Goal: Task Accomplishment & Management: Complete application form

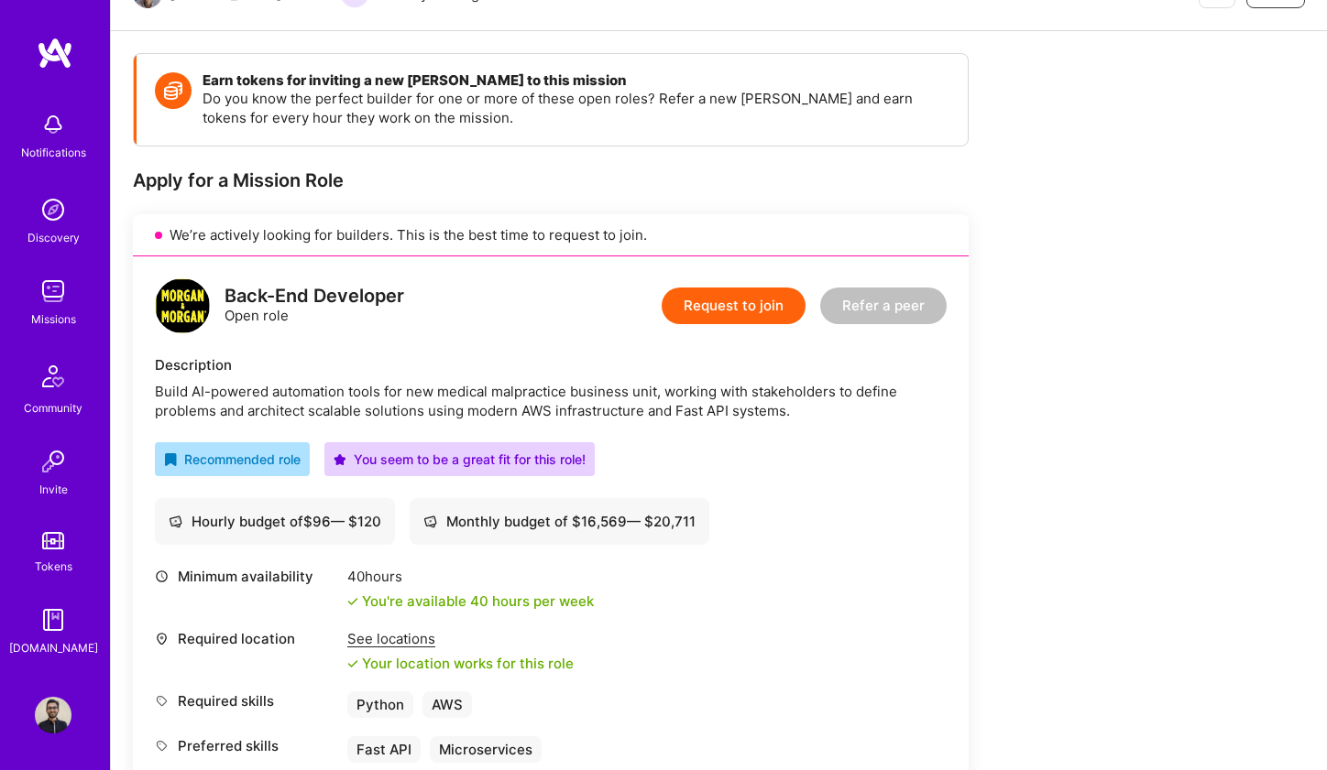
scroll to position [153, 0]
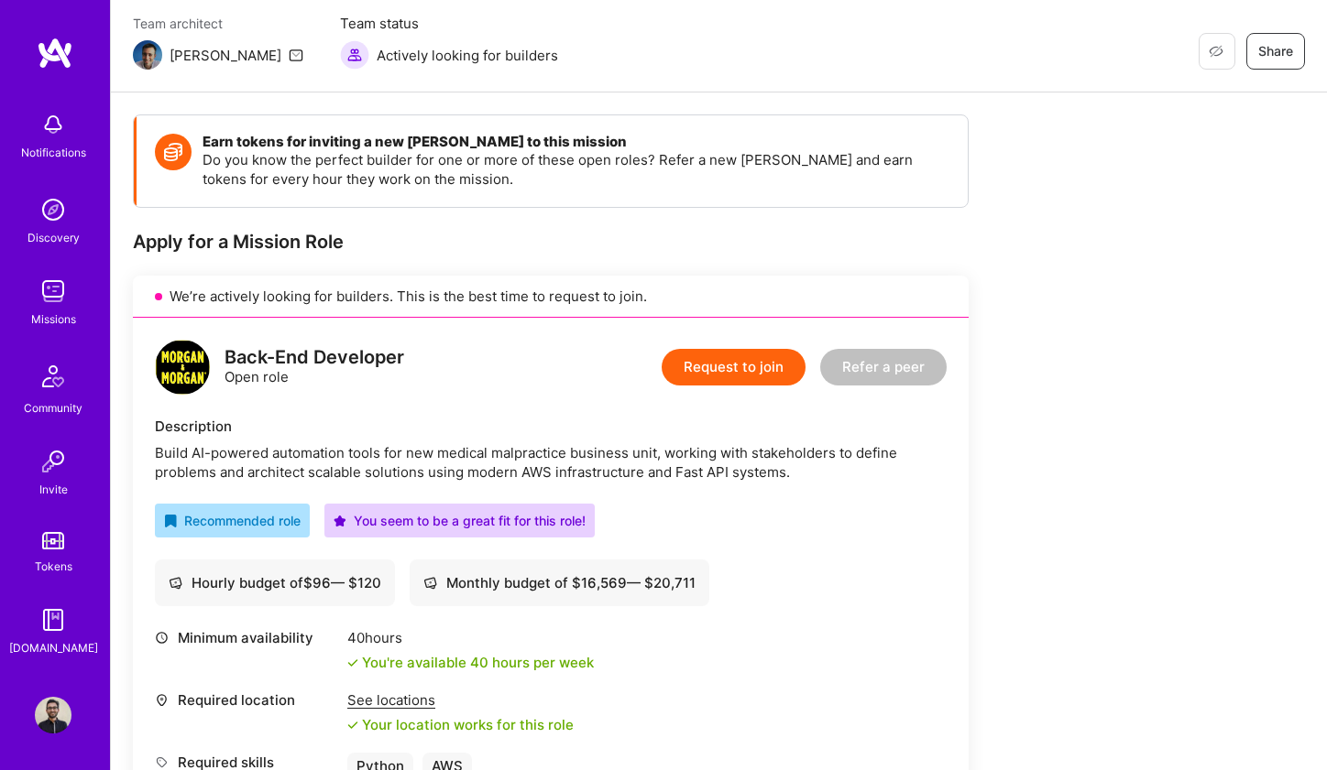
click at [737, 367] on button "Request to join" at bounding box center [733, 367] width 144 height 37
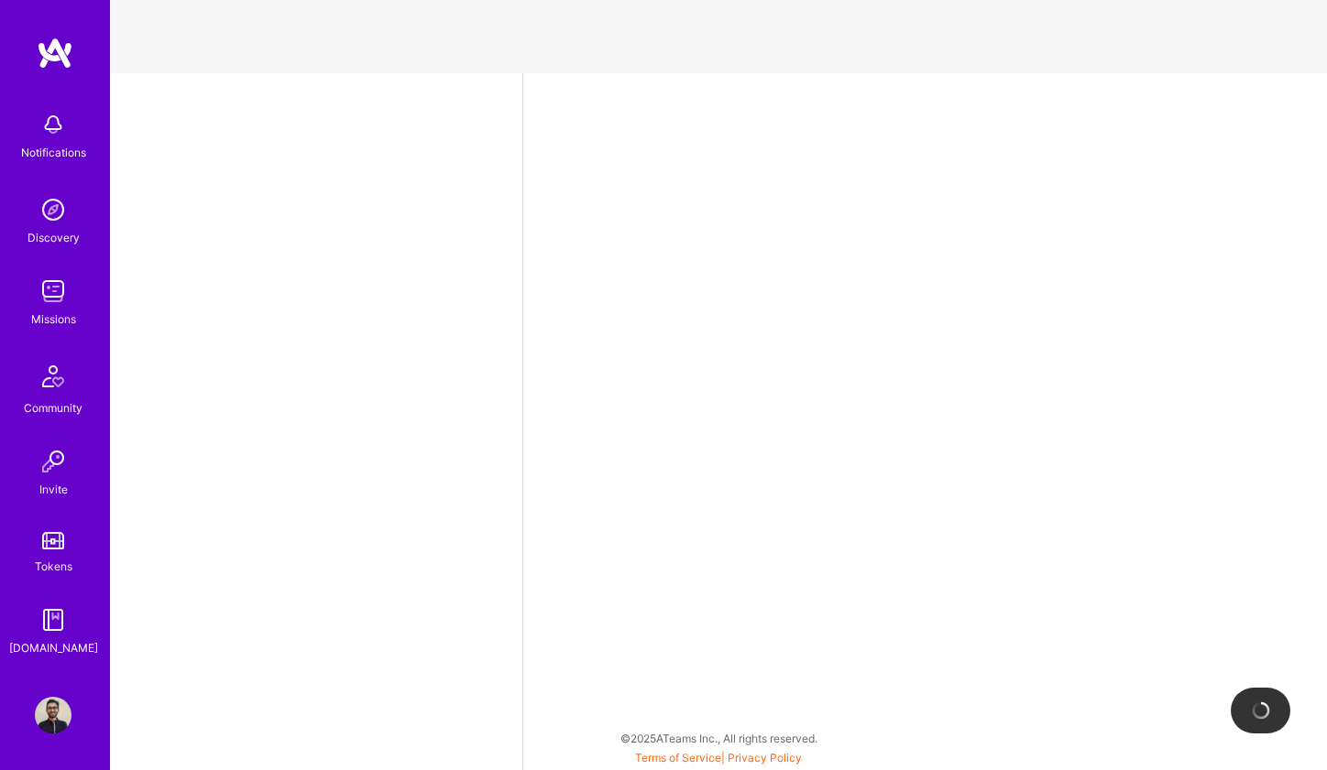
select select "DE"
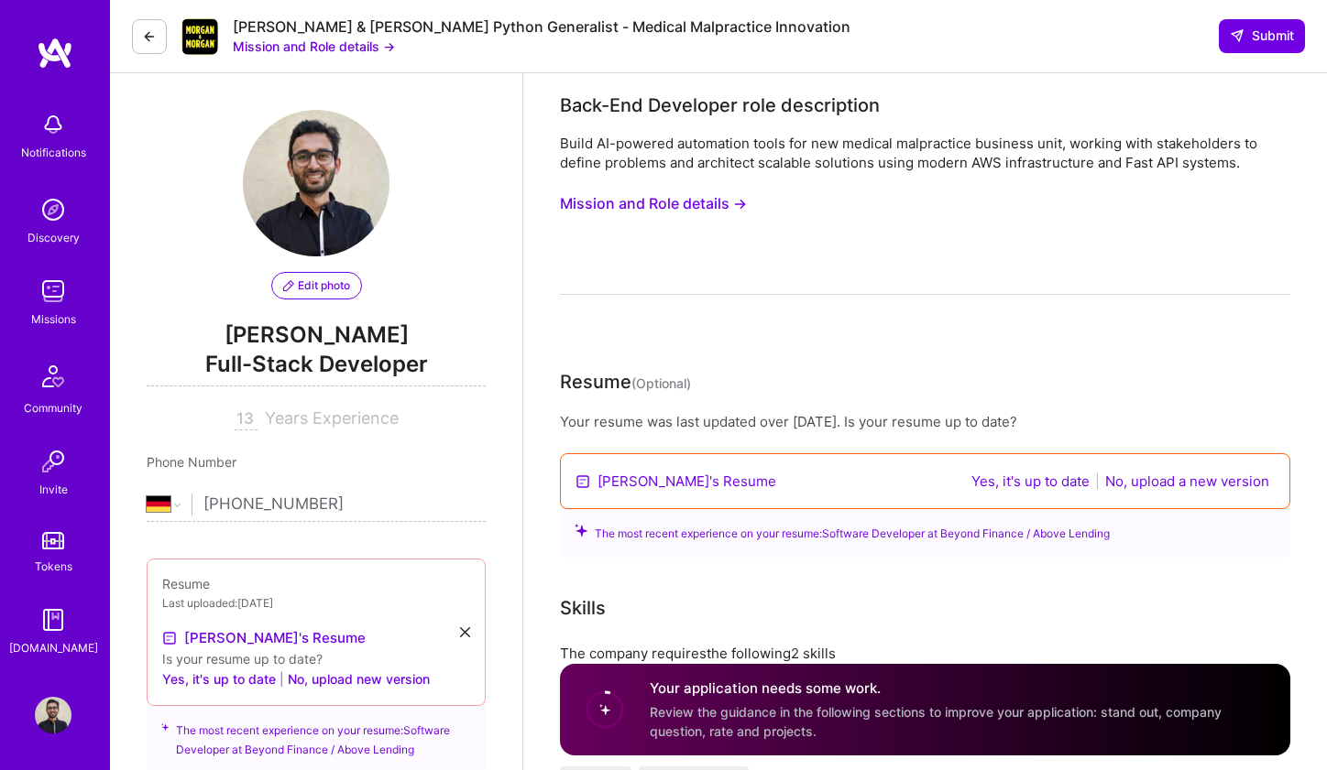
scroll to position [426, 0]
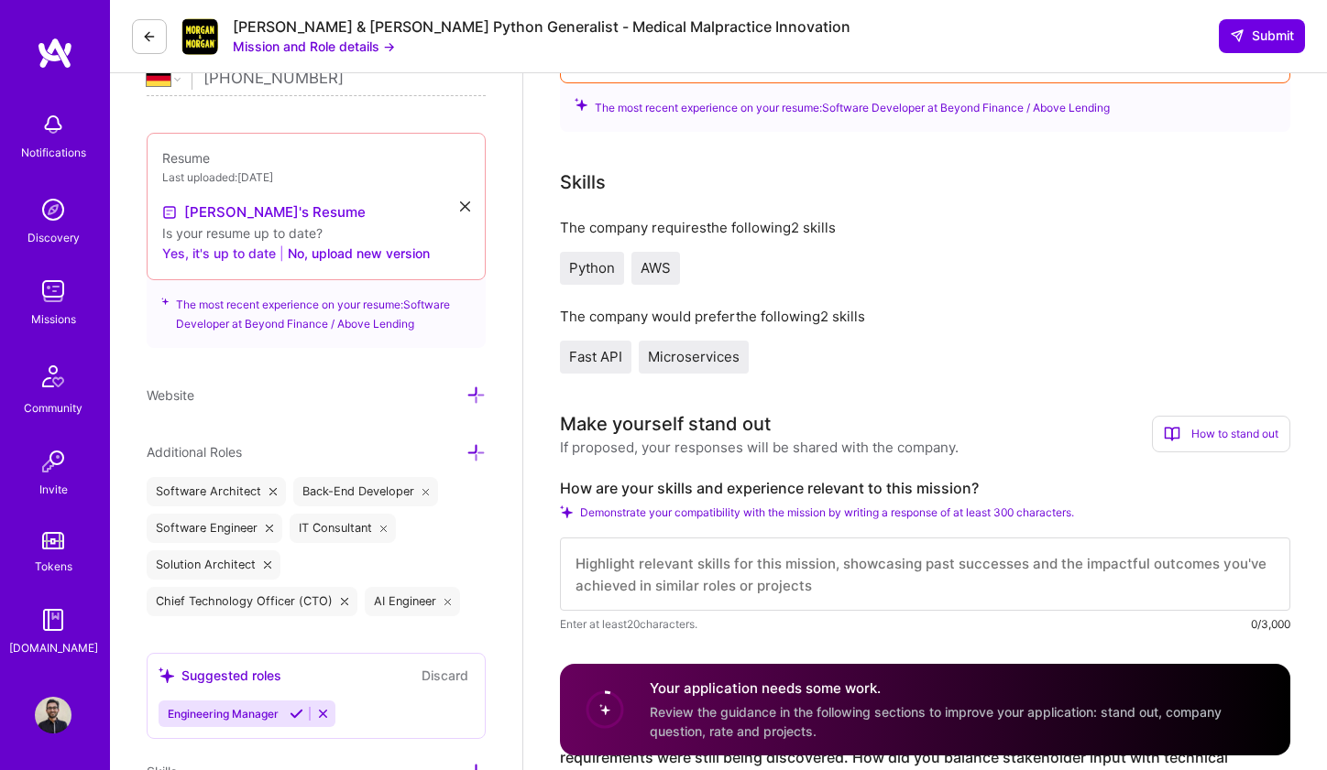
click at [230, 254] on button "Yes, it's up to date" at bounding box center [219, 254] width 114 height 22
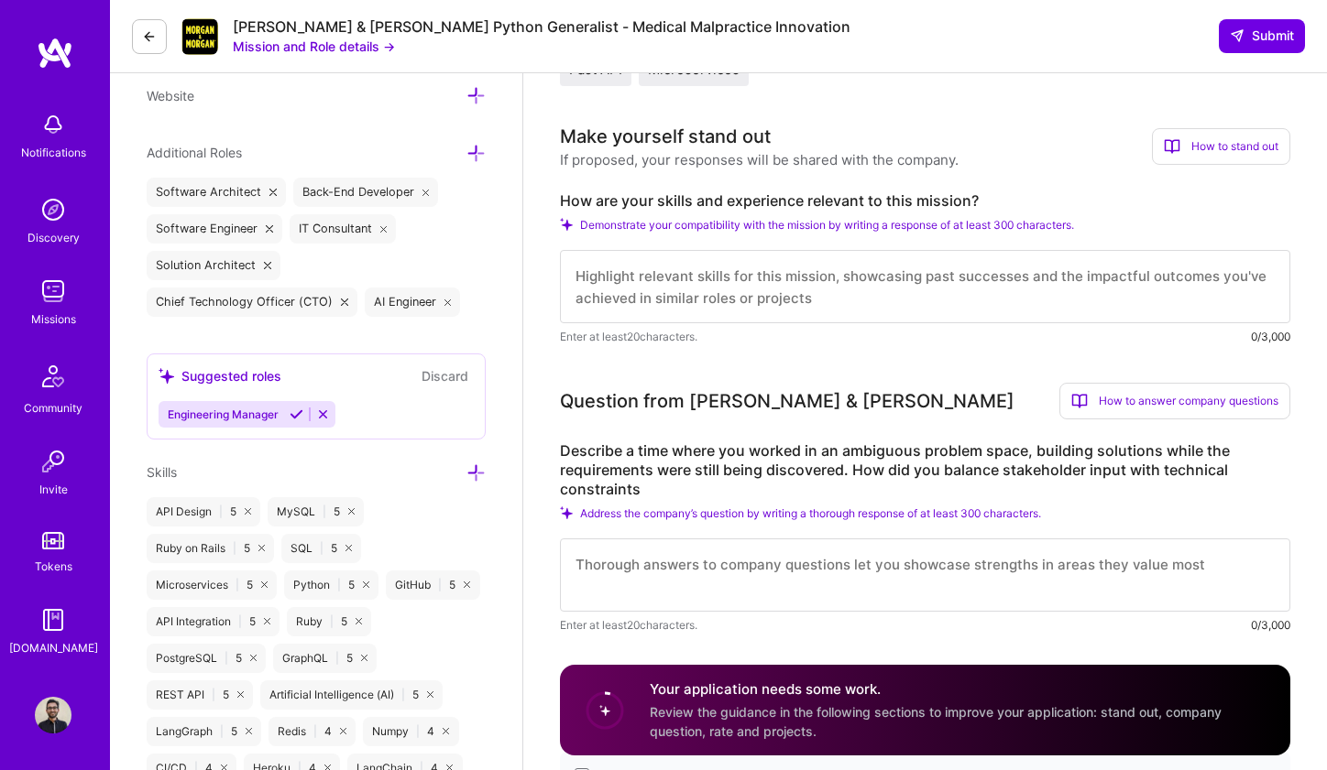
scroll to position [689, 0]
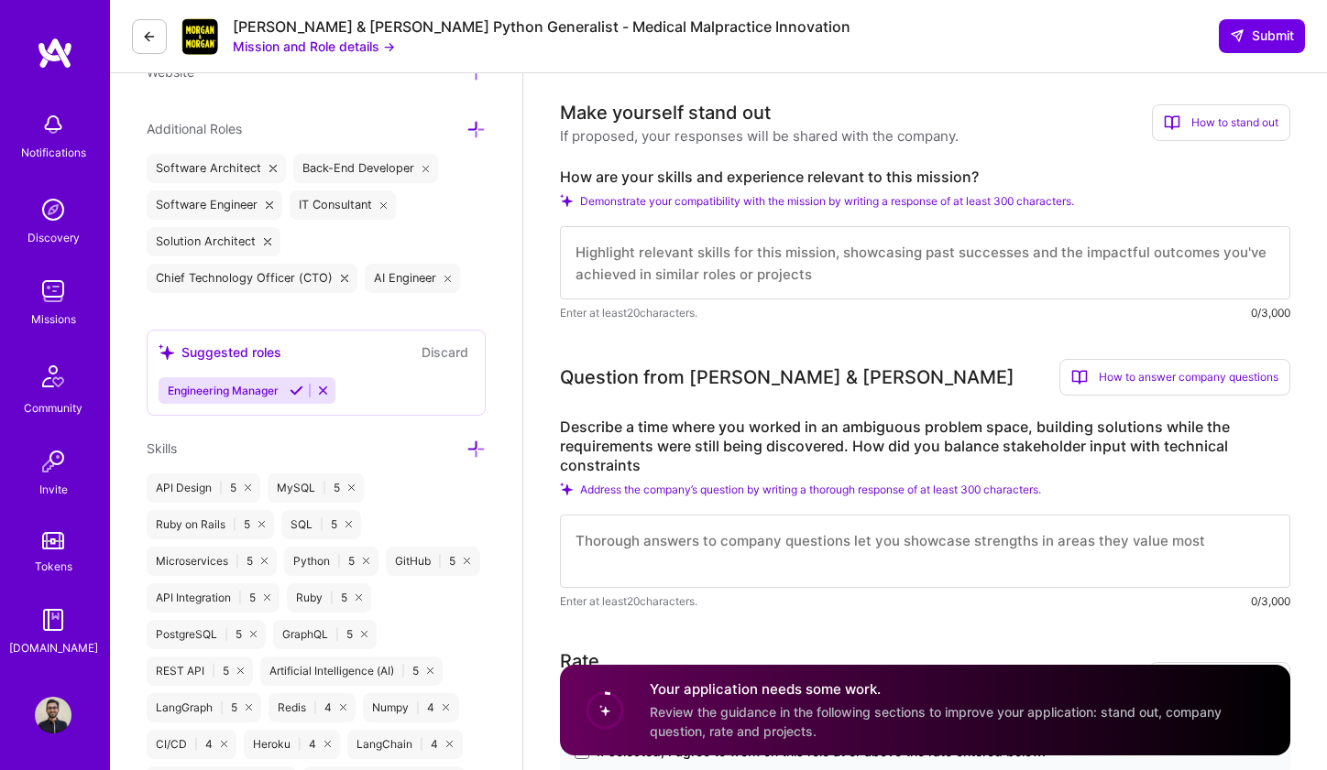
click at [716, 271] on textarea at bounding box center [925, 262] width 730 height 73
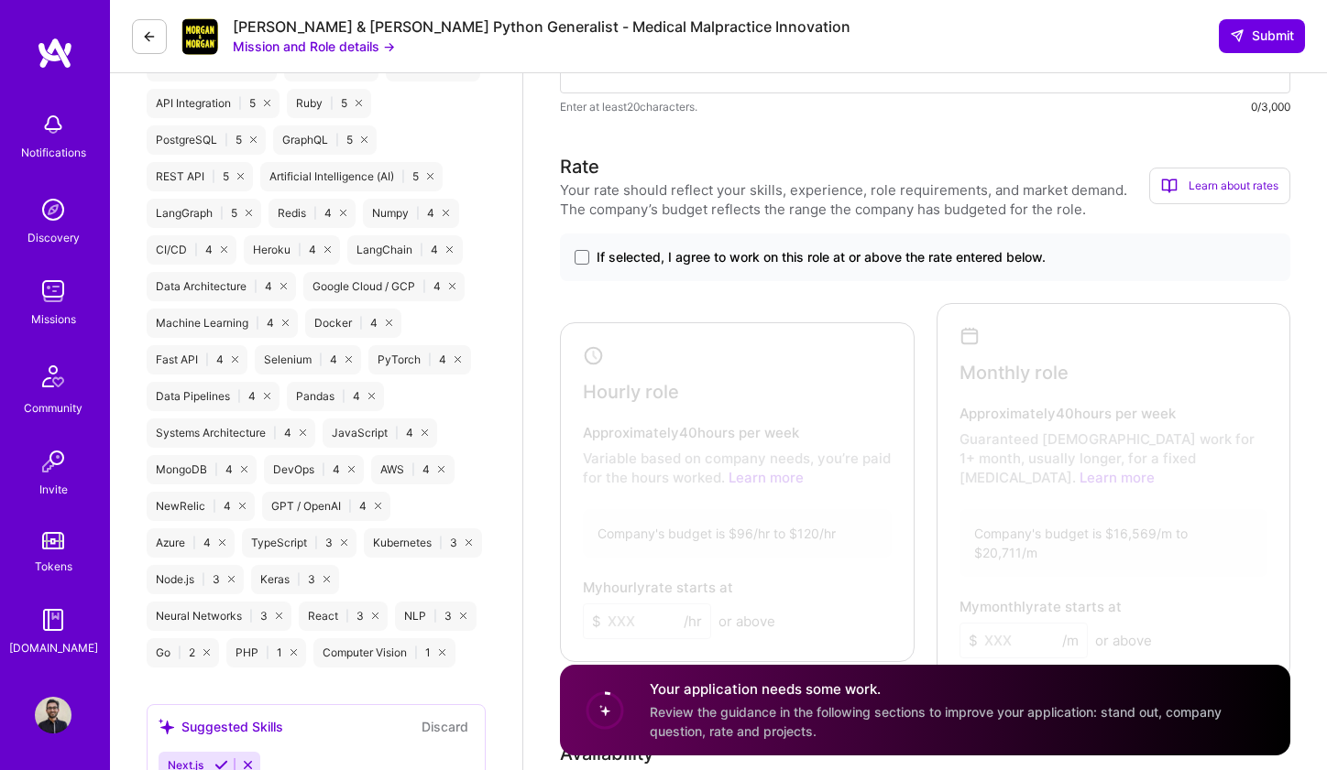
scroll to position [1186, 0]
click at [696, 259] on span "If selected, I agree to work on this role at or above the rate entered below." at bounding box center [820, 255] width 449 height 18
click at [0, 0] on input "If selected, I agree to work on this role at or above the rate entered below." at bounding box center [0, 0] width 0 height 0
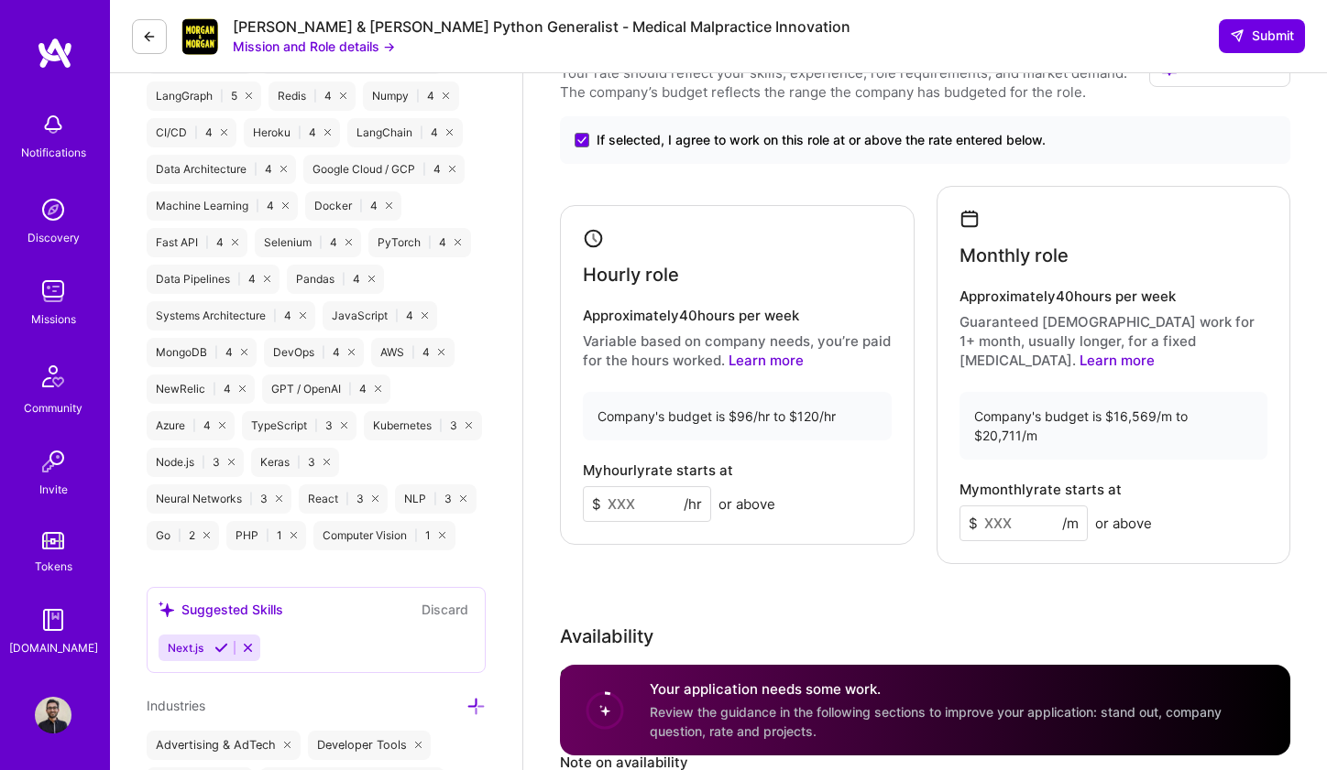
scroll to position [1364, 0]
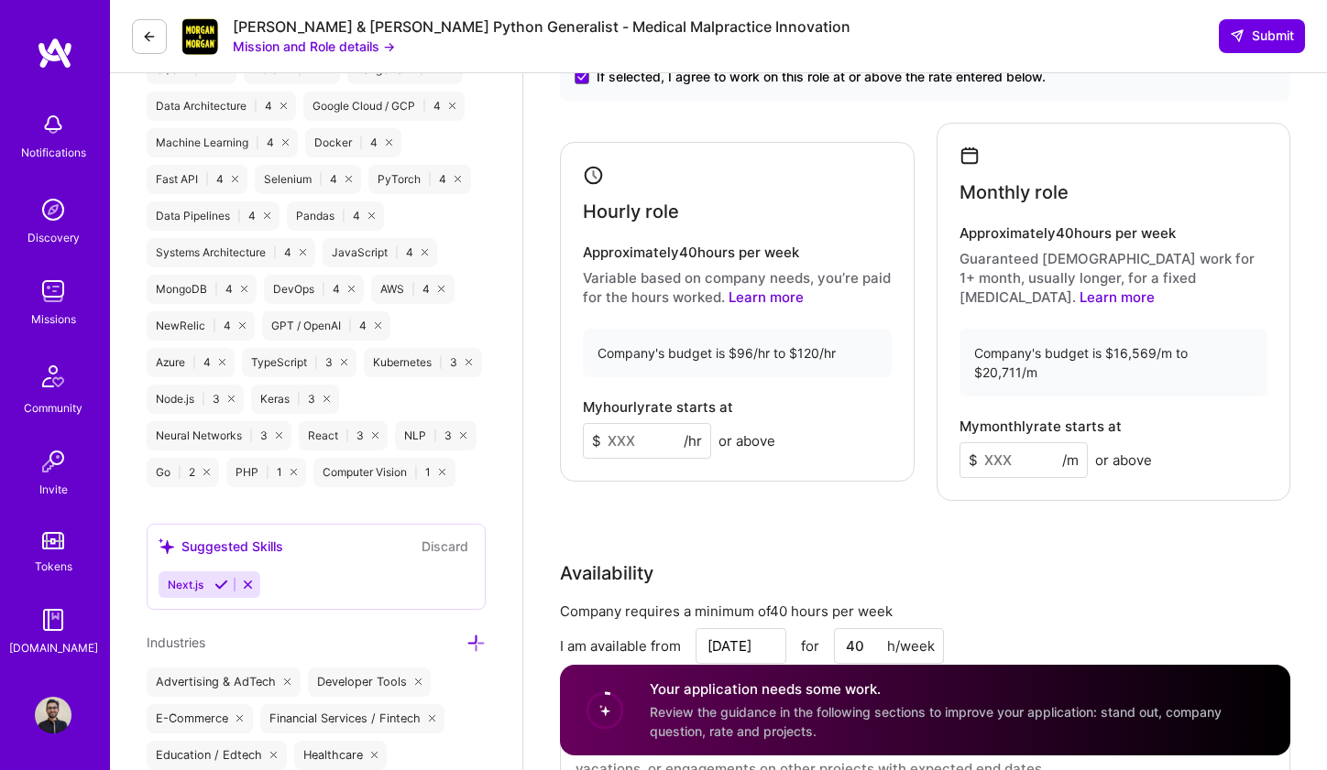
click at [602, 428] on input at bounding box center [647, 441] width 128 height 36
type input "105"
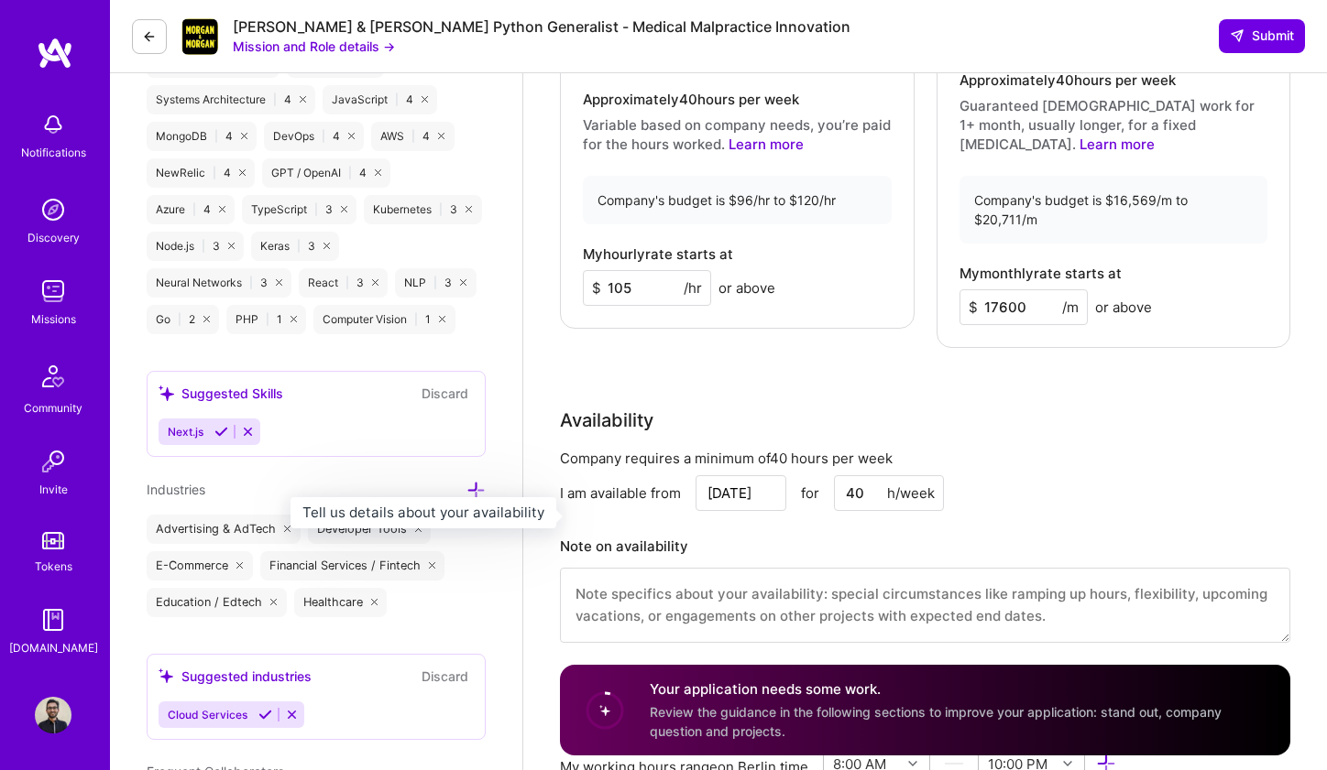
scroll to position [1522, 0]
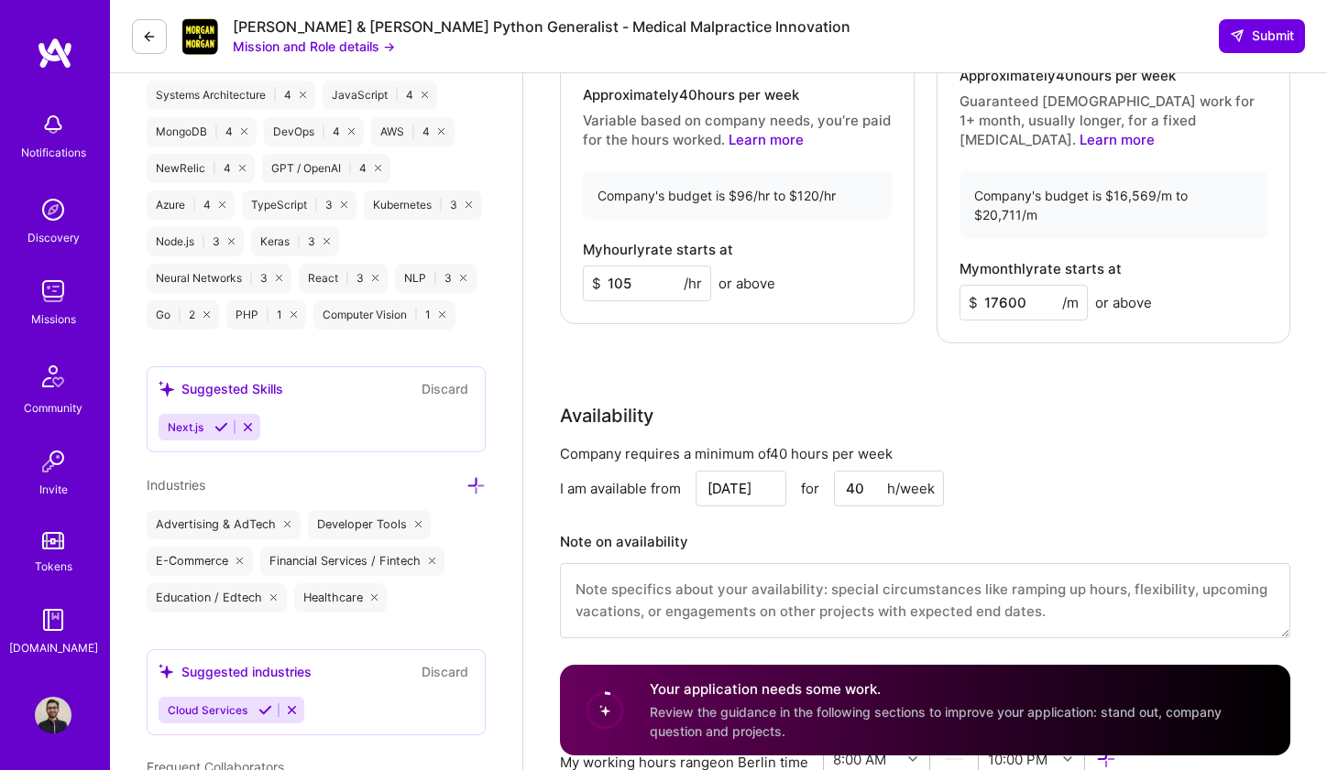
click at [989, 285] on input "17600" at bounding box center [1023, 303] width 128 height 36
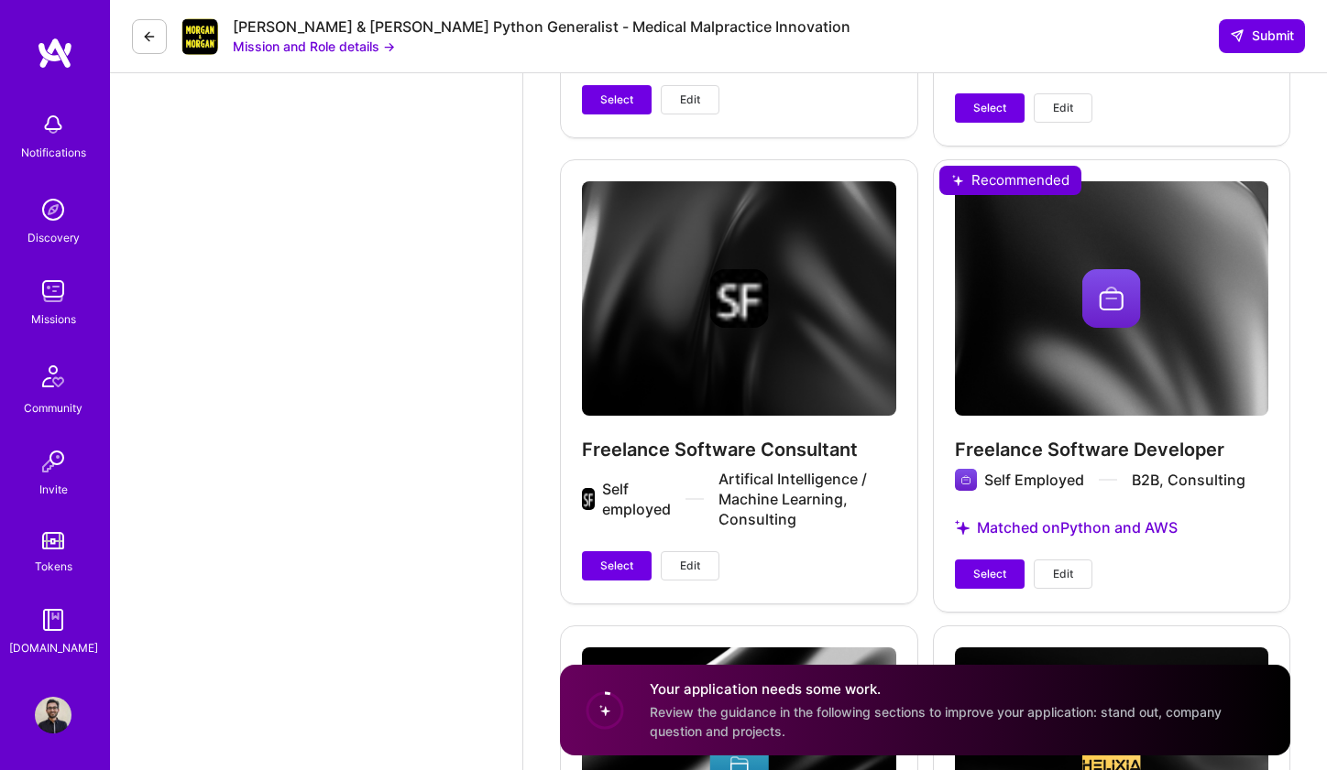
scroll to position [4320, 0]
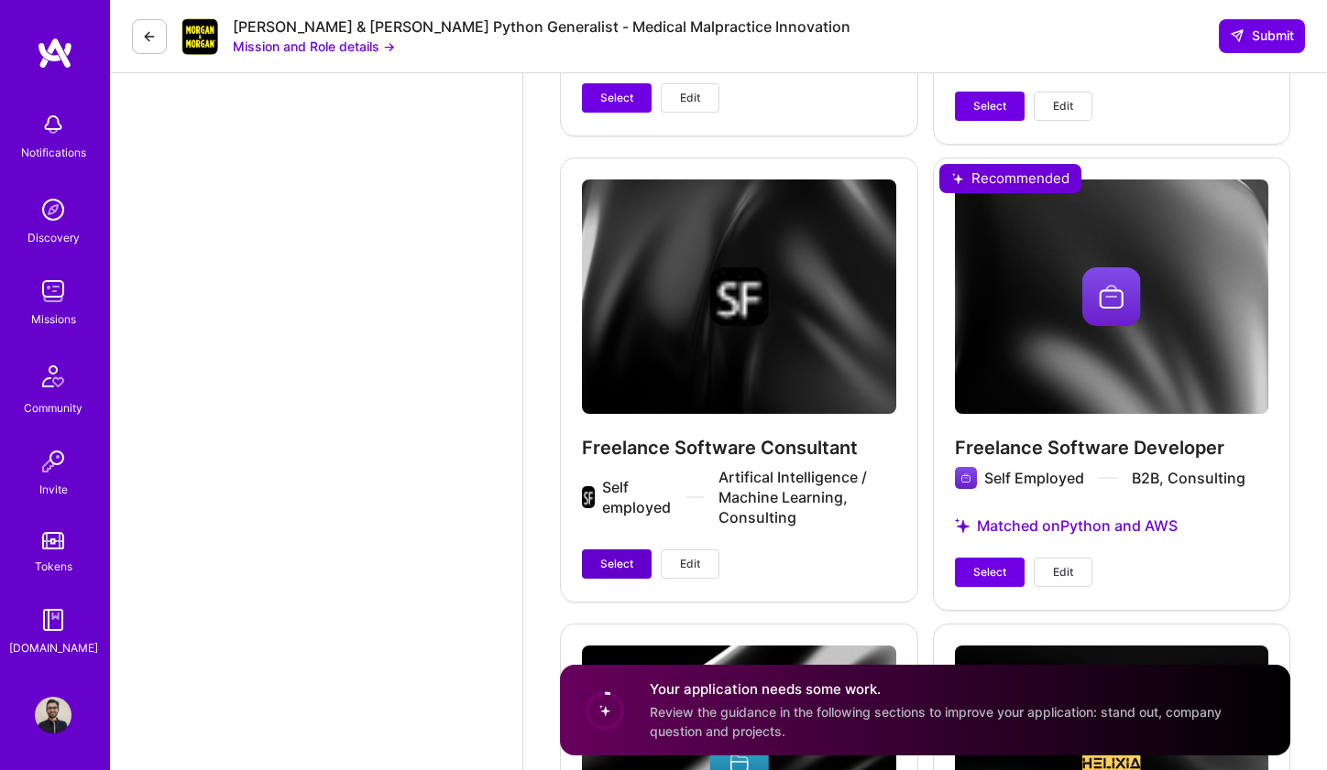
type input "18000"
click at [625, 556] on span "Select" at bounding box center [616, 564] width 33 height 16
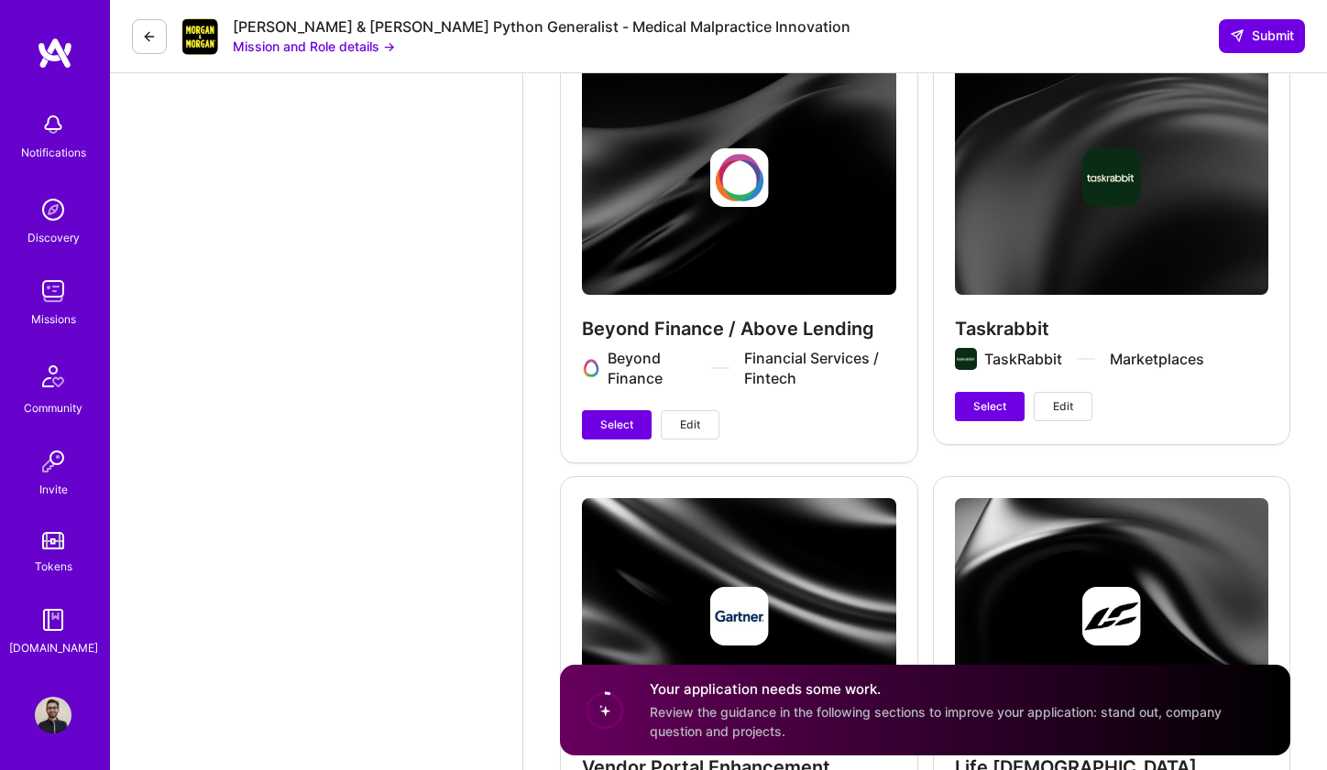
scroll to position [5368, 0]
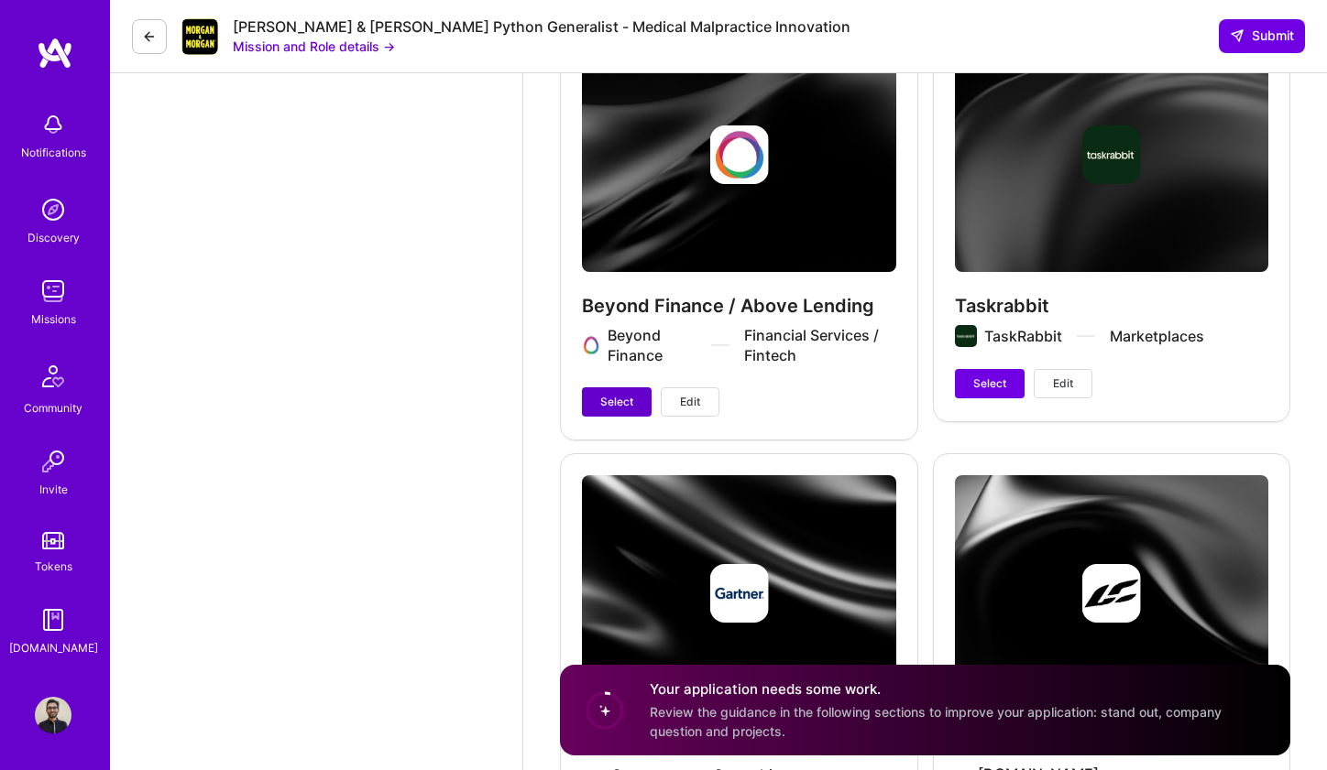
click at [615, 388] on button "Select" at bounding box center [617, 402] width 70 height 29
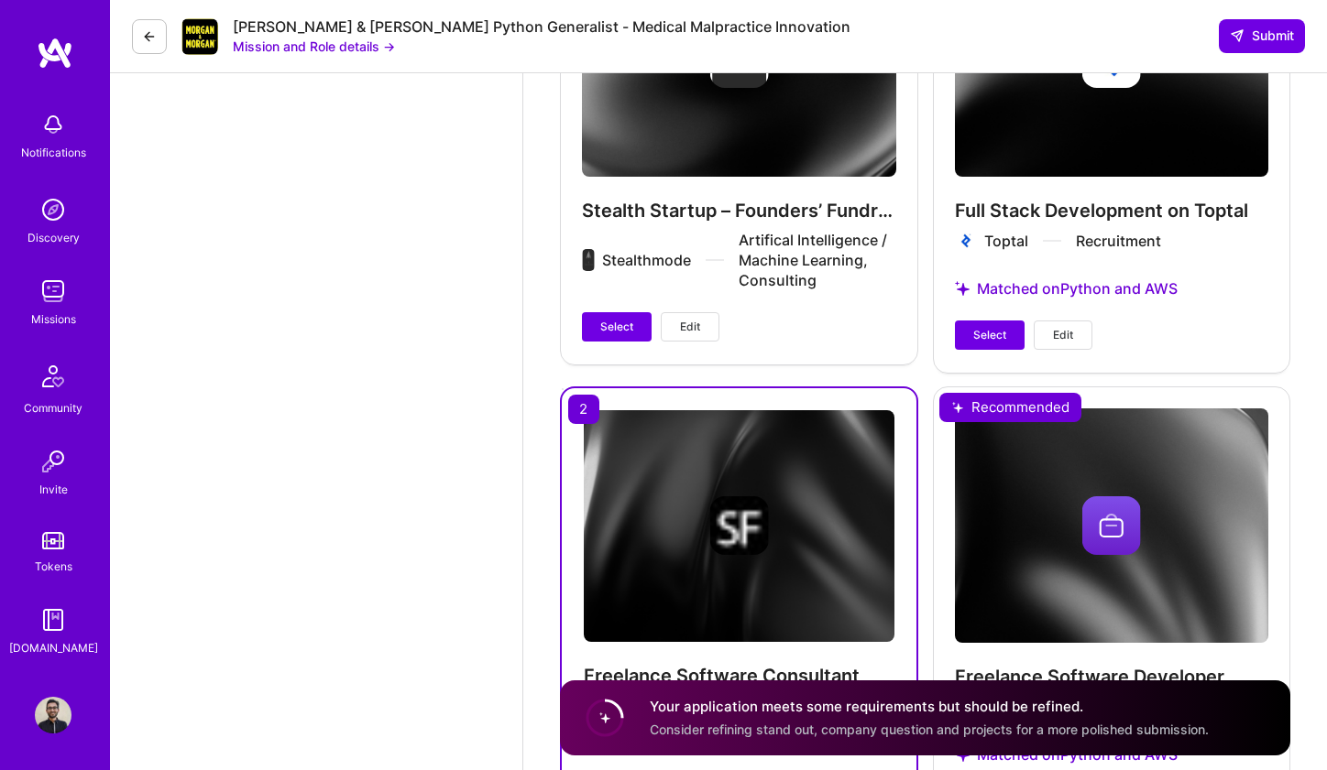
scroll to position [4085, 0]
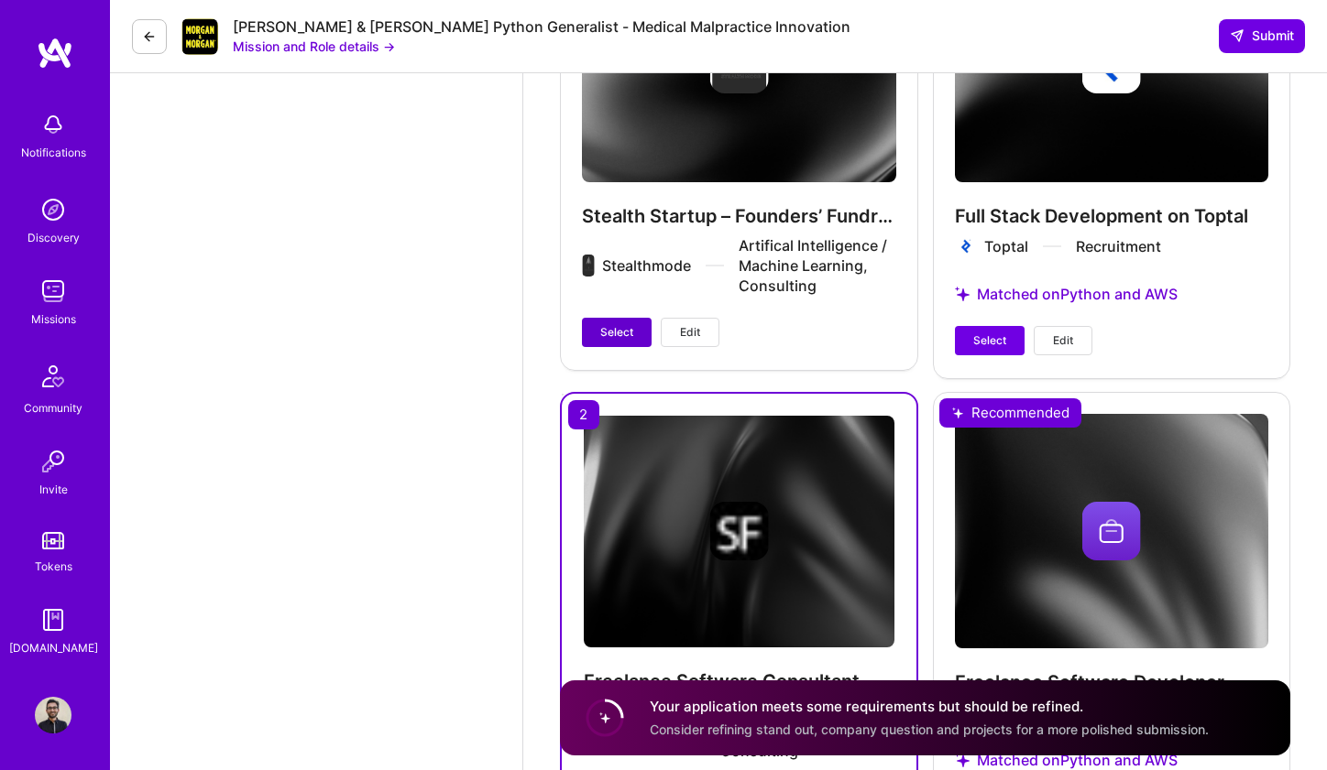
click at [629, 324] on span "Select" at bounding box center [616, 332] width 33 height 16
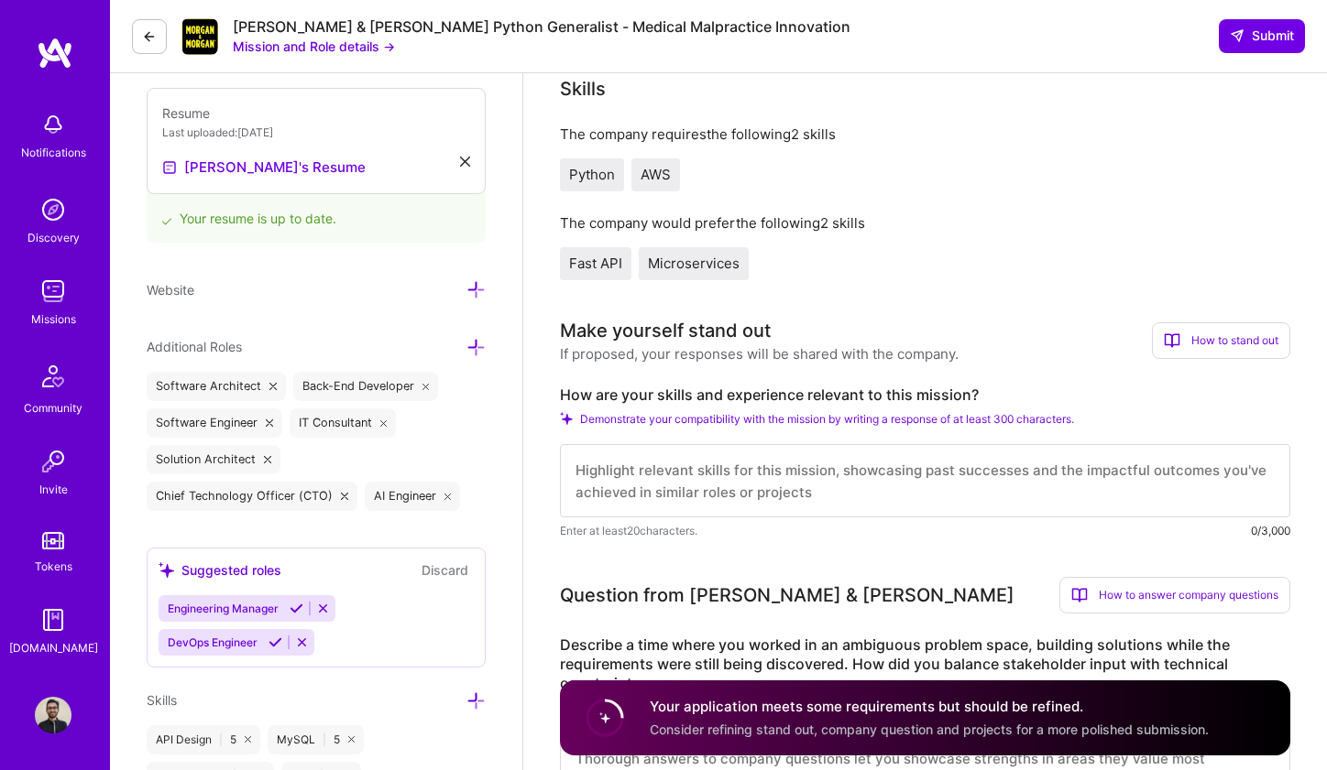
scroll to position [429, 0]
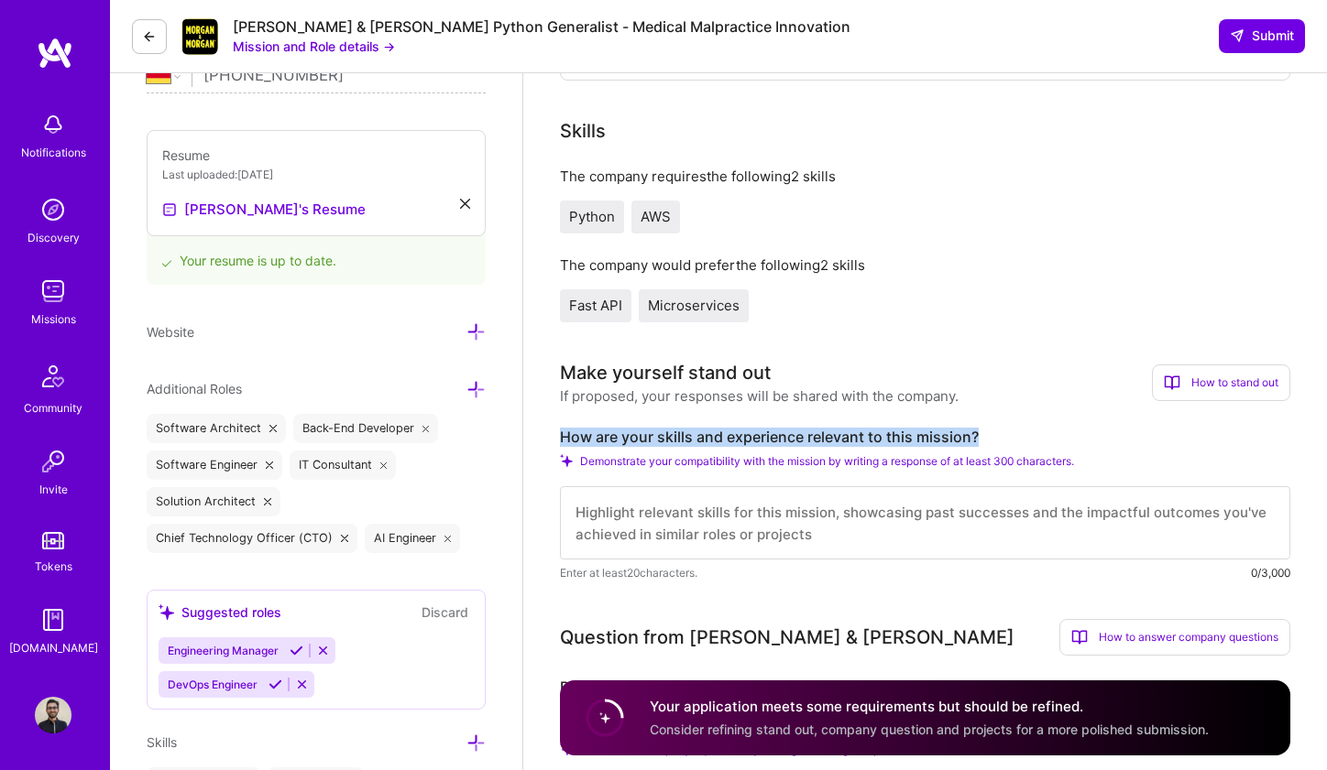
drag, startPoint x: 560, startPoint y: 439, endPoint x: 1006, endPoint y: 448, distance: 446.3
click at [1006, 447] on label "How are your skills and experience relevant to this mission?" at bounding box center [925, 437] width 730 height 19
copy label "How are your skills and experience relevant to this mission?"
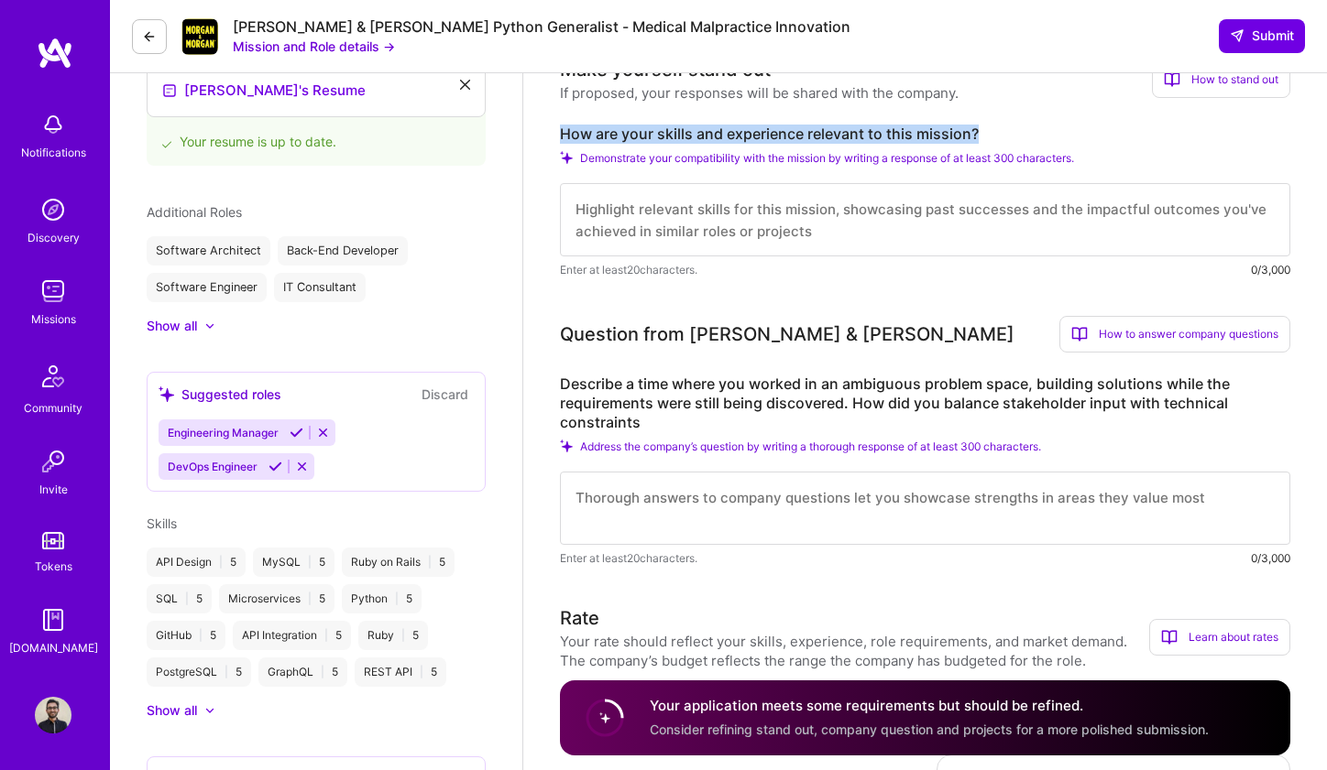
scroll to position [525, 0]
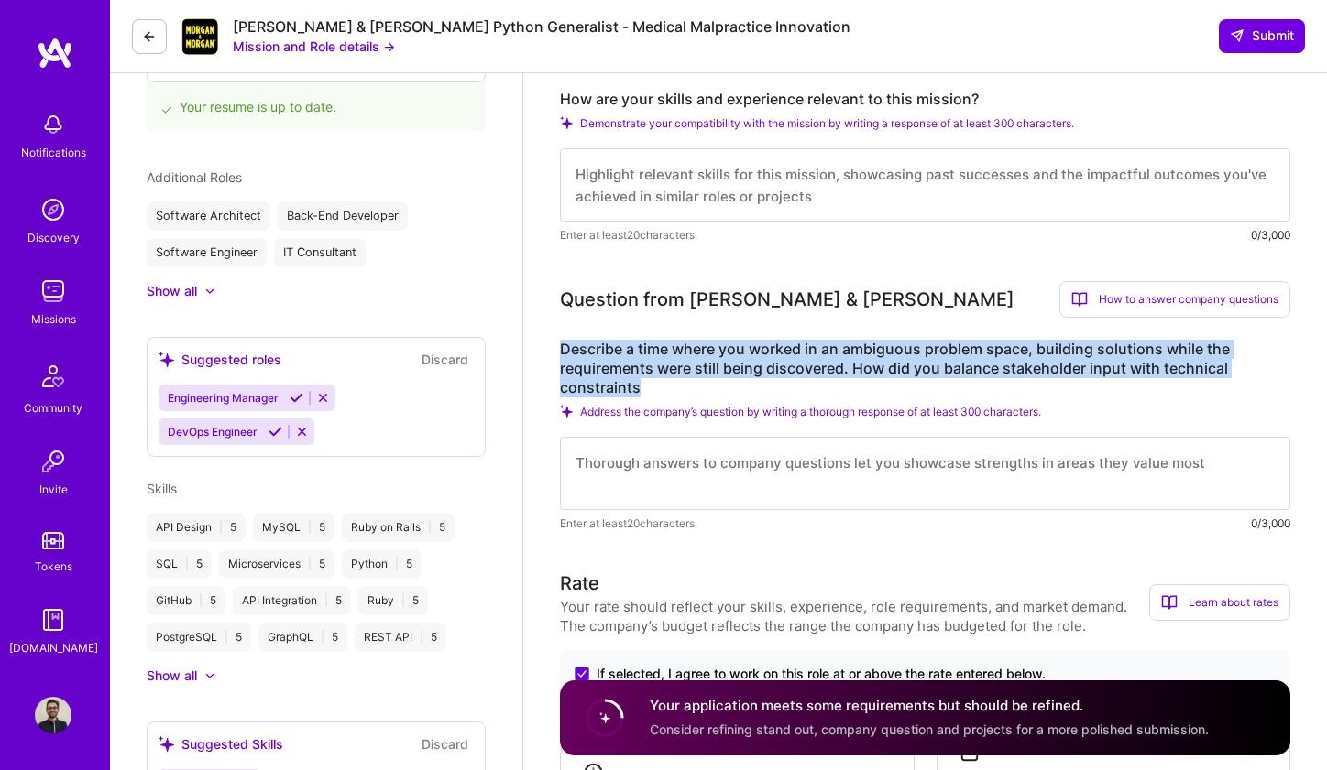
drag, startPoint x: 660, startPoint y: 383, endPoint x: 552, endPoint y: 355, distance: 110.7
copy label "Describe a time where you worked in an ambiguous problem space, building soluti…"
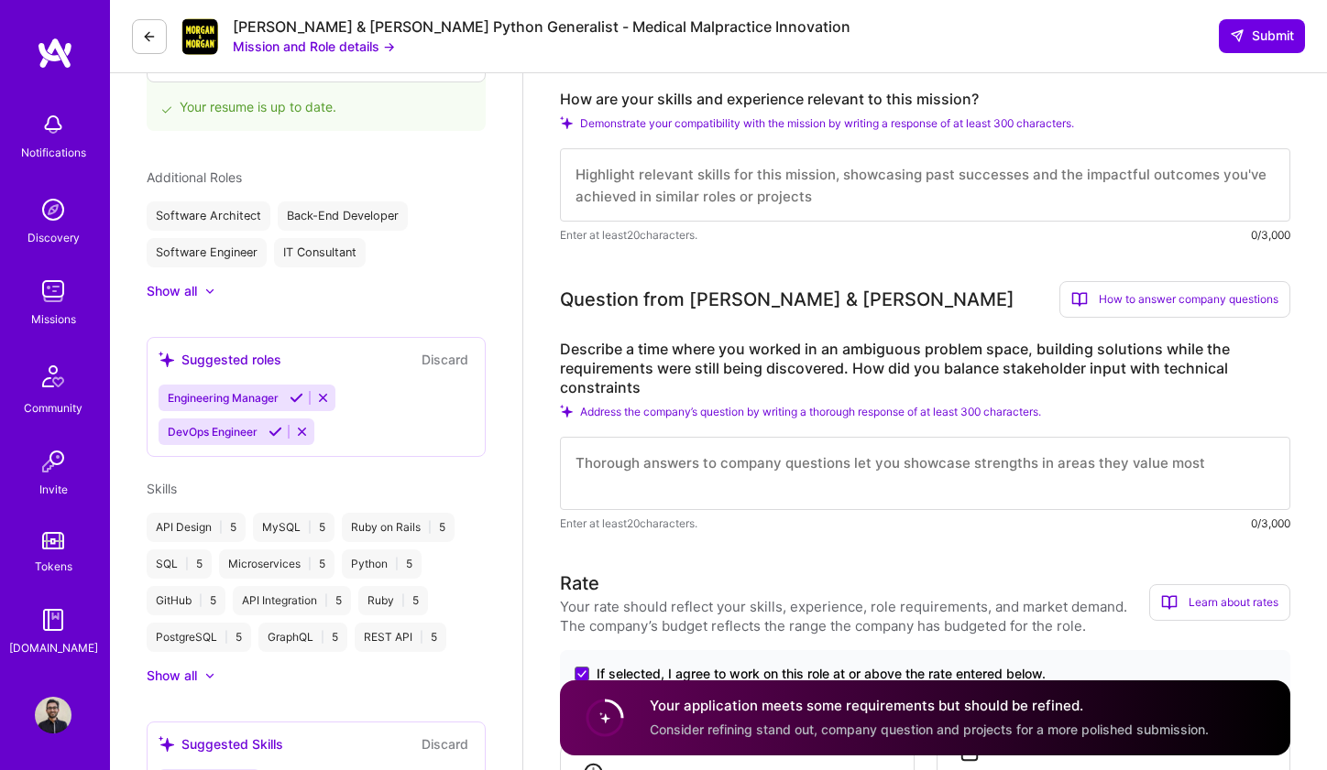
click at [654, 192] on textarea at bounding box center [925, 184] width 730 height 73
paste textarea "L ipsum 91 dolor si ametcon adipiscinge seddoeiusm te Inci utl Etdolo, magn a e…"
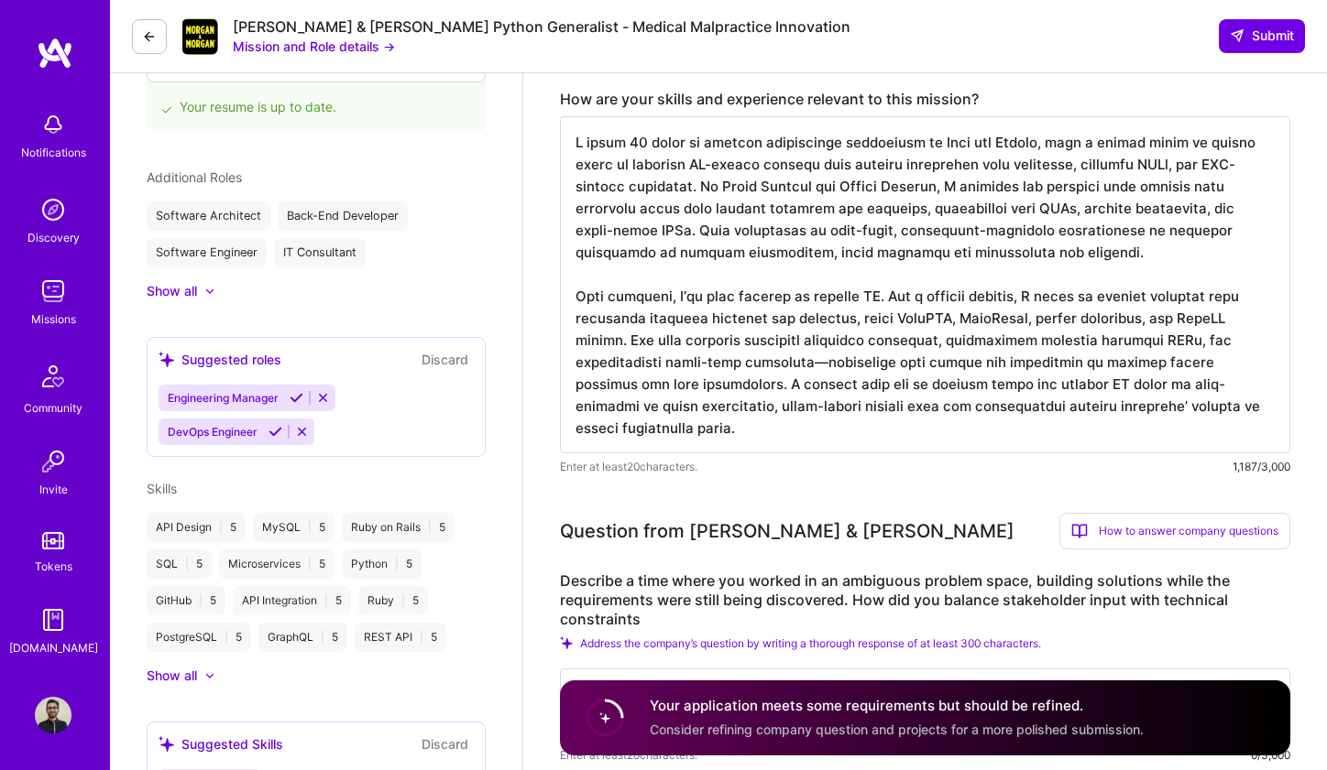
click at [638, 149] on textarea at bounding box center [925, 284] width 730 height 337
click at [719, 150] on textarea at bounding box center [925, 284] width 730 height 337
click at [940, 147] on textarea at bounding box center [925, 284] width 730 height 337
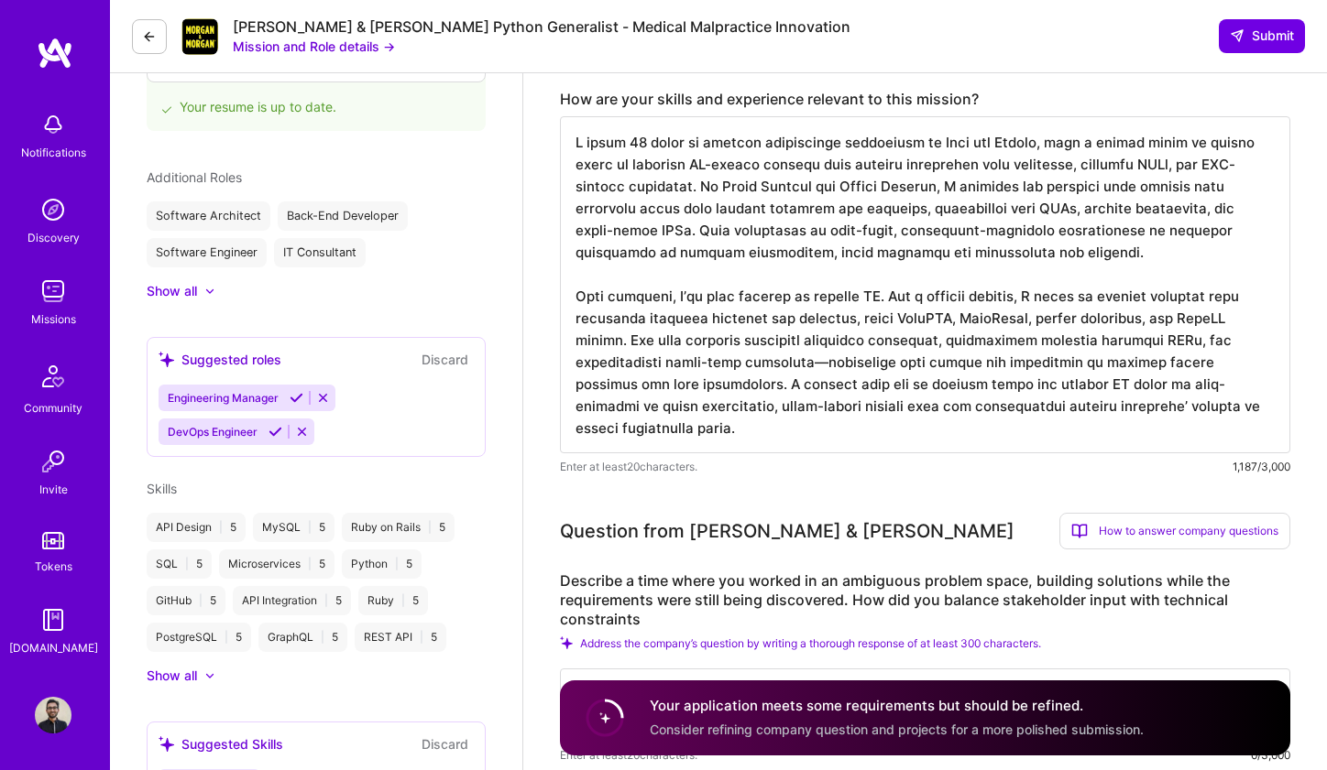
click at [977, 148] on textarea at bounding box center [925, 284] width 730 height 337
click at [985, 148] on textarea at bounding box center [925, 284] width 730 height 337
click at [1025, 150] on textarea at bounding box center [925, 284] width 730 height 337
click at [605, 171] on textarea at bounding box center [925, 284] width 730 height 337
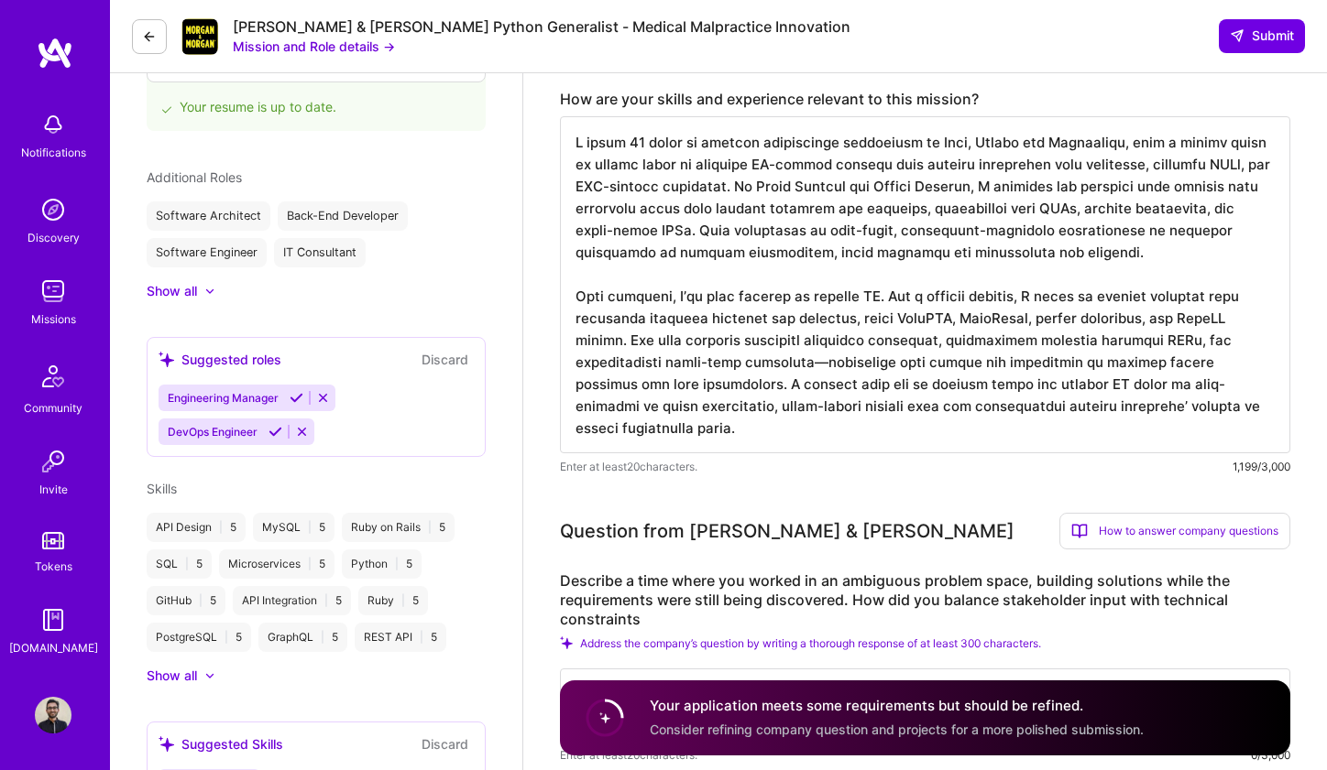
click at [605, 171] on textarea at bounding box center [925, 284] width 730 height 337
click at [869, 174] on textarea at bounding box center [925, 284] width 730 height 337
click at [1055, 168] on textarea at bounding box center [925, 284] width 730 height 337
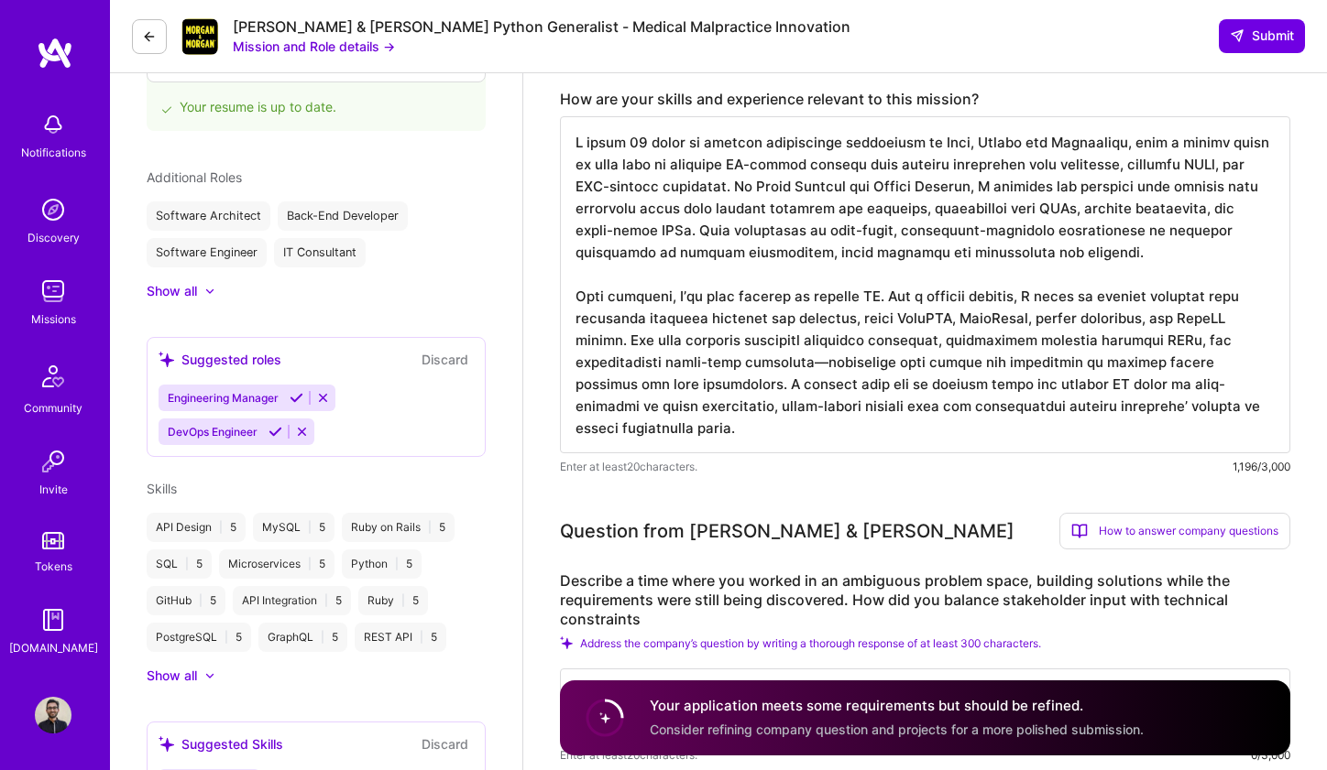
click at [1055, 168] on textarea at bounding box center [925, 284] width 730 height 337
click at [1022, 168] on textarea at bounding box center [925, 284] width 730 height 337
click at [1057, 168] on textarea at bounding box center [925, 284] width 730 height 337
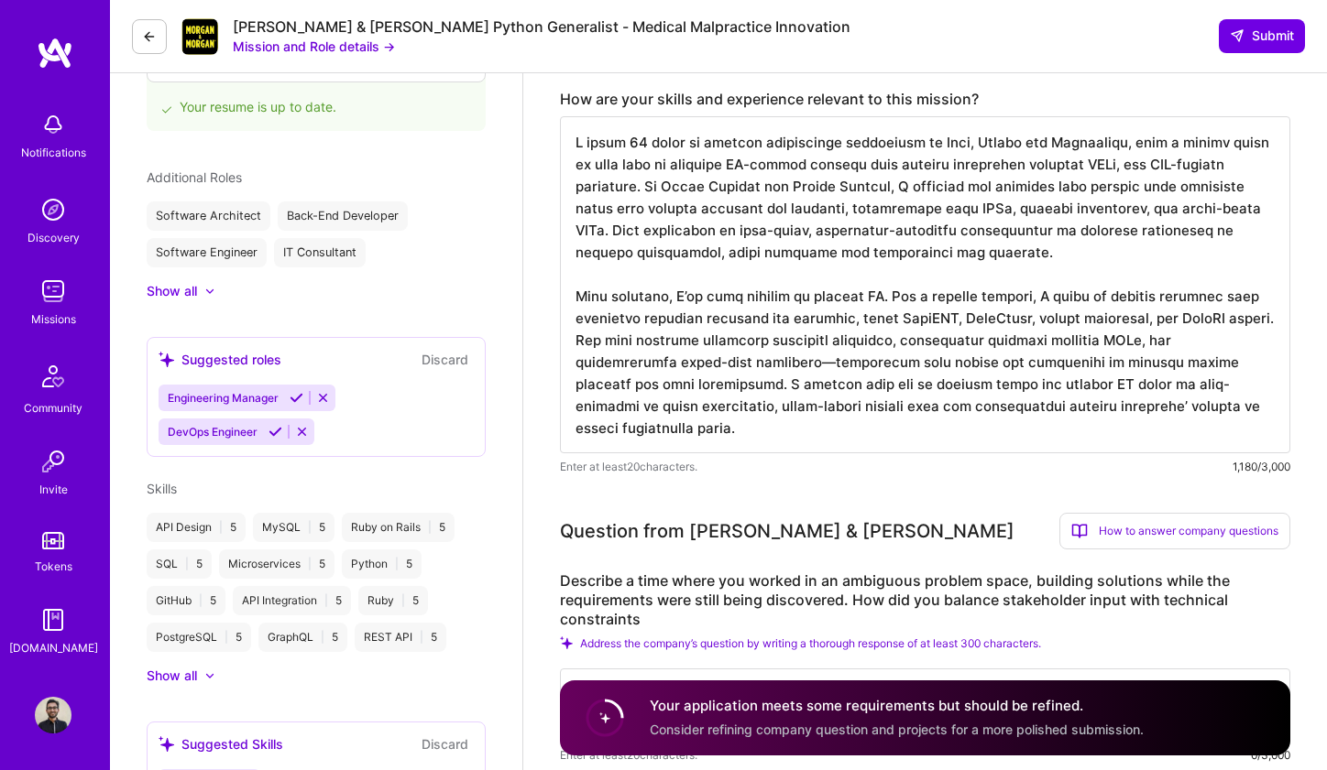
click at [1222, 172] on textarea at bounding box center [925, 284] width 730 height 337
click at [1117, 166] on textarea at bounding box center [925, 284] width 730 height 337
click at [1262, 174] on textarea at bounding box center [925, 284] width 730 height 337
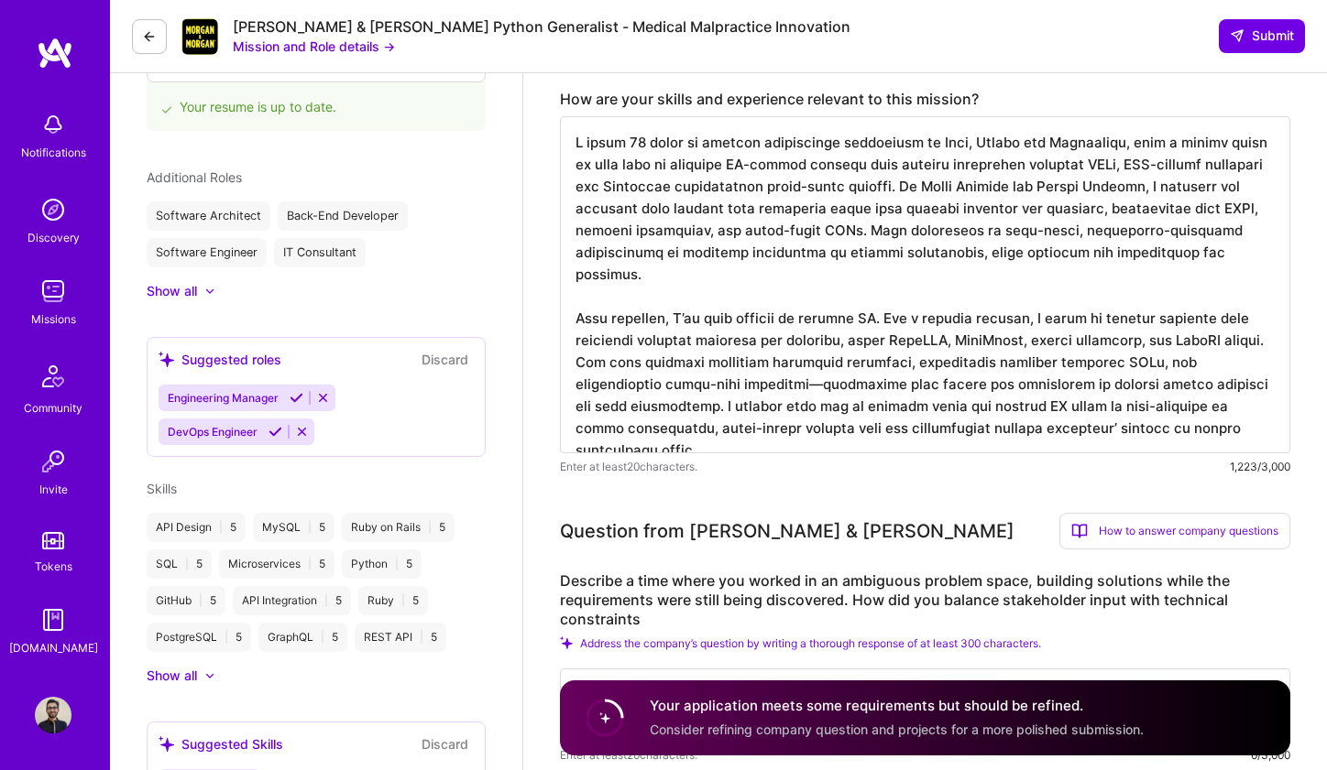
click at [632, 212] on textarea at bounding box center [925, 284] width 730 height 337
click at [882, 215] on textarea at bounding box center [925, 284] width 730 height 337
click at [1030, 216] on textarea at bounding box center [925, 284] width 730 height 337
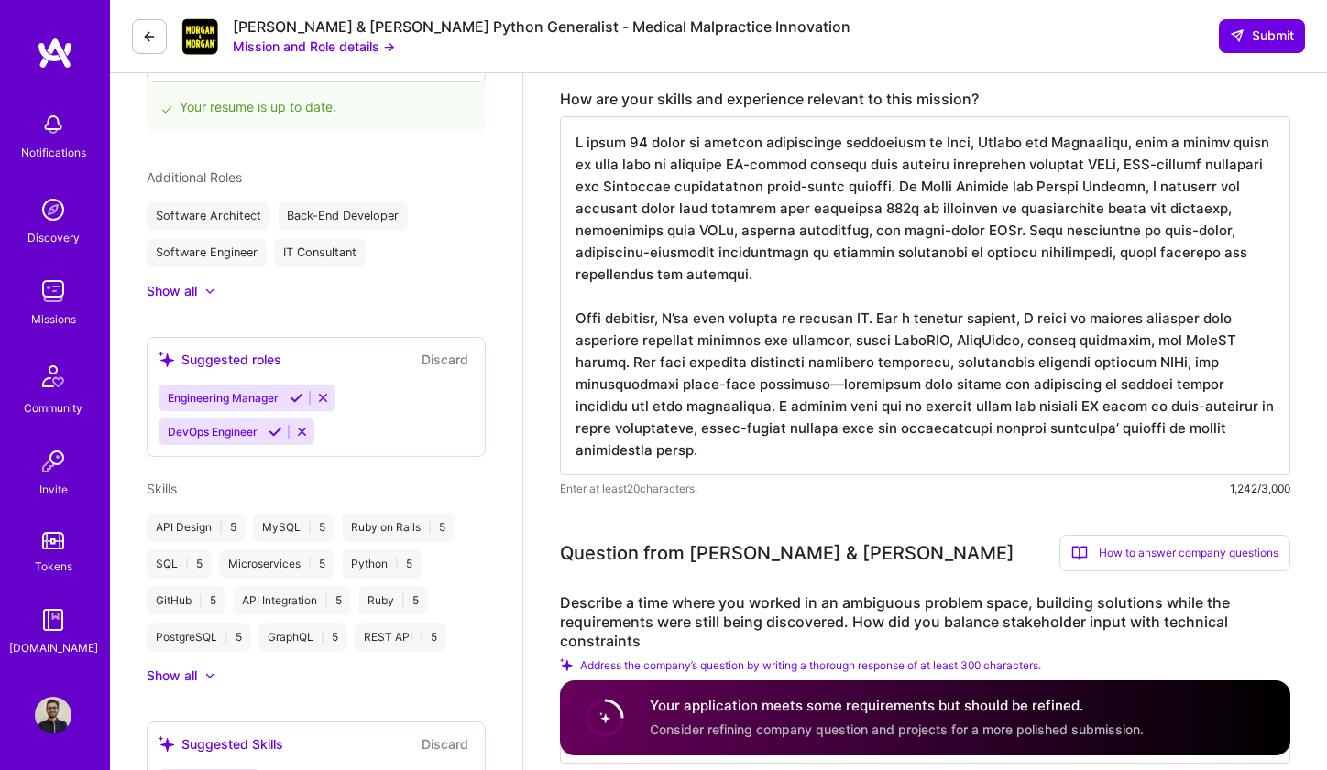
click at [1021, 232] on textarea at bounding box center [925, 295] width 730 height 359
click at [582, 326] on textarea at bounding box center [925, 295] width 730 height 359
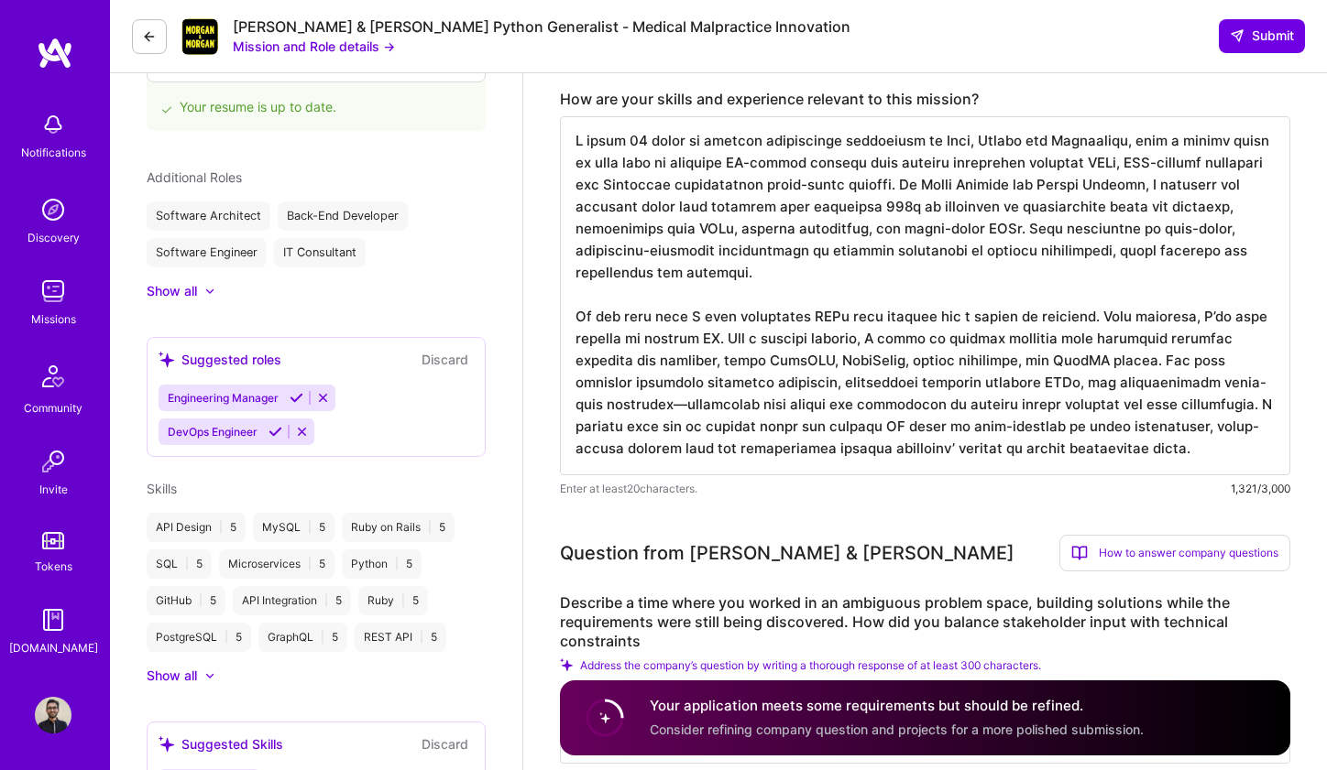
click at [688, 328] on textarea at bounding box center [925, 295] width 730 height 359
click at [680, 335] on textarea at bounding box center [925, 295] width 730 height 359
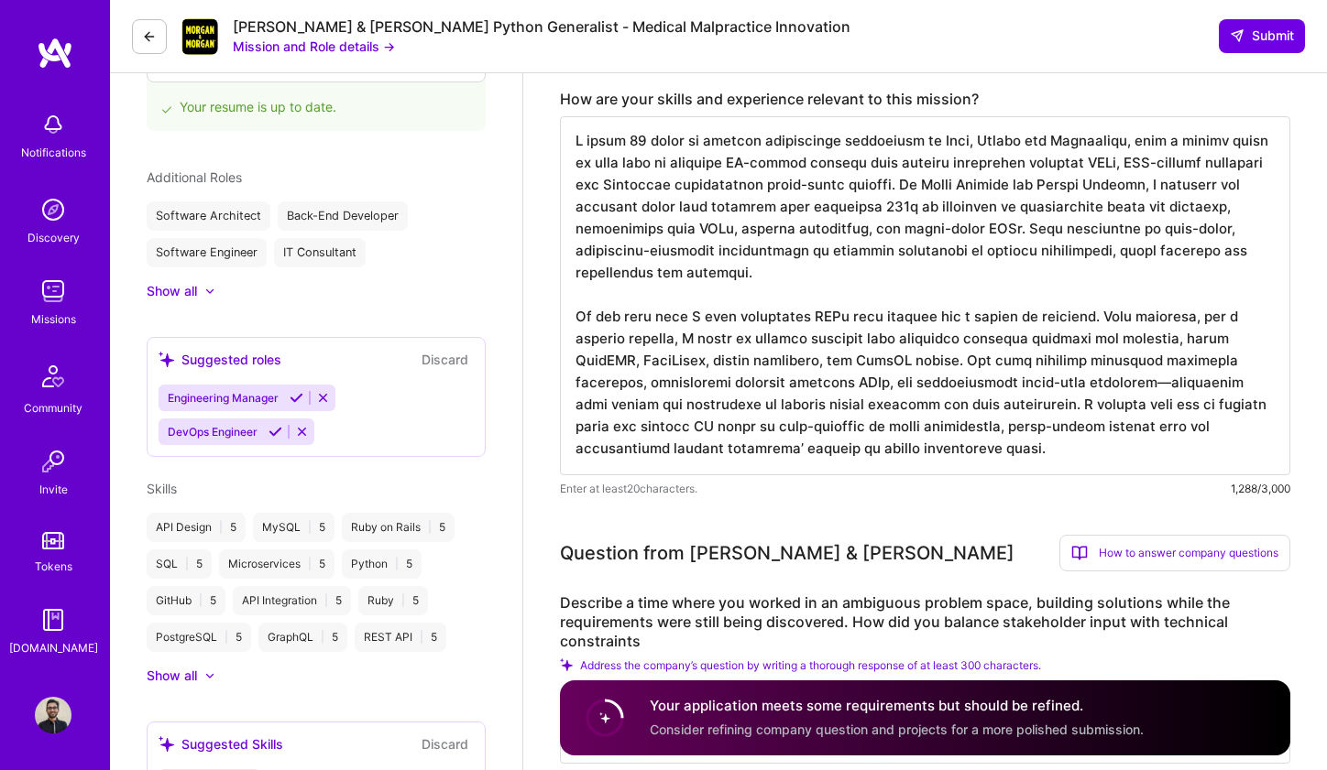
click at [928, 348] on textarea at bounding box center [925, 295] width 730 height 359
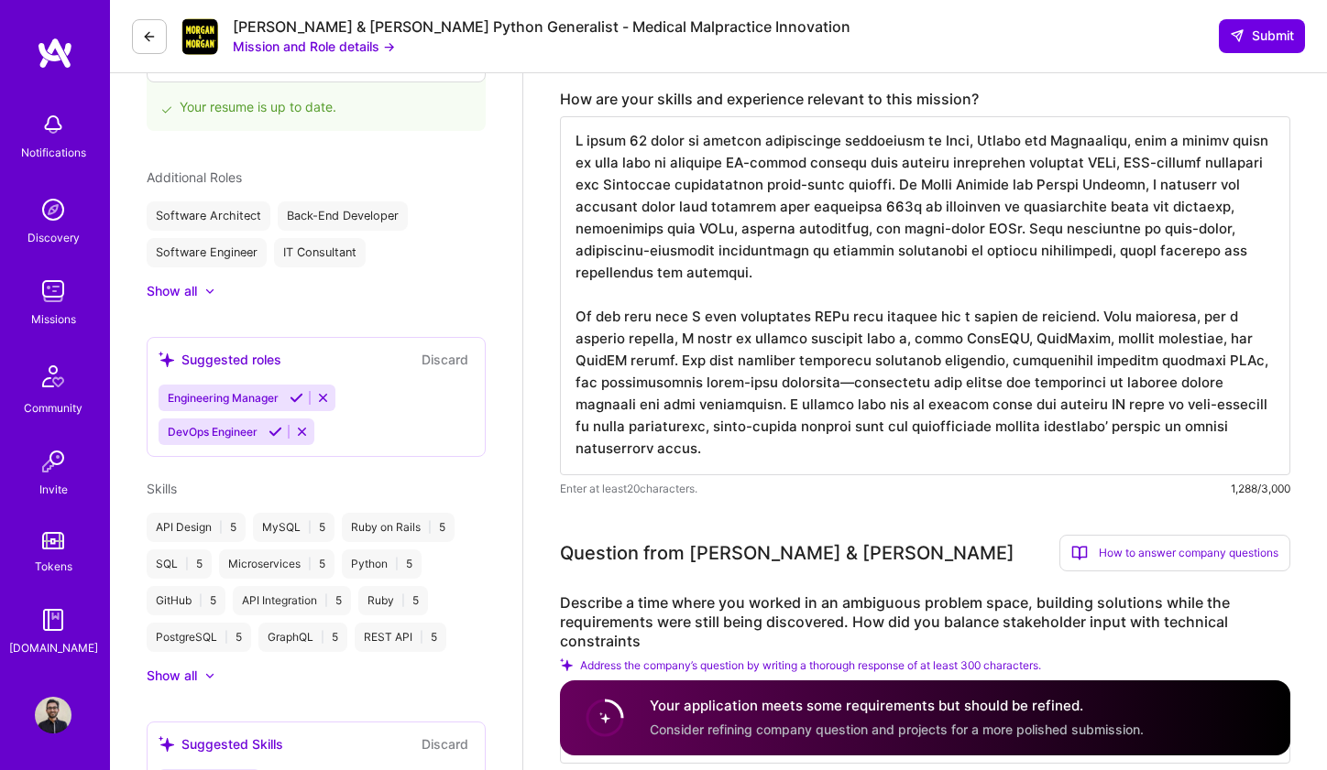
scroll to position [0, 0]
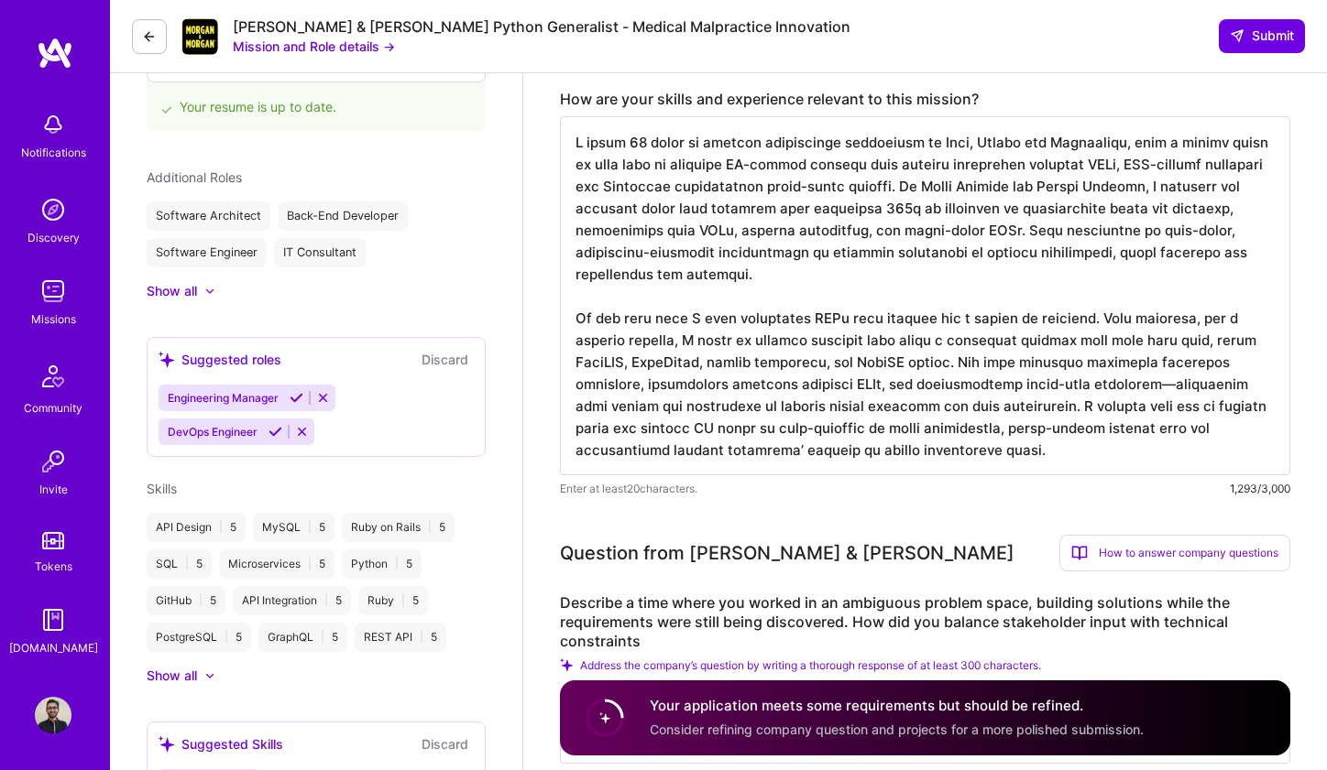
drag, startPoint x: 871, startPoint y: 342, endPoint x: 1137, endPoint y: 351, distance: 265.8
click at [1137, 351] on textarea at bounding box center [925, 295] width 730 height 359
paste textarea "help entrepreneurs automate parts of their business."
click at [773, 364] on textarea at bounding box center [925, 295] width 730 height 359
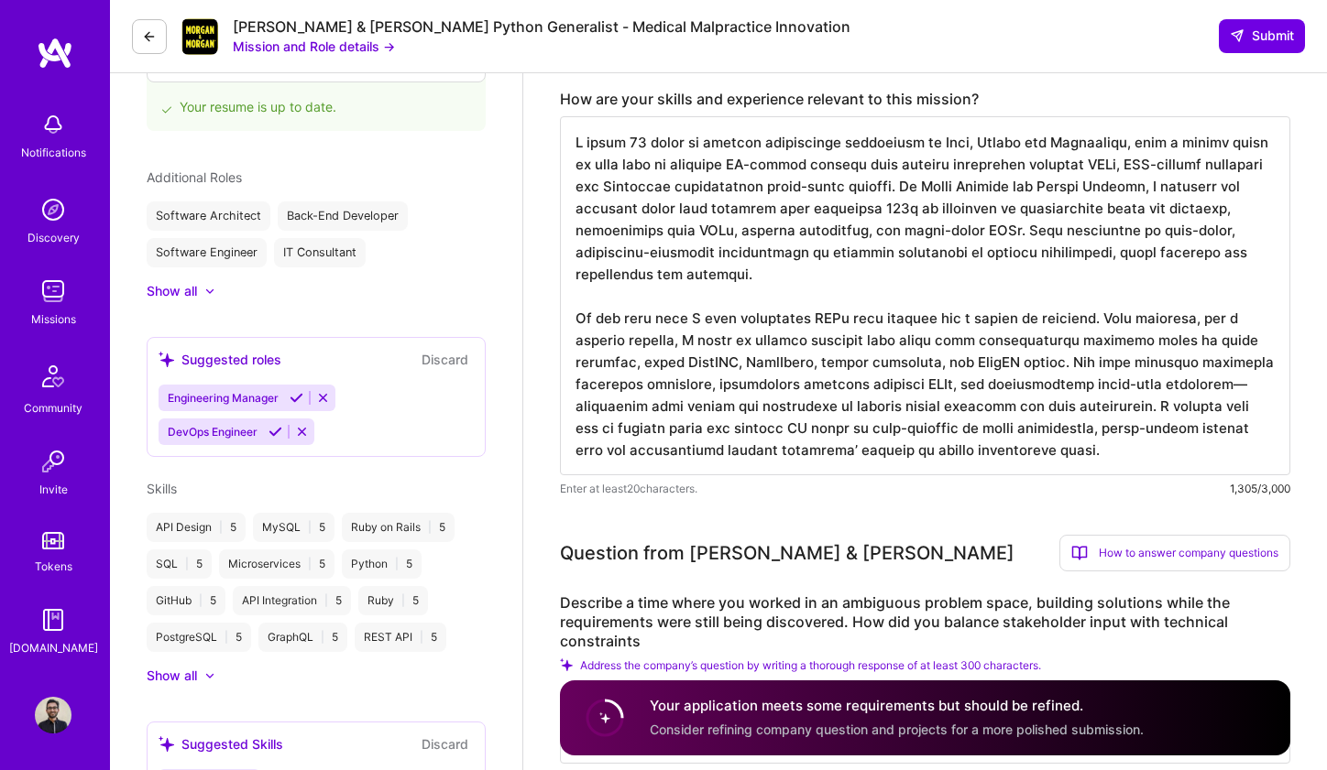
click at [943, 364] on textarea at bounding box center [925, 295] width 730 height 359
paste textarea "Each agent had a clear role, for example, pulling fundraising data, summarizing…"
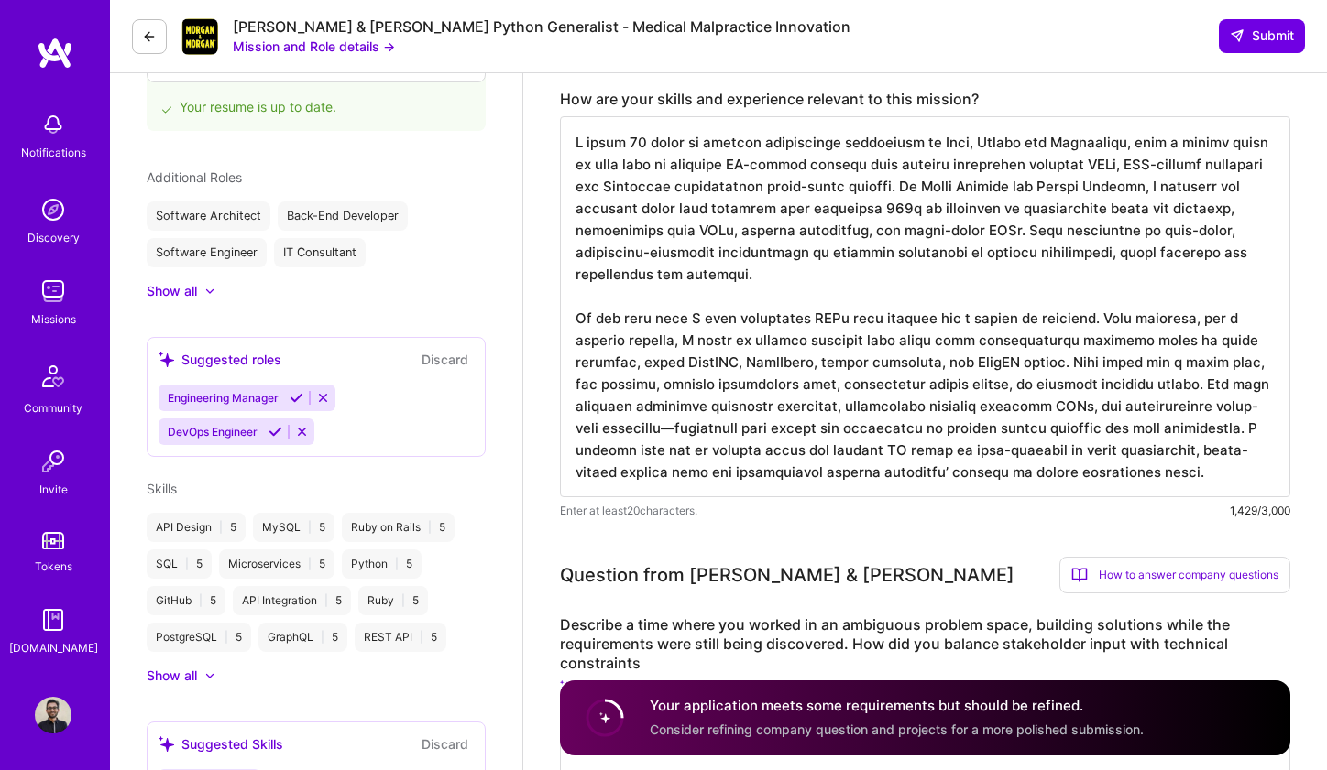
click at [1262, 411] on textarea at bounding box center [925, 306] width 730 height 381
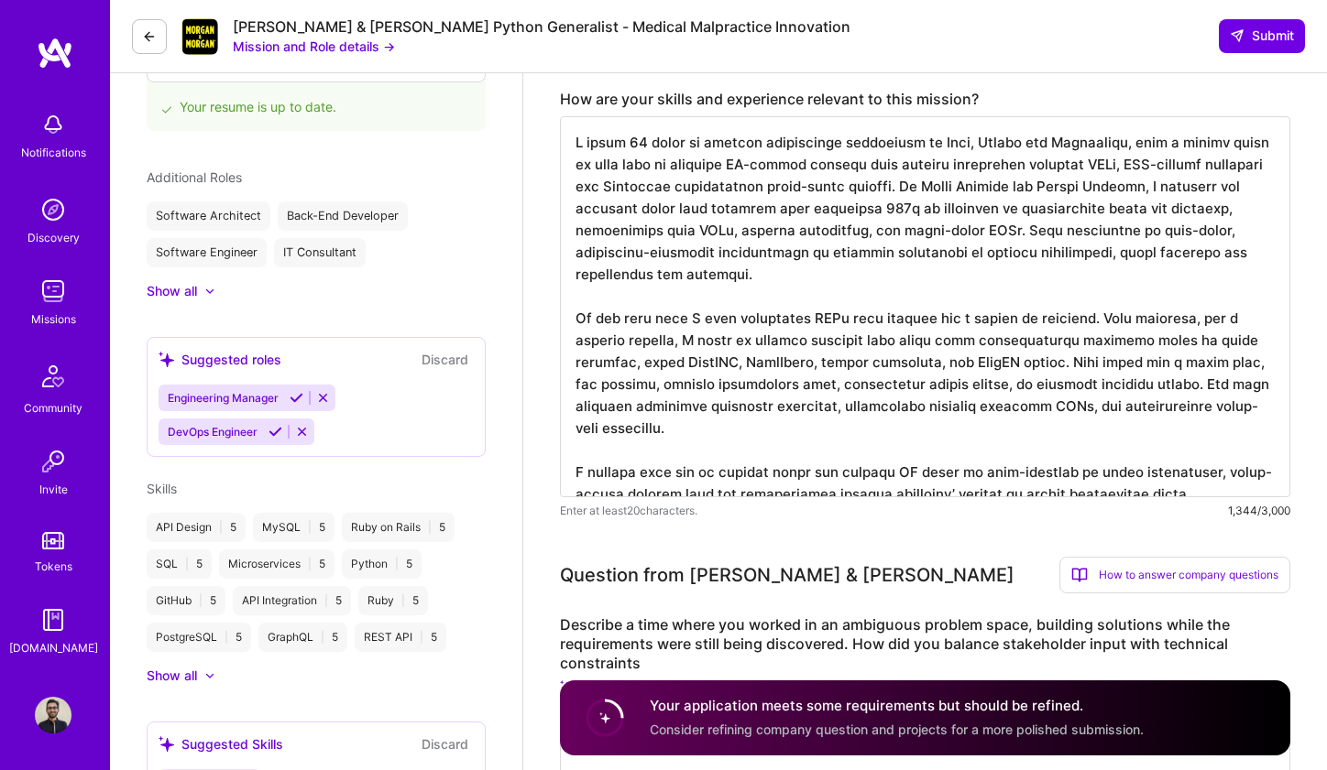
click at [781, 459] on textarea at bounding box center [925, 306] width 730 height 381
click at [862, 447] on textarea at bounding box center [925, 306] width 730 height 381
click at [1104, 453] on textarea at bounding box center [925, 306] width 730 height 381
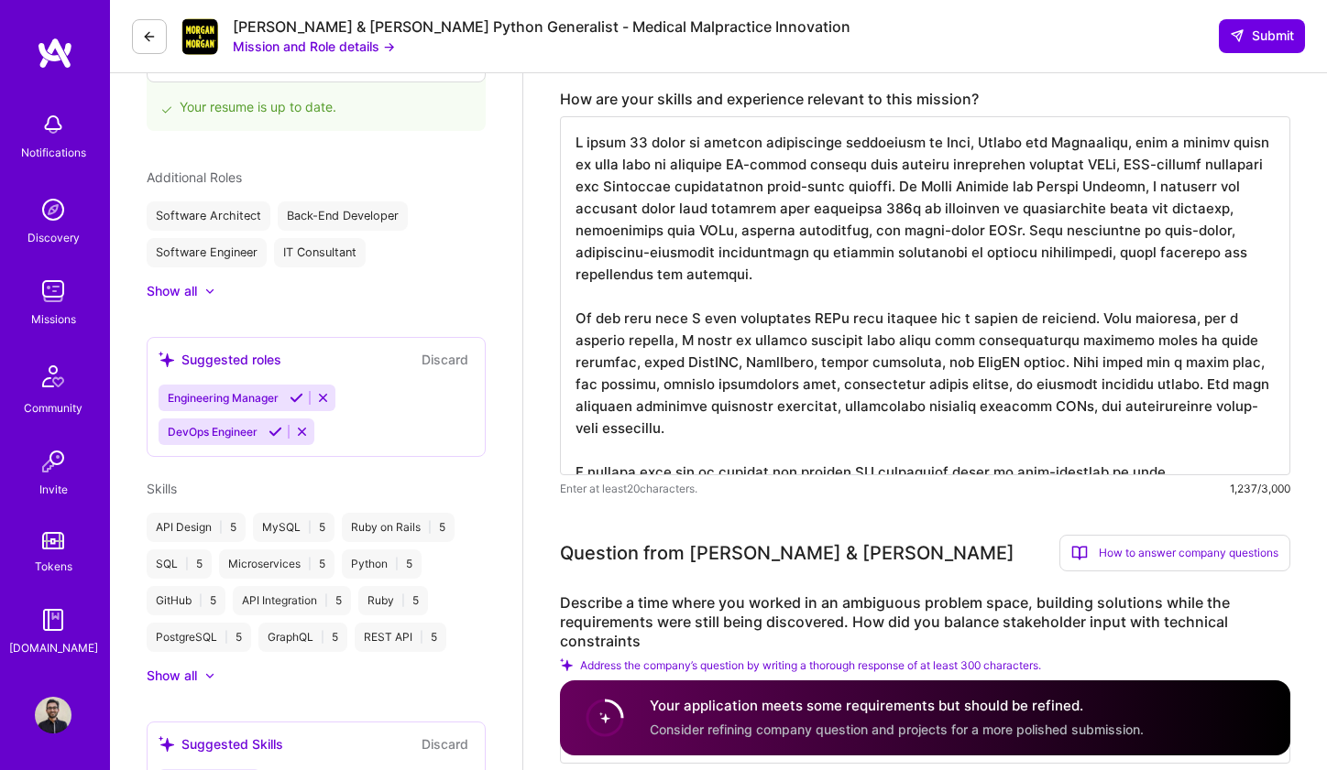
click at [1122, 457] on textarea at bounding box center [925, 295] width 730 height 359
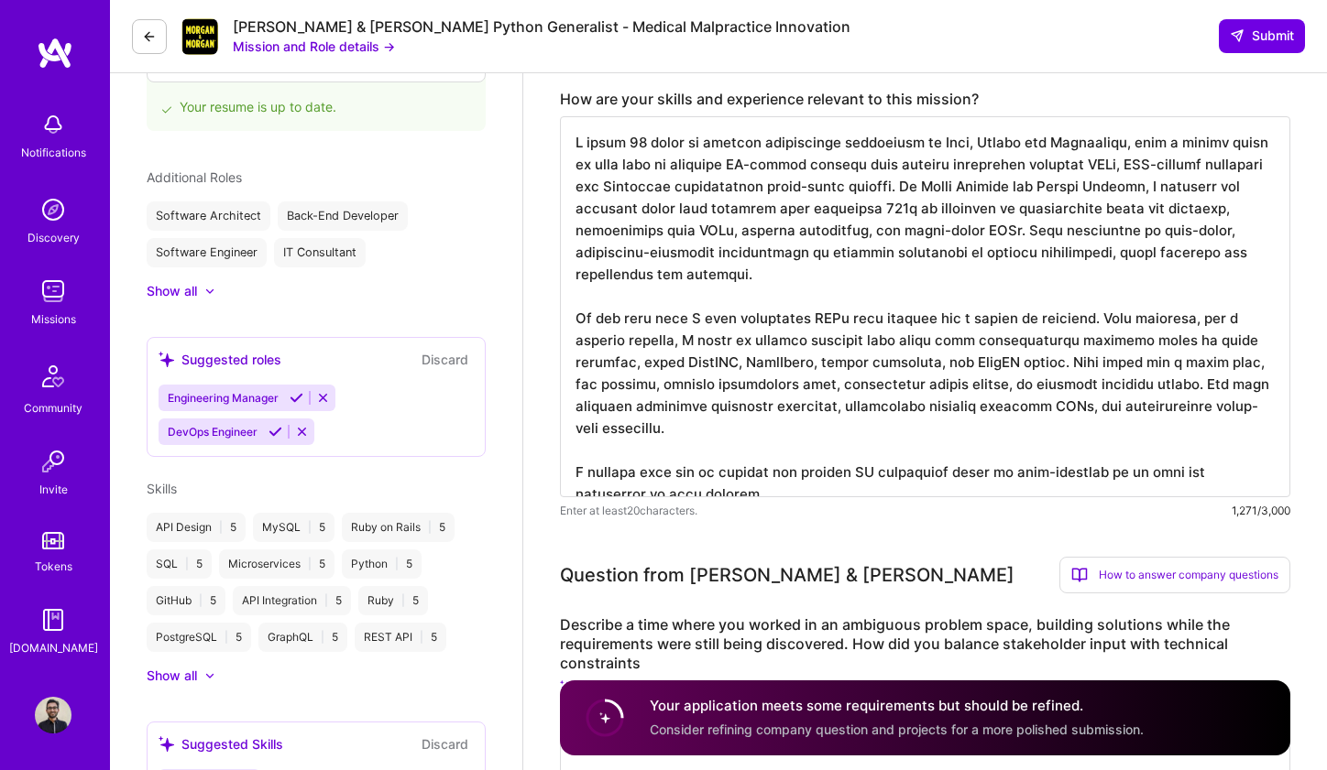
paste textarea ", lor IpsuMdolor, sita con adip elit seddoei te incididu UT-labore etdolor magn…"
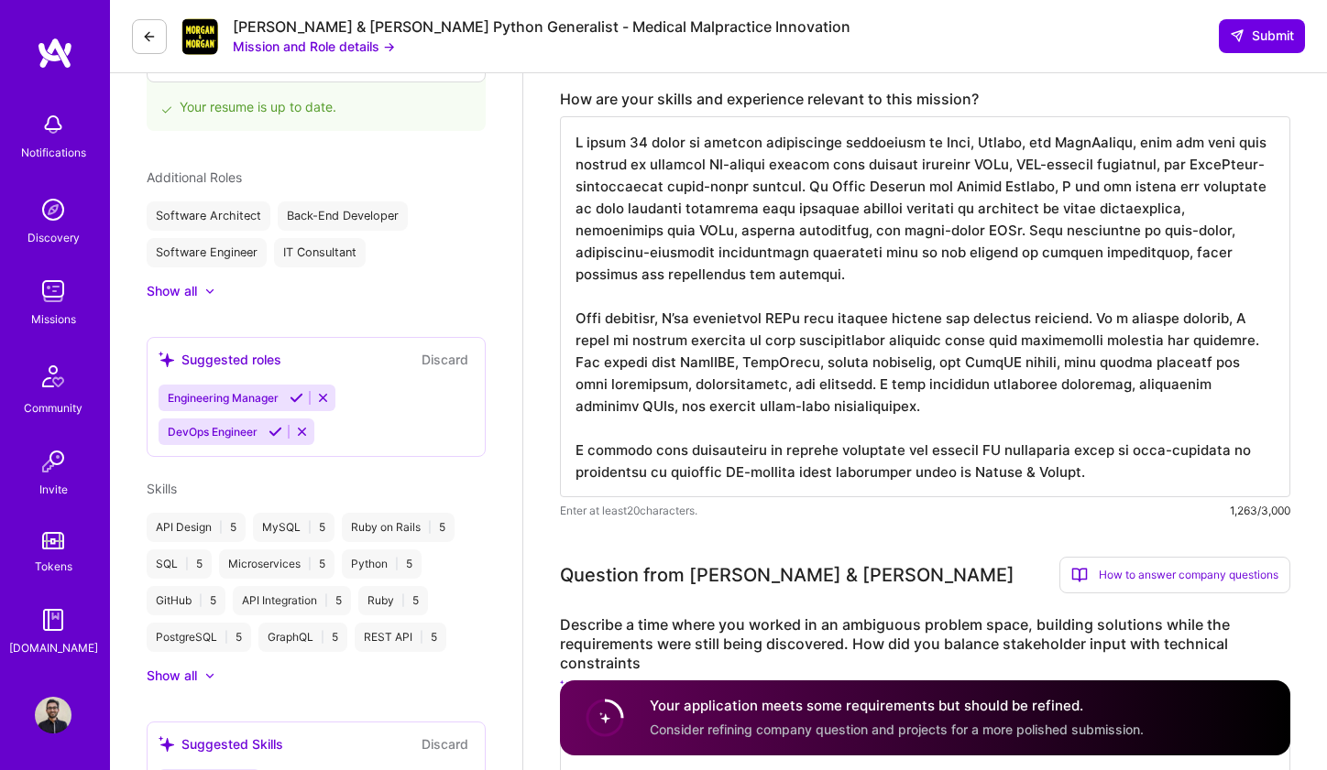
click at [660, 193] on textarea at bounding box center [925, 306] width 730 height 381
drag, startPoint x: 1012, startPoint y: 235, endPoint x: 1000, endPoint y: 268, distance: 35.4
click at [1000, 268] on textarea at bounding box center [925, 306] width 730 height 381
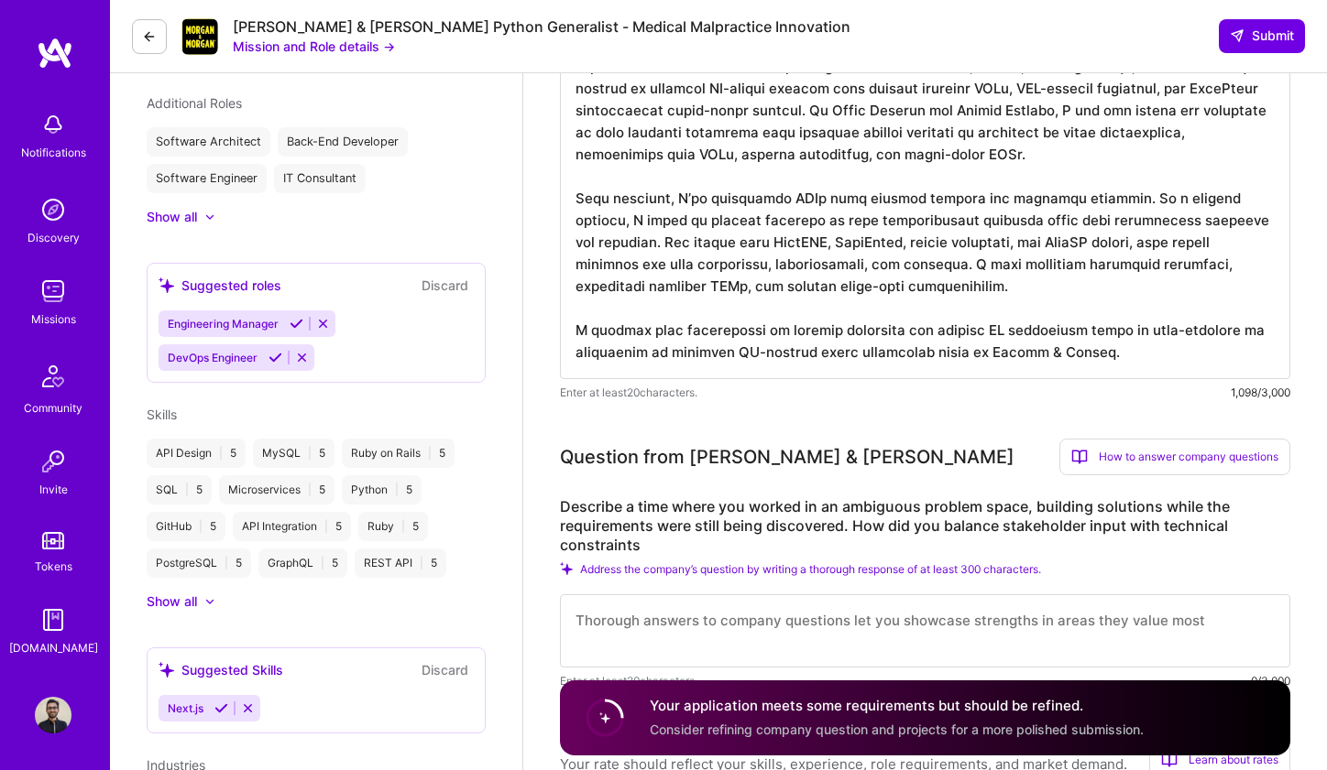
scroll to position [607, 0]
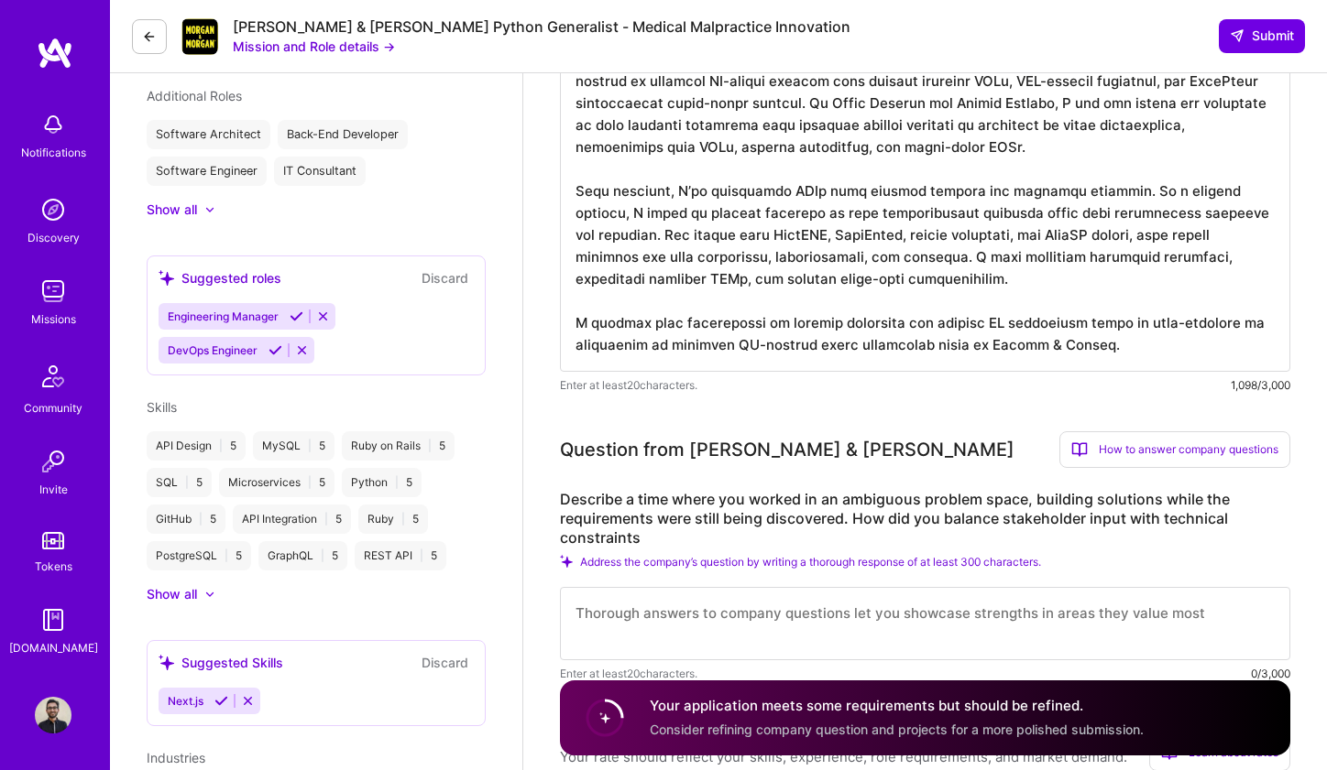
click at [919, 323] on textarea at bounding box center [925, 203] width 730 height 337
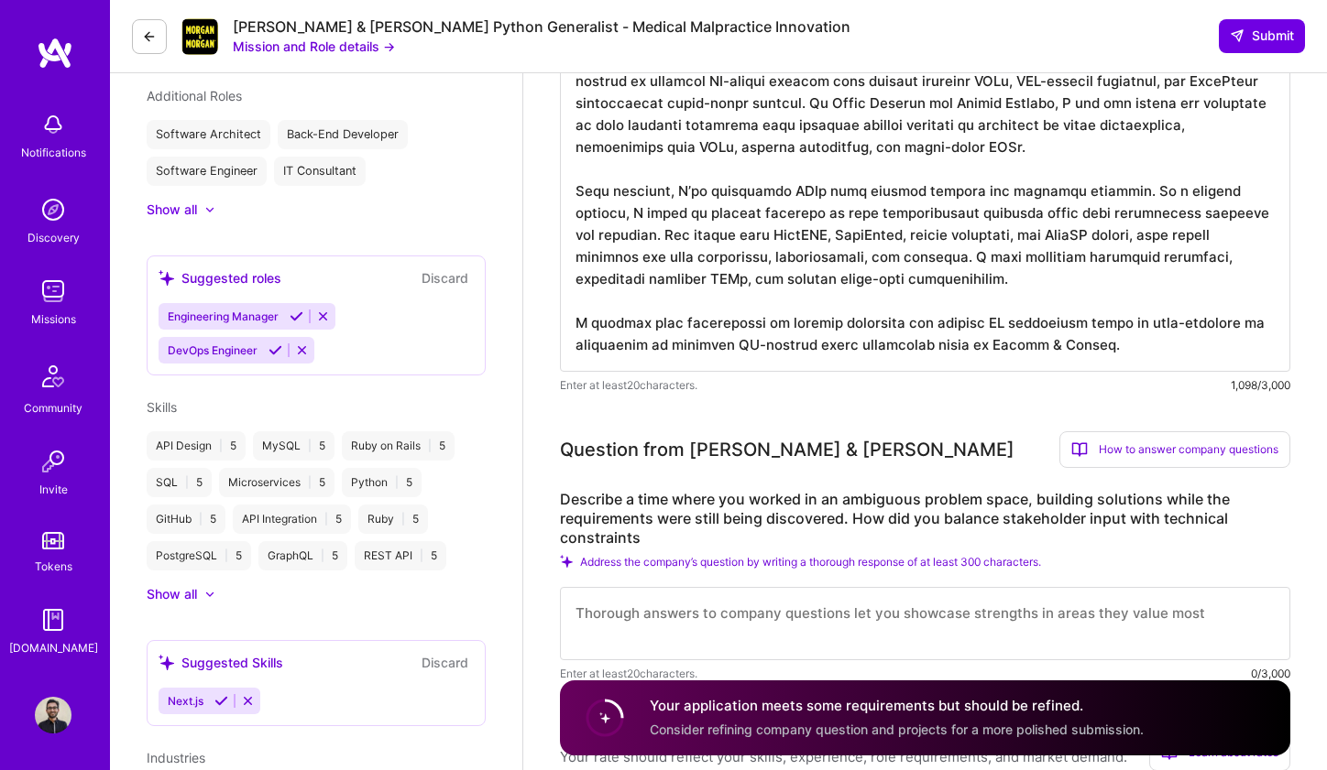
click at [919, 323] on textarea at bounding box center [925, 203] width 730 height 337
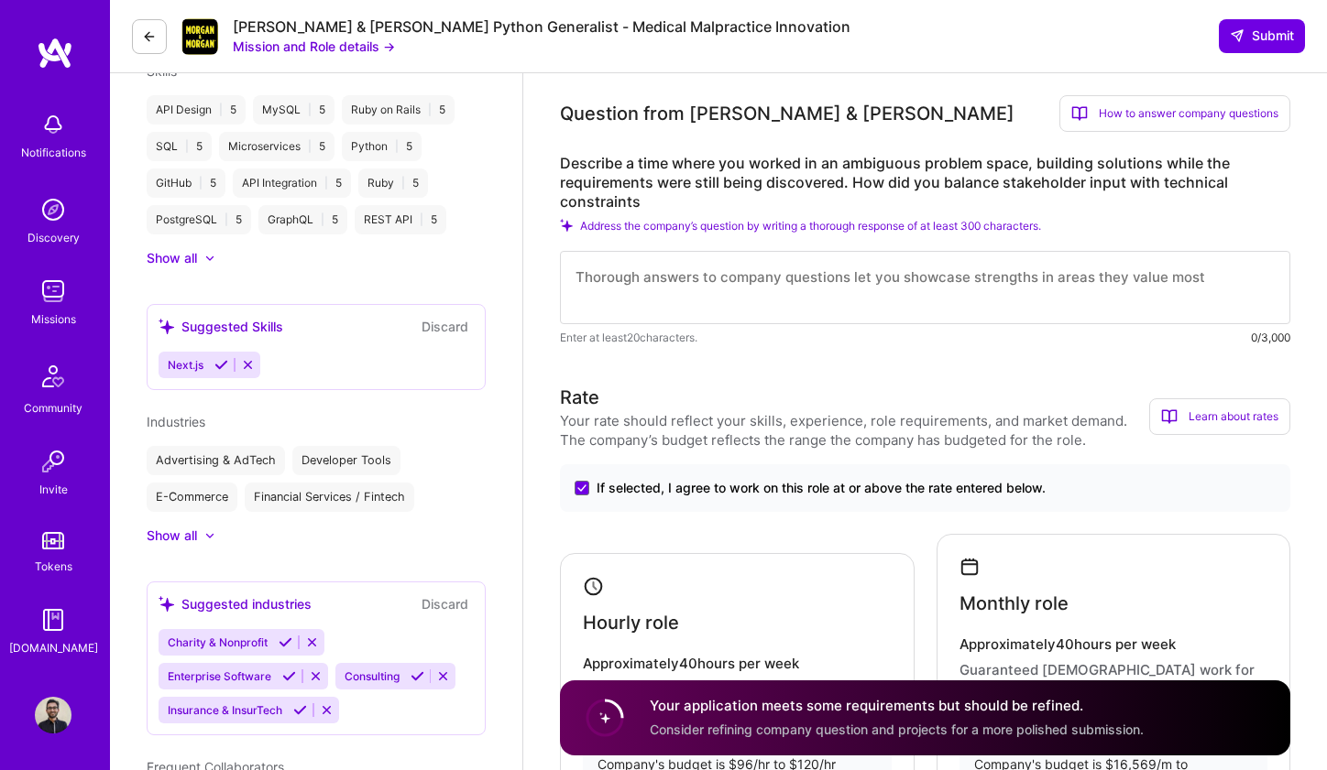
scroll to position [945, 0]
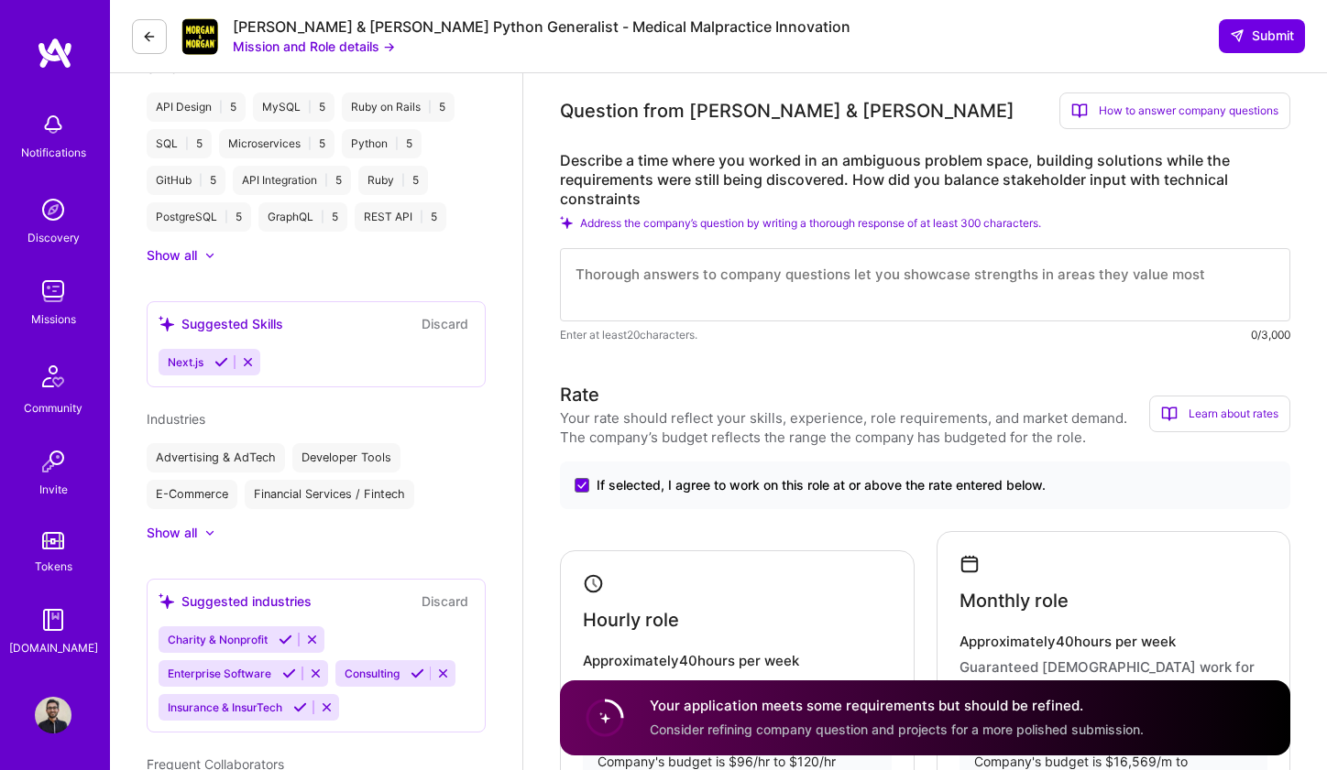
type textarea "L ipsum 60 dolor si ametcon adipiscinge seddoeiusm te Inci, Utlabo, etd MagnAal…"
click at [686, 297] on textarea at bounding box center [925, 284] width 730 height 73
paste textarea "Lo ips dolorsi ametcon, A elitse doei tem incidid utlabo—etdolor magnaali enima…"
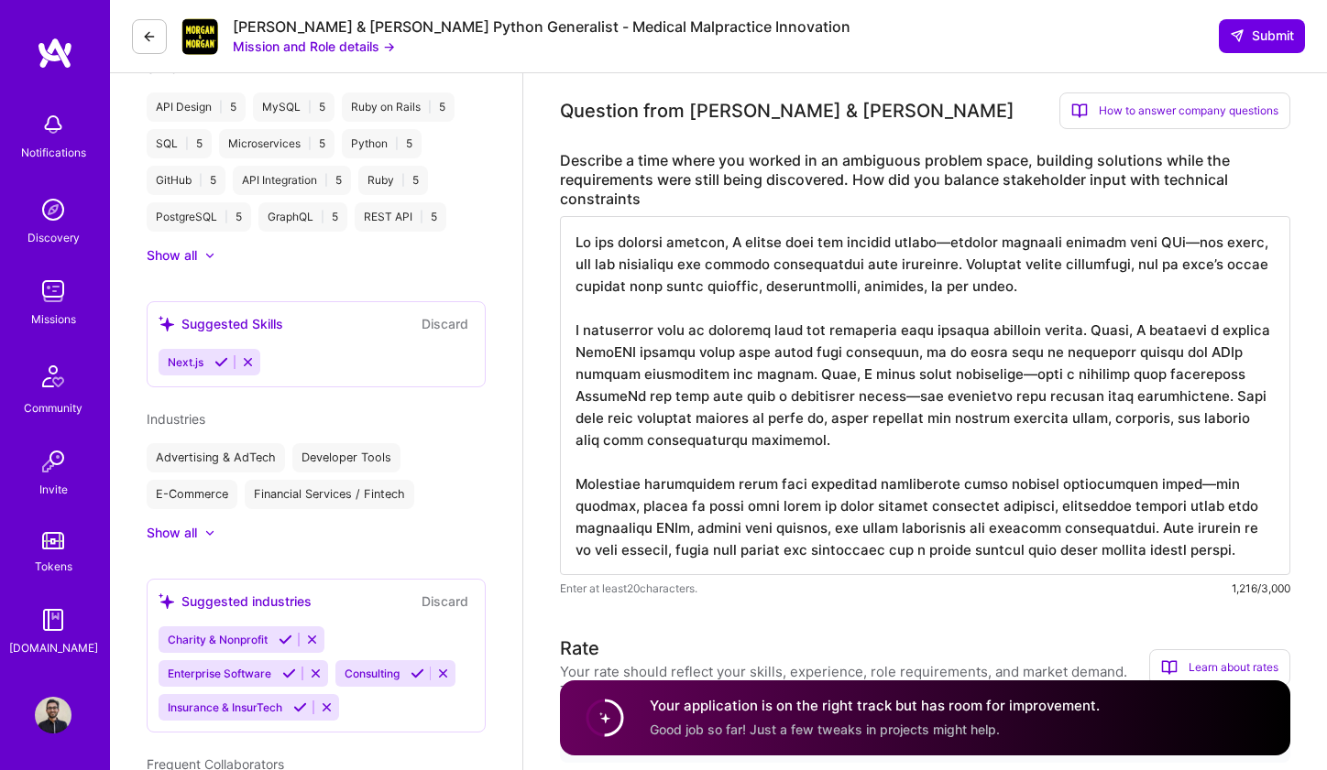
click at [622, 257] on textarea at bounding box center [925, 395] width 730 height 359
click at [824, 247] on textarea at bounding box center [925, 395] width 730 height 359
click at [917, 242] on textarea at bounding box center [925, 395] width 730 height 359
click at [1033, 247] on textarea at bounding box center [925, 395] width 730 height 359
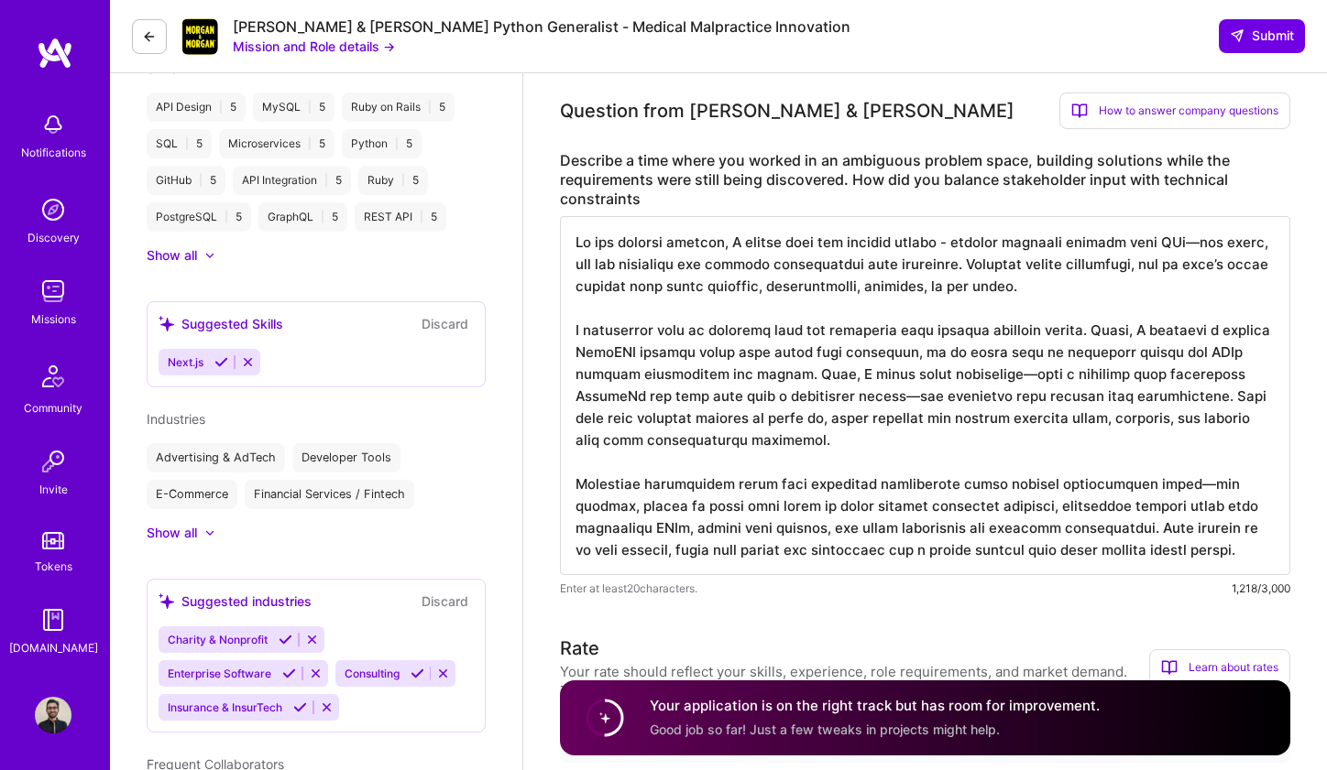
click at [1033, 247] on textarea at bounding box center [925, 395] width 730 height 359
click at [1190, 249] on textarea at bounding box center [925, 395] width 730 height 359
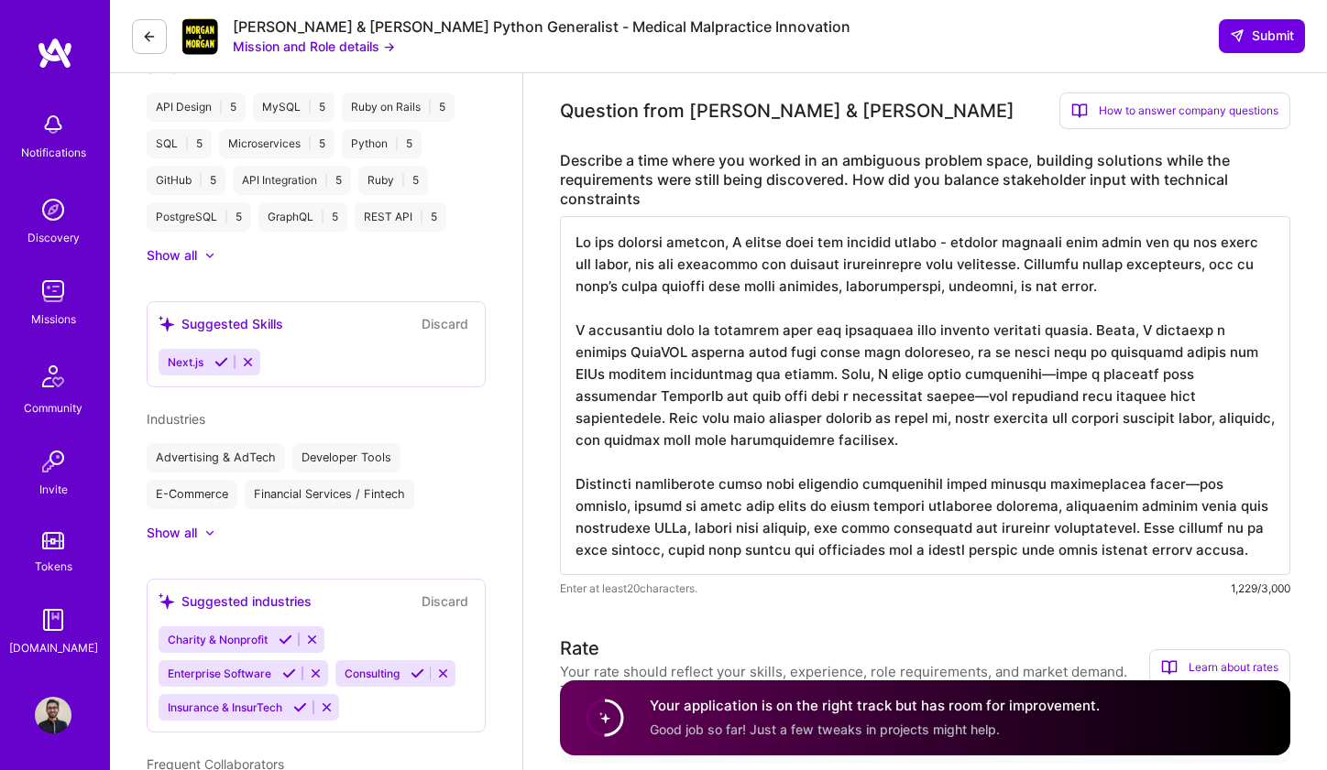
click at [1267, 247] on textarea at bounding box center [925, 395] width 730 height 359
click at [575, 259] on textarea at bounding box center [925, 395] width 730 height 359
click at [601, 273] on textarea at bounding box center [925, 395] width 730 height 359
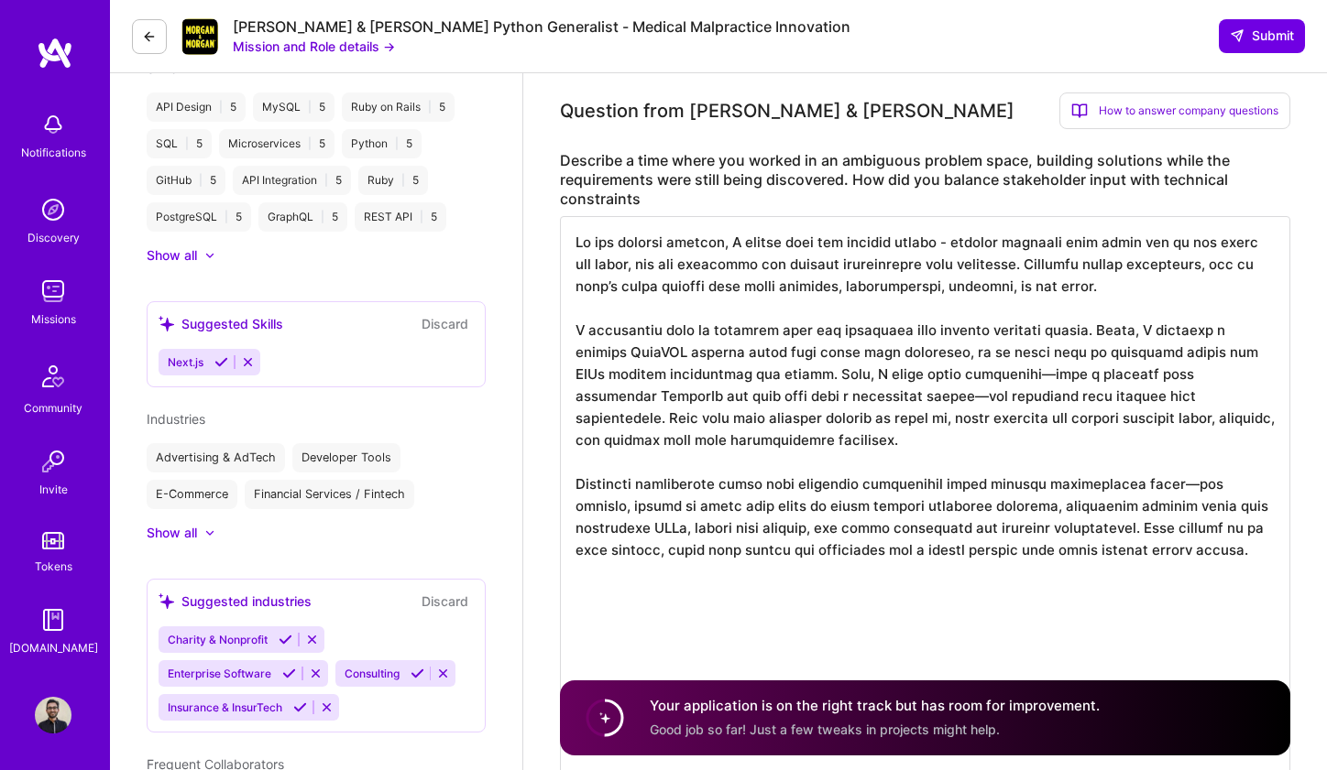
click at [629, 269] on textarea at bounding box center [925, 549] width 730 height 667
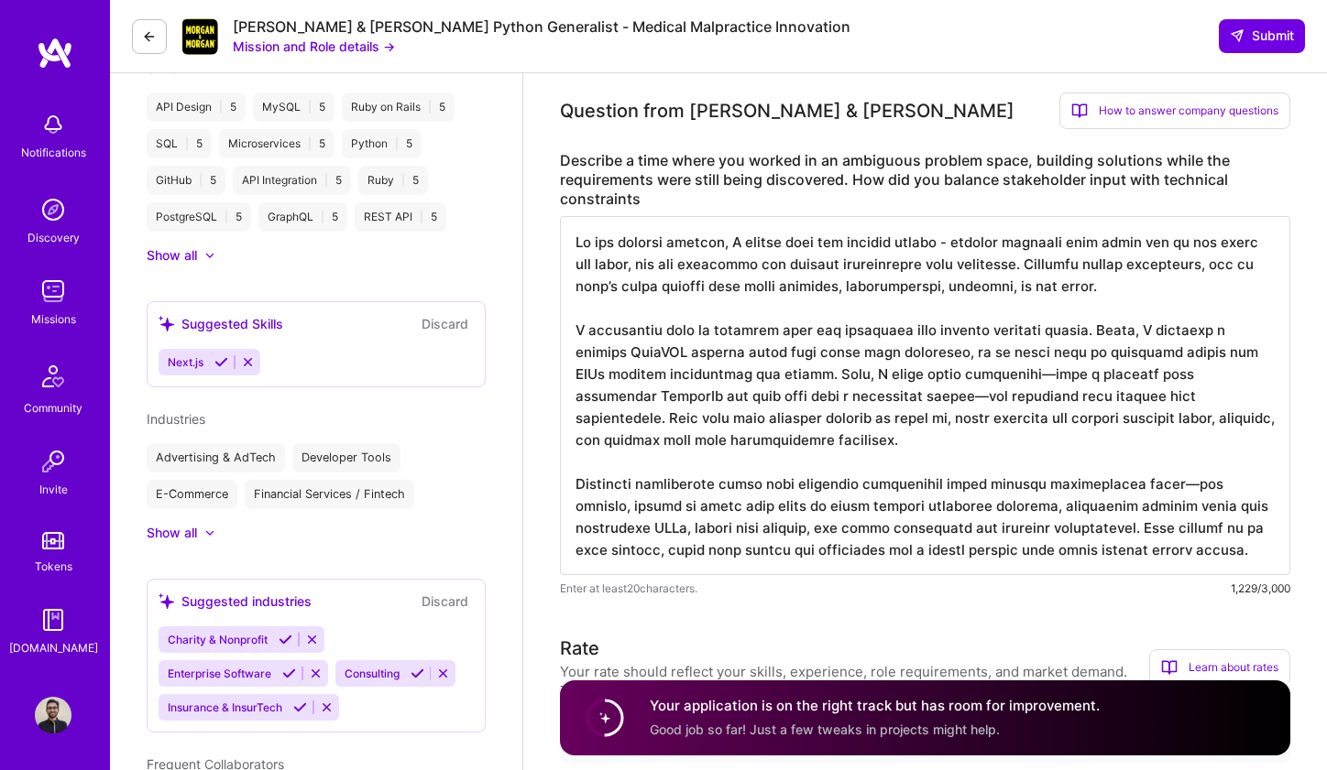
click at [1030, 271] on textarea at bounding box center [925, 395] width 730 height 359
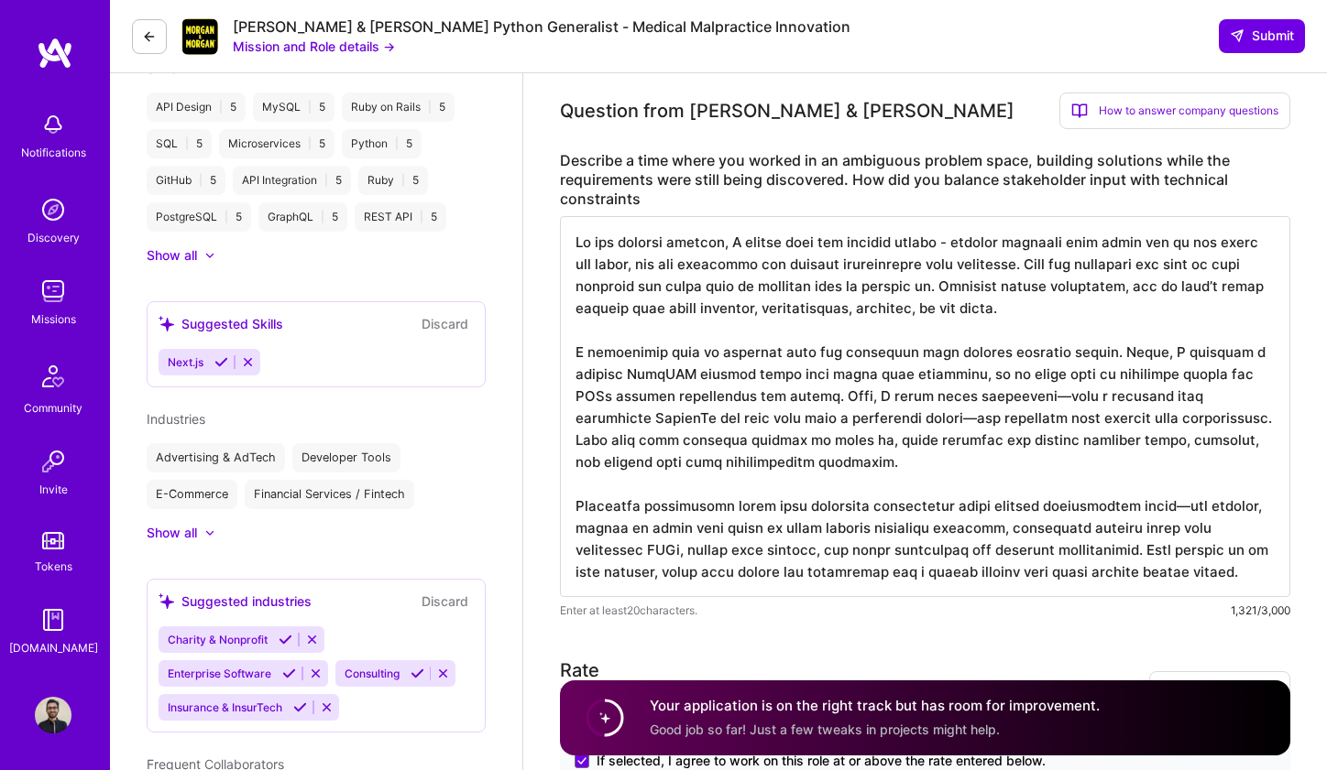
click at [1035, 284] on textarea at bounding box center [925, 406] width 730 height 381
click at [1024, 286] on textarea at bounding box center [925, 406] width 730 height 381
click at [1006, 289] on textarea at bounding box center [925, 406] width 730 height 381
click at [1063, 289] on textarea at bounding box center [925, 406] width 730 height 381
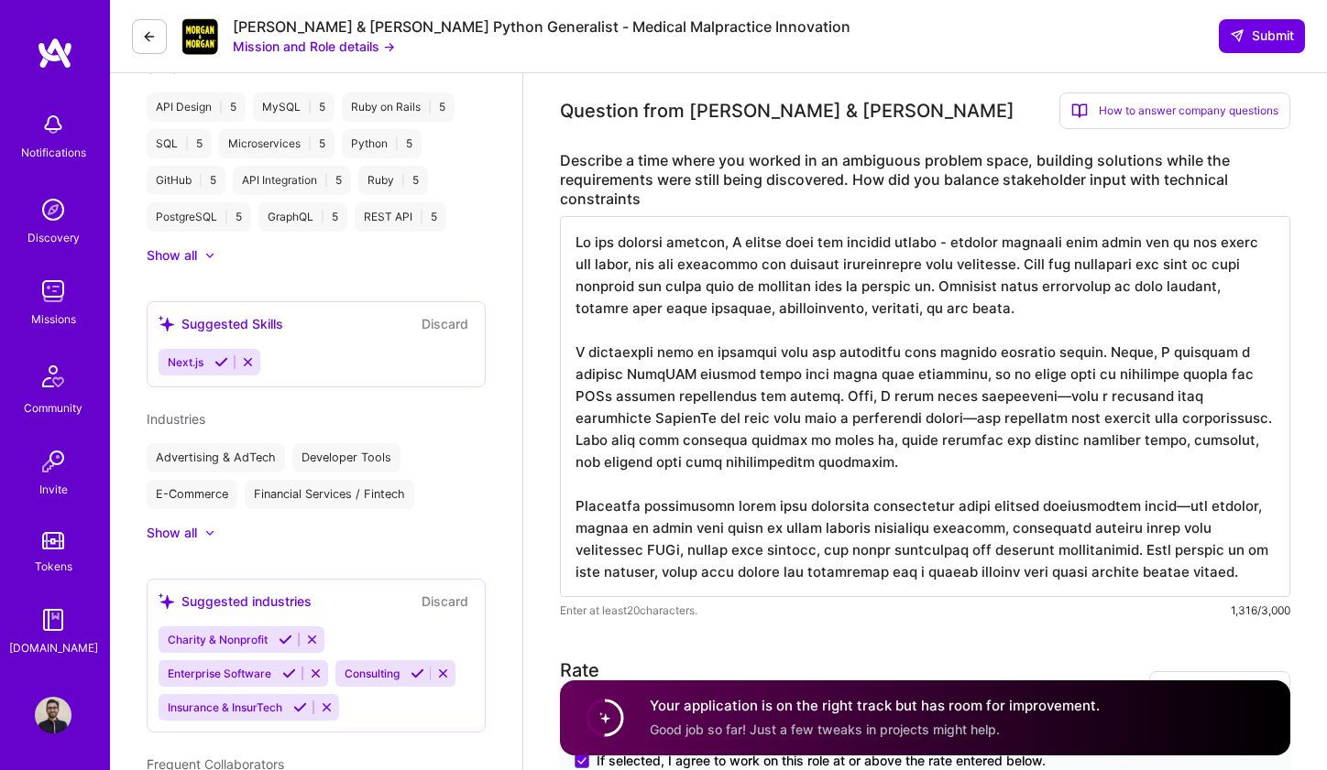
click at [780, 333] on textarea at bounding box center [925, 406] width 730 height 381
click at [836, 314] on textarea at bounding box center [925, 406] width 730 height 381
click at [932, 314] on textarea at bounding box center [925, 406] width 730 height 381
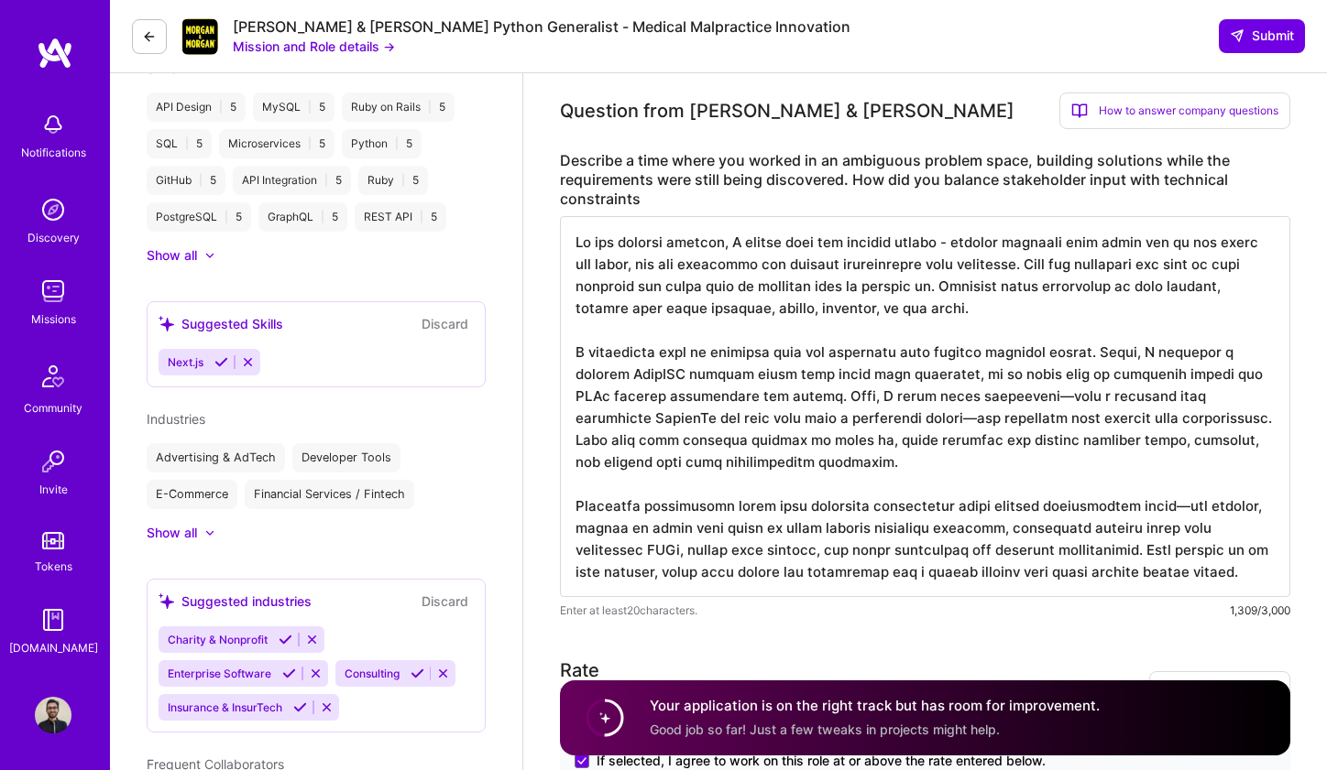
click at [917, 309] on textarea at bounding box center [925, 406] width 730 height 381
click at [863, 364] on textarea at bounding box center [925, 406] width 730 height 381
click at [914, 332] on textarea at bounding box center [925, 406] width 730 height 381
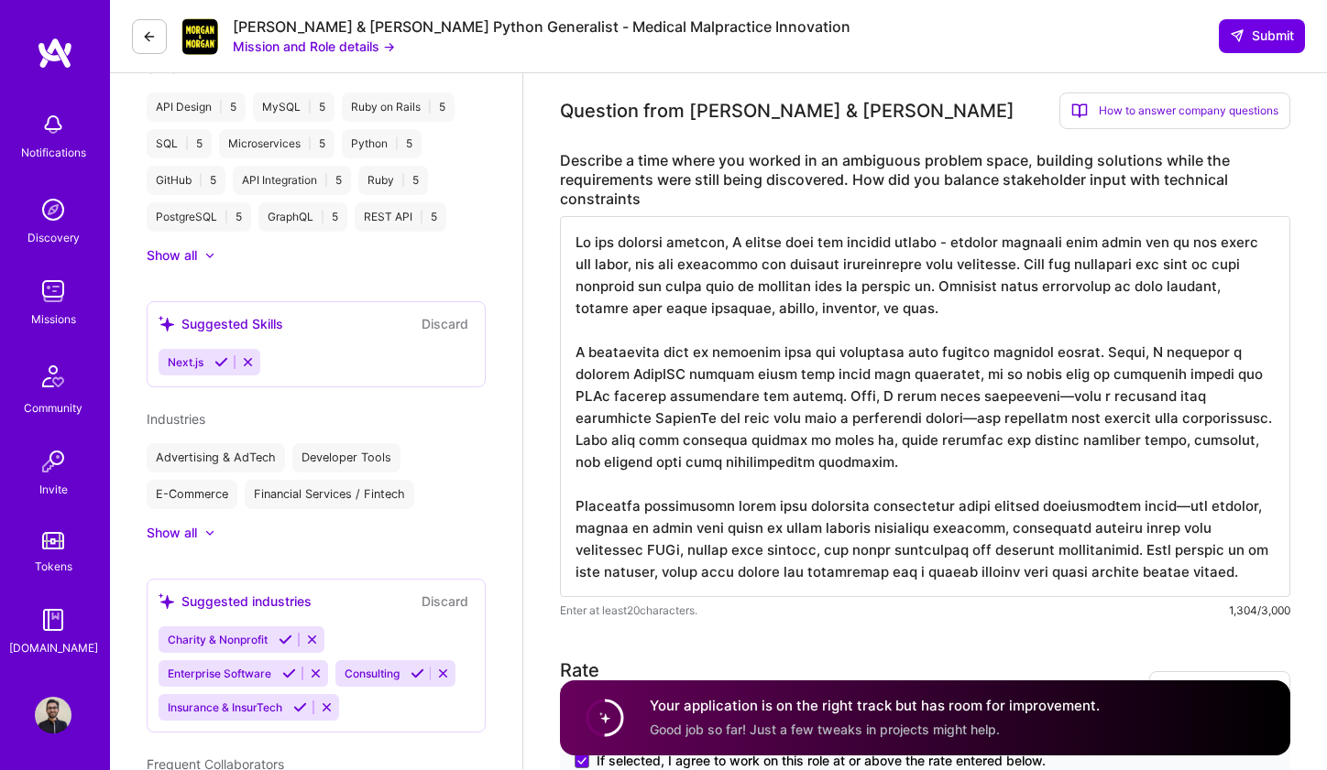
click at [914, 332] on textarea at bounding box center [925, 406] width 730 height 381
click at [884, 356] on textarea at bounding box center [925, 406] width 730 height 381
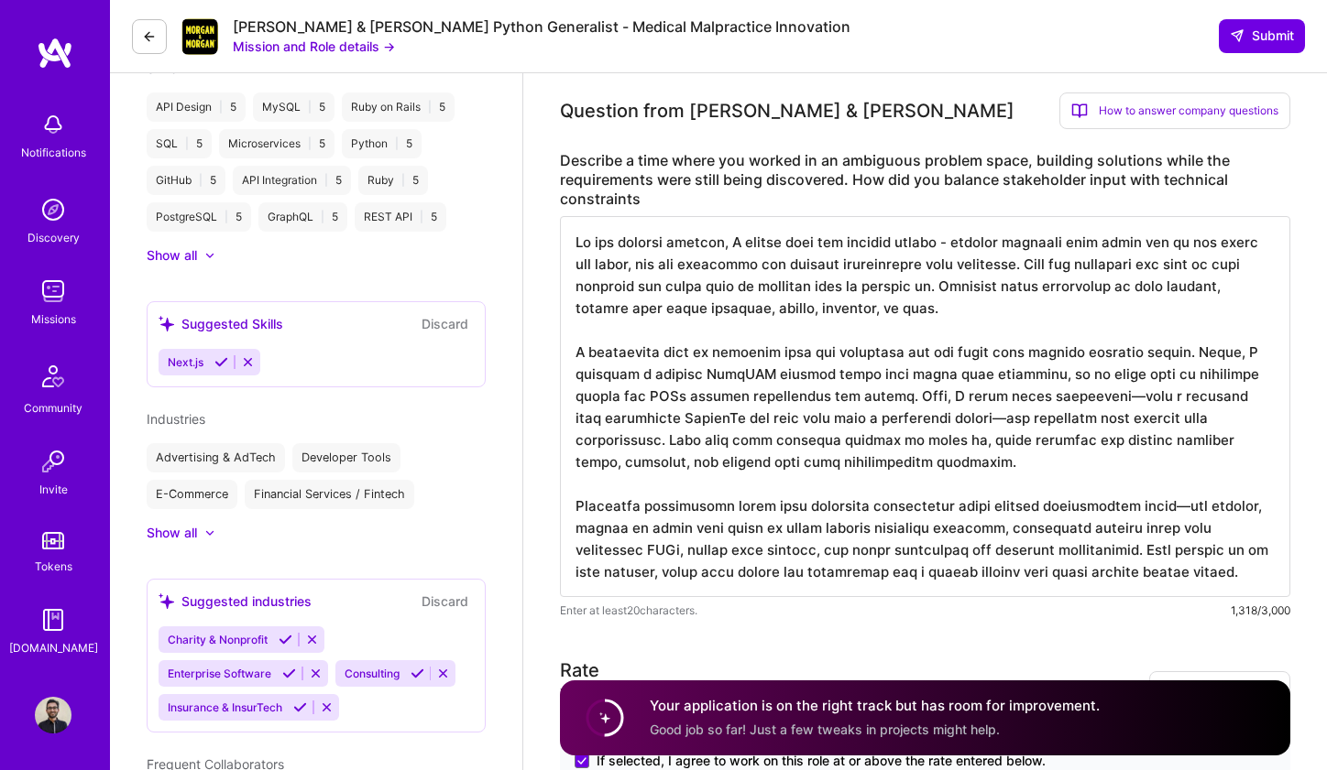
click at [1029, 355] on textarea at bounding box center [925, 406] width 730 height 381
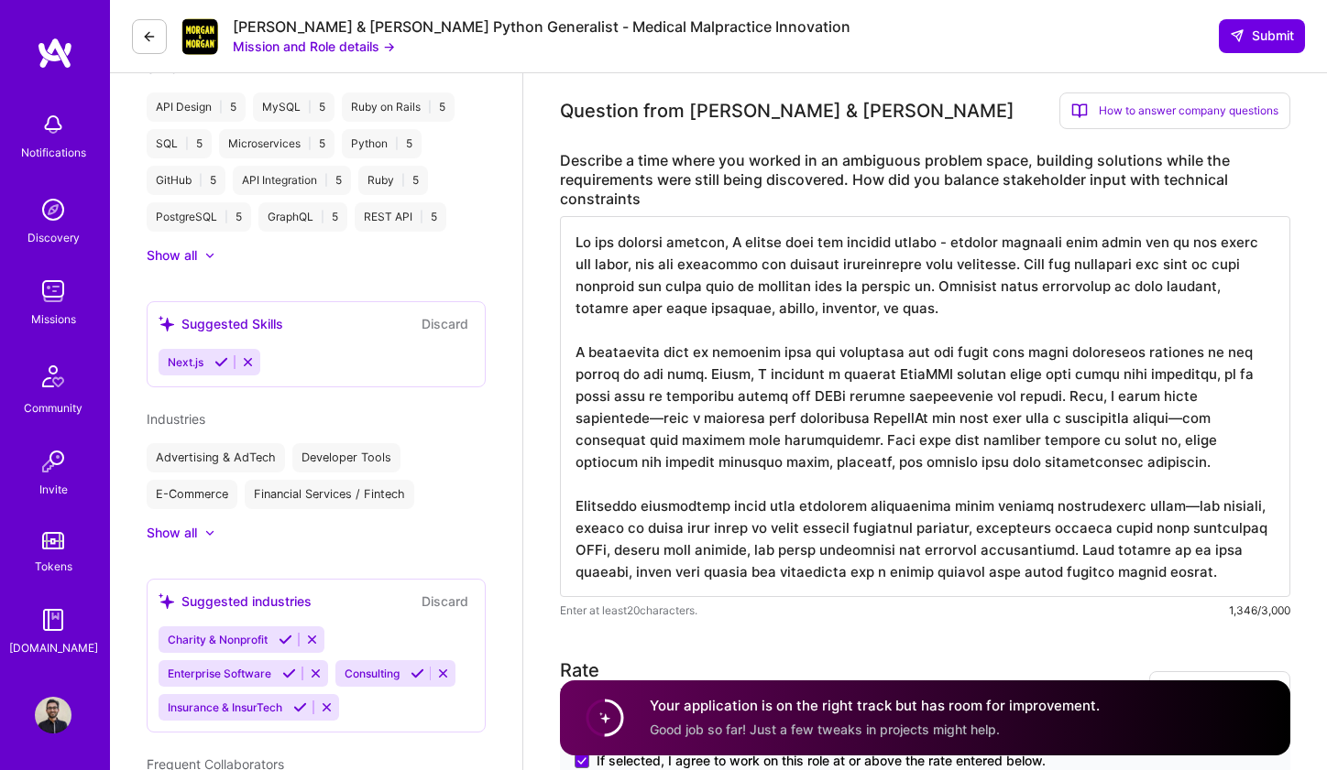
click at [741, 377] on textarea at bounding box center [925, 406] width 730 height 381
drag, startPoint x: 703, startPoint y: 378, endPoint x: 1005, endPoint y: 401, distance: 303.2
click at [1005, 401] on textarea at bounding box center [925, 406] width 730 height 381
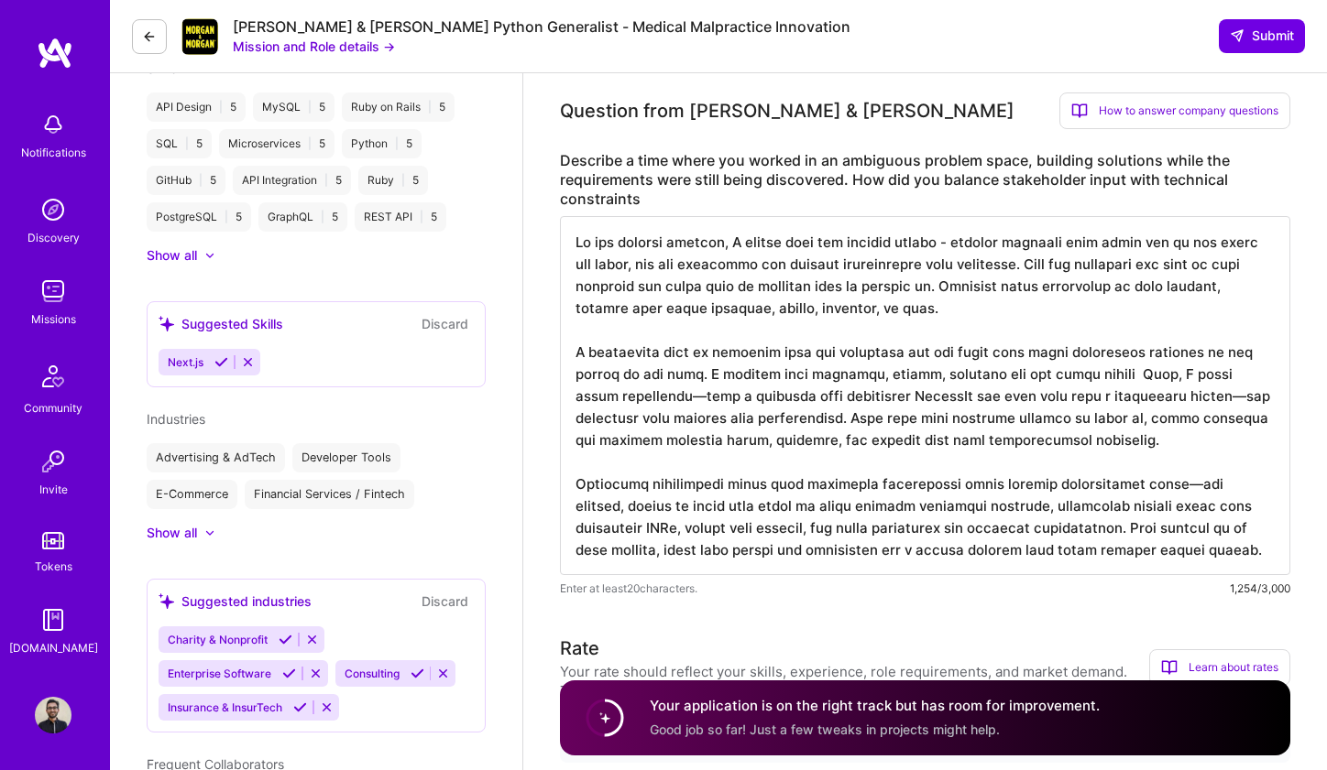
type textarea "Lo ips dolorsi ametcon, A elitse doei tem incidid utlabo - etdolor magnaali eni…"
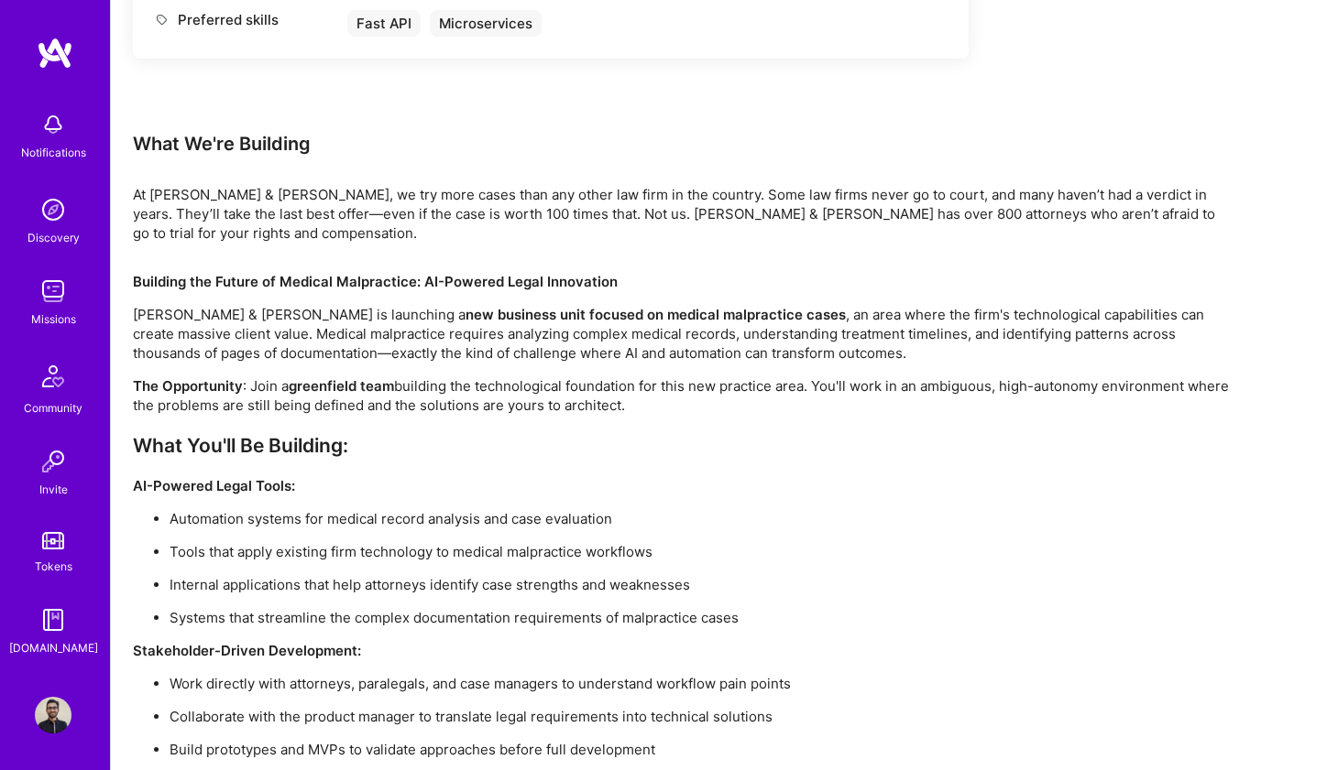
scroll to position [948, 0]
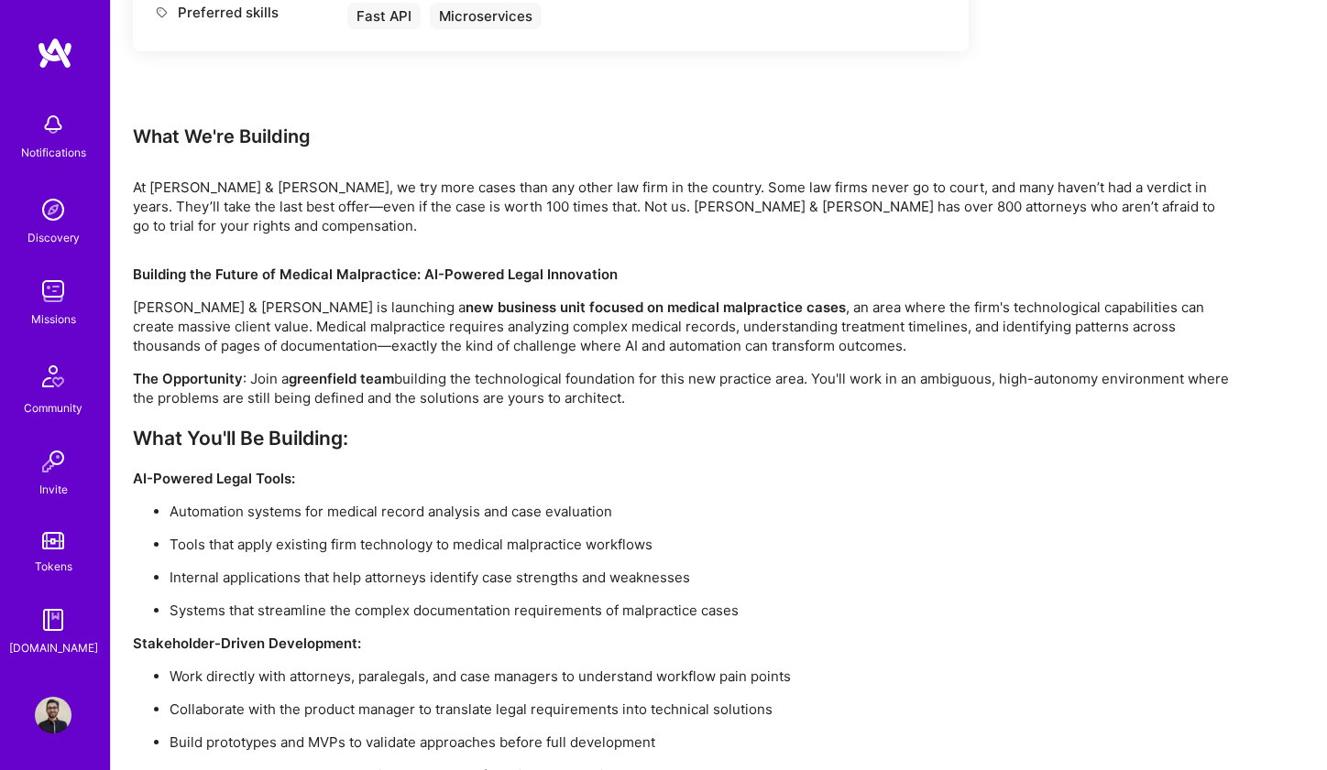
click at [127, 189] on div "Earn tokens for inviting a new A.Teamer to this mission Do you know the perfect…" at bounding box center [719, 278] width 1216 height 1962
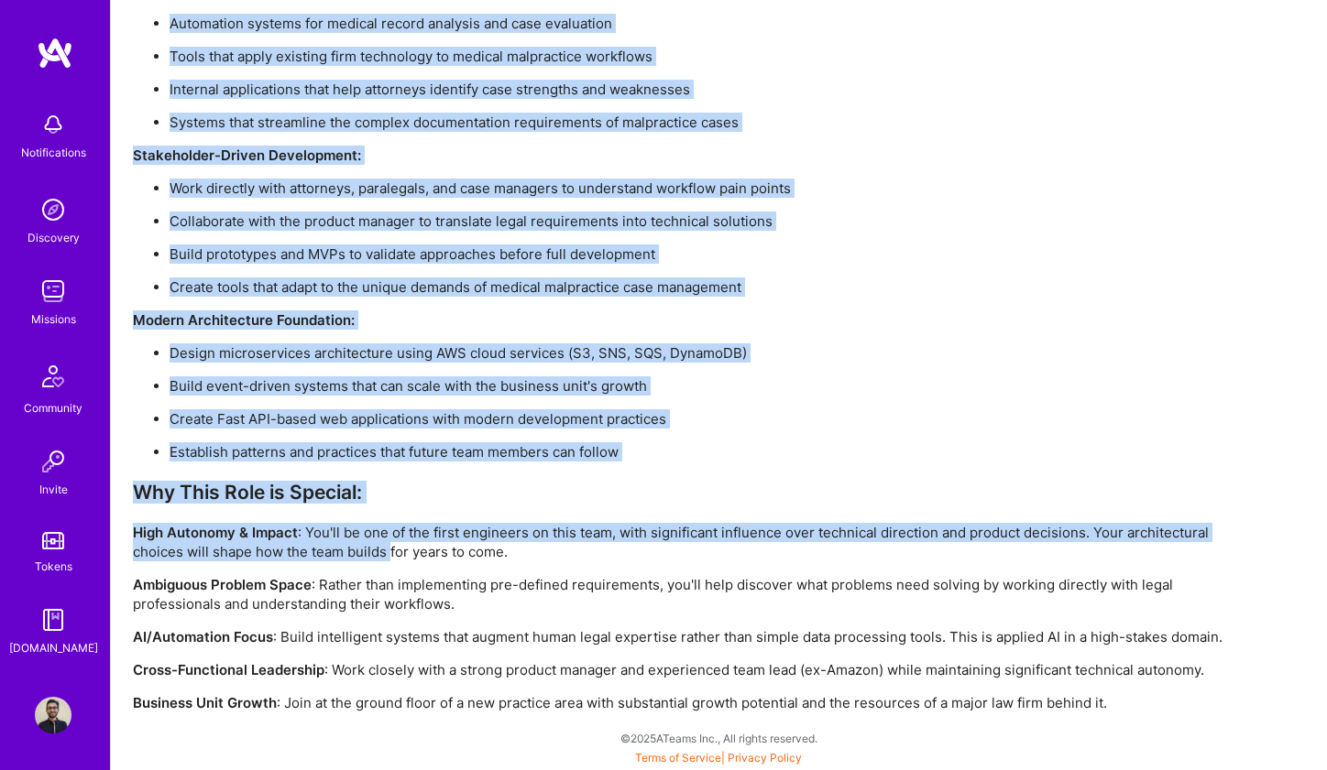
scroll to position [1437, 0]
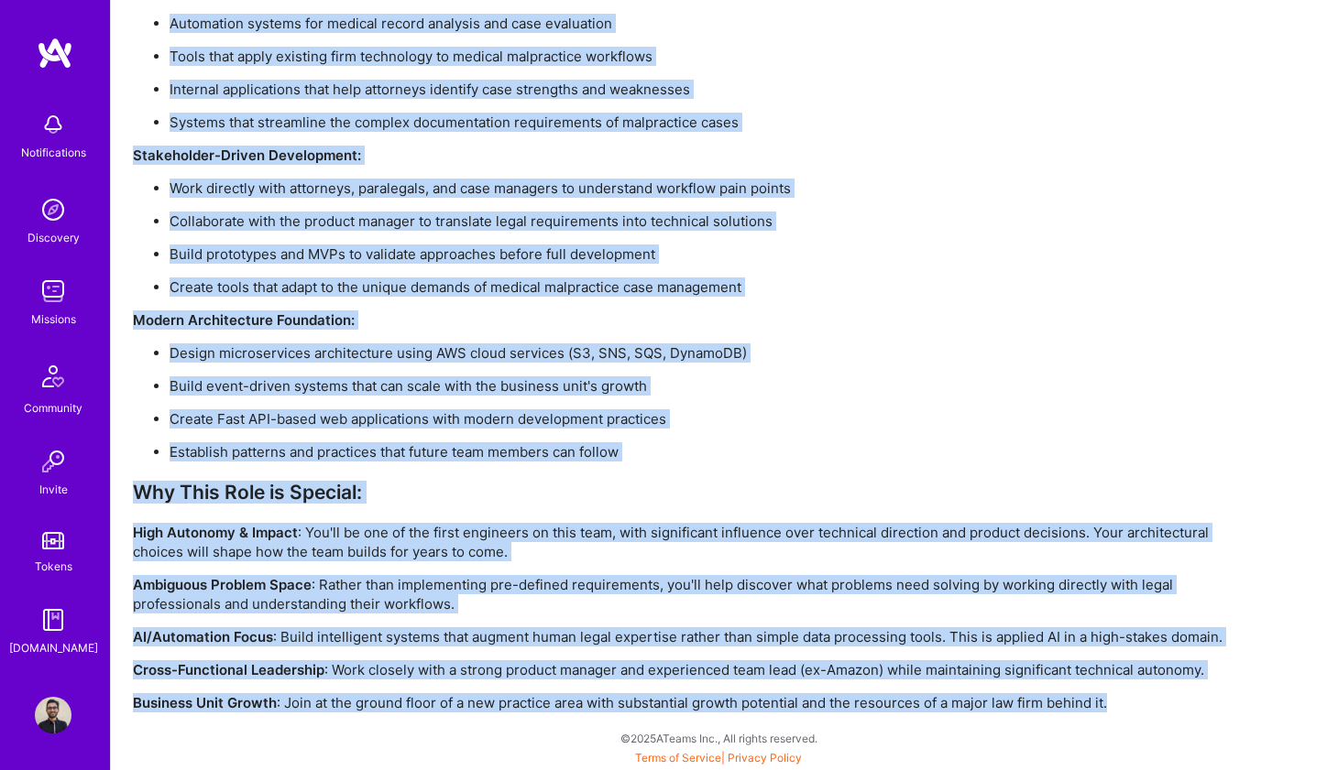
drag, startPoint x: 137, startPoint y: 186, endPoint x: 1315, endPoint y: 701, distance: 1285.8
copy div "At Morgan & Morgan, we try more cases than any other law firm in the country. S…"
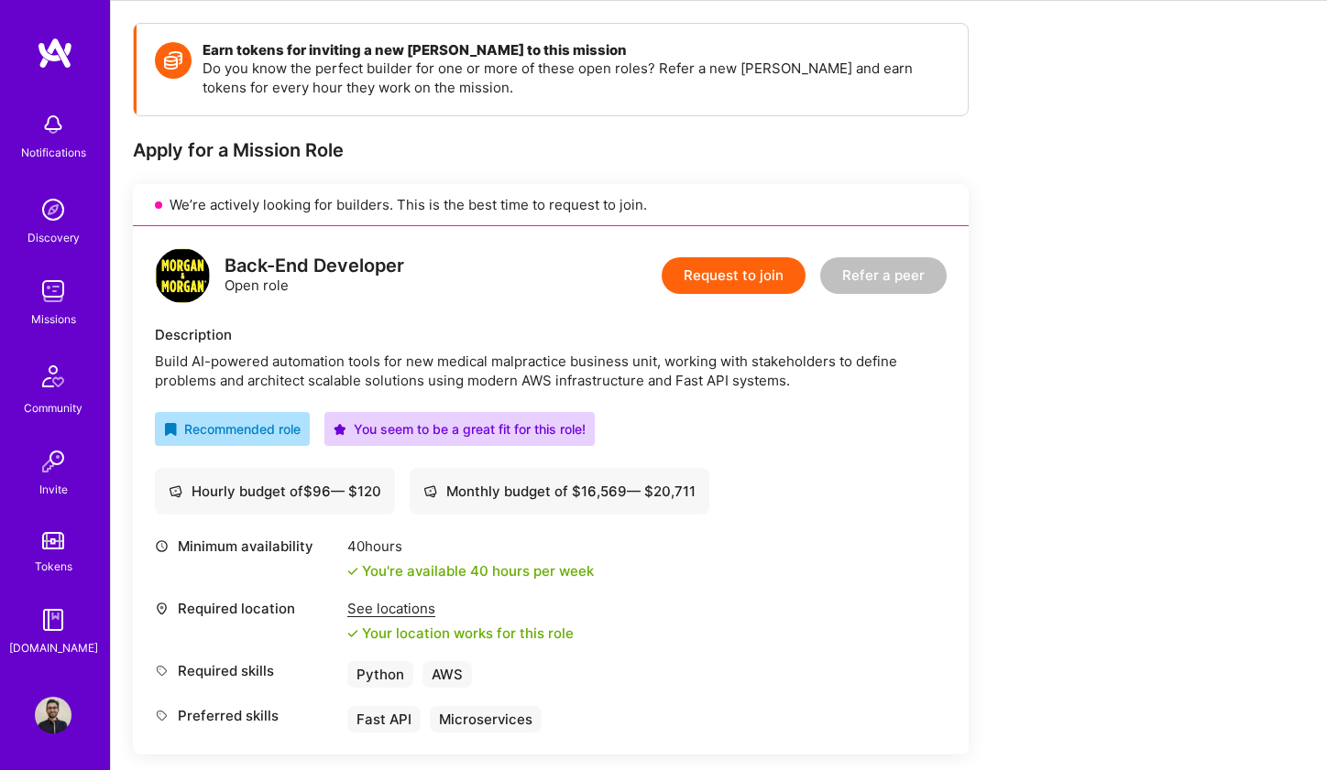
scroll to position [467, 0]
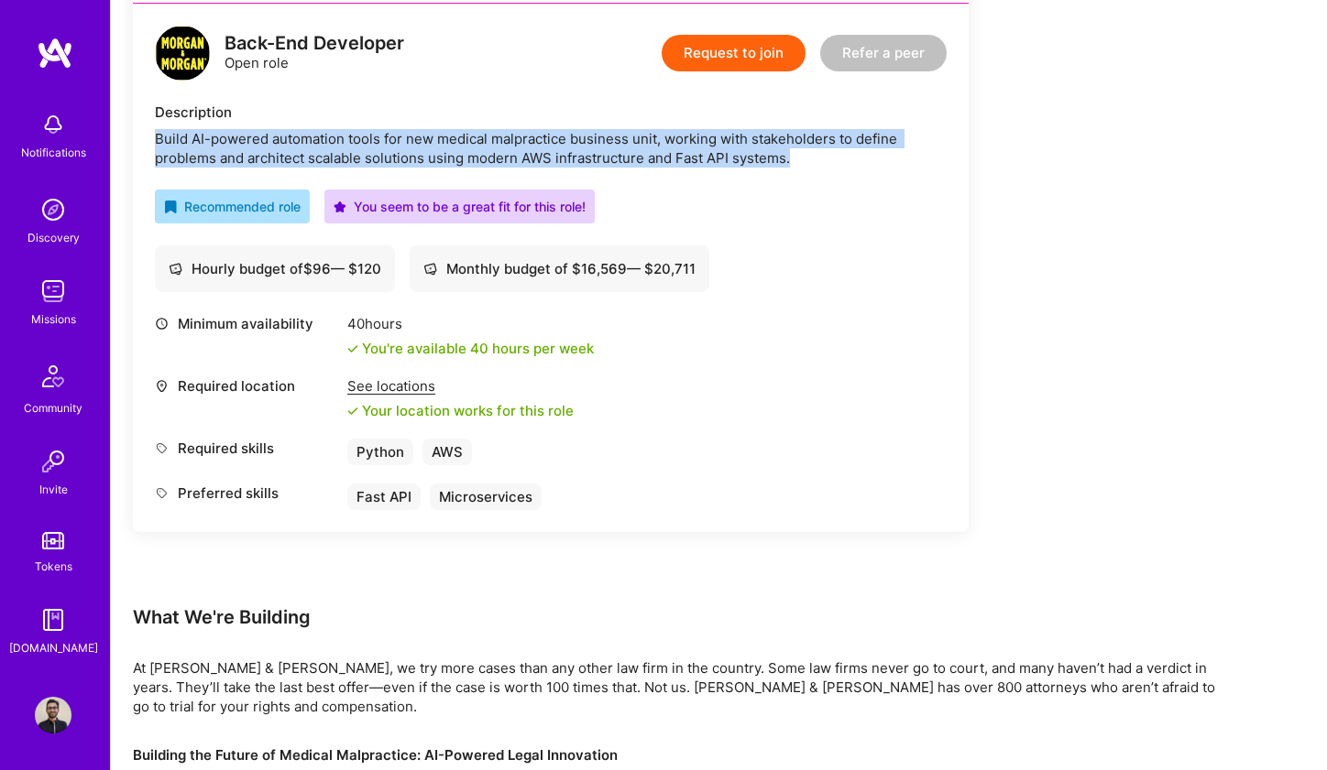
drag, startPoint x: 801, startPoint y: 160, endPoint x: 154, endPoint y: 134, distance: 647.4
click at [154, 134] on div "Back-End Developer Open role Request to join Refer a peer Description Build AI-…" at bounding box center [551, 268] width 836 height 529
copy div "Build AI-powered automation tools for new medical malpractice business unit, wo…"
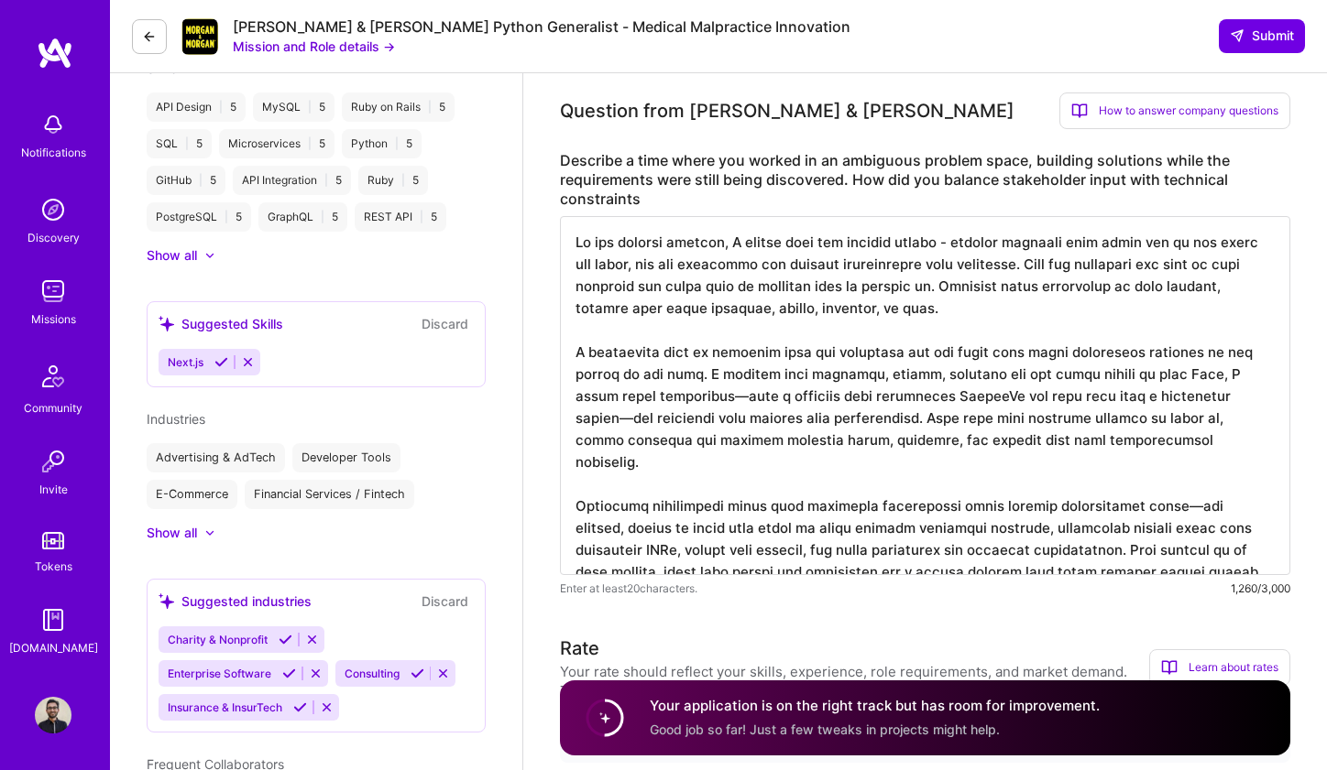
scroll to position [2, 0]
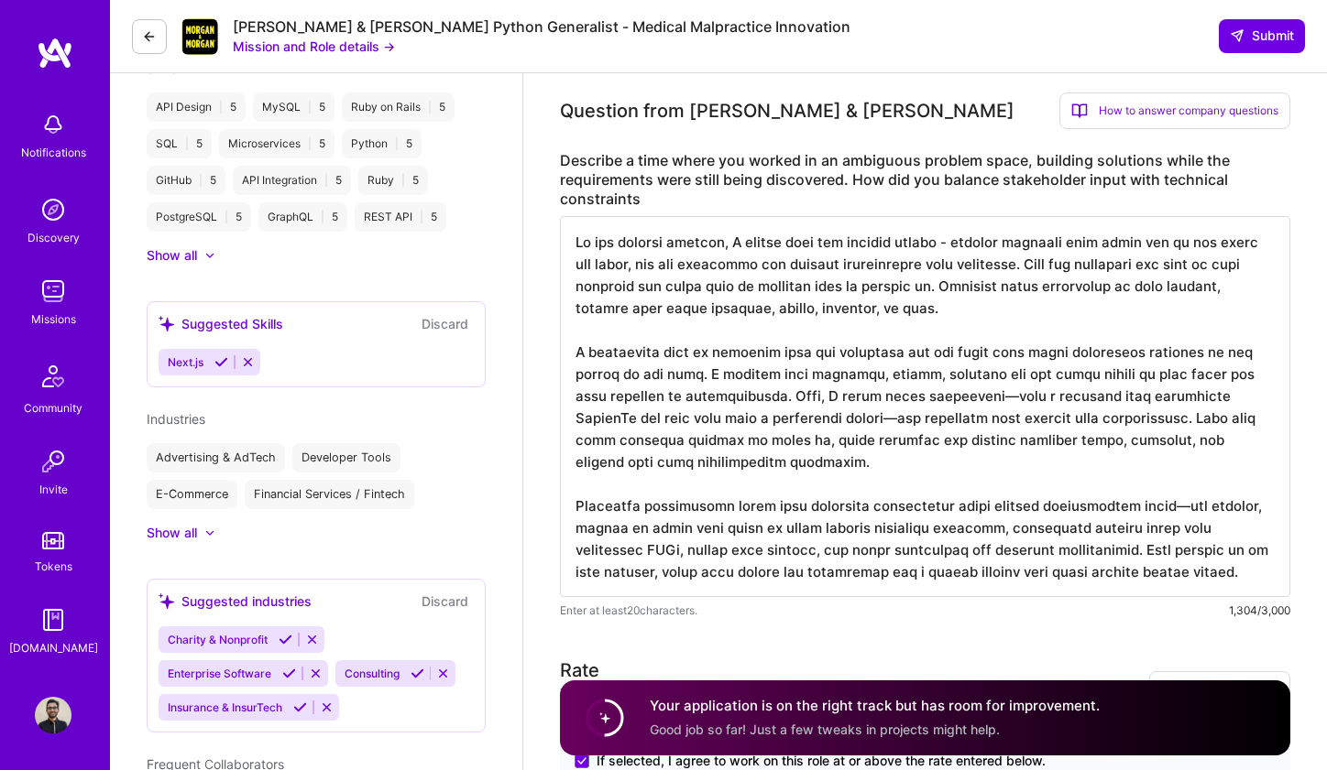
click at [1081, 413] on textarea at bounding box center [925, 406] width 730 height 381
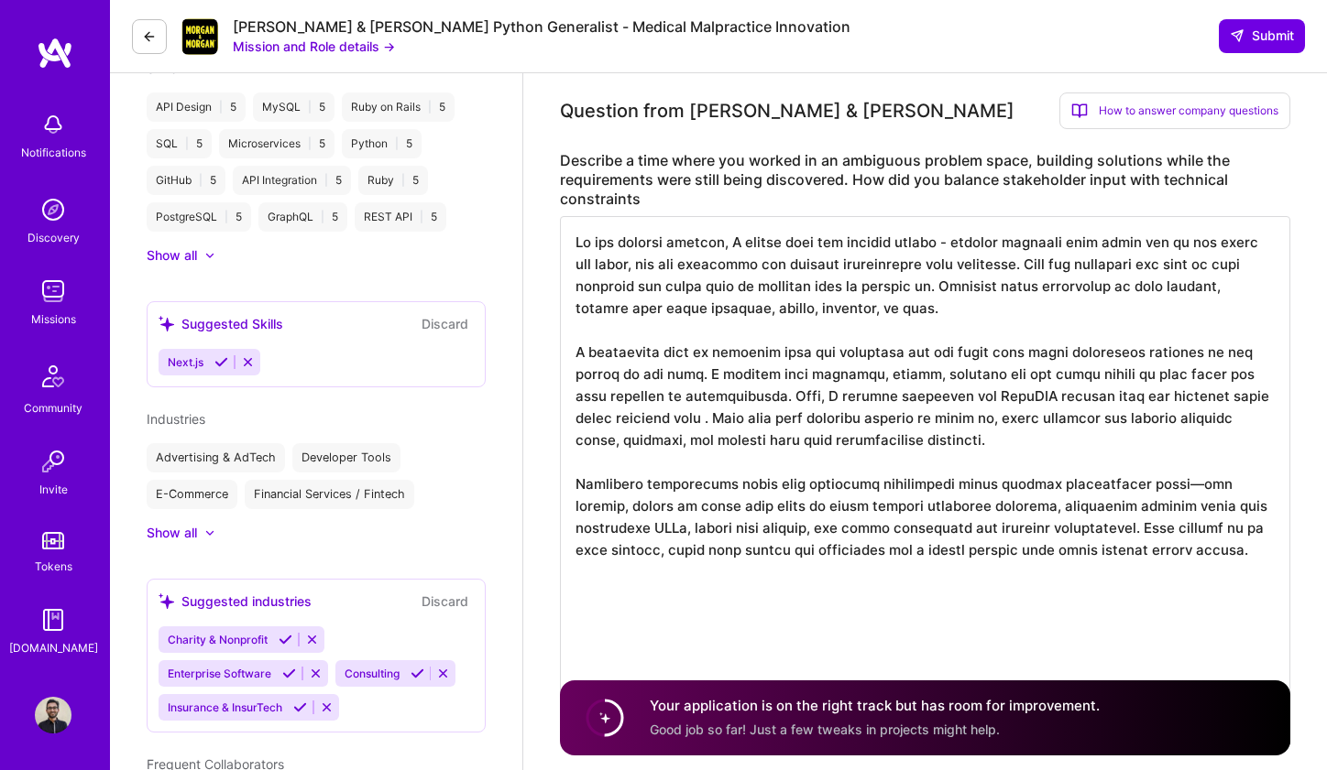
drag, startPoint x: 1081, startPoint y: 413, endPoint x: 967, endPoint y: 378, distance: 119.7
click at [967, 378] on textarea at bounding box center [925, 472] width 730 height 513
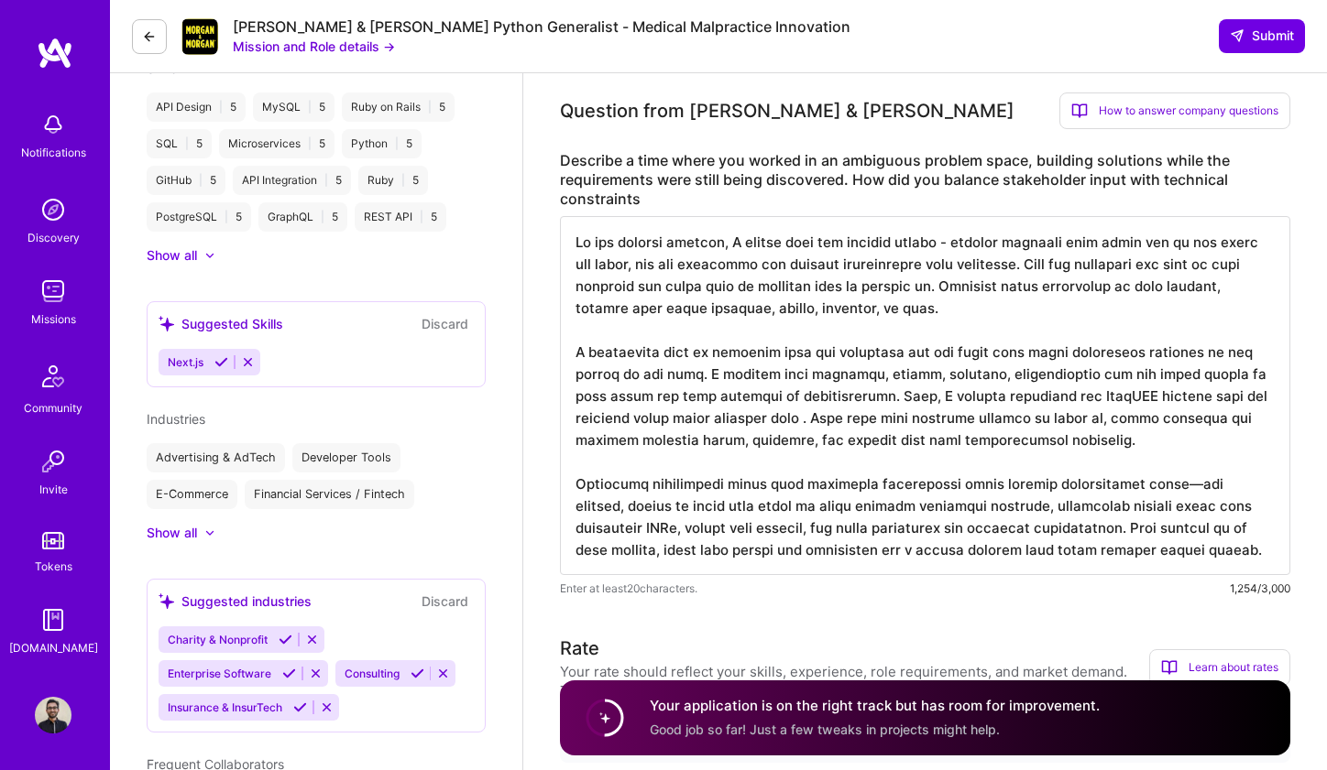
click at [737, 426] on textarea at bounding box center [925, 395] width 730 height 359
click at [762, 422] on textarea at bounding box center [925, 395] width 730 height 359
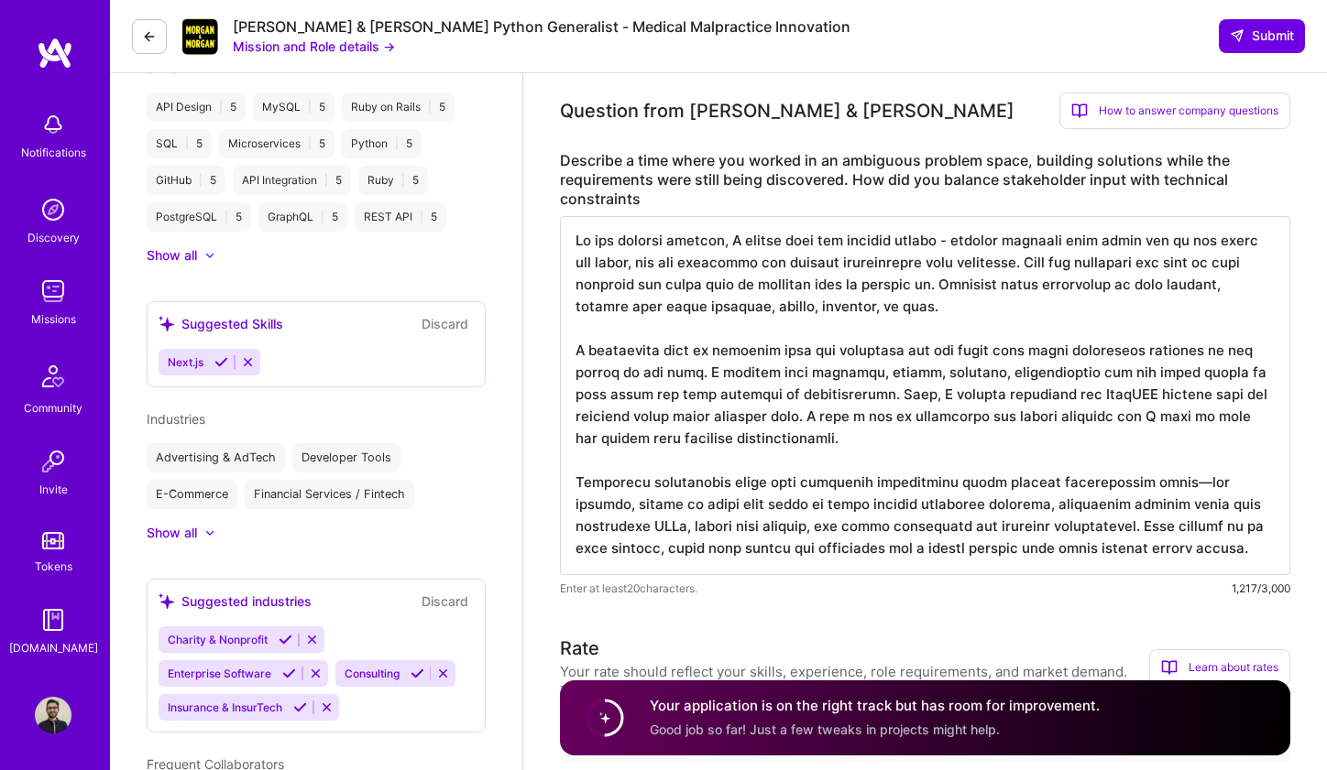
click at [1160, 487] on textarea at bounding box center [925, 395] width 730 height 359
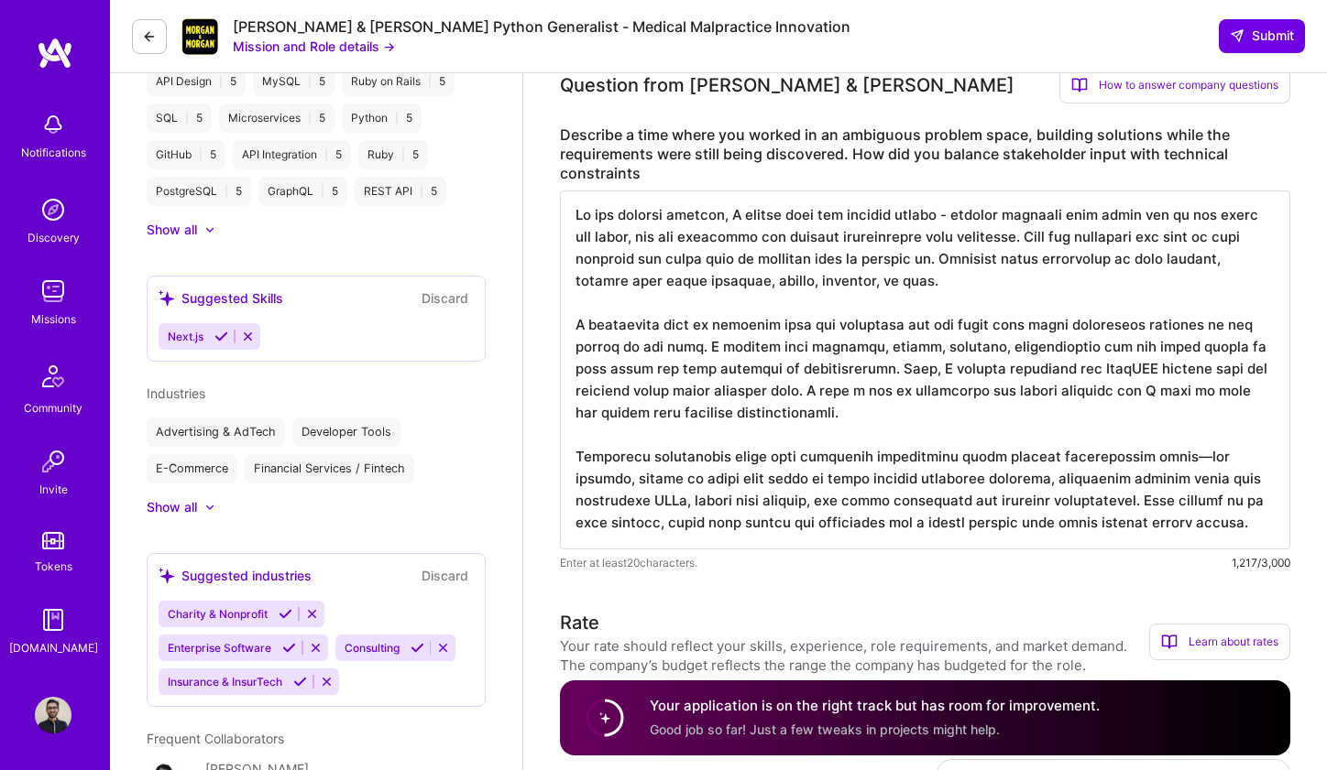
scroll to position [972, 0]
click at [1074, 419] on textarea at bounding box center [925, 369] width 730 height 359
click at [1165, 456] on textarea at bounding box center [925, 369] width 730 height 359
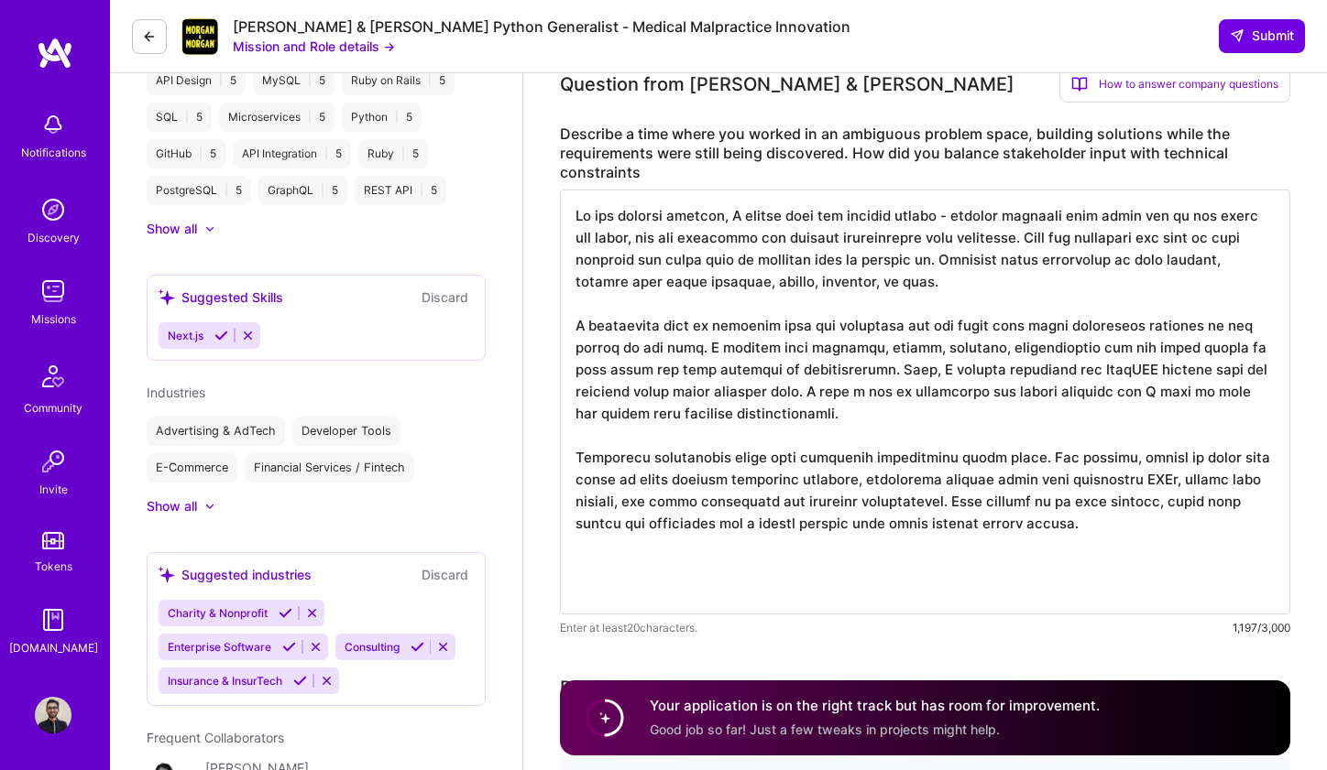
scroll to position [0, 0]
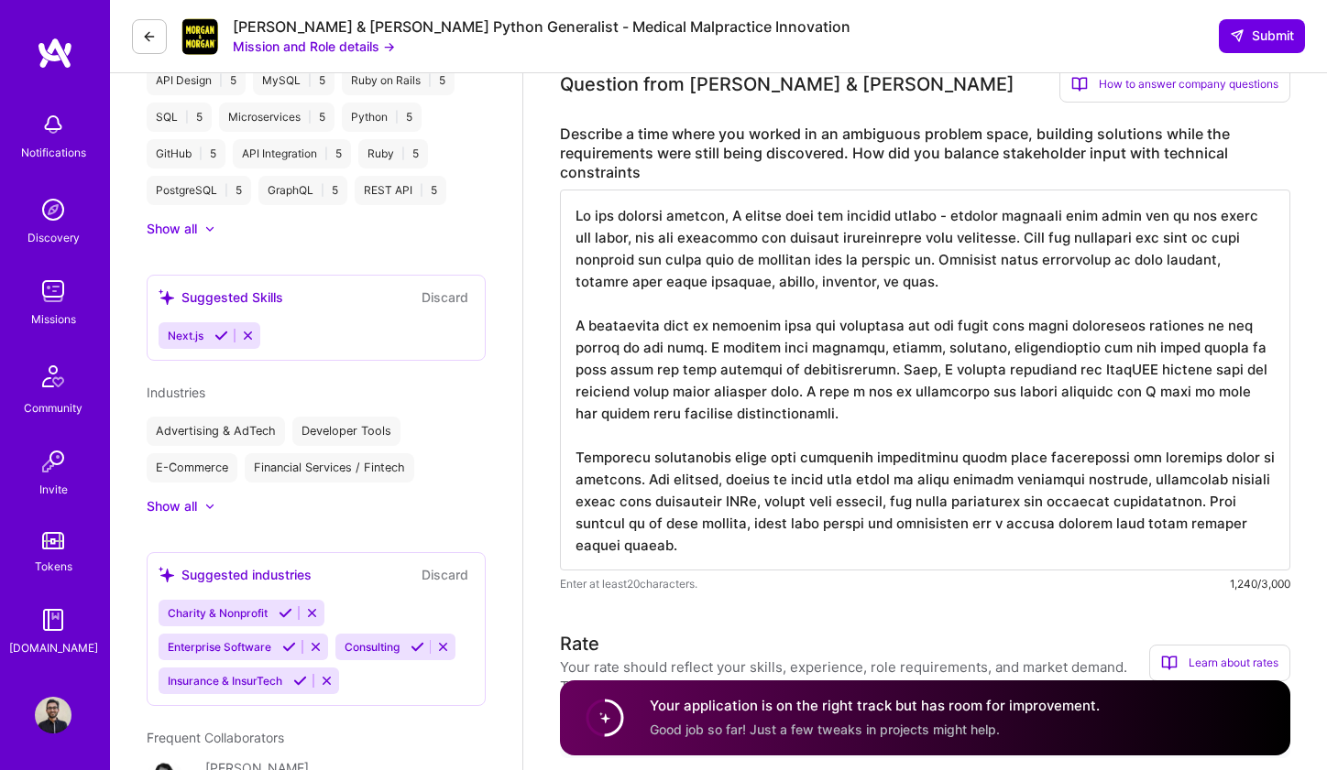
click at [634, 484] on textarea at bounding box center [925, 380] width 730 height 381
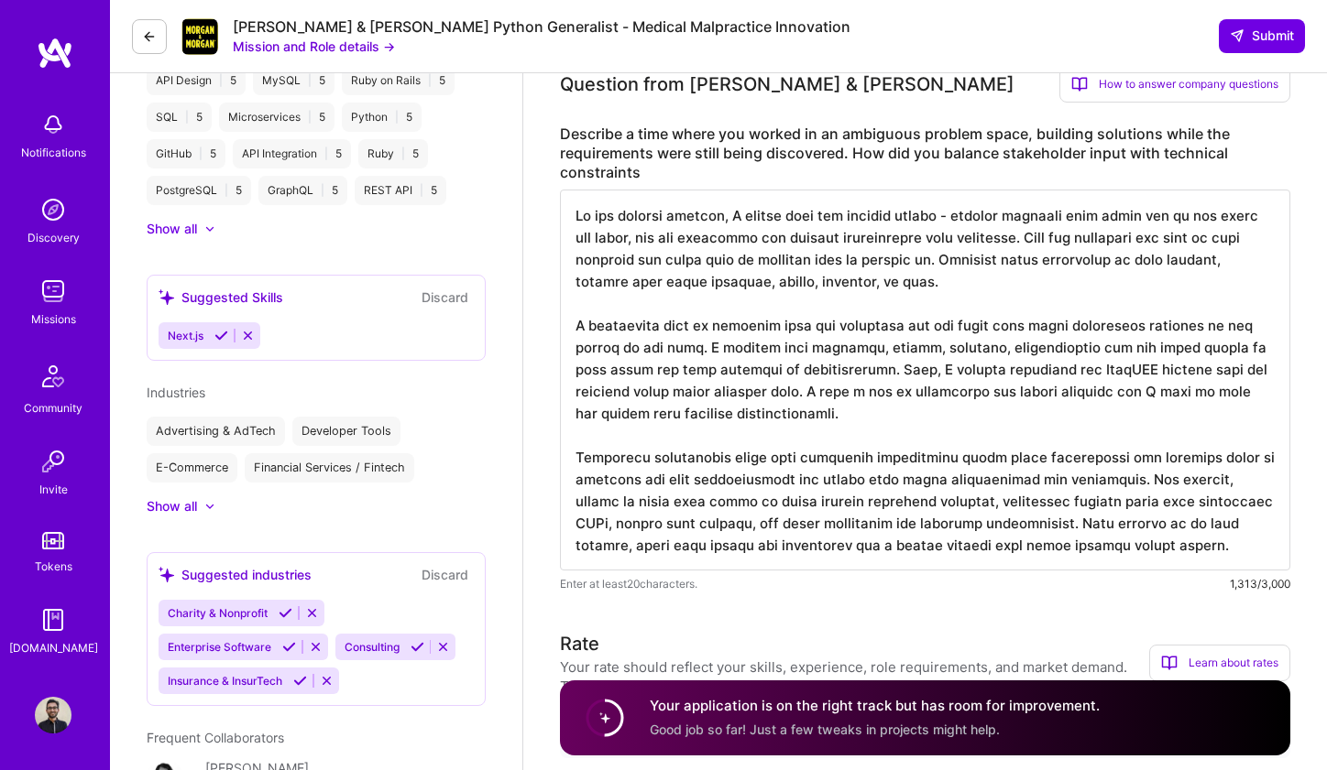
paste textarea "—helping founders with their day-to-day needs—was broad and the workflows and b…"
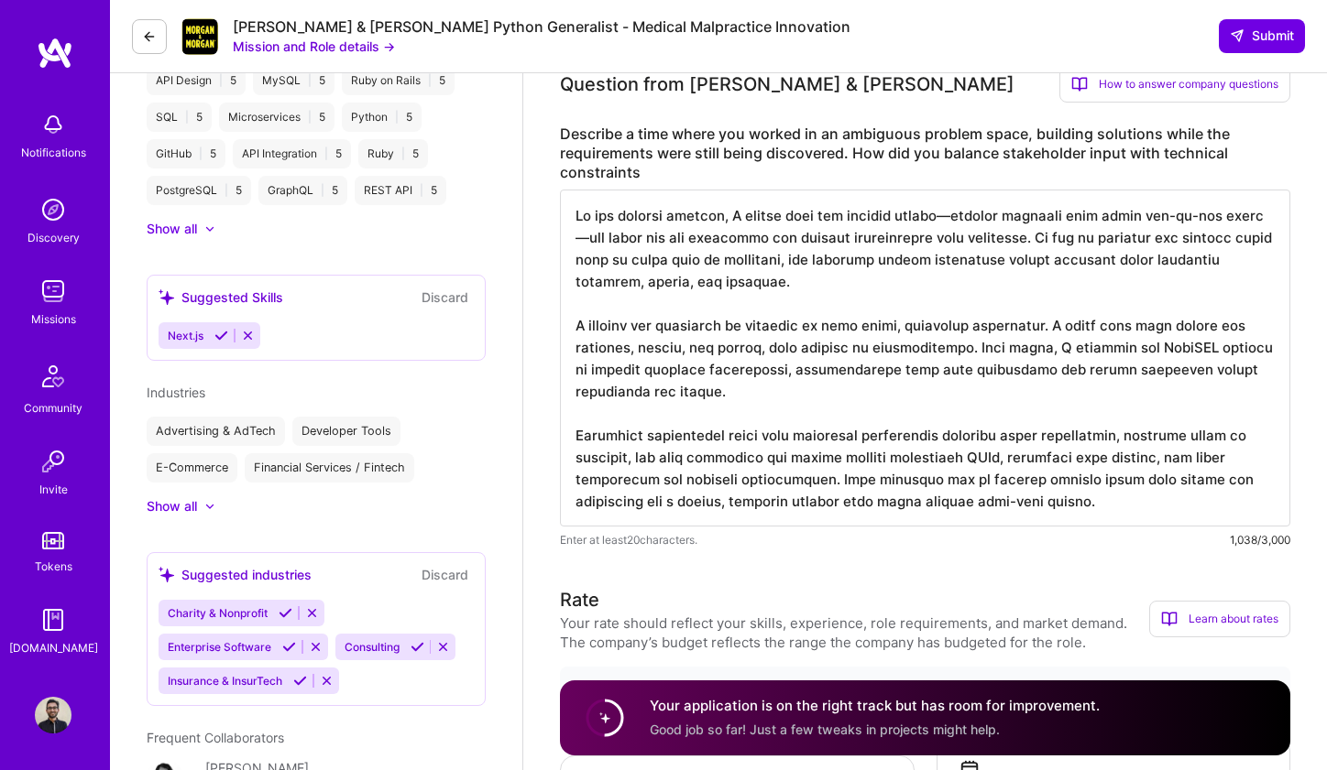
click at [792, 218] on textarea at bounding box center [925, 358] width 730 height 337
click at [947, 221] on textarea at bounding box center [925, 358] width 730 height 337
click at [1269, 222] on textarea at bounding box center [925, 358] width 730 height 337
click at [947, 217] on textarea at bounding box center [925, 358] width 730 height 337
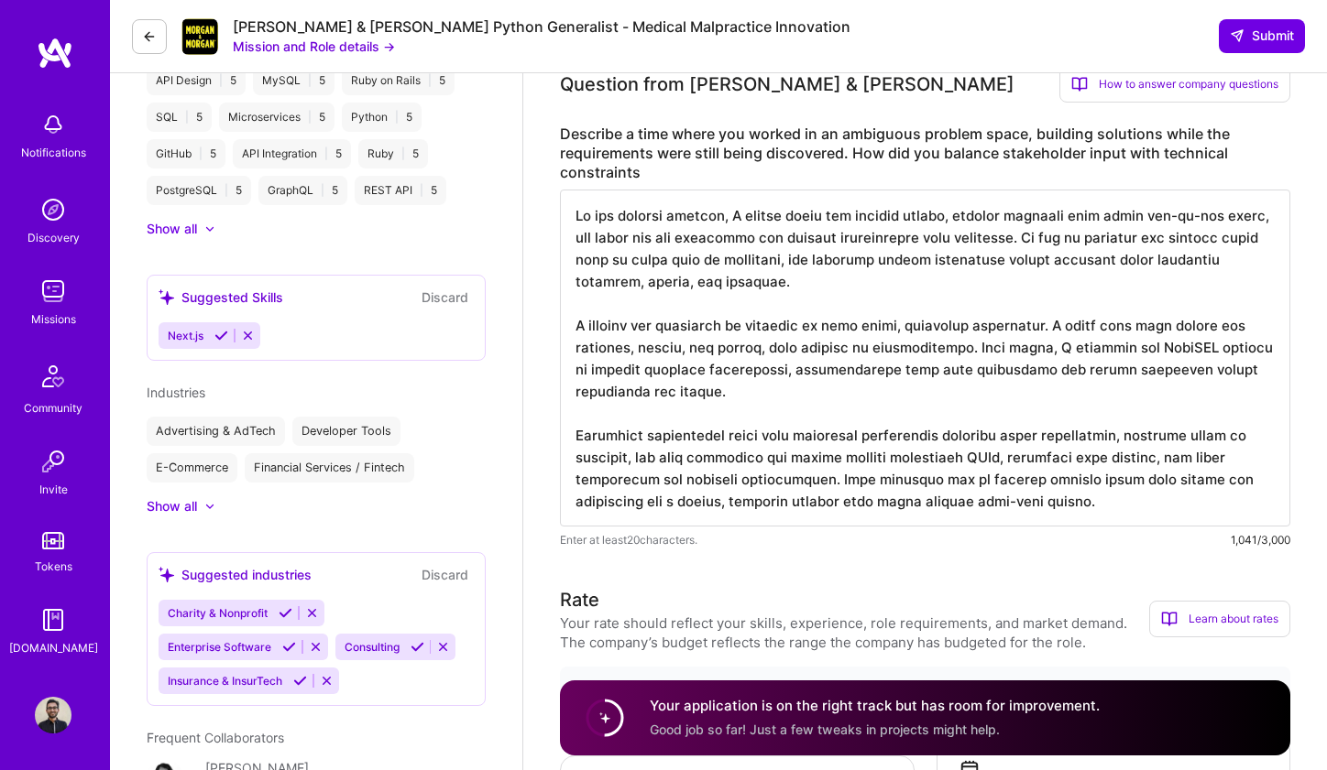
click at [1225, 237] on textarea at bounding box center [925, 358] width 730 height 337
click at [598, 269] on textarea at bounding box center [925, 358] width 730 height 337
click at [859, 266] on textarea at bounding box center [925, 358] width 730 height 337
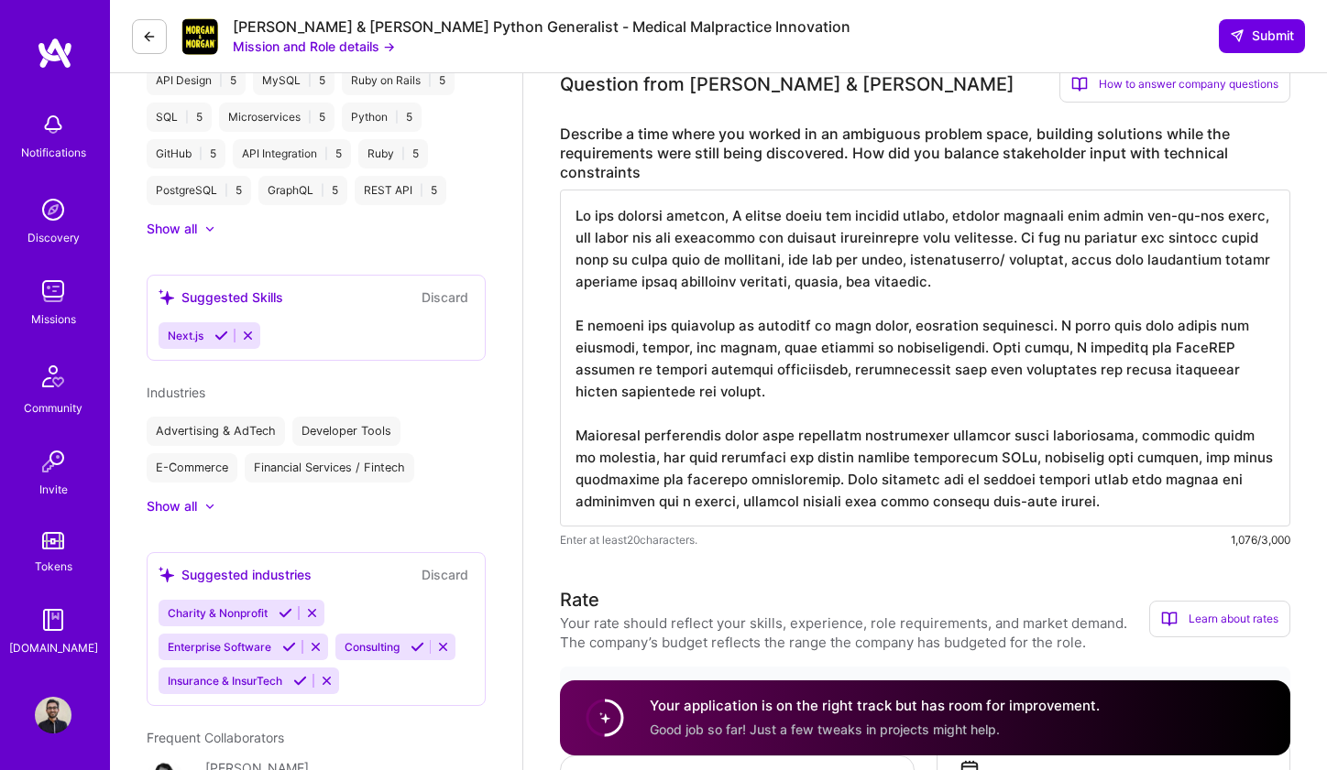
click at [628, 307] on textarea at bounding box center [925, 358] width 730 height 337
click at [991, 282] on textarea at bounding box center [925, 358] width 730 height 337
drag, startPoint x: 575, startPoint y: 325, endPoint x: 684, endPoint y: 395, distance: 129.4
click at [684, 395] on textarea at bounding box center [925, 358] width 730 height 337
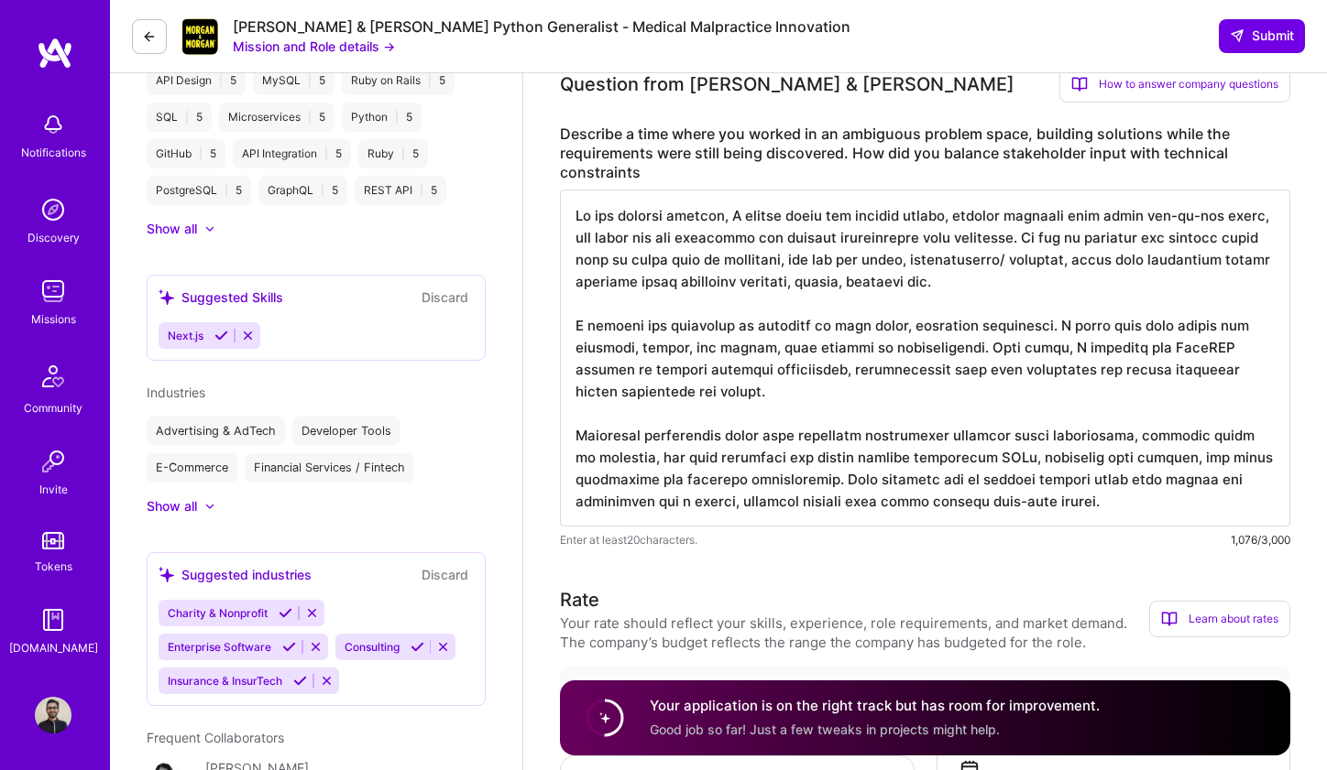
paste textarea "approached this by breaking down the ambiguity and the tasks into small iterati…"
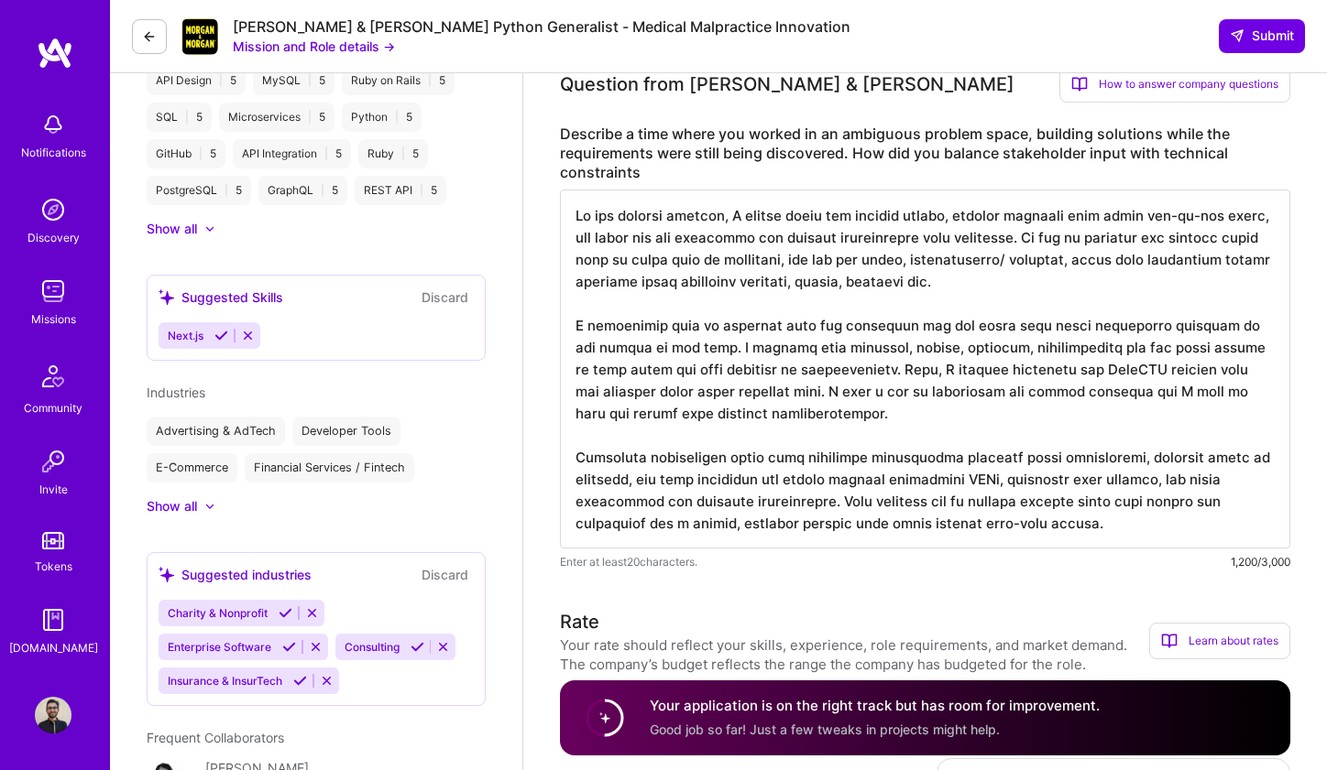
click at [688, 325] on textarea at bounding box center [925, 369] width 730 height 359
click at [733, 328] on textarea at bounding box center [925, 369] width 730 height 359
click at [710, 212] on textarea at bounding box center [925, 369] width 730 height 359
click at [721, 217] on textarea at bounding box center [925, 369] width 730 height 359
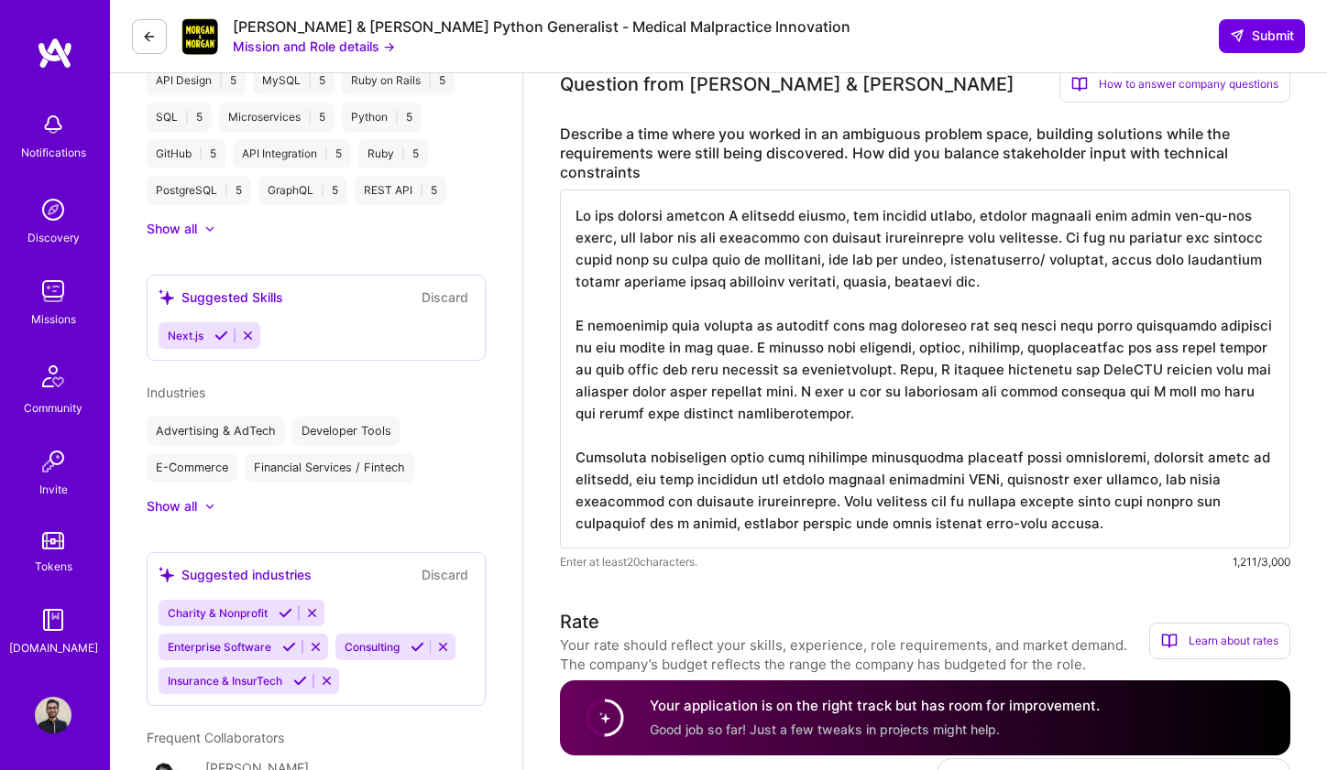
click at [962, 212] on textarea at bounding box center [925, 369] width 730 height 359
click at [622, 240] on textarea at bounding box center [925, 369] width 730 height 359
click at [646, 241] on textarea at bounding box center [925, 369] width 730 height 359
click at [714, 248] on textarea at bounding box center [925, 369] width 730 height 359
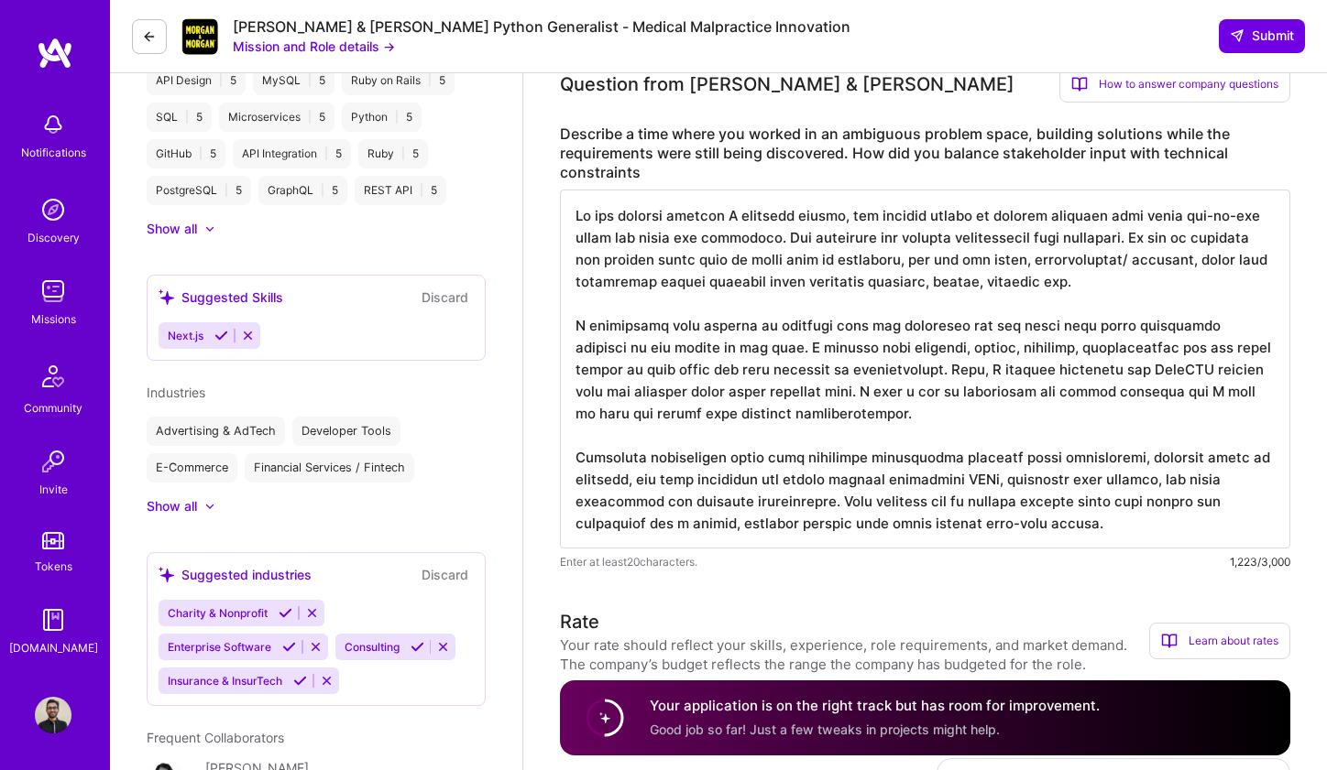
click at [883, 235] on textarea at bounding box center [925, 369] width 730 height 359
click at [888, 241] on textarea at bounding box center [925, 369] width 730 height 359
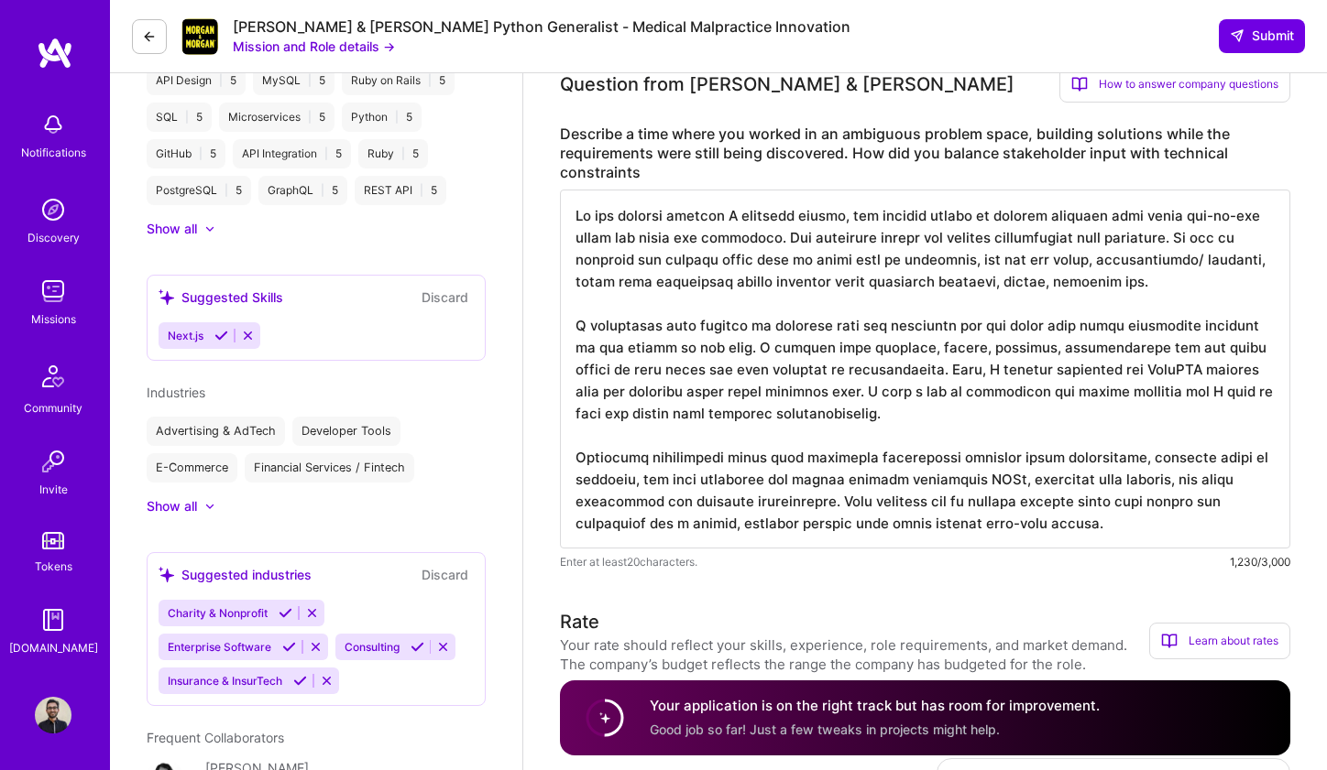
click at [1115, 262] on textarea at bounding box center [925, 369] width 730 height 359
click at [665, 291] on textarea at bounding box center [925, 369] width 730 height 359
click at [1219, 273] on textarea at bounding box center [925, 369] width 730 height 359
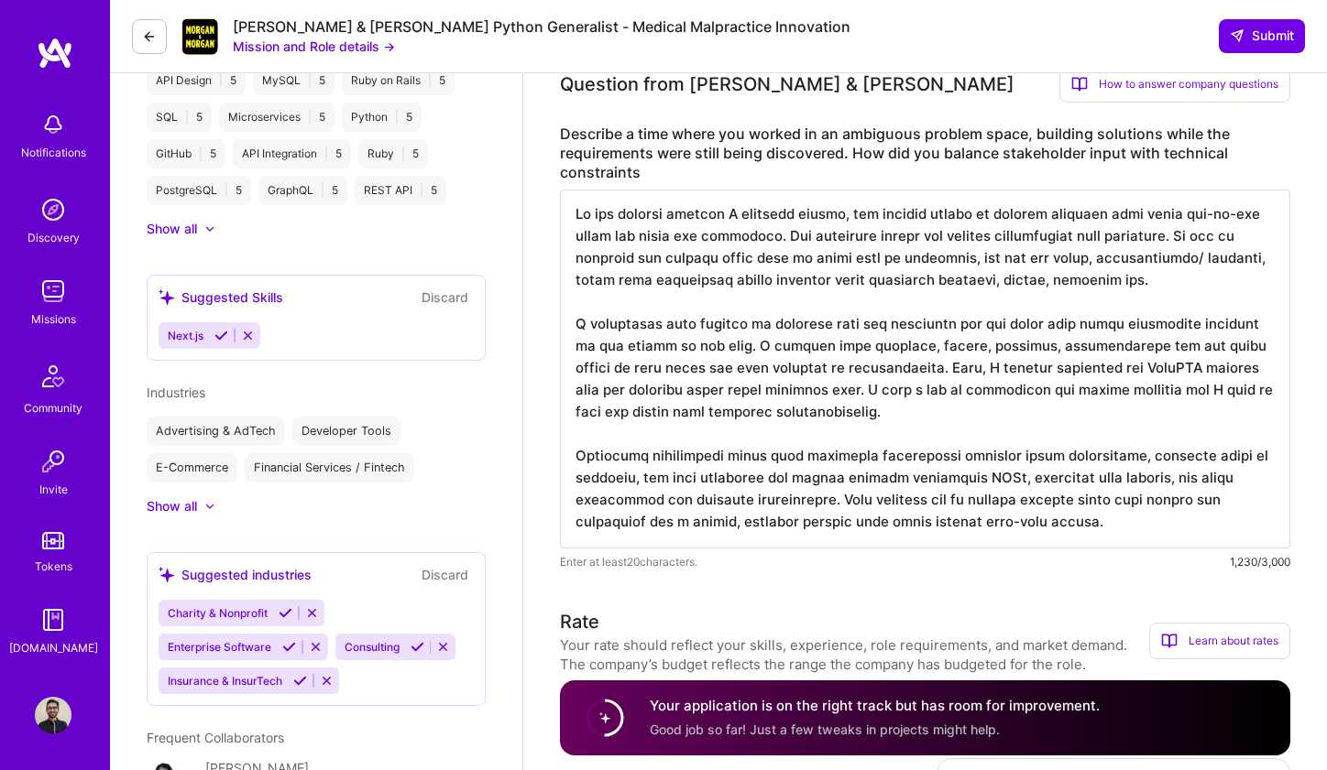
paste textarea "with, the product vision of supporting founders in their day-to-day needs was b…"
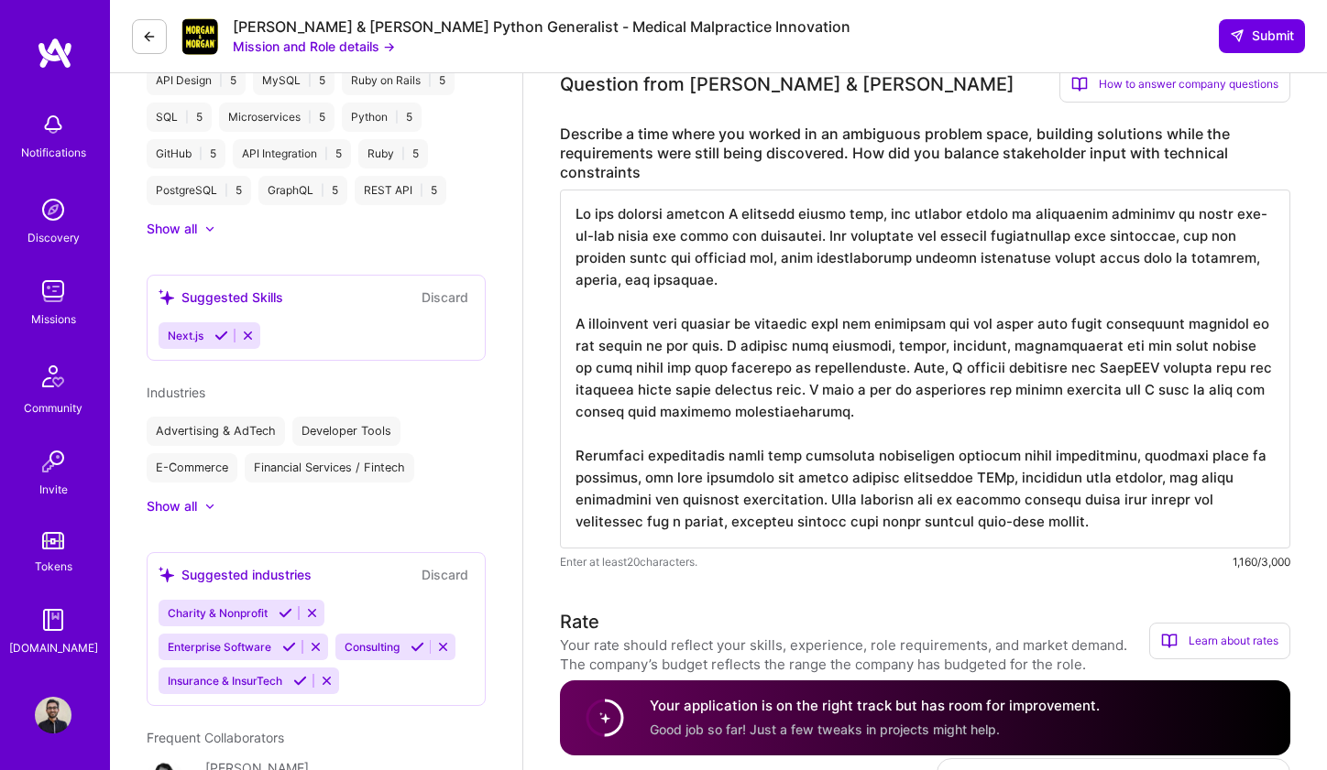
click at [1223, 218] on textarea at bounding box center [925, 369] width 730 height 359
click at [892, 242] on textarea at bounding box center [925, 369] width 730 height 359
click at [826, 261] on textarea at bounding box center [925, 369] width 730 height 359
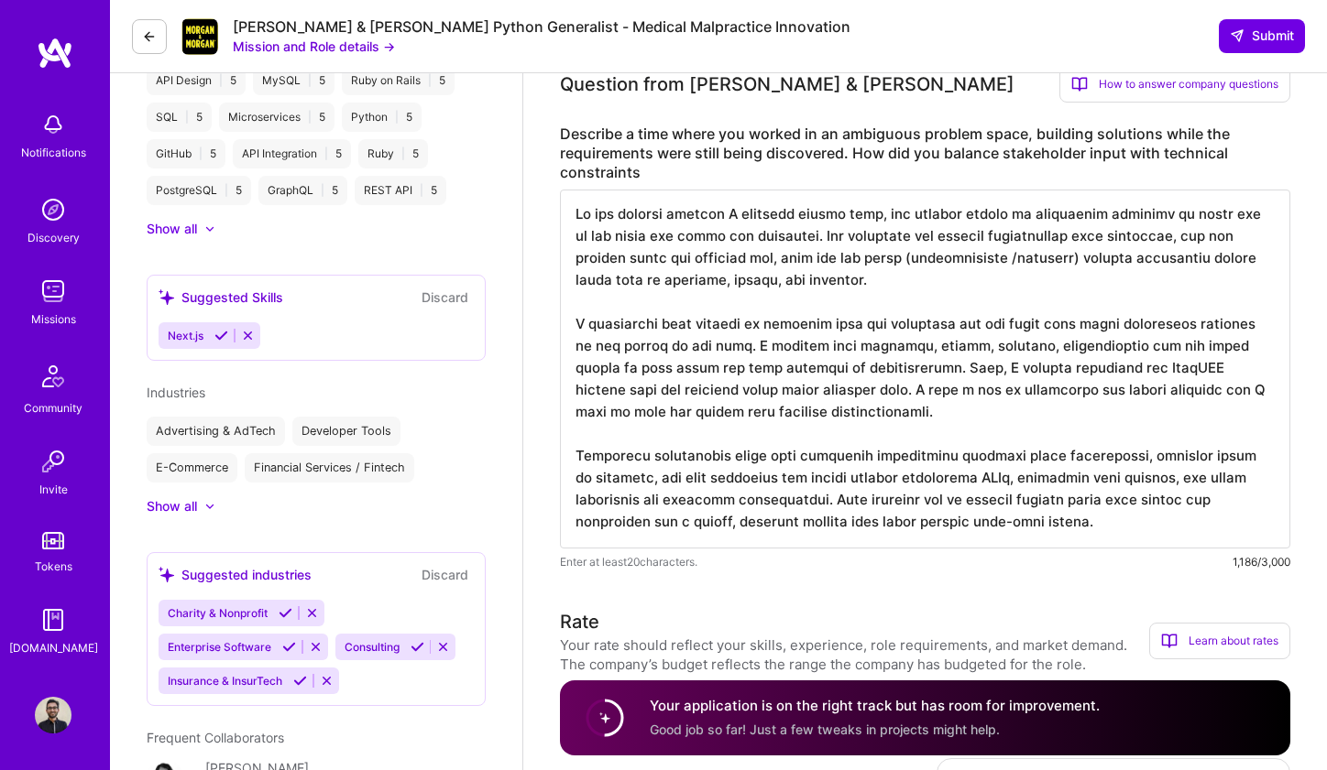
click at [818, 264] on textarea at bounding box center [925, 369] width 730 height 359
click at [792, 261] on textarea at bounding box center [925, 369] width 730 height 359
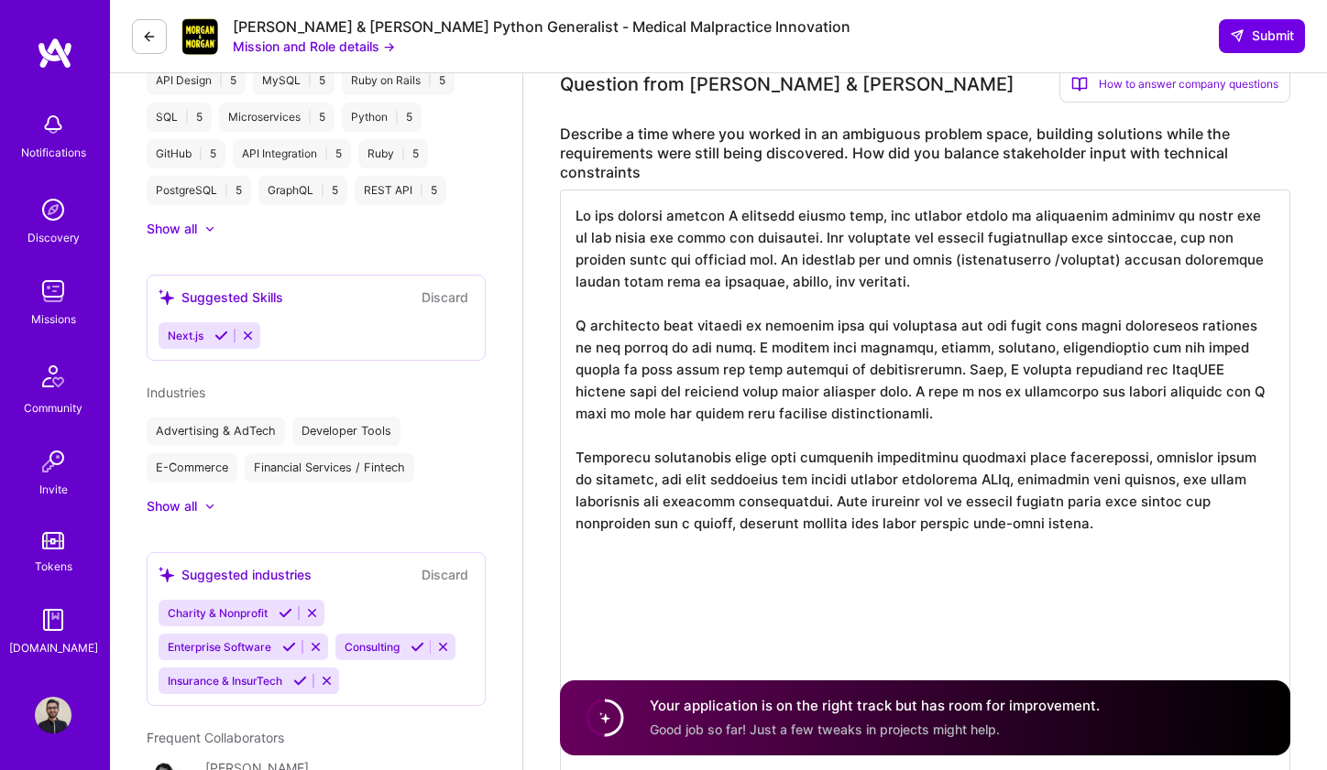
scroll to position [0, 0]
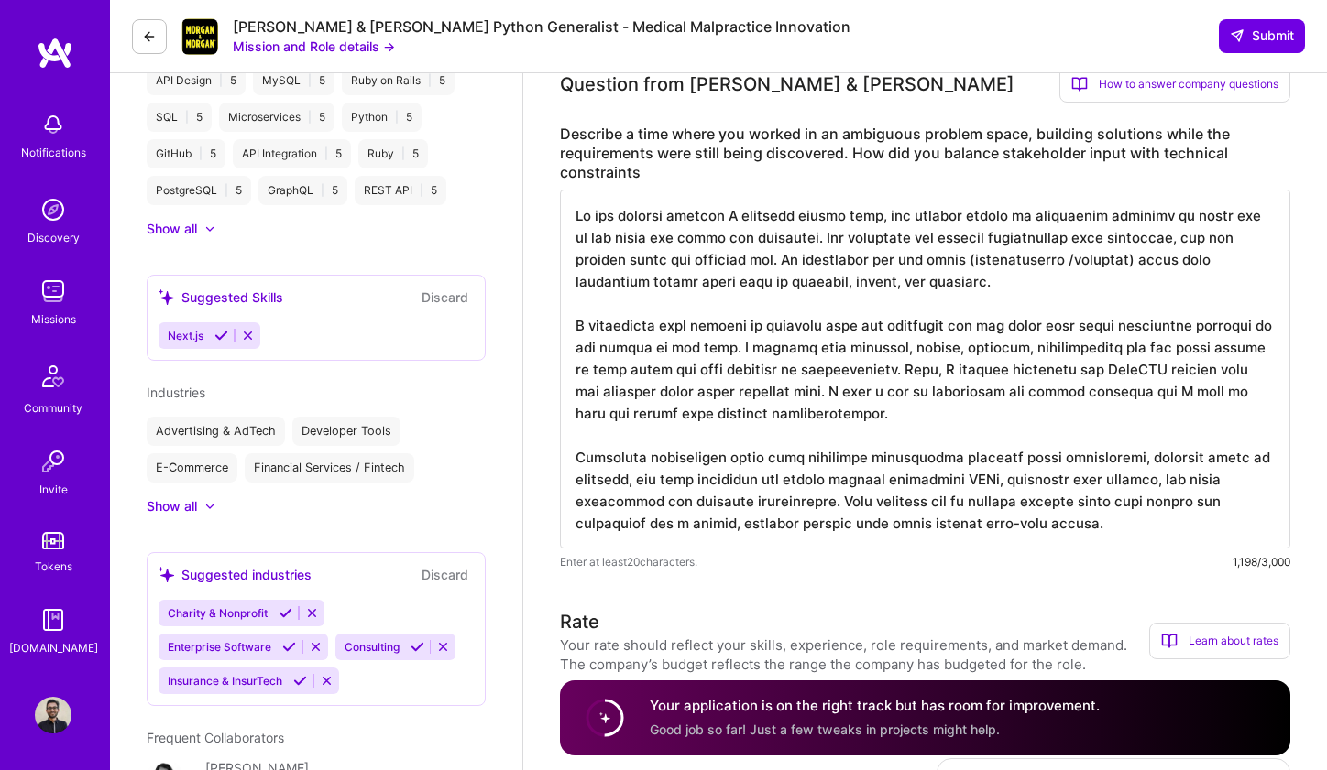
click at [930, 288] on textarea at bounding box center [925, 369] width 730 height 359
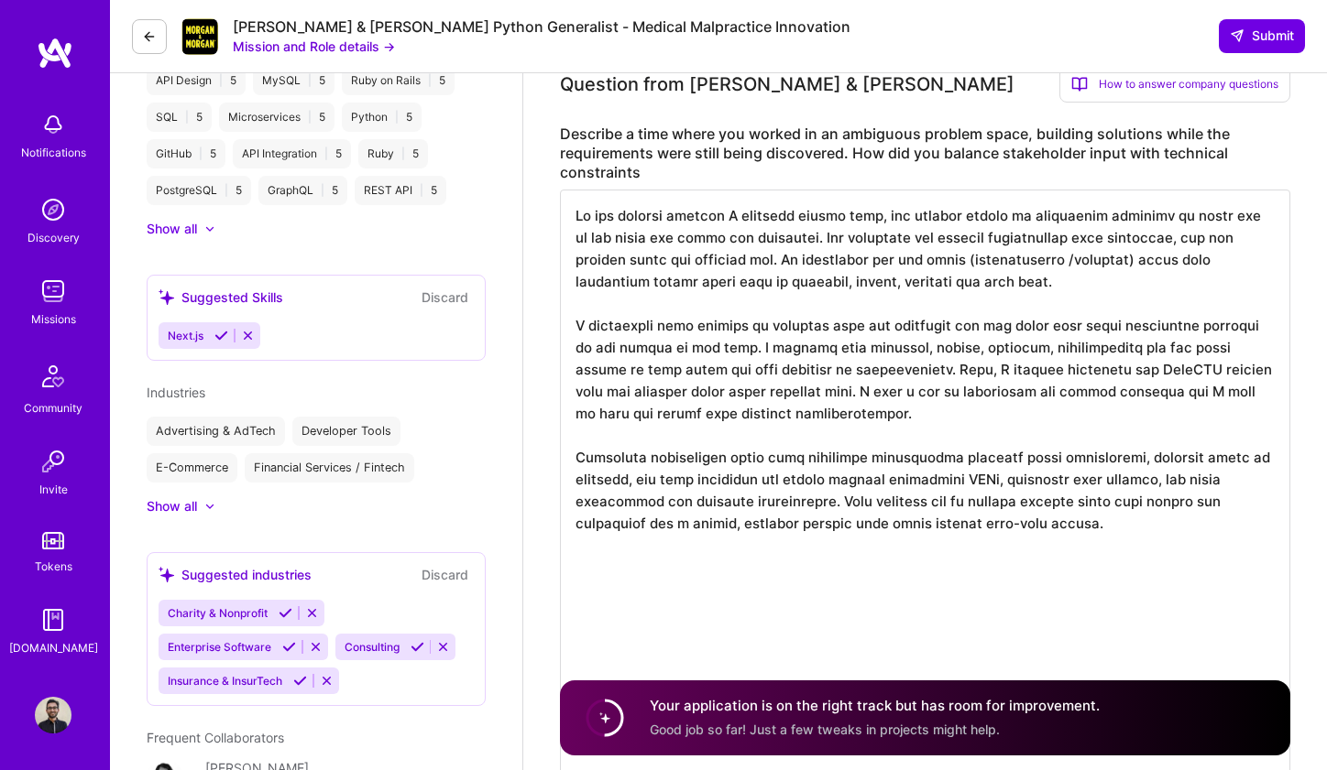
click at [789, 639] on textarea at bounding box center [925, 501] width 730 height 623
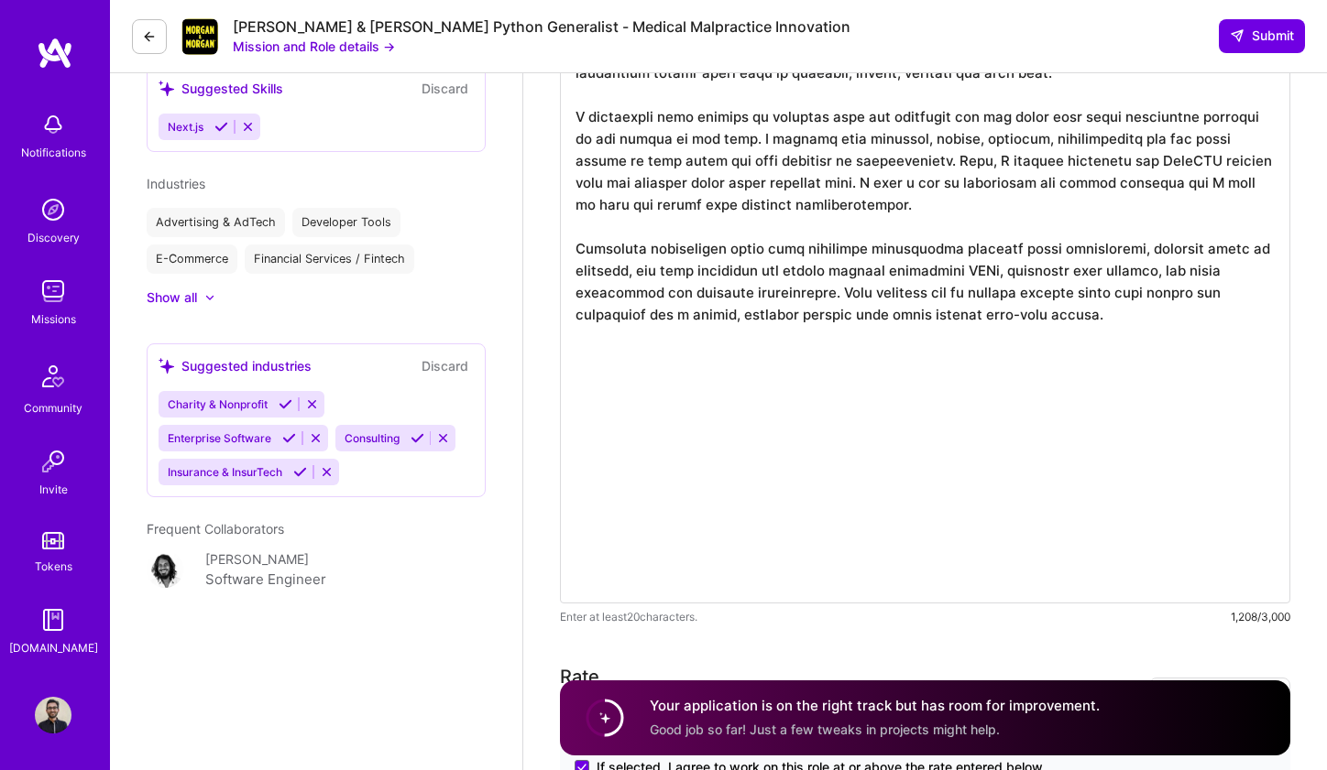
scroll to position [1189, 0]
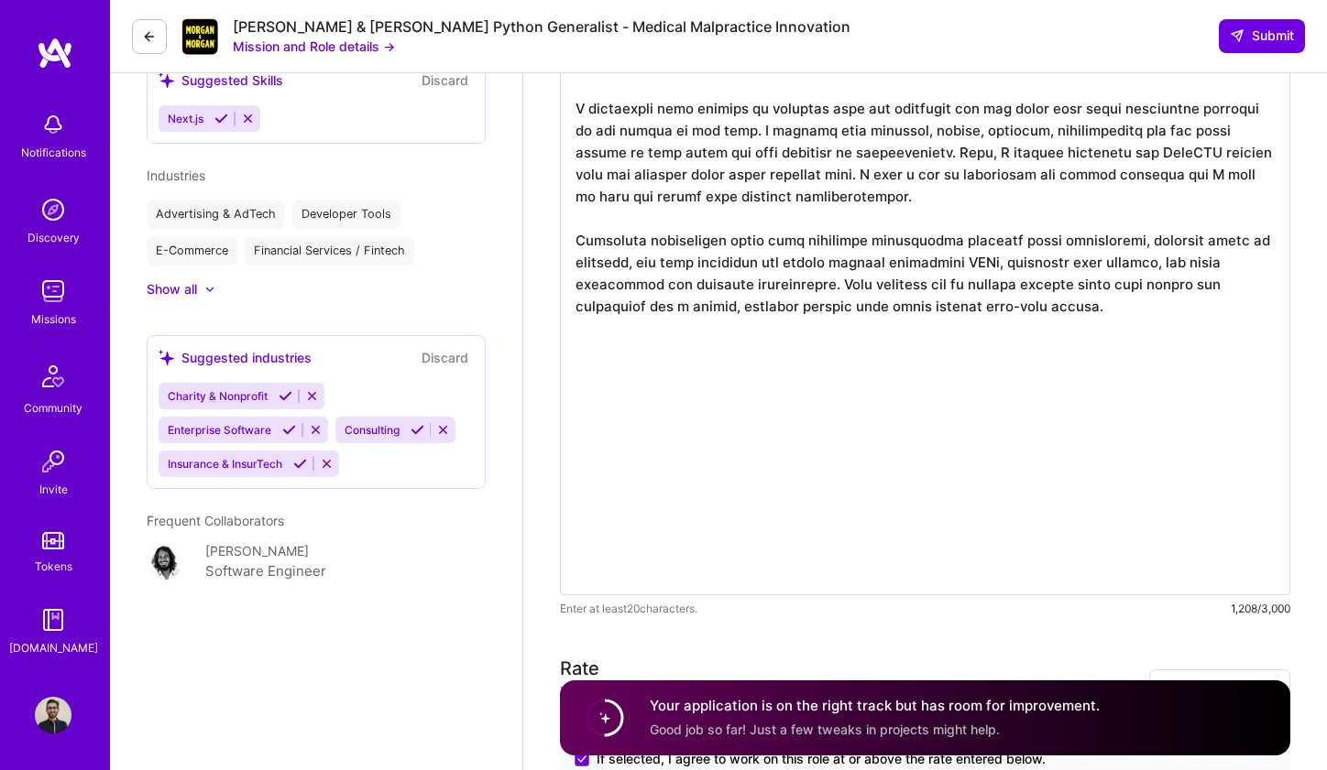
click at [821, 136] on textarea at bounding box center [925, 284] width 730 height 623
click at [1130, 160] on textarea at bounding box center [925, 284] width 730 height 623
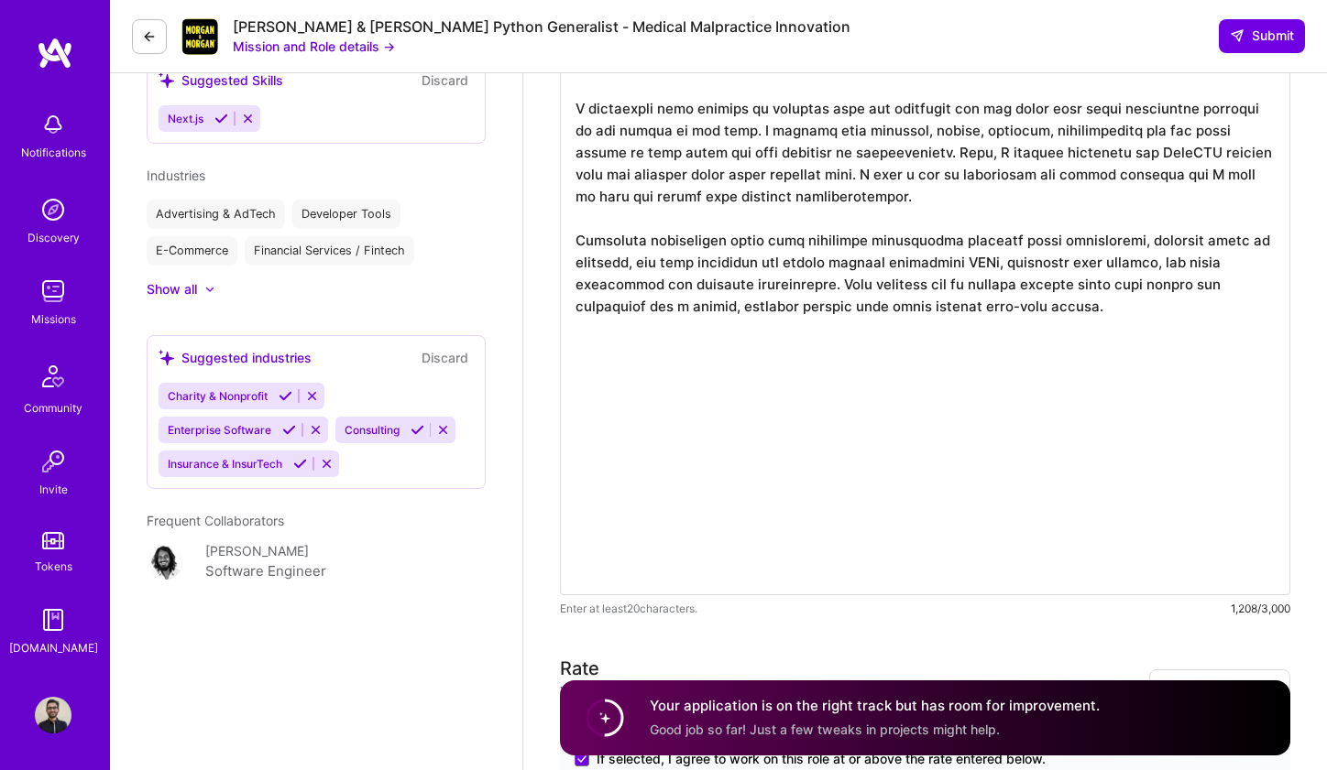
click at [782, 164] on textarea at bounding box center [925, 284] width 730 height 623
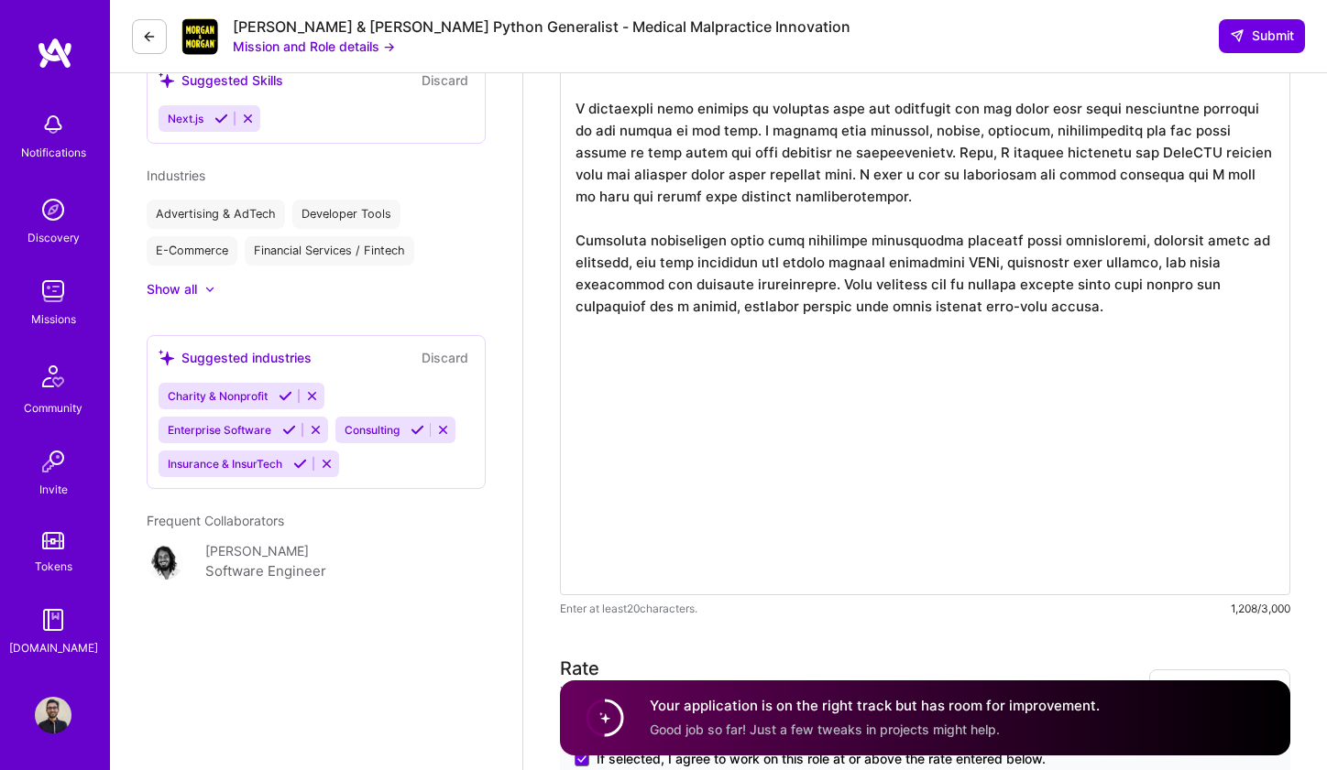
click at [782, 164] on textarea at bounding box center [925, 284] width 730 height 623
click at [738, 202] on textarea at bounding box center [925, 284] width 730 height 623
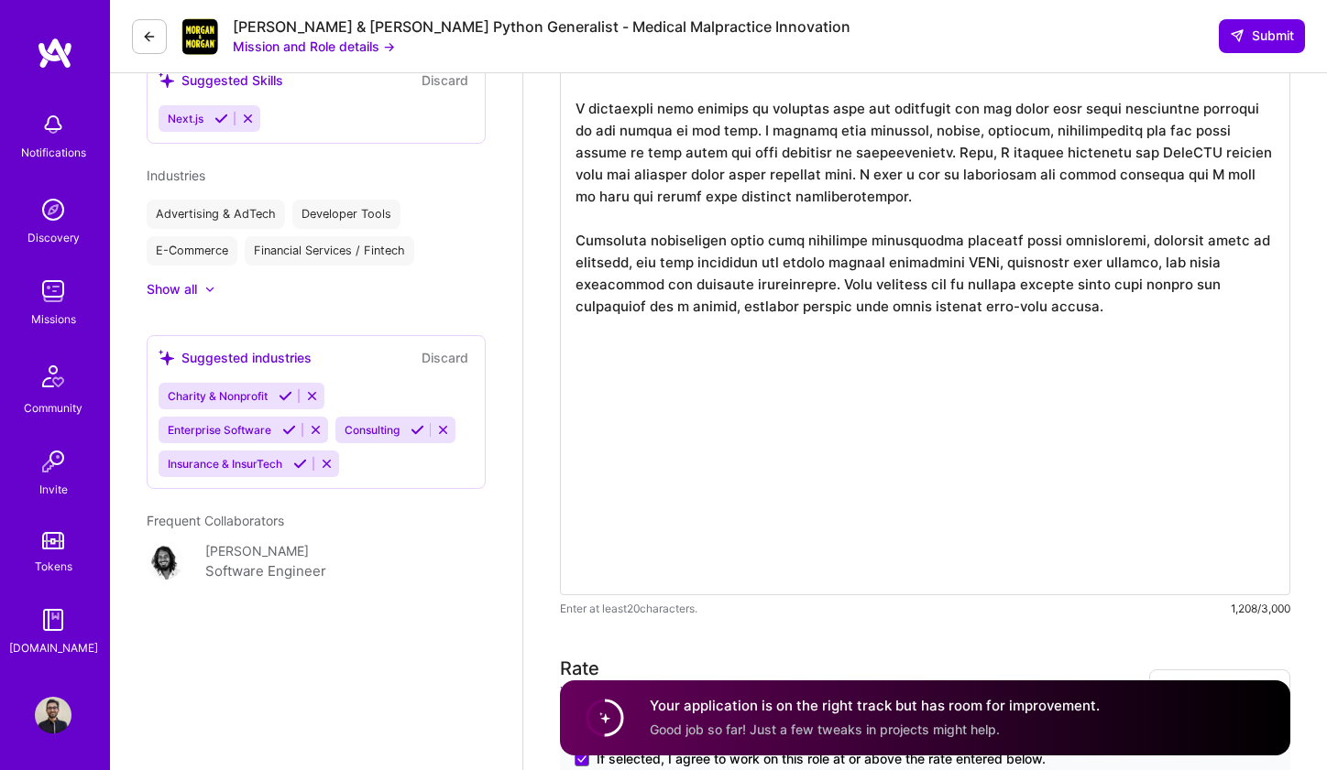
click at [738, 202] on textarea at bounding box center [925, 284] width 730 height 623
click at [726, 235] on textarea at bounding box center [925, 284] width 730 height 623
click at [1014, 271] on textarea at bounding box center [925, 284] width 730 height 623
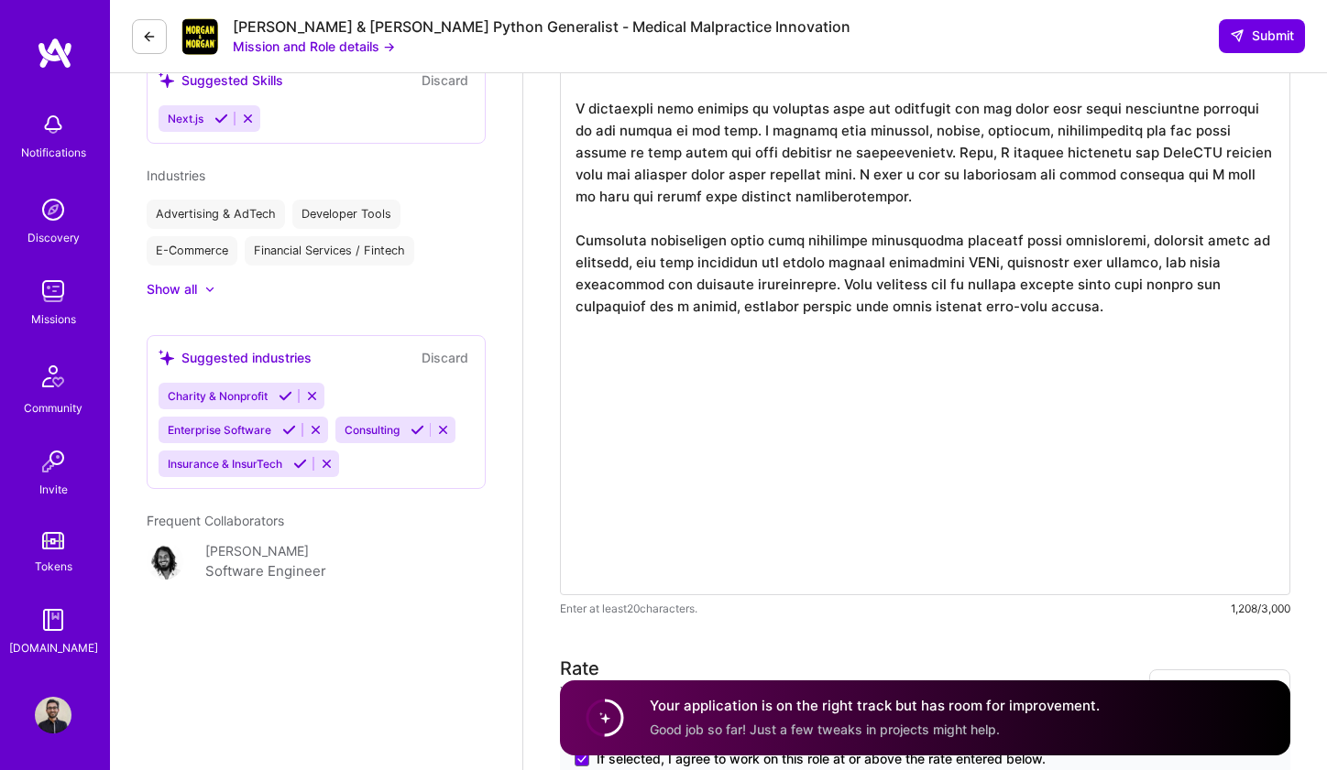
click at [1014, 271] on textarea at bounding box center [925, 284] width 730 height 623
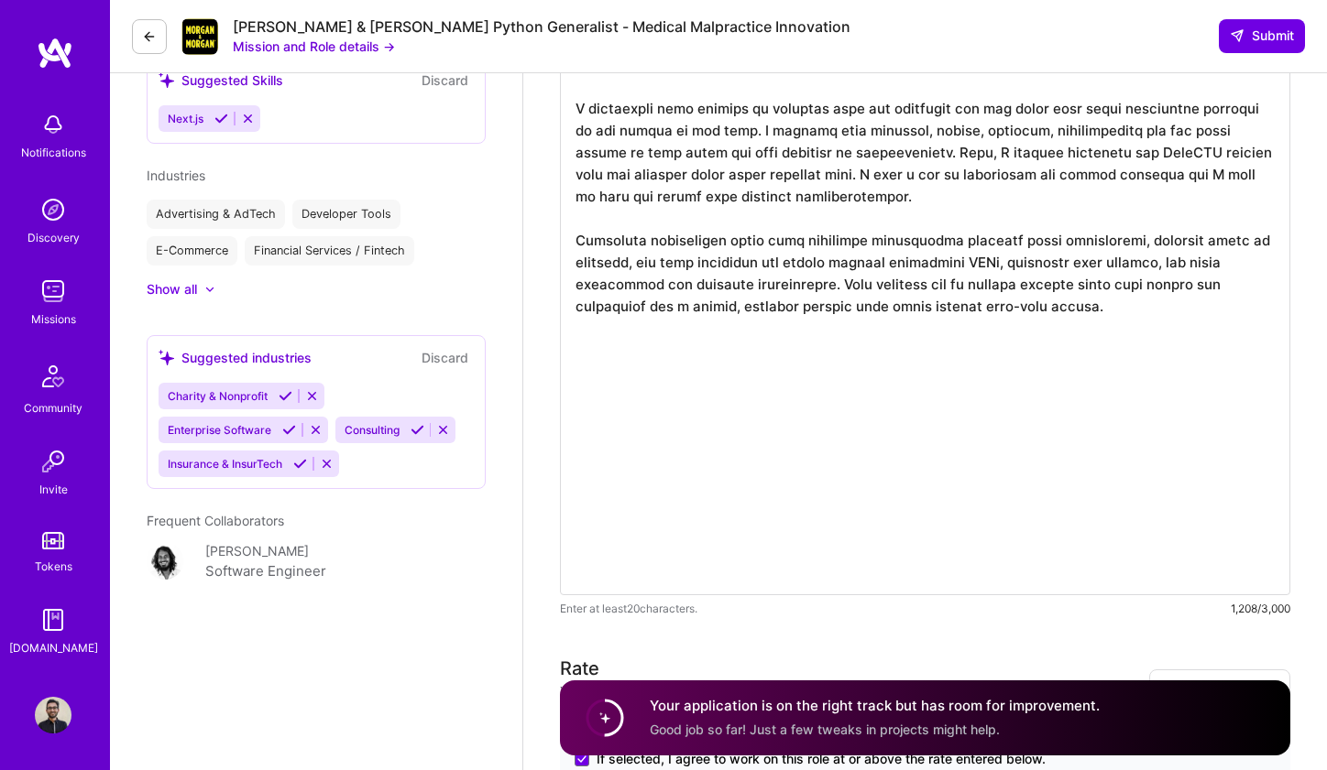
click at [1066, 353] on textarea at bounding box center [925, 284] width 730 height 623
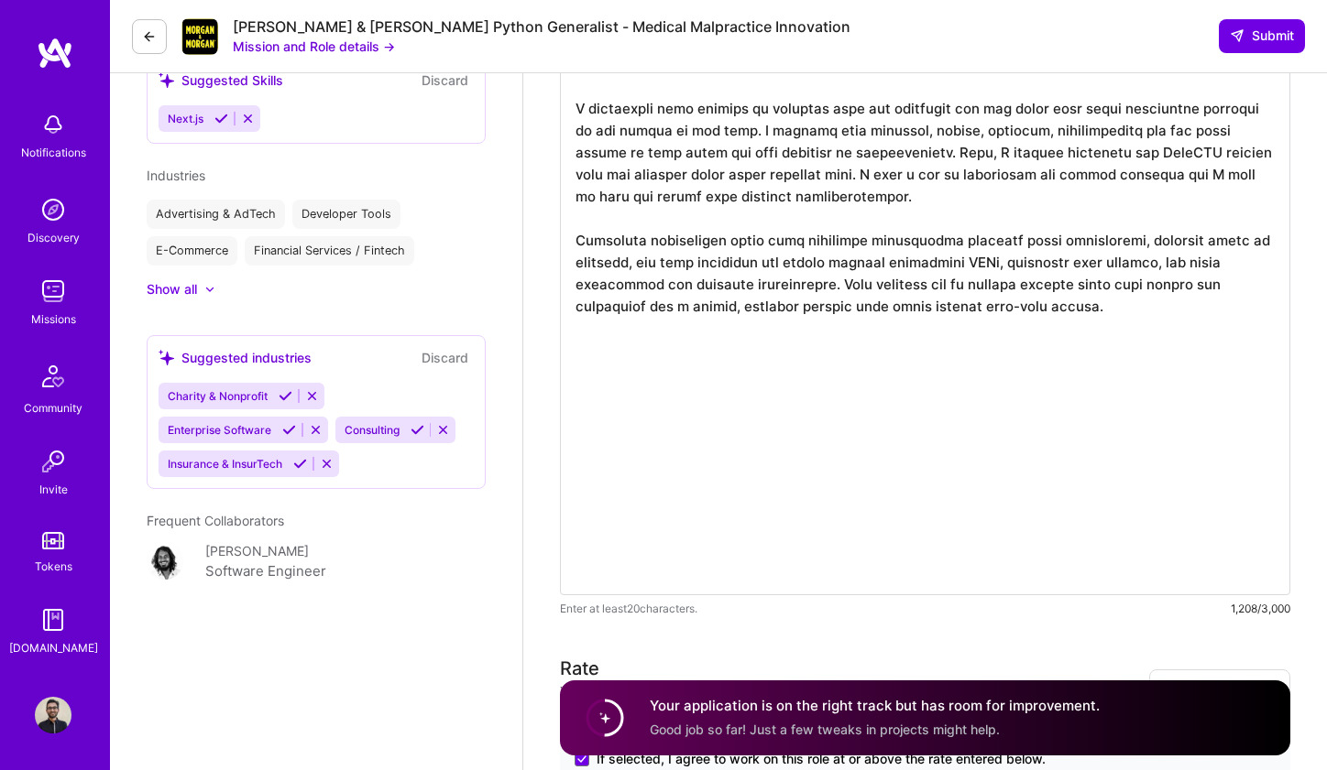
click at [1066, 353] on textarea at bounding box center [925, 284] width 730 height 623
click at [978, 276] on textarea at bounding box center [925, 284] width 730 height 623
click at [1121, 275] on textarea at bounding box center [925, 284] width 730 height 623
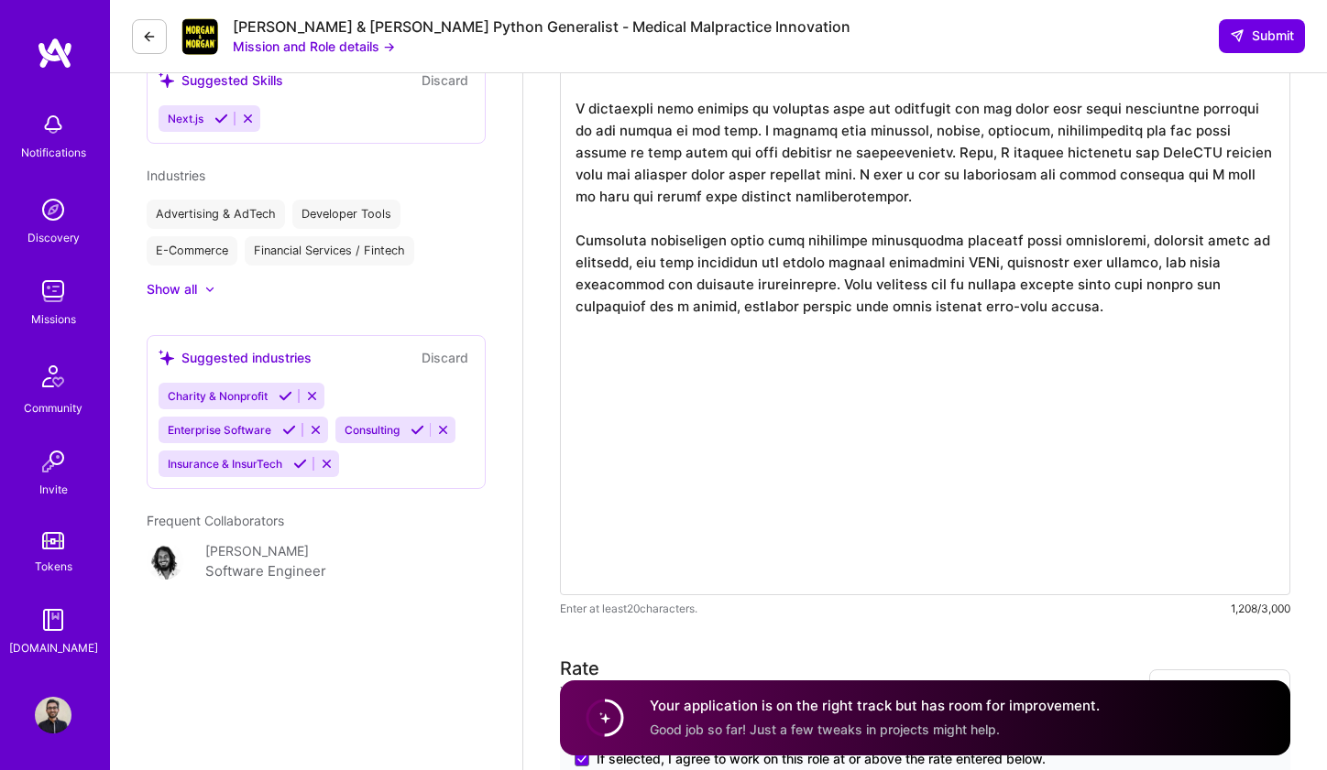
click at [1164, 269] on textarea at bounding box center [925, 284] width 730 height 623
click at [816, 276] on textarea at bounding box center [925, 284] width 730 height 623
click at [776, 279] on textarea at bounding box center [925, 284] width 730 height 623
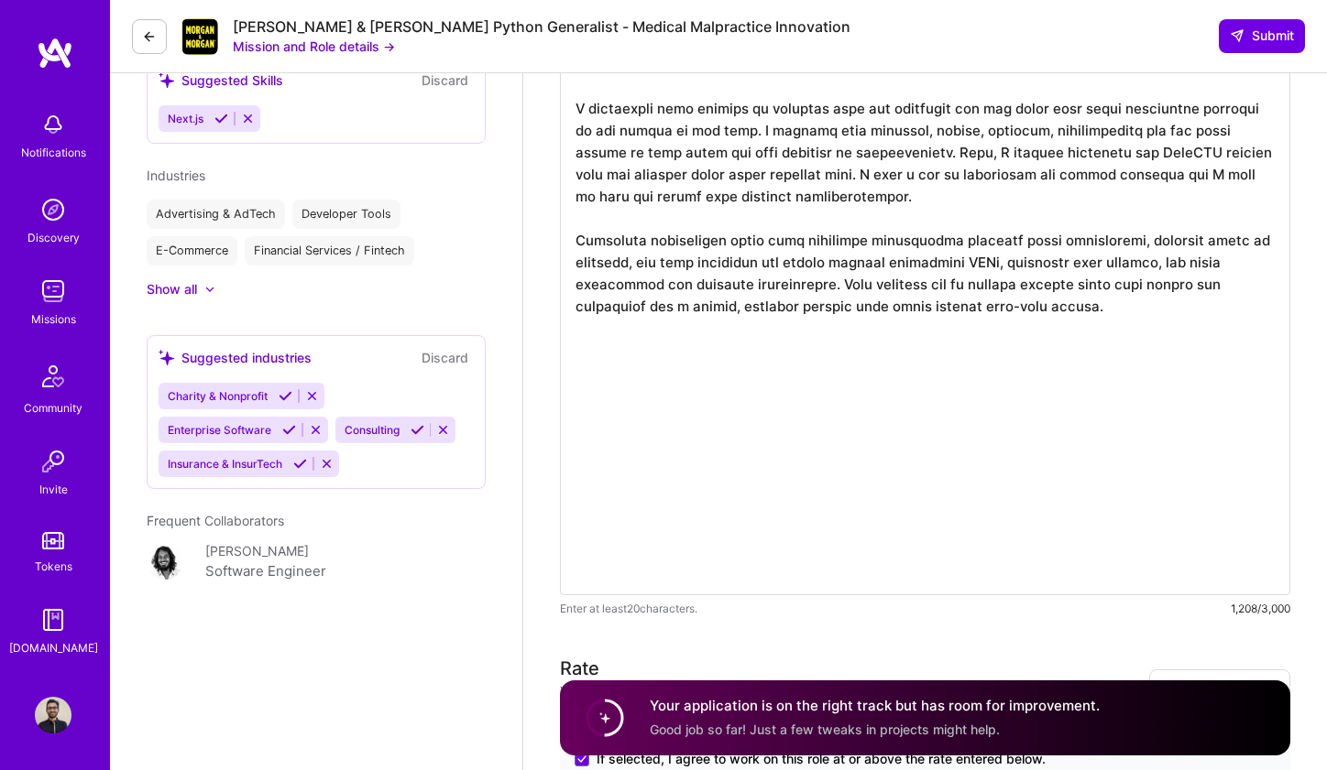
click at [776, 279] on textarea at bounding box center [925, 284] width 730 height 623
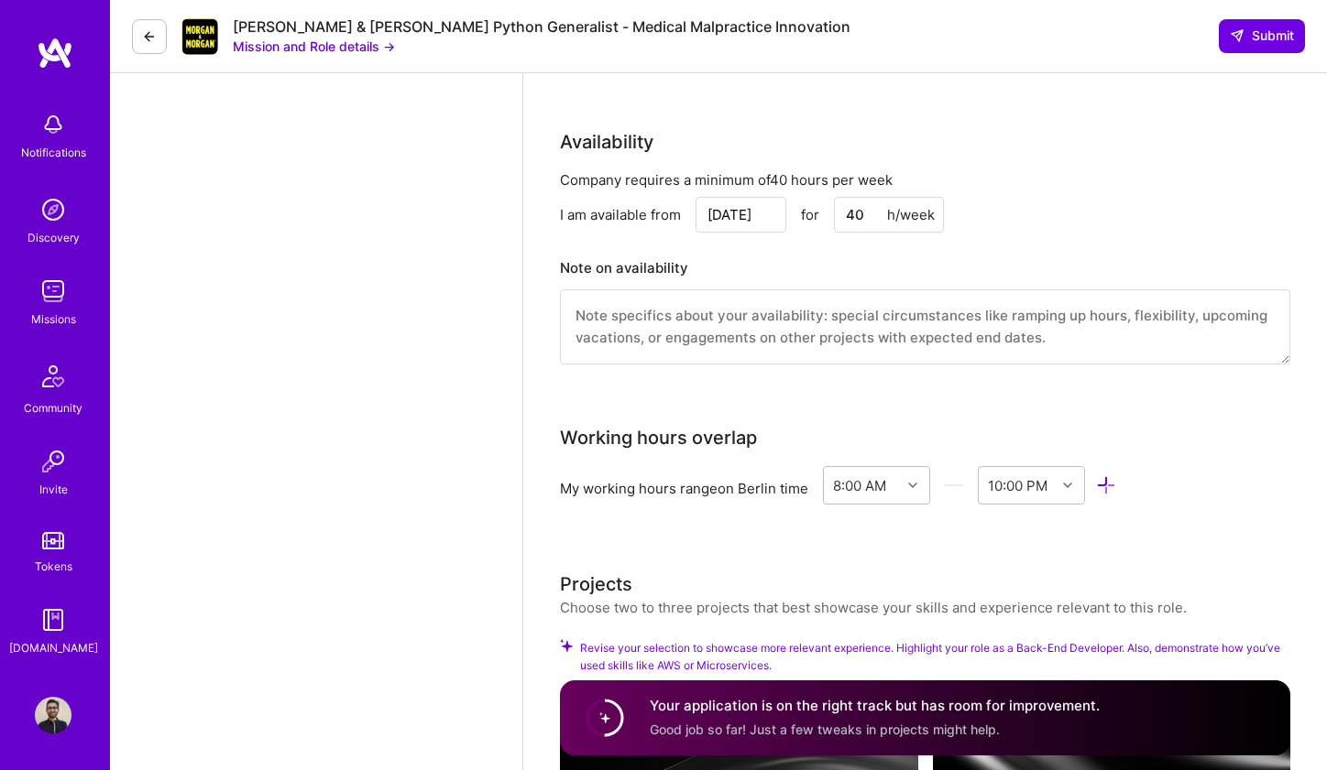
scroll to position [2017, 0]
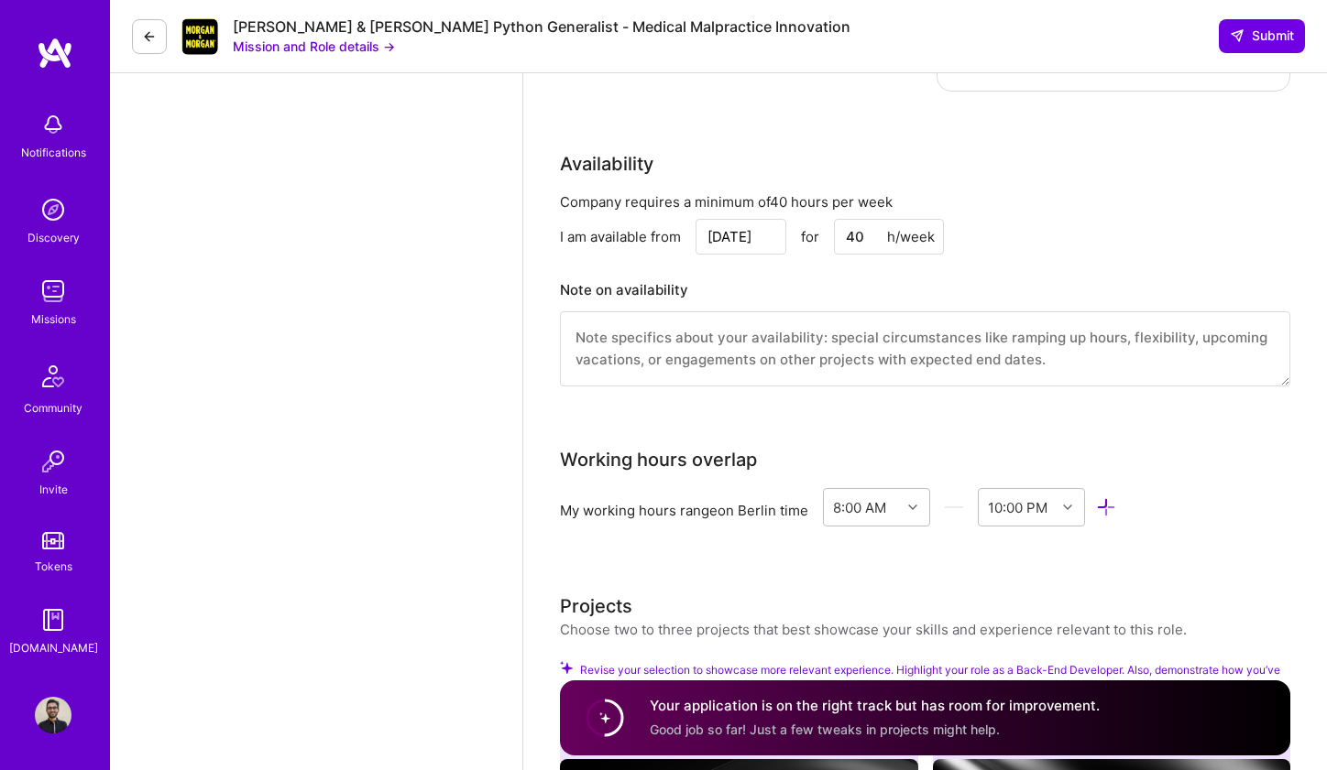
type textarea "At the stealth startup I recently worked with, the product vision of supporting…"
click at [818, 322] on textarea at bounding box center [925, 348] width 730 height 75
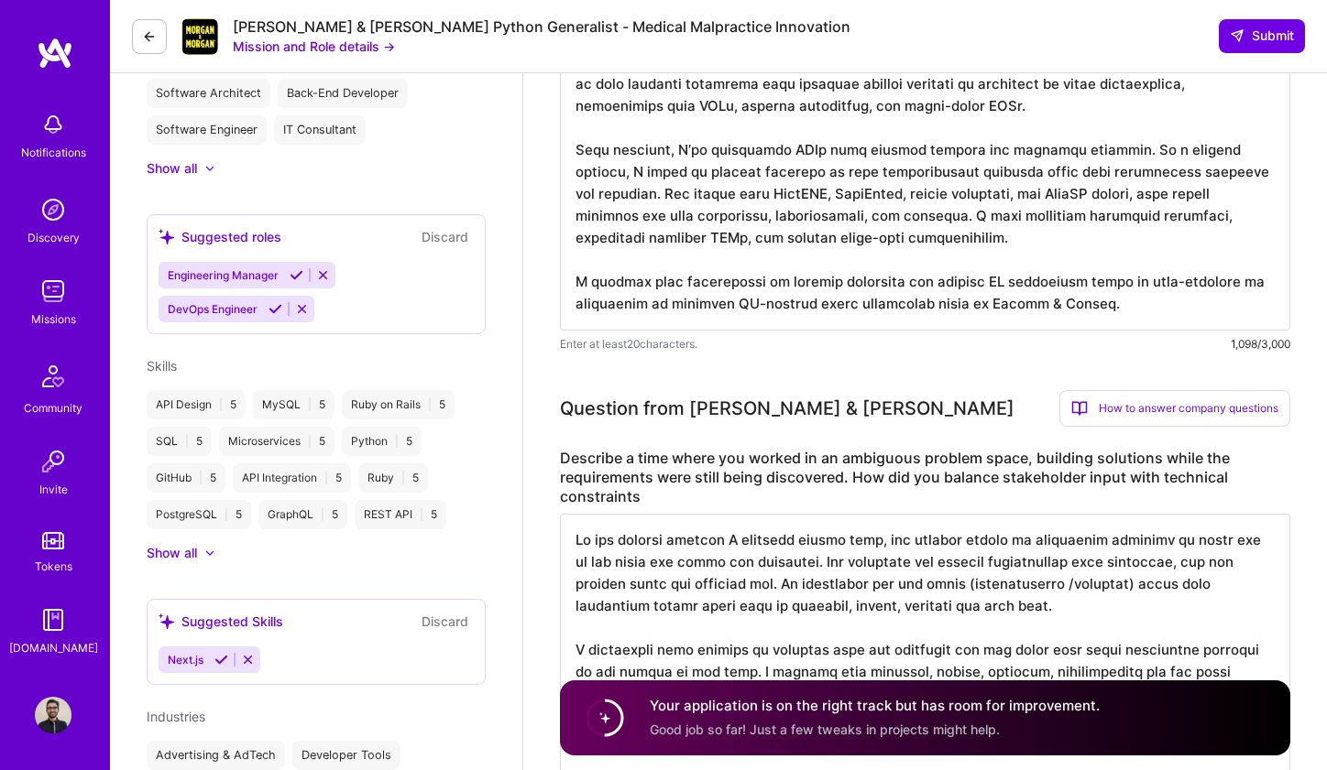
scroll to position [676, 0]
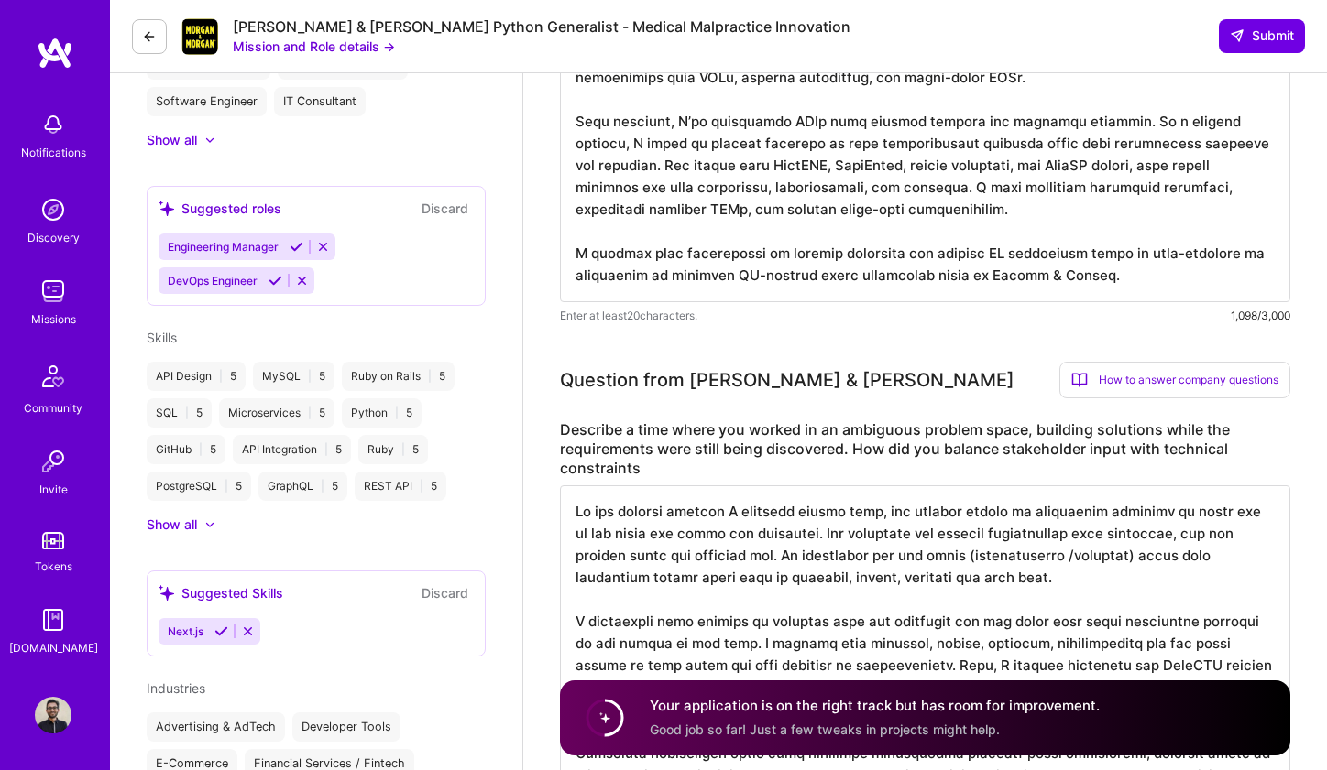
click at [191, 523] on div "Show all" at bounding box center [172, 525] width 50 height 18
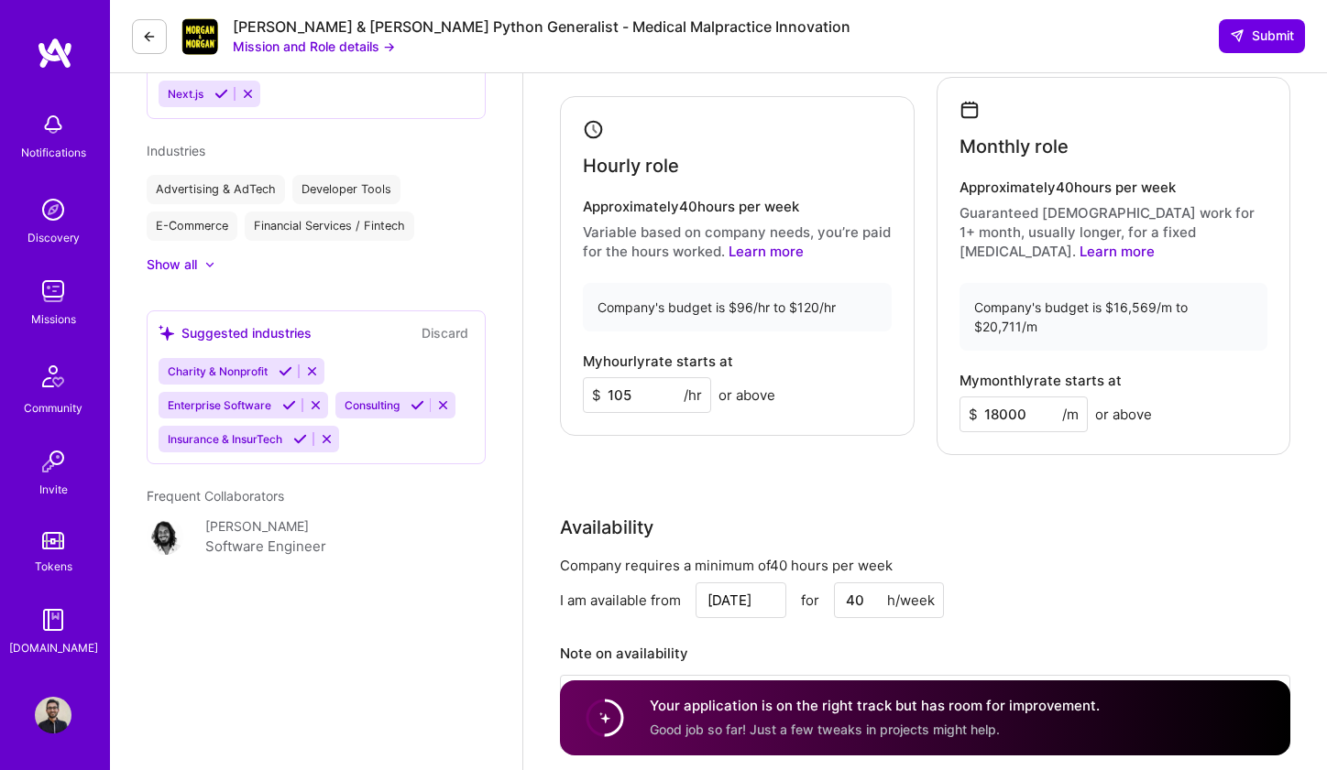
scroll to position [1655, 0]
click at [303, 444] on icon at bounding box center [300, 439] width 14 height 14
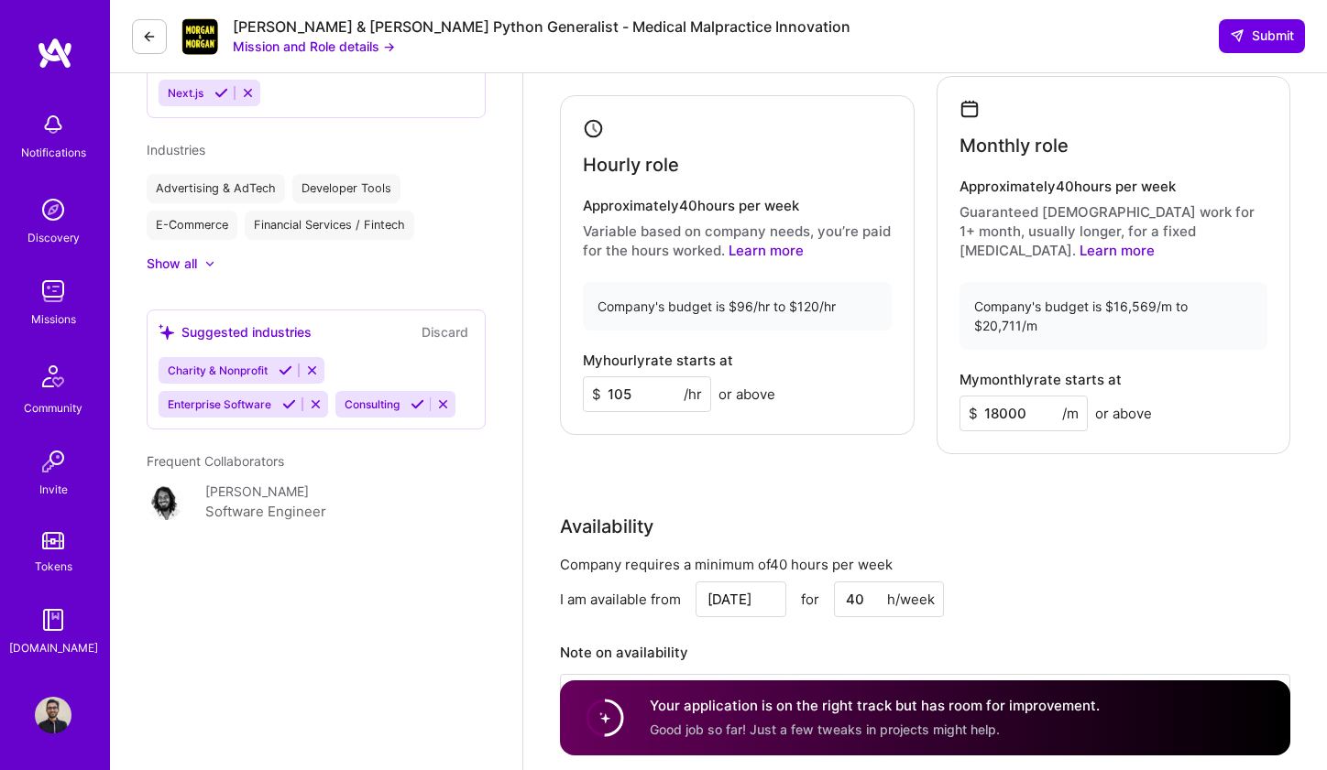
click at [290, 410] on icon at bounding box center [289, 405] width 14 height 14
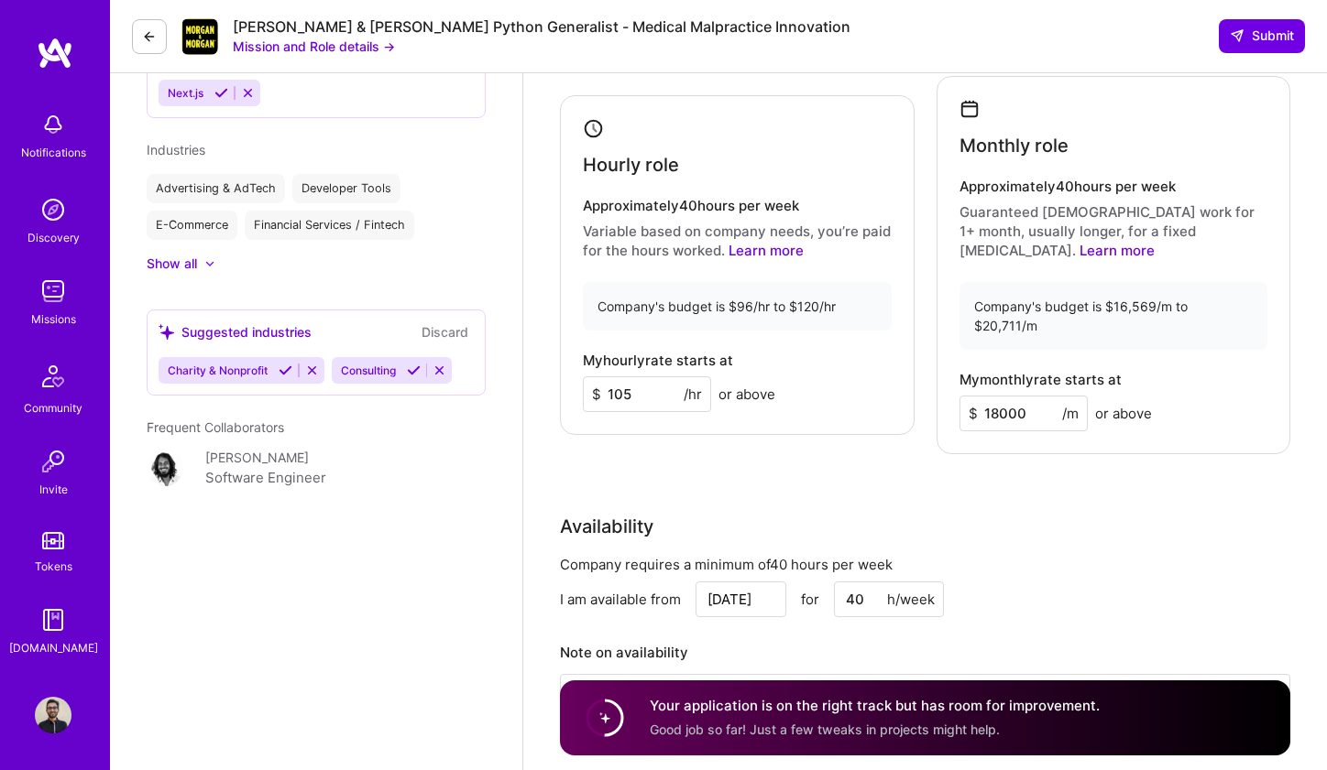
click at [415, 376] on icon at bounding box center [414, 371] width 14 height 14
click at [285, 370] on icon at bounding box center [286, 371] width 14 height 14
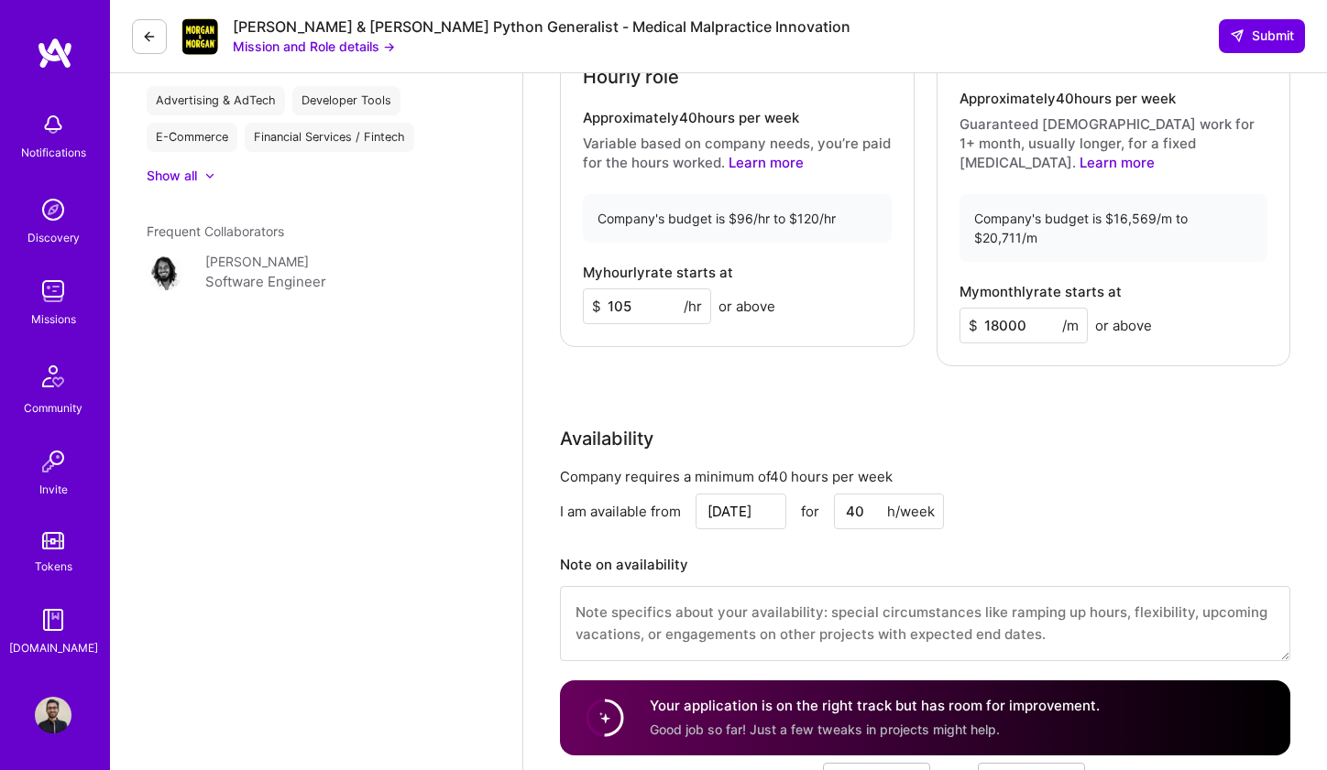
scroll to position [1764, 0]
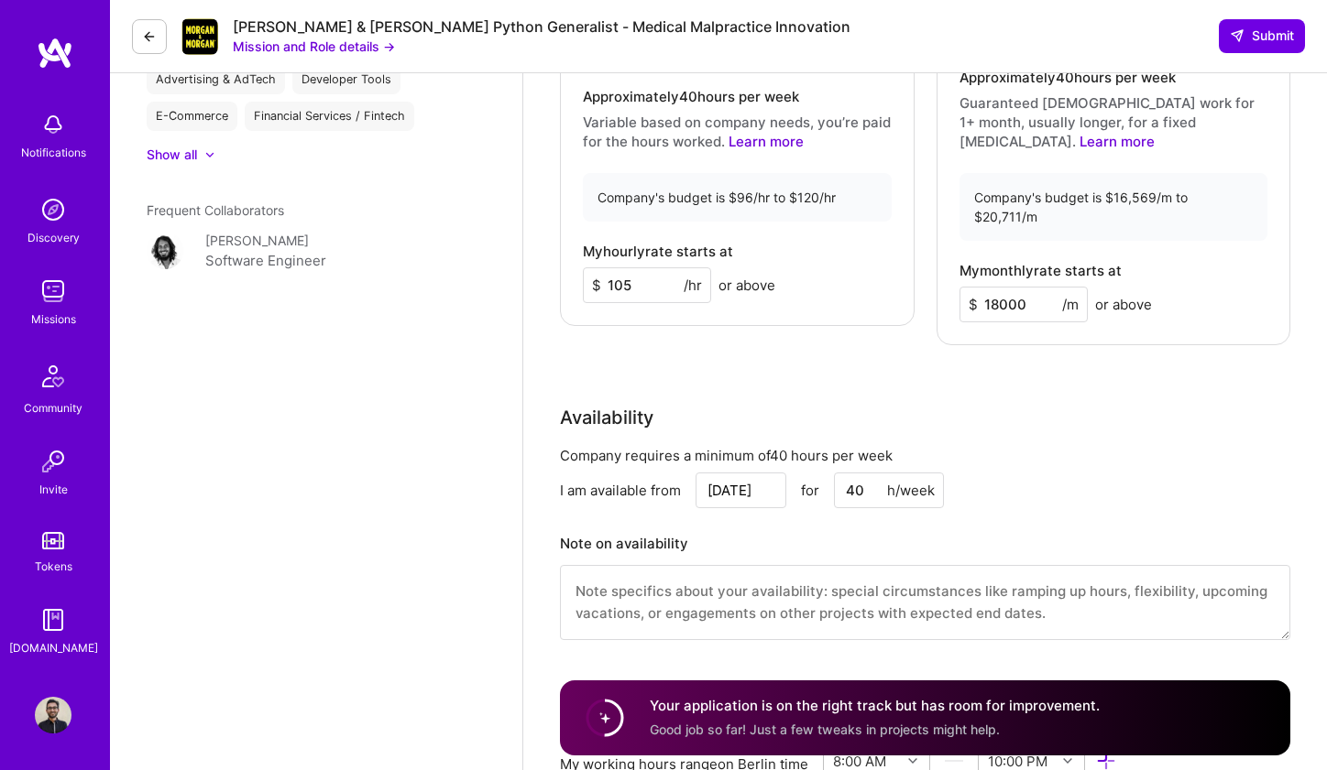
click at [956, 578] on textarea at bounding box center [925, 602] width 730 height 75
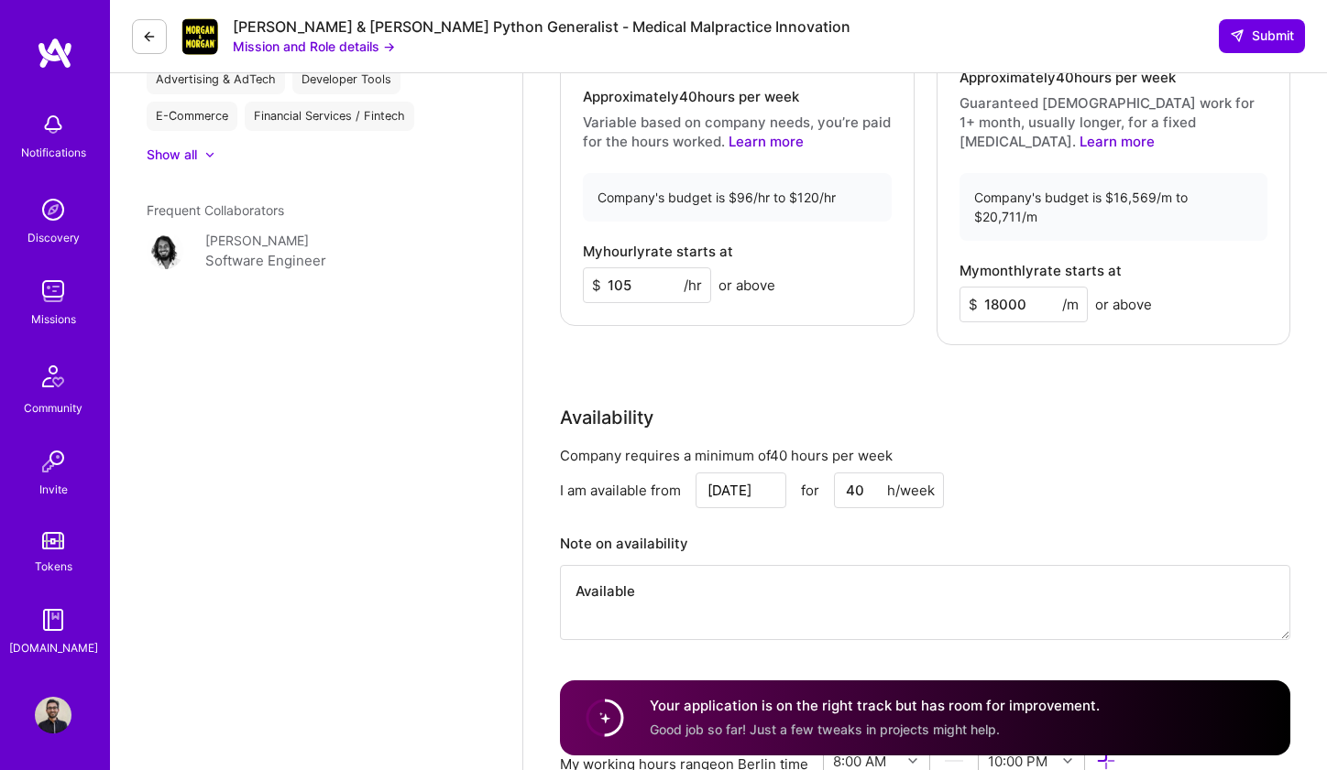
type textarea "Available"
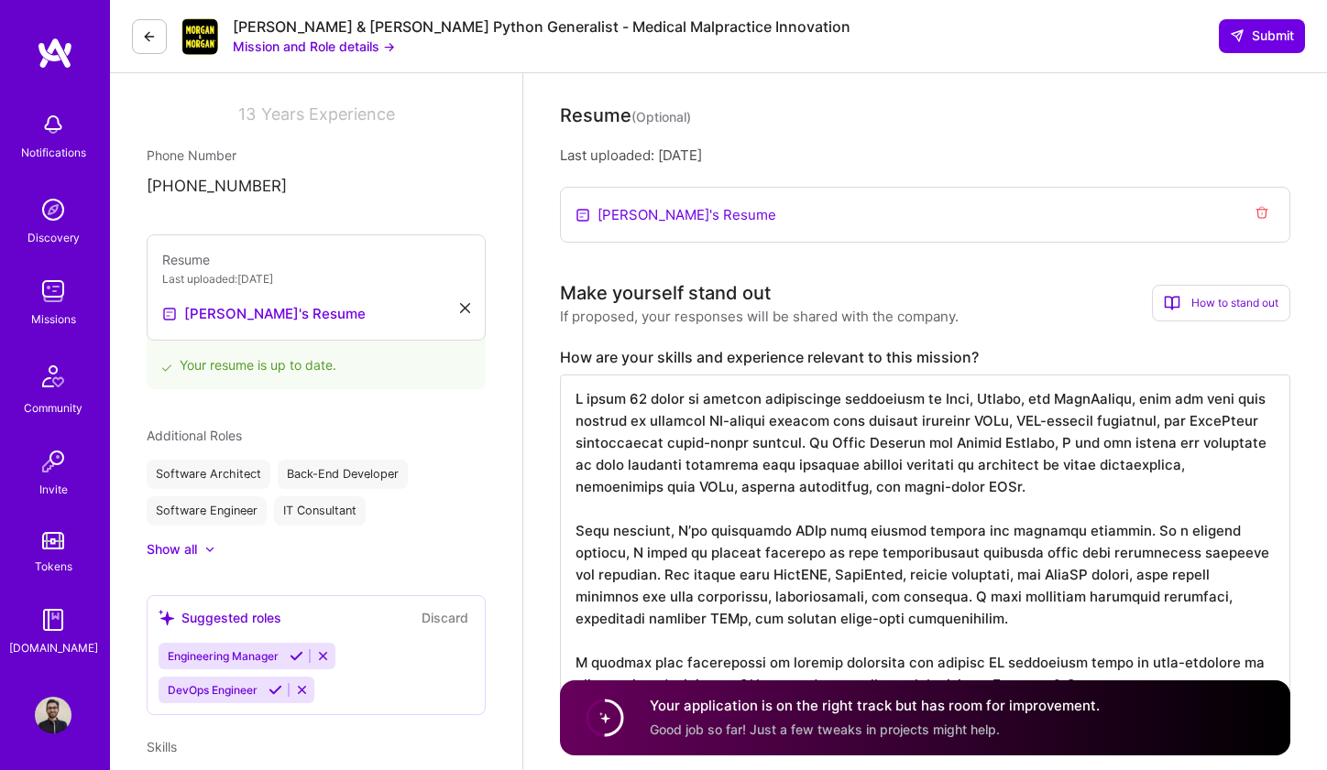
scroll to position [99, 0]
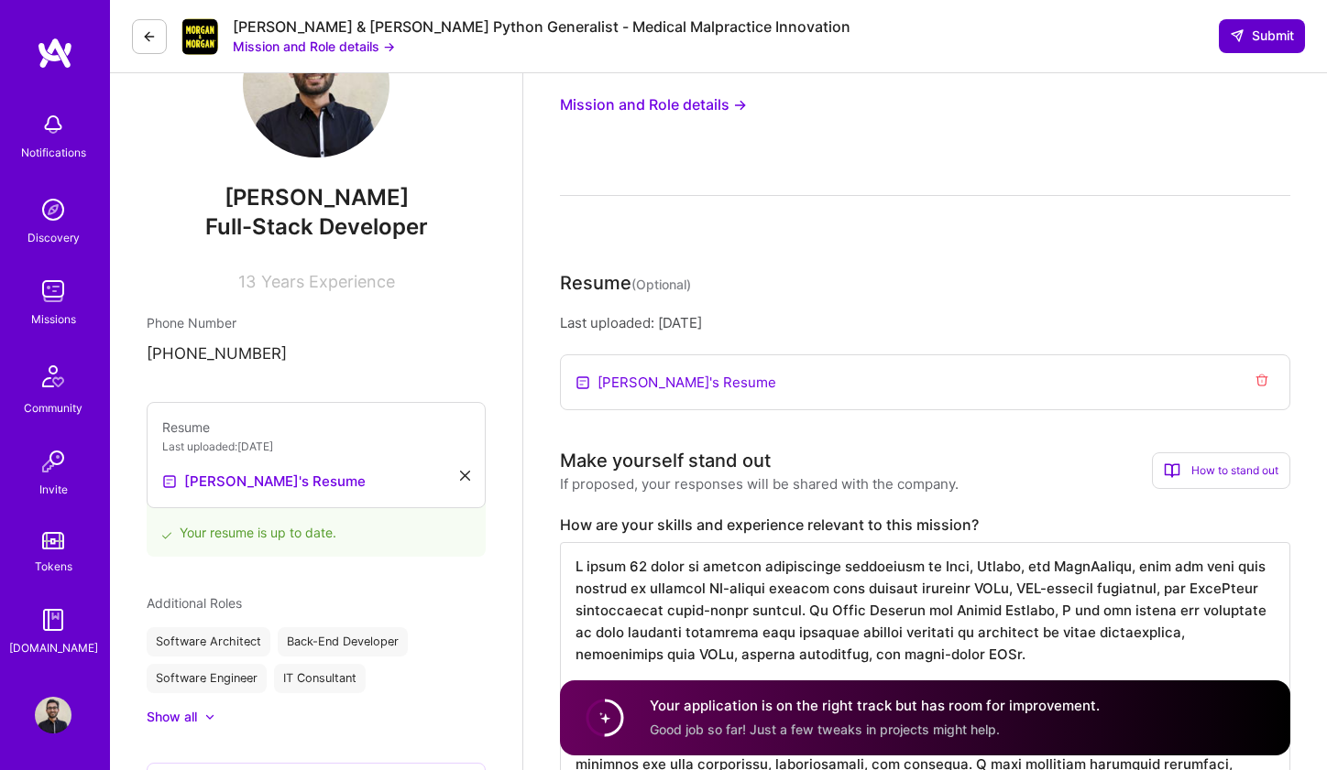
click at [1273, 25] on button "Submit" at bounding box center [1262, 35] width 86 height 33
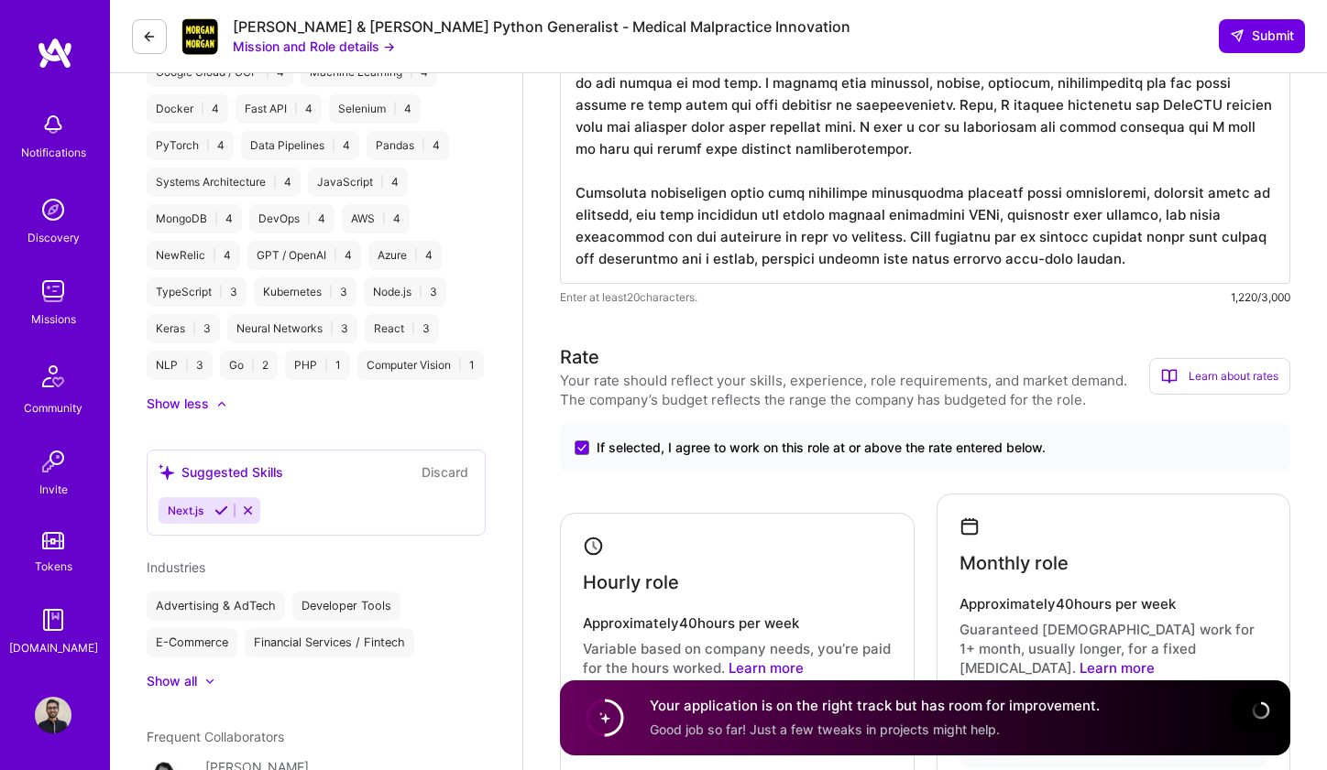
scroll to position [1238, 0]
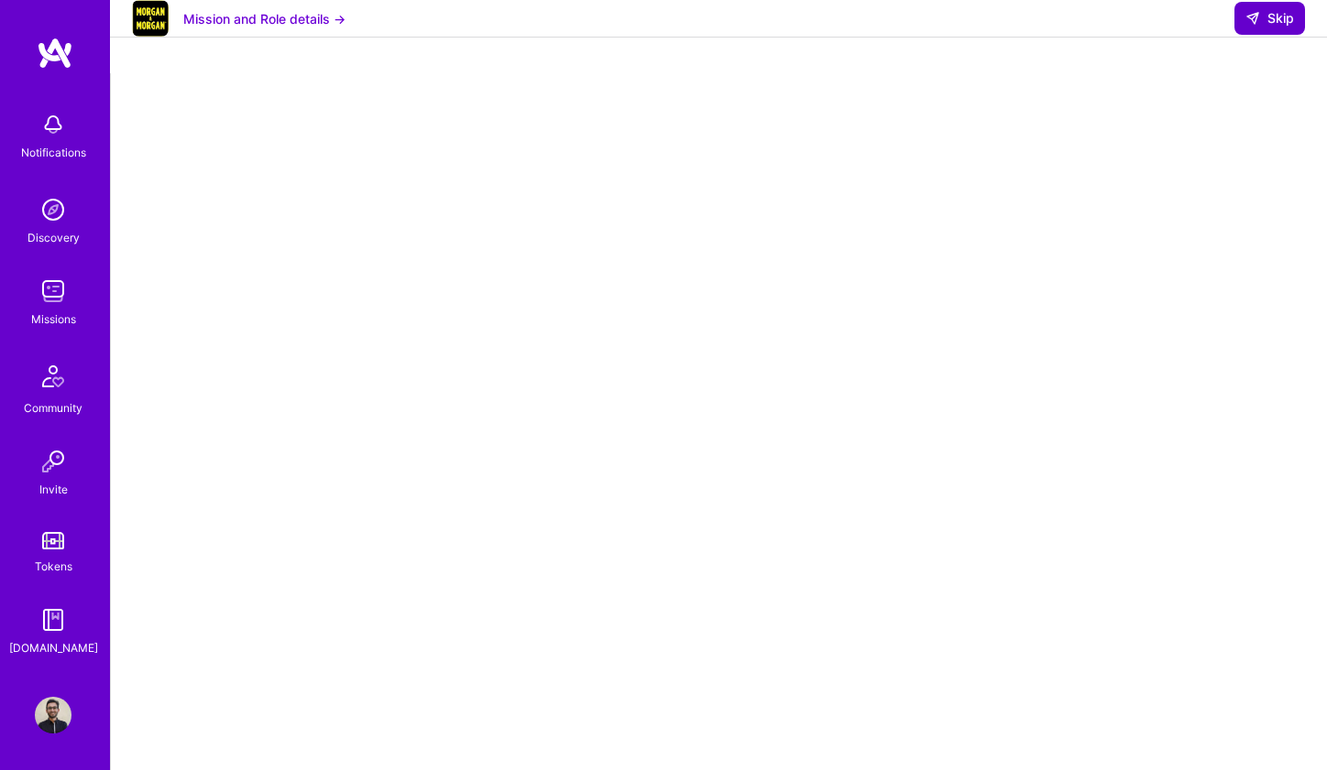
click at [1244, 30] on button "Skip" at bounding box center [1269, 18] width 71 height 33
select select "DE"
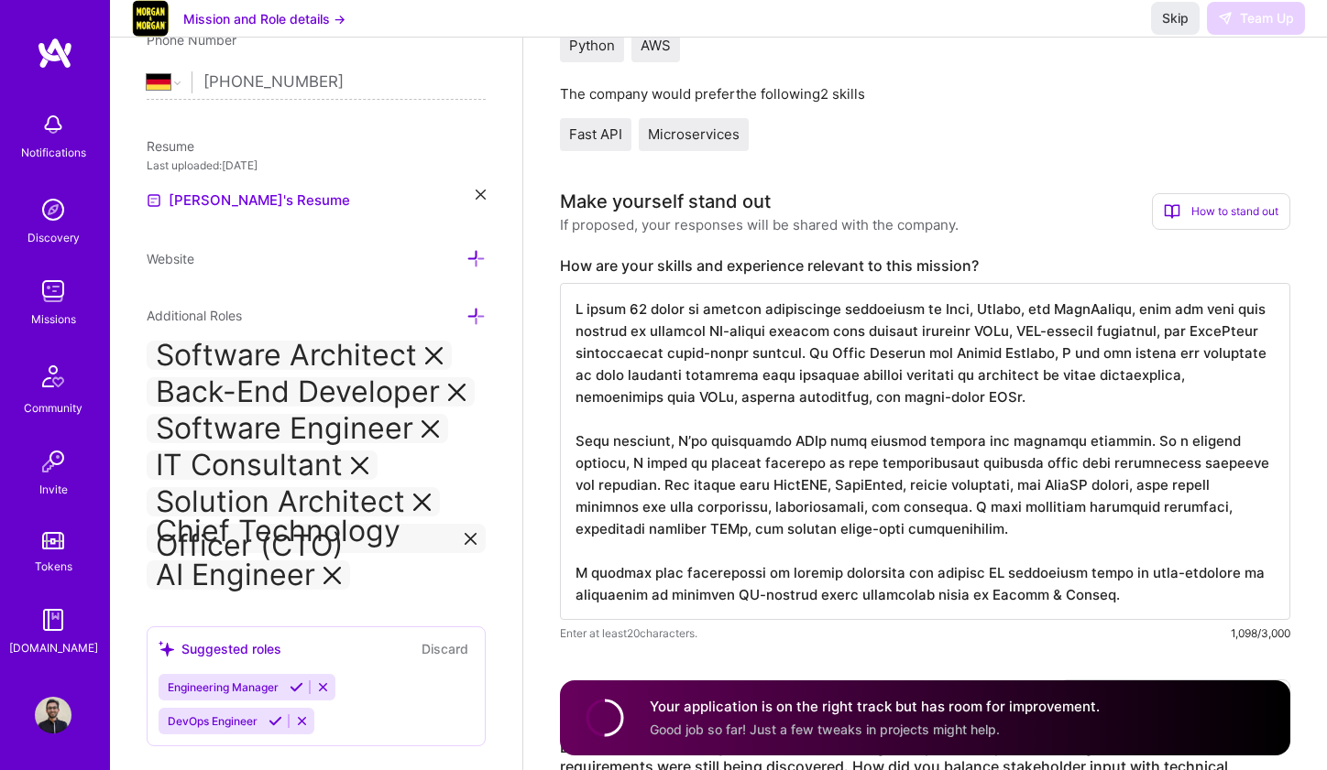
scroll to position [4, 0]
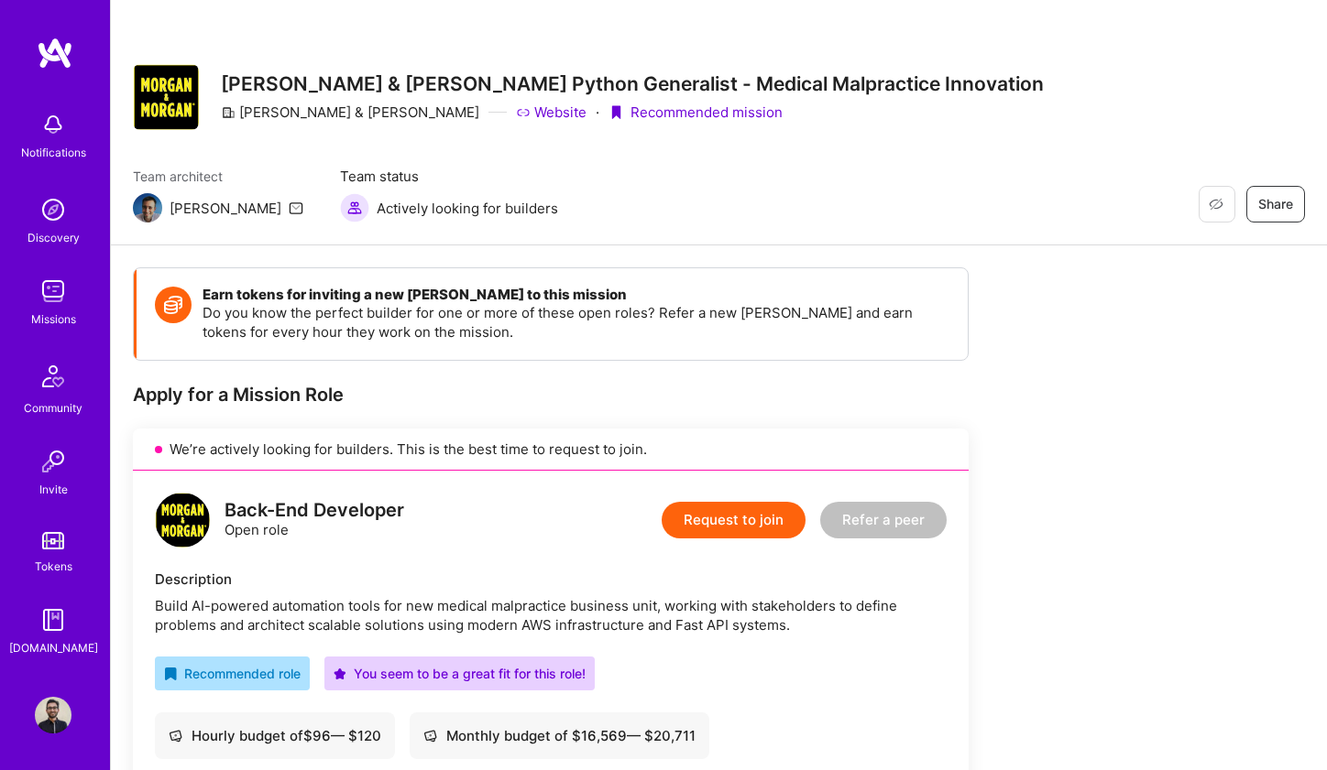
scroll to position [467, 0]
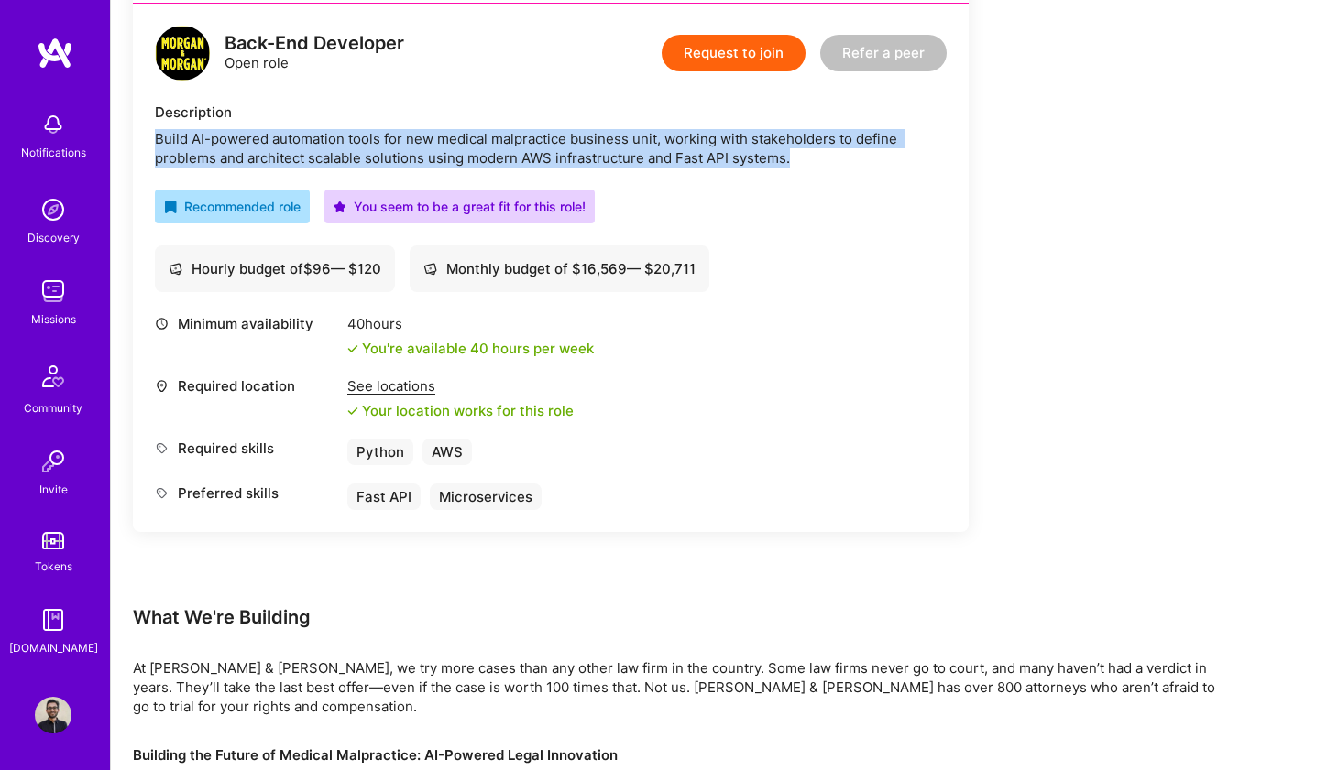
click at [811, 380] on div "Required location See locations Your location works for this role" at bounding box center [551, 399] width 792 height 44
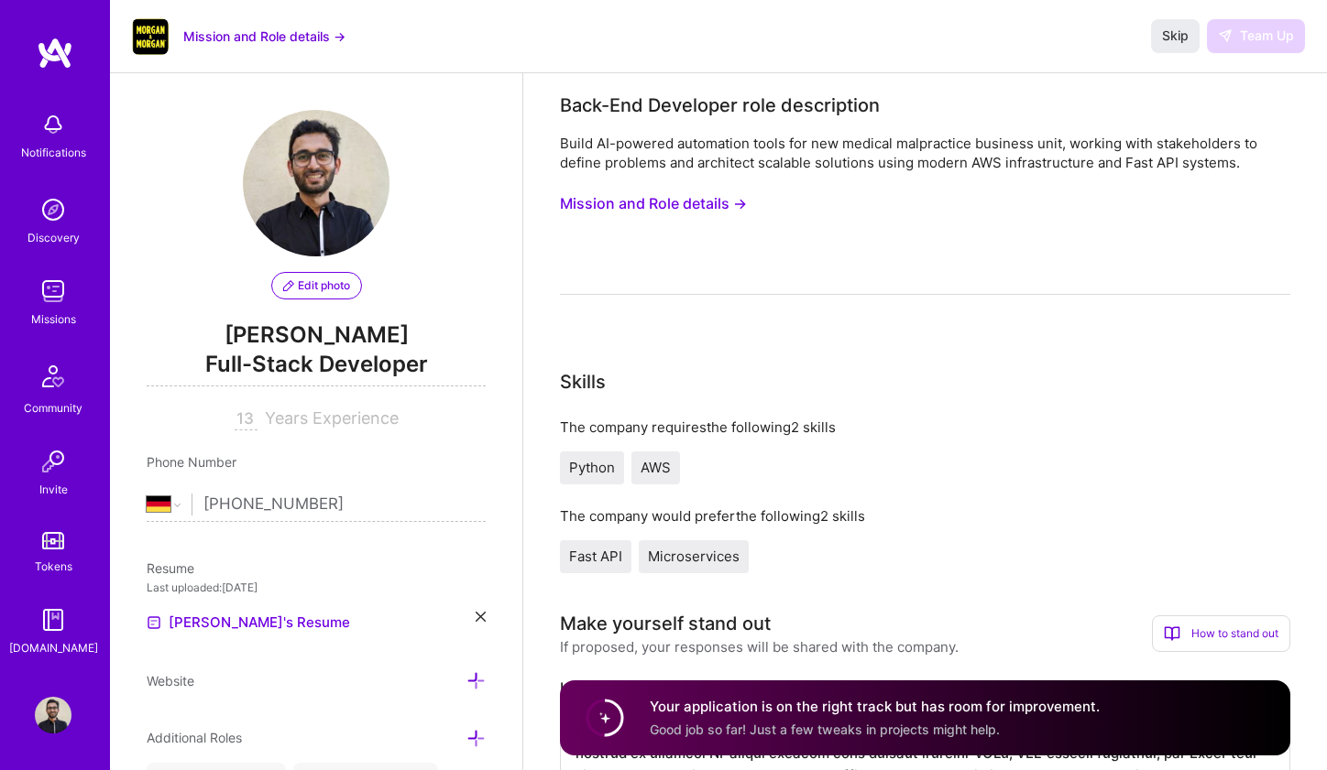
select select "DE"
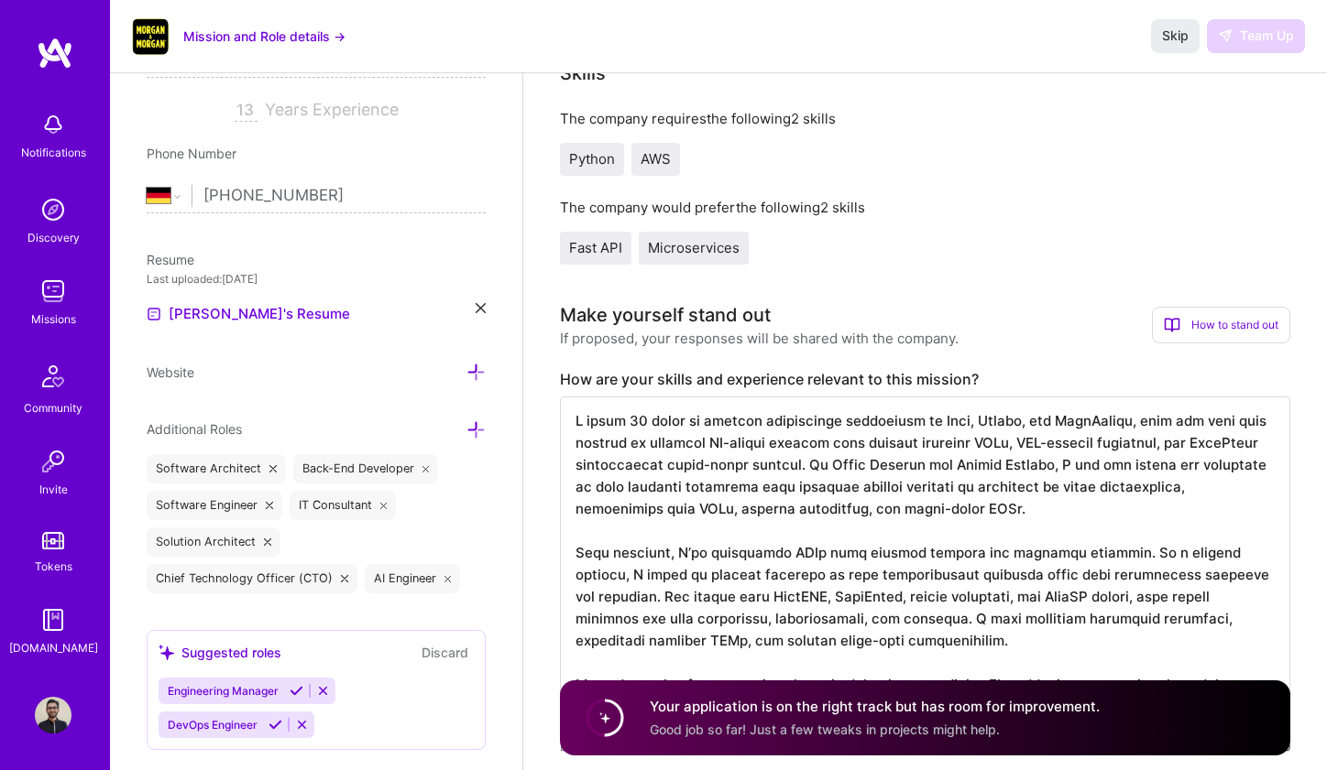
scroll to position [317, 0]
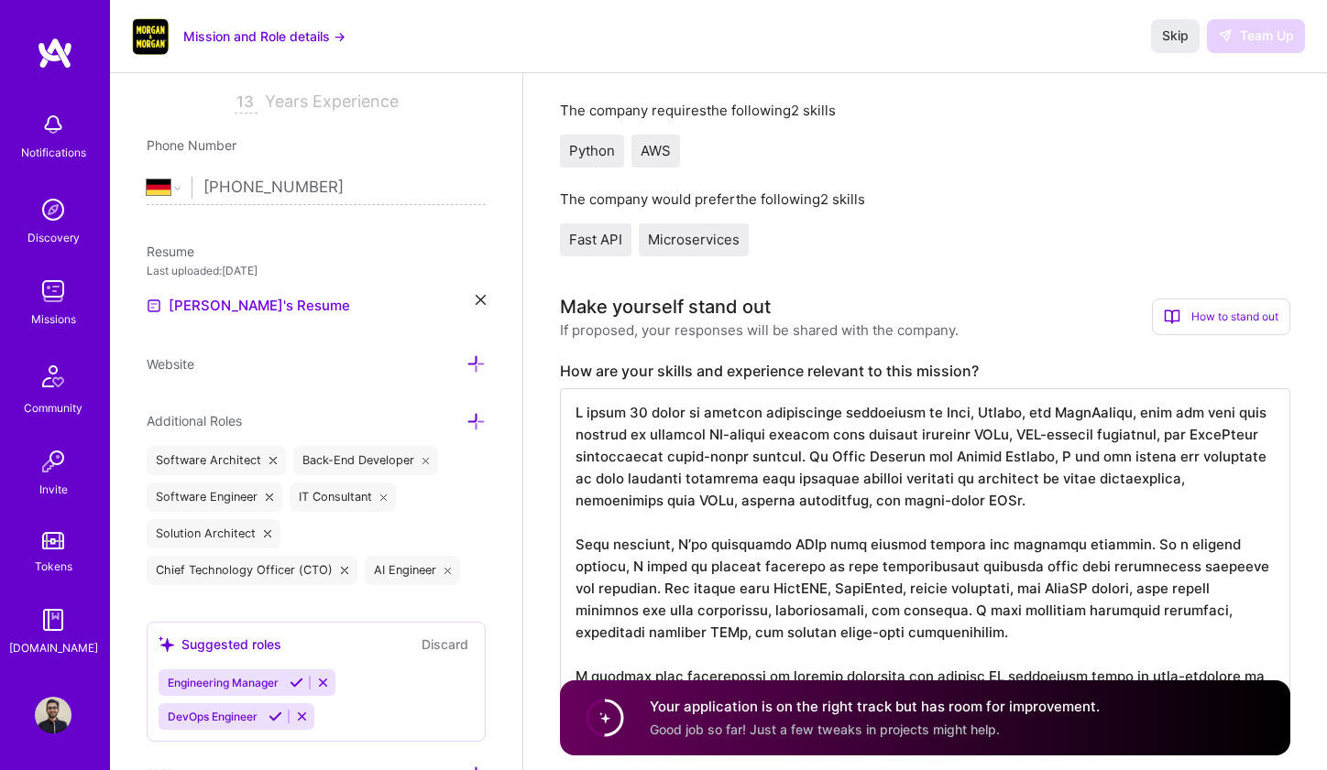
click at [819, 733] on span "Good job so far! Just a few tweaks in projects might help." at bounding box center [825, 730] width 350 height 16
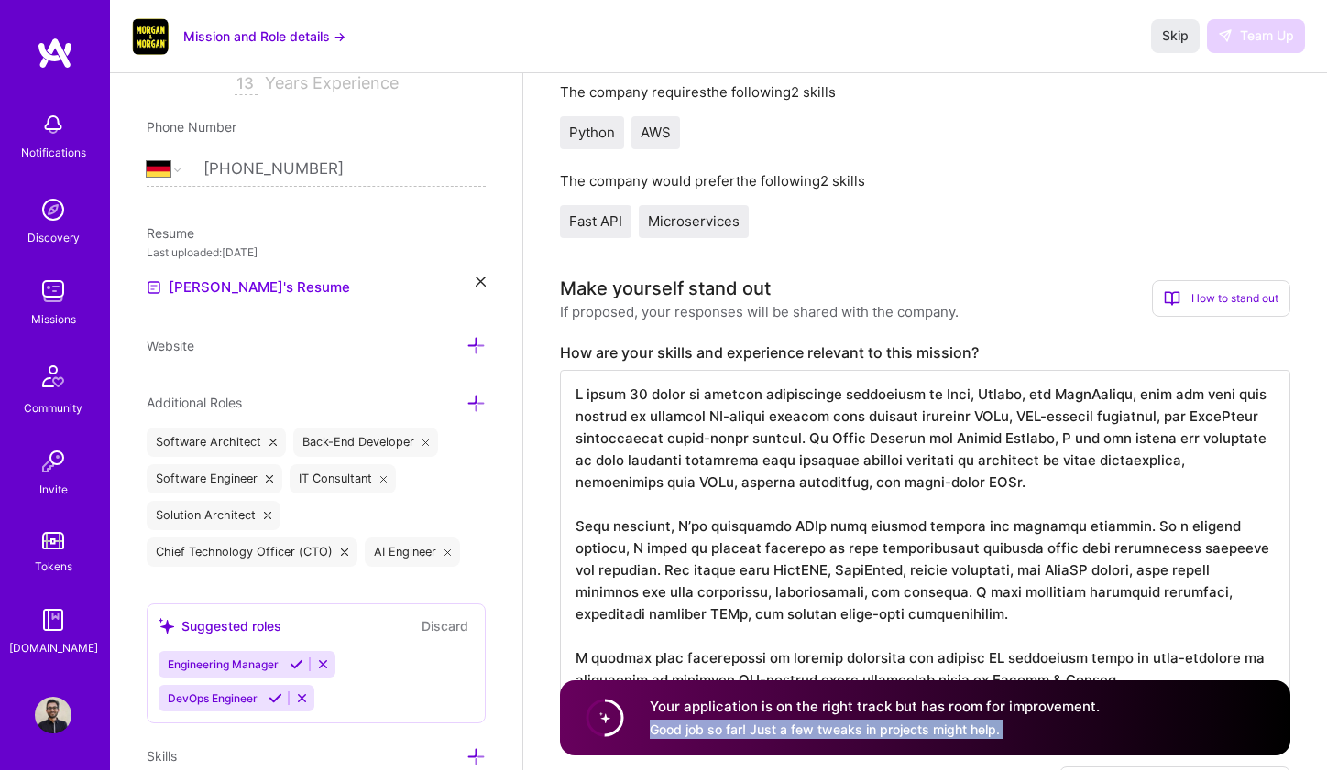
scroll to position [344, 0]
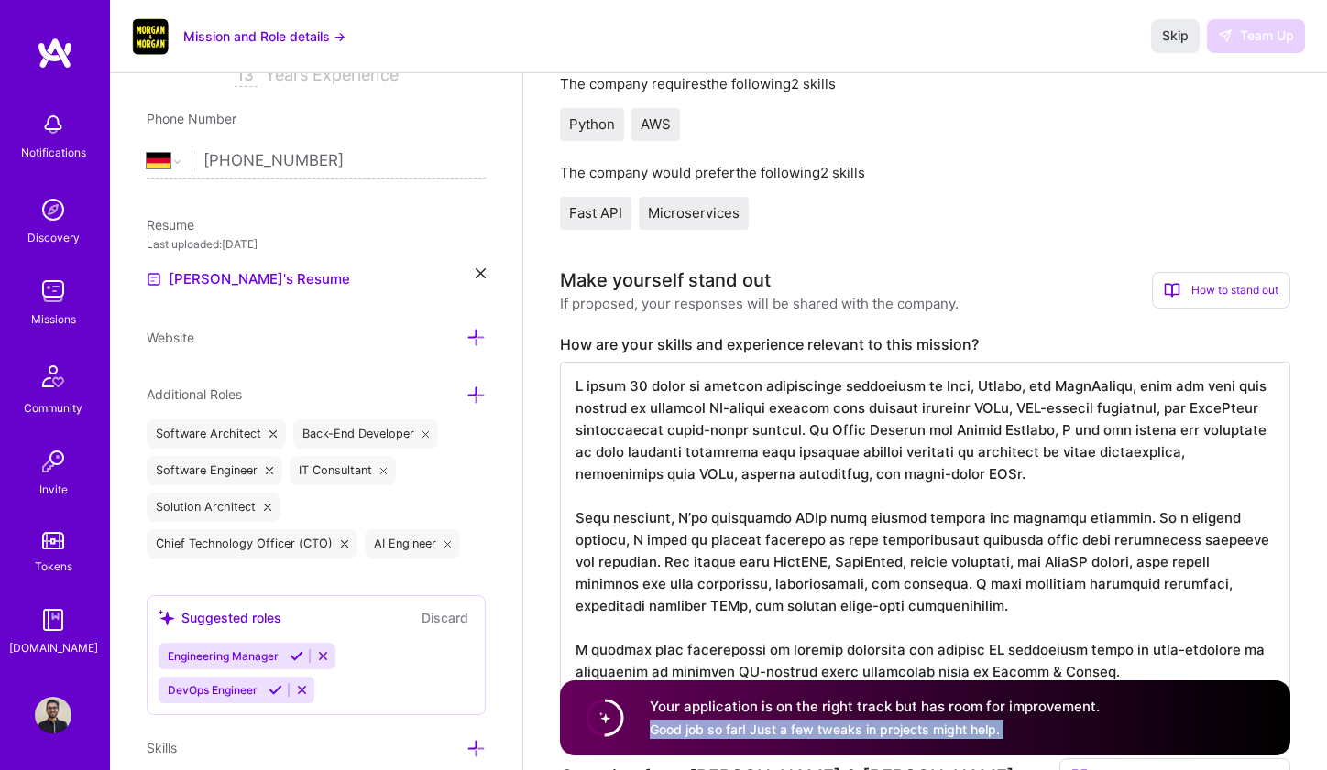
click at [956, 355] on div "How are your skills and experience relevant to this mission? Enter at least 20 …" at bounding box center [925, 528] width 730 height 387
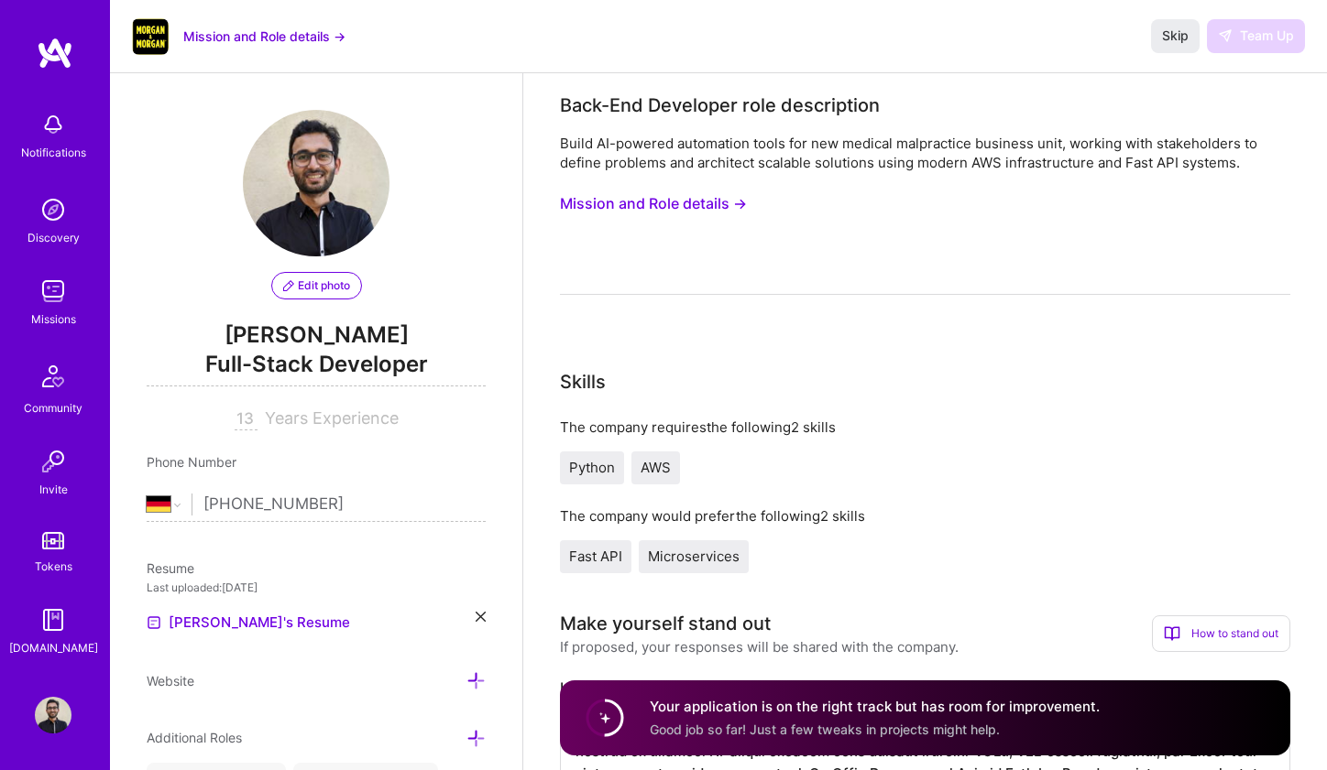
scroll to position [0, 0]
click at [1173, 32] on span "Skip" at bounding box center [1175, 36] width 27 height 18
click at [1176, 39] on span "Skip" at bounding box center [1175, 36] width 27 height 18
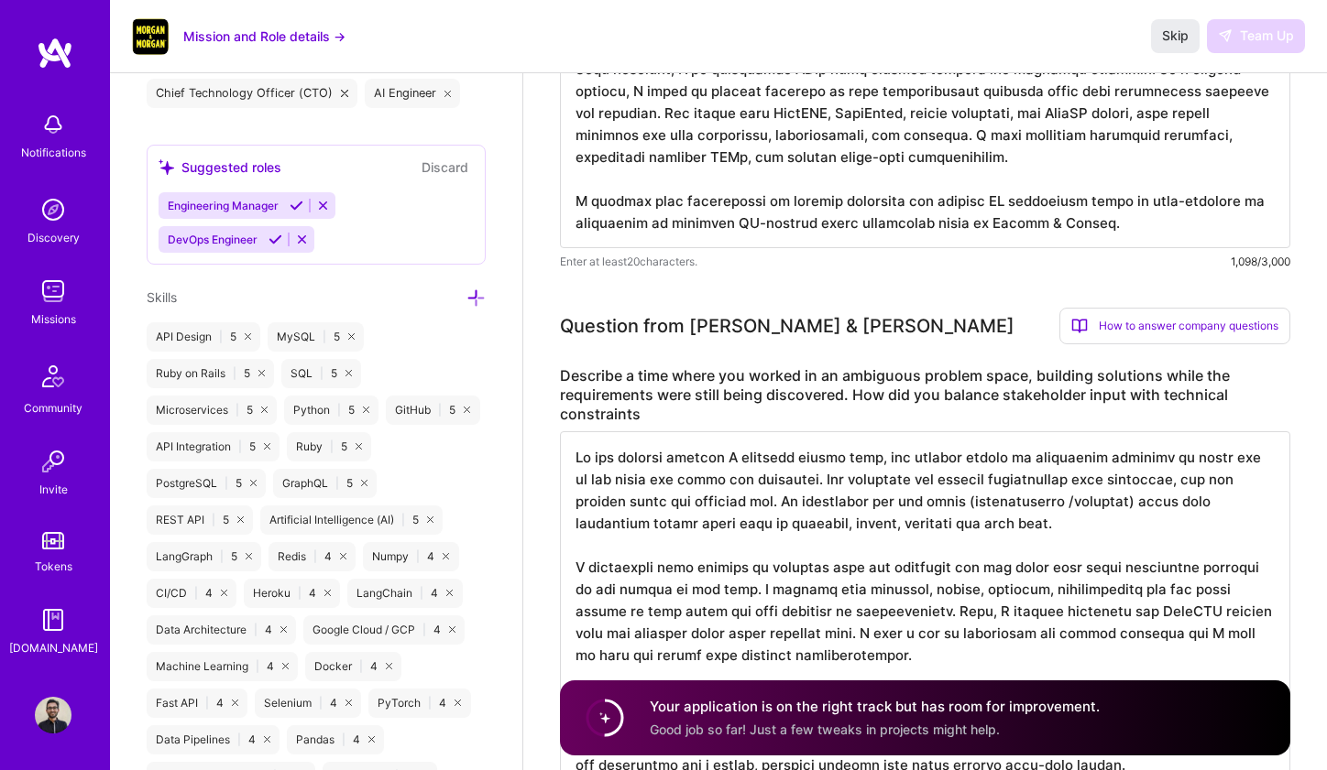
click at [457, 171] on button "Discard" at bounding box center [445, 167] width 58 height 21
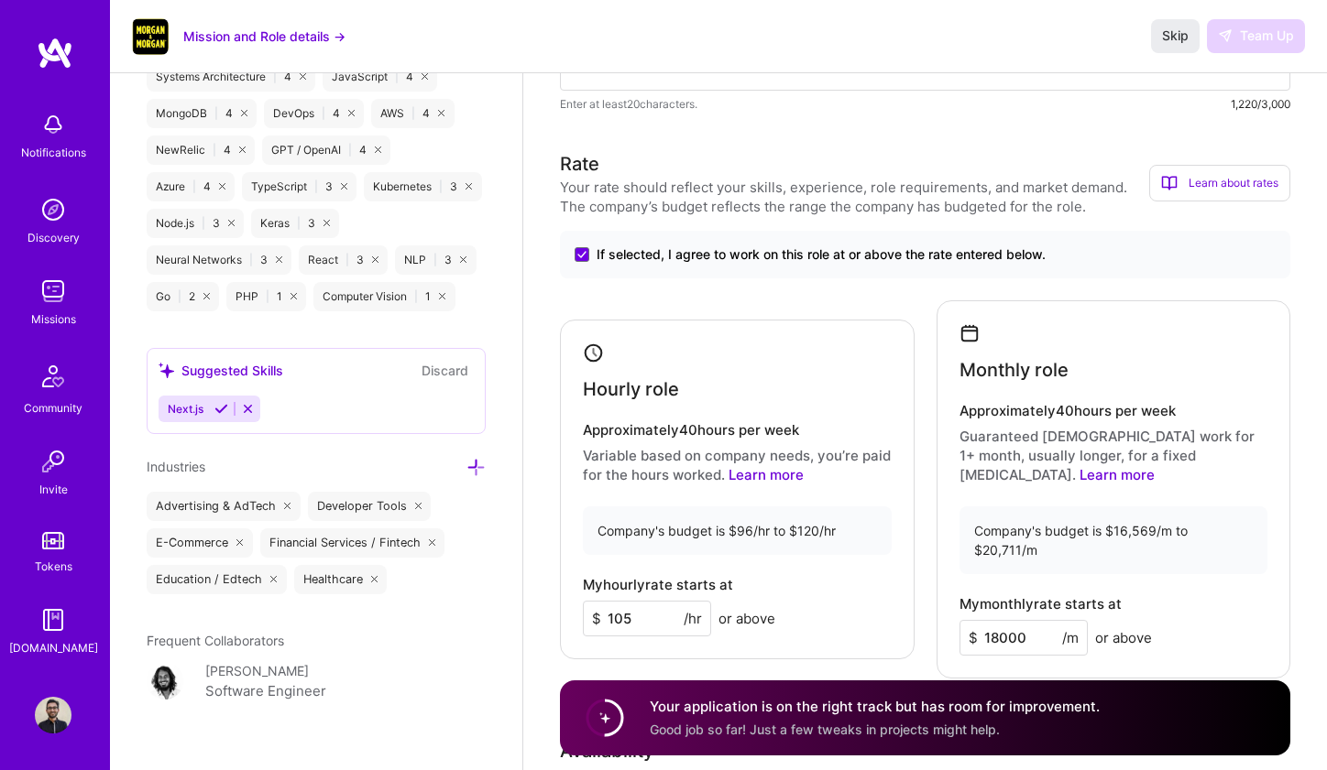
scroll to position [1508, 0]
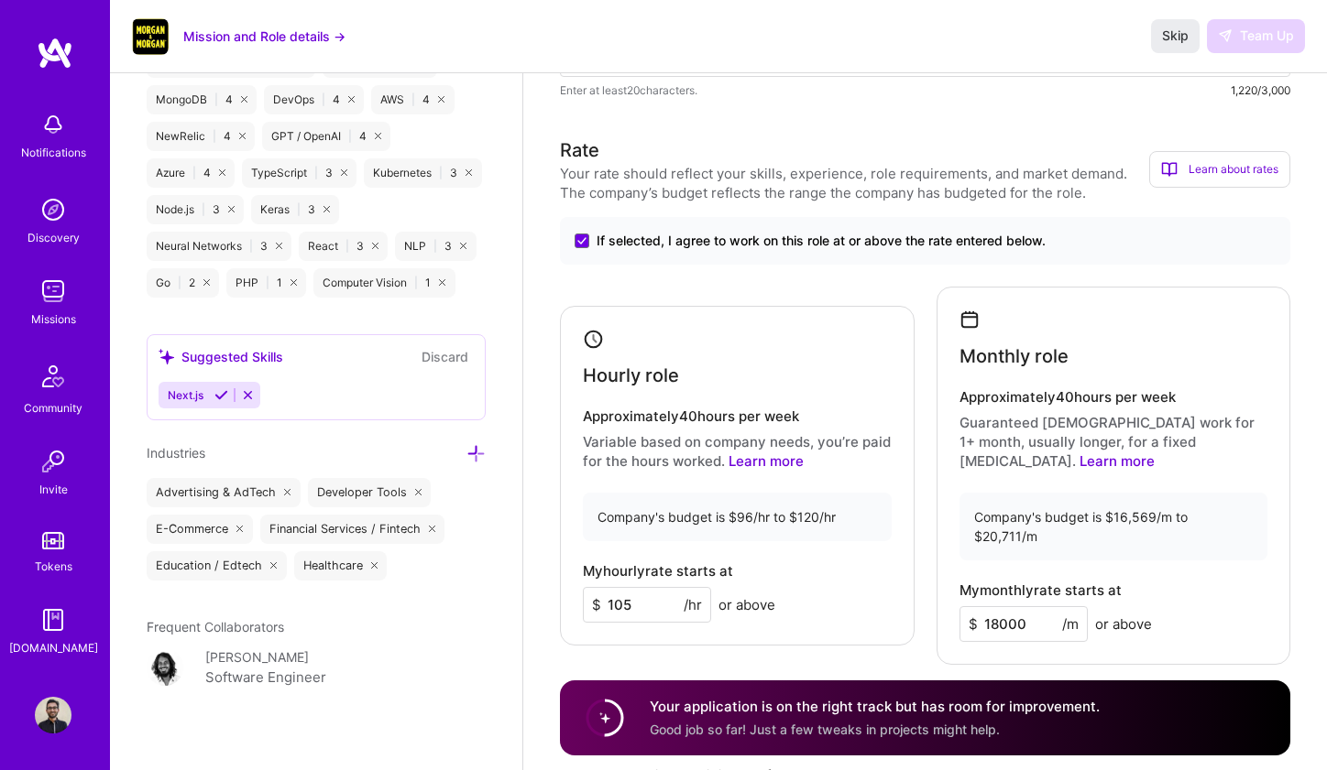
click at [459, 356] on button "Discard" at bounding box center [445, 356] width 58 height 21
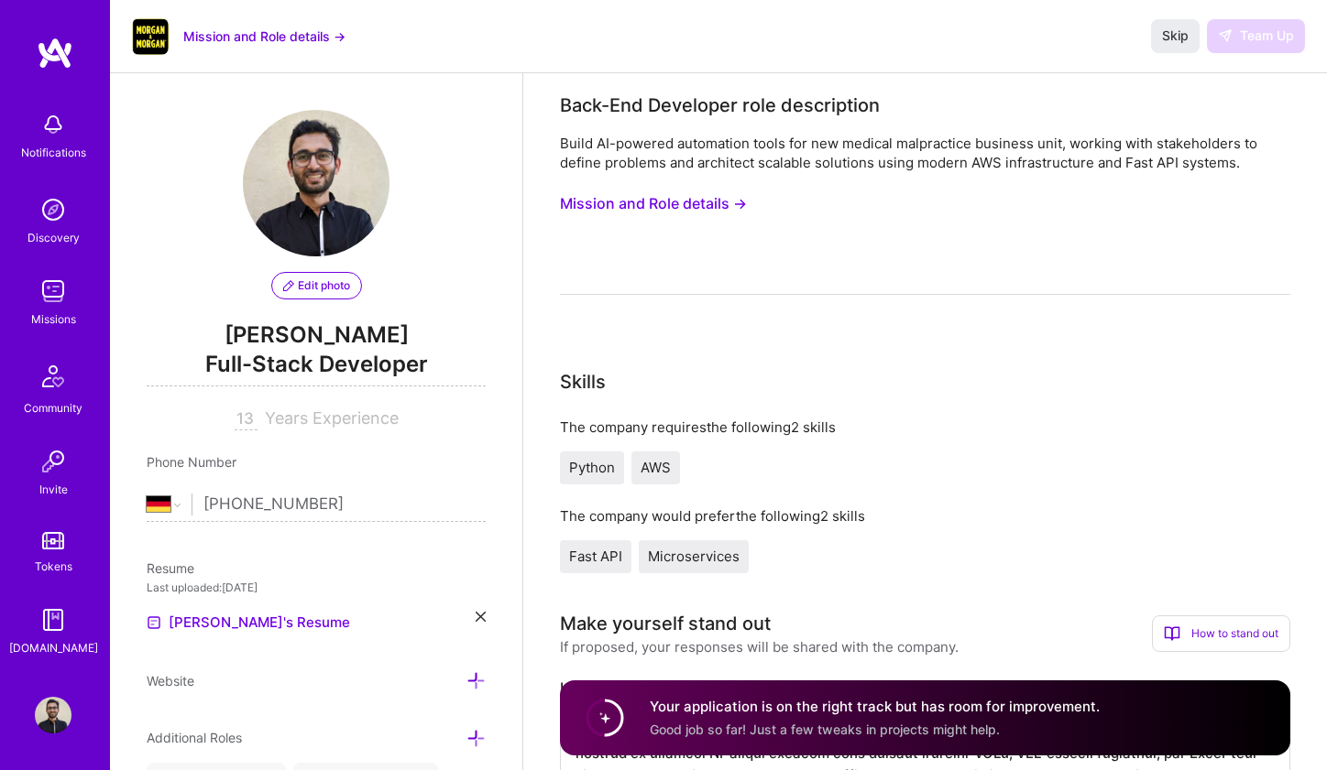
scroll to position [0, 0]
click at [679, 562] on span "Microservices" at bounding box center [694, 556] width 92 height 17
click at [612, 555] on span "Fast API" at bounding box center [595, 556] width 53 height 17
click at [596, 466] on span "Python" at bounding box center [592, 467] width 46 height 17
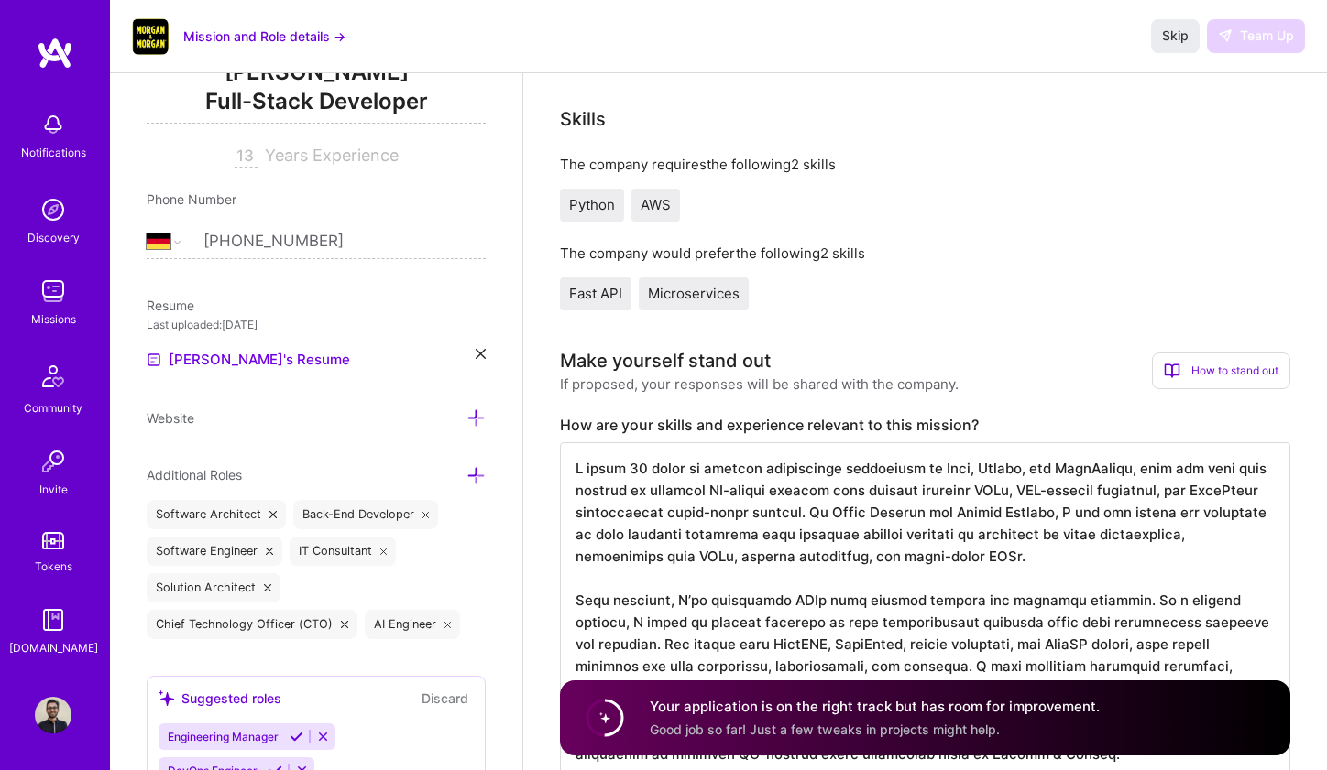
scroll to position [264, 0]
click at [1149, 141] on div "Skills The company requires the following 2 skills Python AWS The company would…" at bounding box center [925, 206] width 730 height 205
click at [1177, 40] on span "Skip" at bounding box center [1175, 36] width 27 height 18
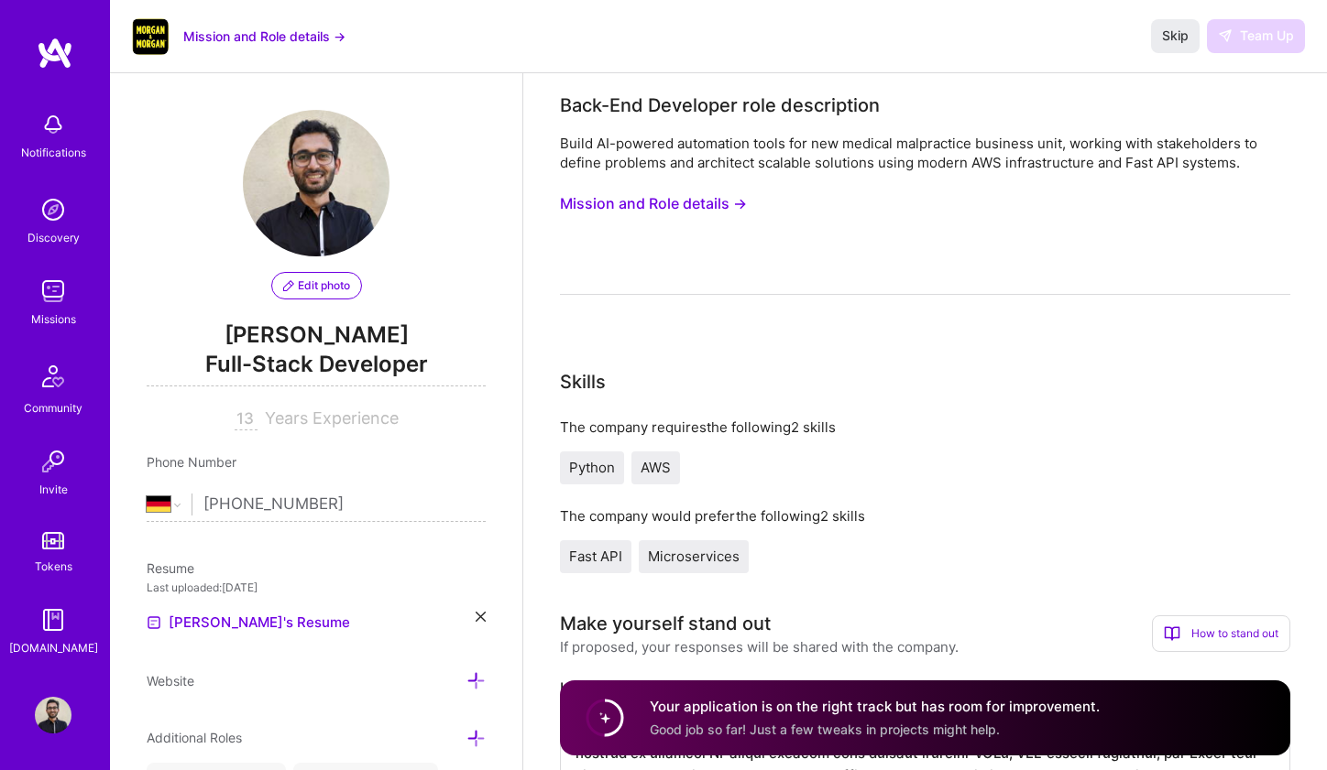
scroll to position [0, 0]
click at [54, 289] on img at bounding box center [53, 291] width 37 height 37
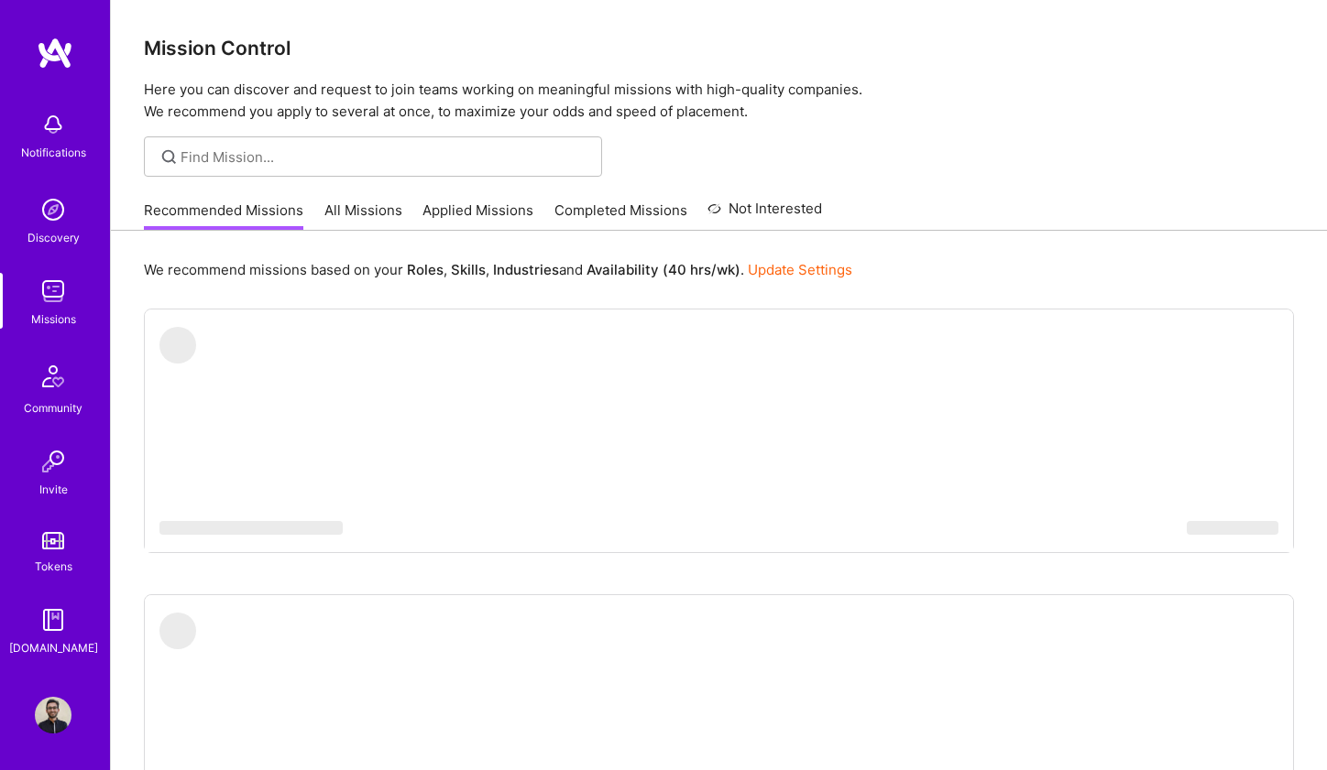
click at [475, 220] on link "Applied Missions" at bounding box center [477, 216] width 111 height 30
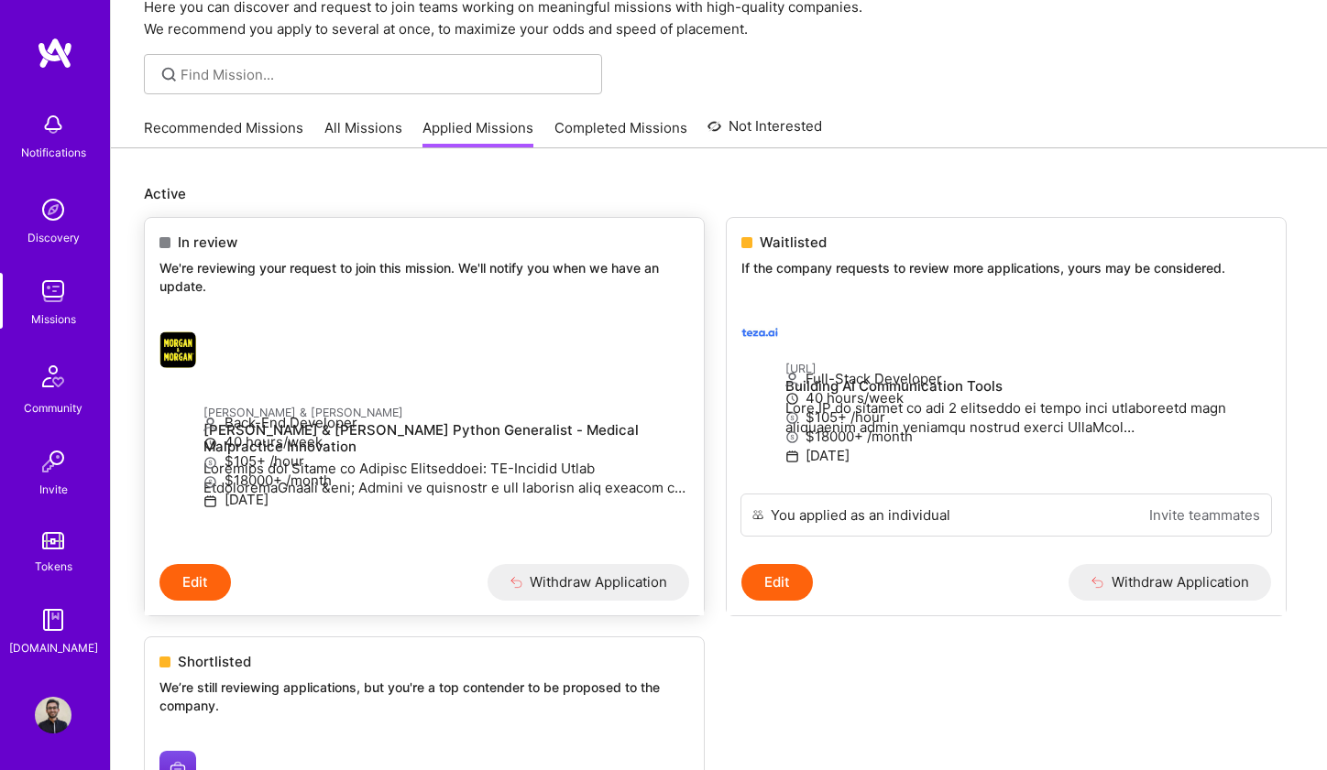
scroll to position [83, 0]
click at [367, 421] on h4 "[PERSON_NAME] & [PERSON_NAME] Python Generalist - Medical Malpractice Innovation" at bounding box center [446, 437] width 486 height 33
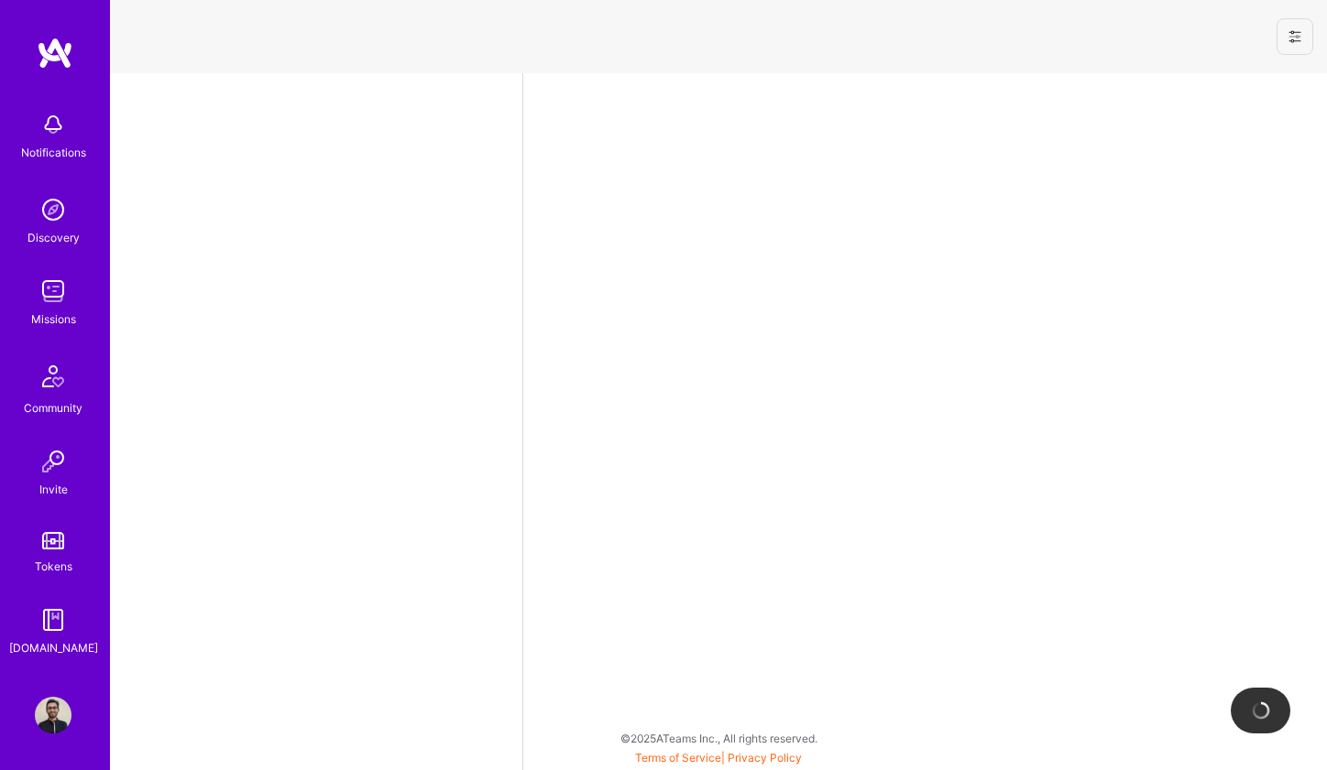
select select "DE"
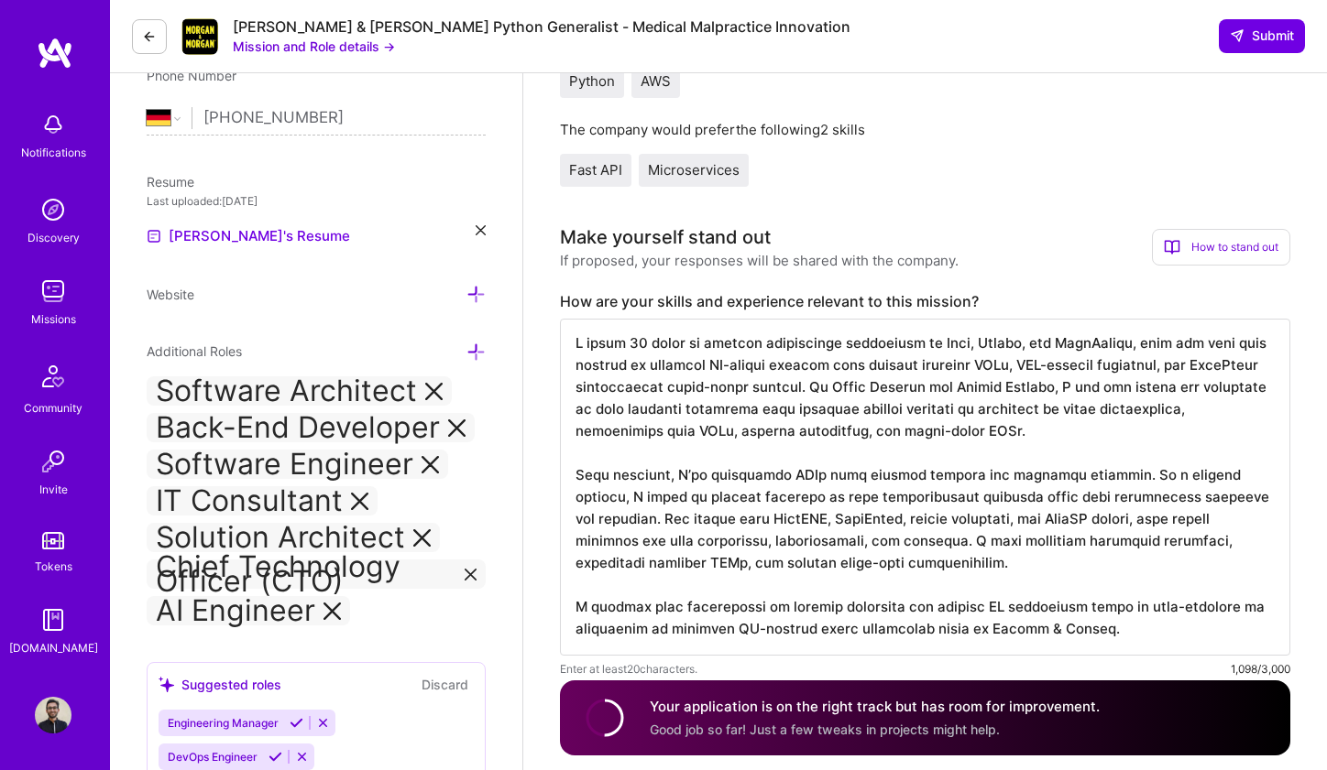
scroll to position [2, 0]
click at [824, 728] on span "Good job so far! Just a few tweaks in projects might help." at bounding box center [825, 730] width 350 height 16
click at [857, 670] on div "Enter at least 20 characters. 1,098/3,000" at bounding box center [925, 669] width 730 height 19
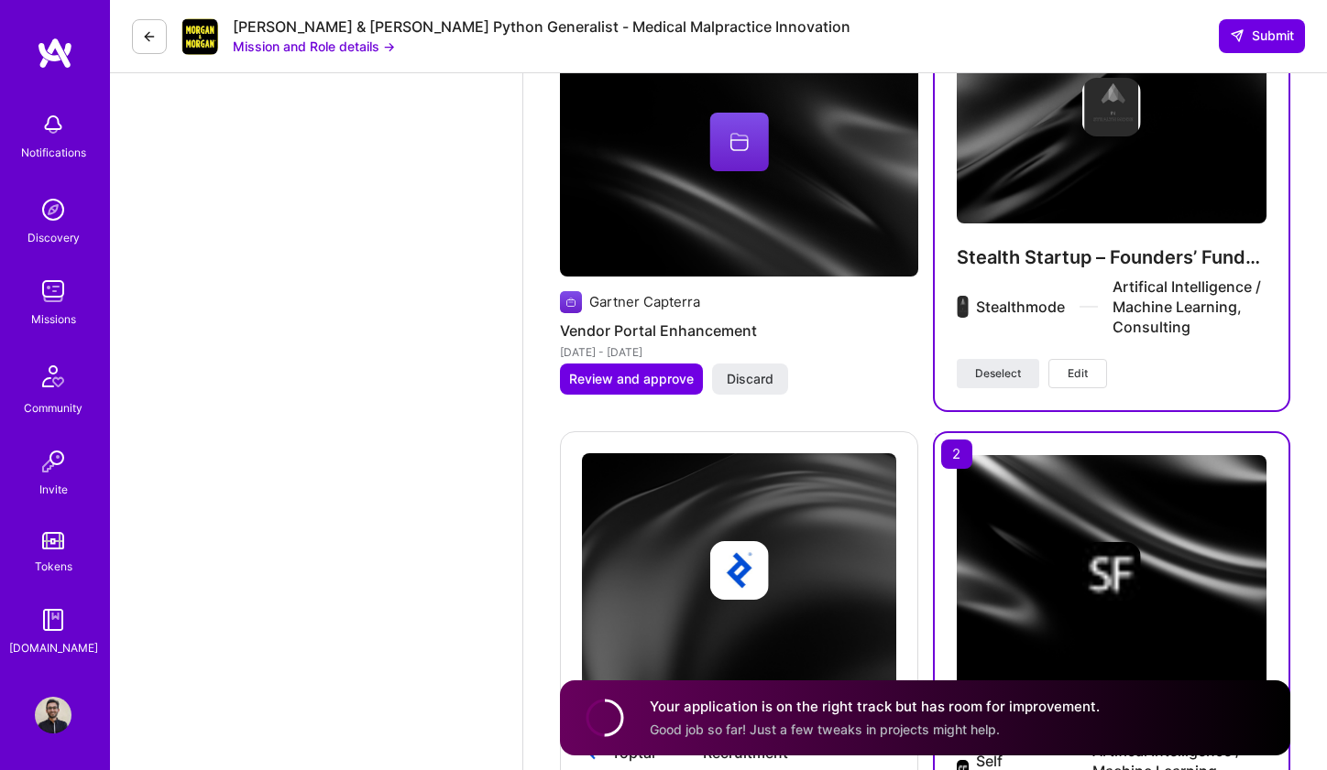
scroll to position [5219, 0]
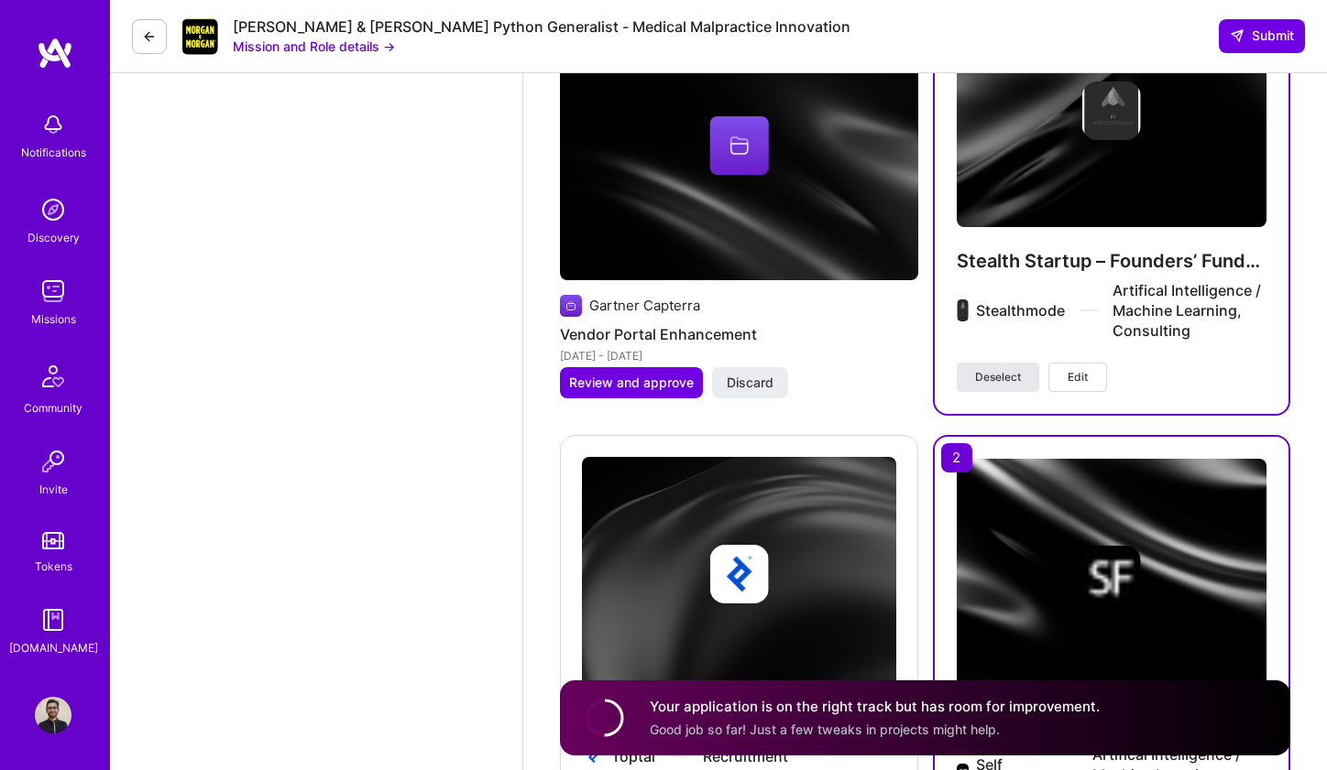
click at [1016, 369] on span "Deselect" at bounding box center [998, 377] width 46 height 16
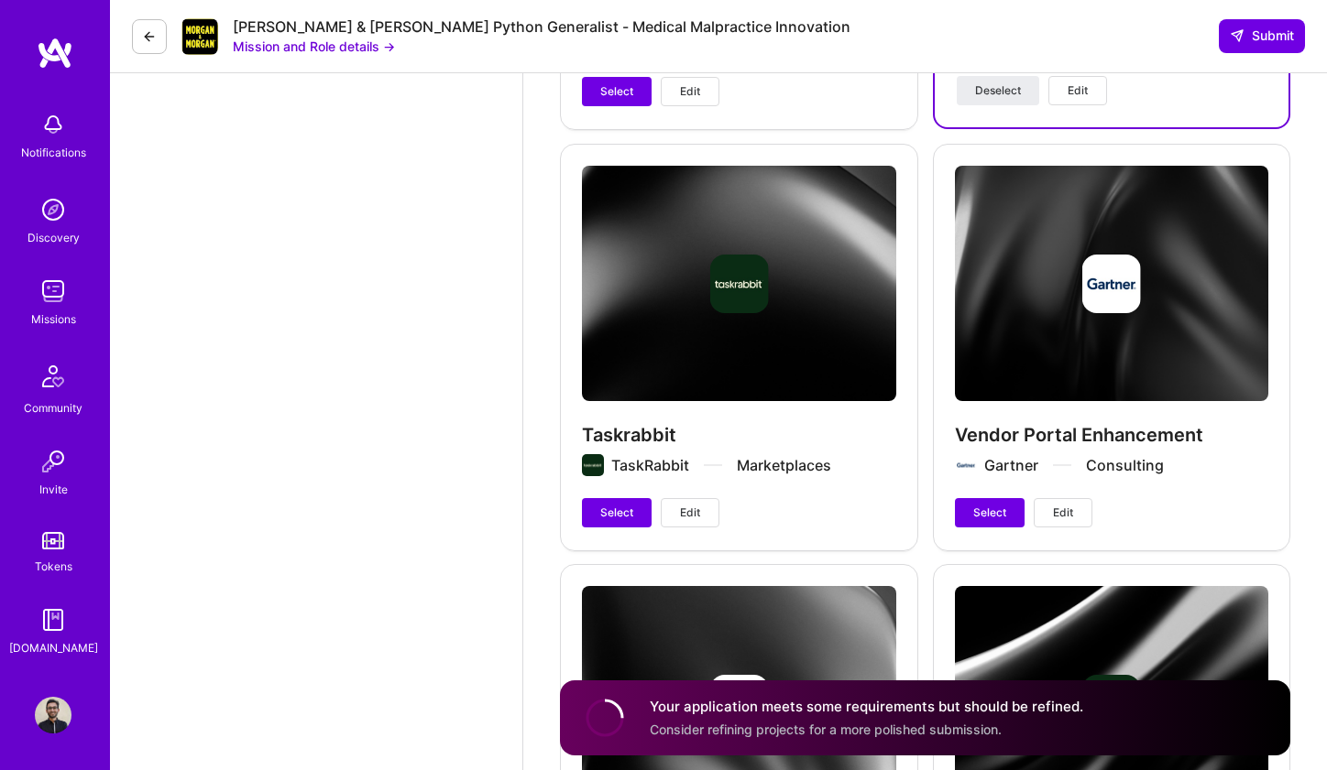
scroll to position [6885, 0]
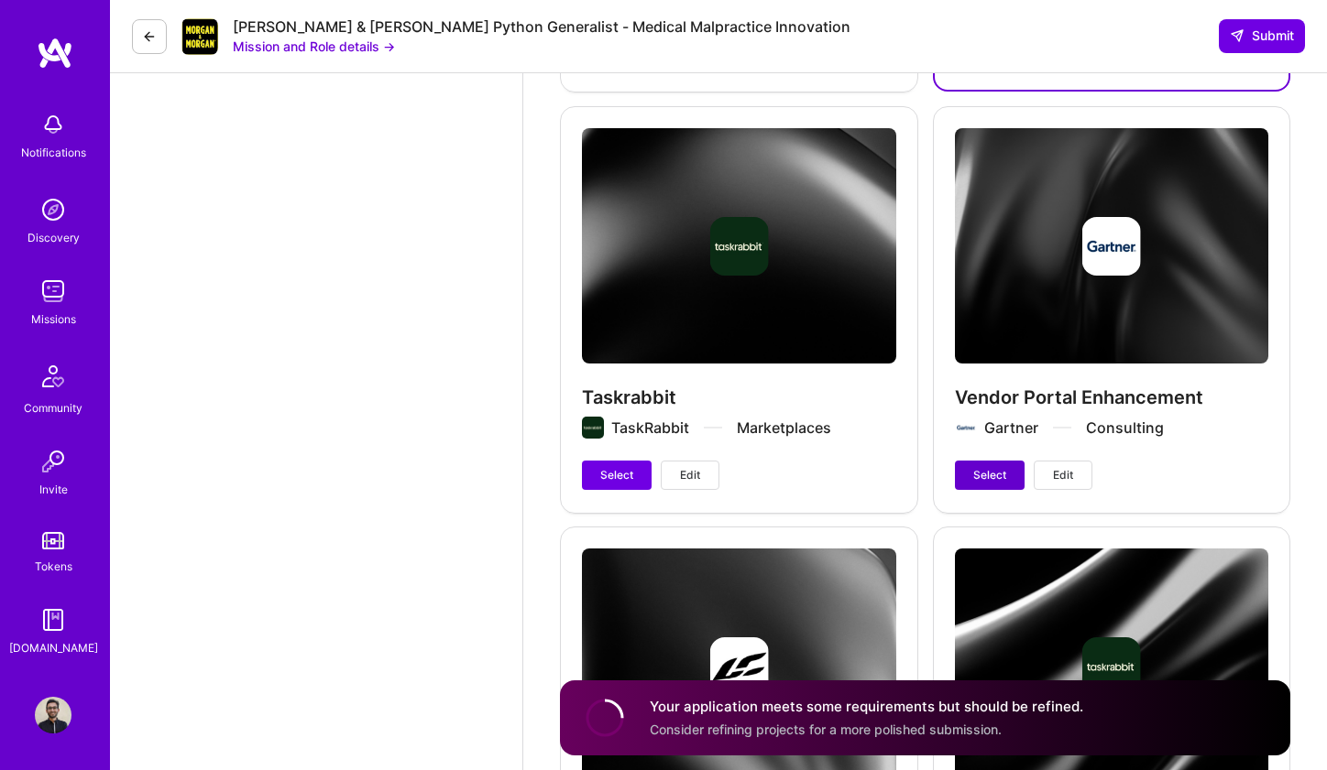
click at [988, 467] on span "Select" at bounding box center [989, 475] width 33 height 16
click at [978, 467] on span "Deselect" at bounding box center [996, 475] width 46 height 16
click at [628, 467] on span "Select" at bounding box center [616, 475] width 33 height 16
click at [628, 467] on span "Deselect" at bounding box center [623, 475] width 46 height 16
click at [989, 461] on button "Select" at bounding box center [990, 475] width 70 height 29
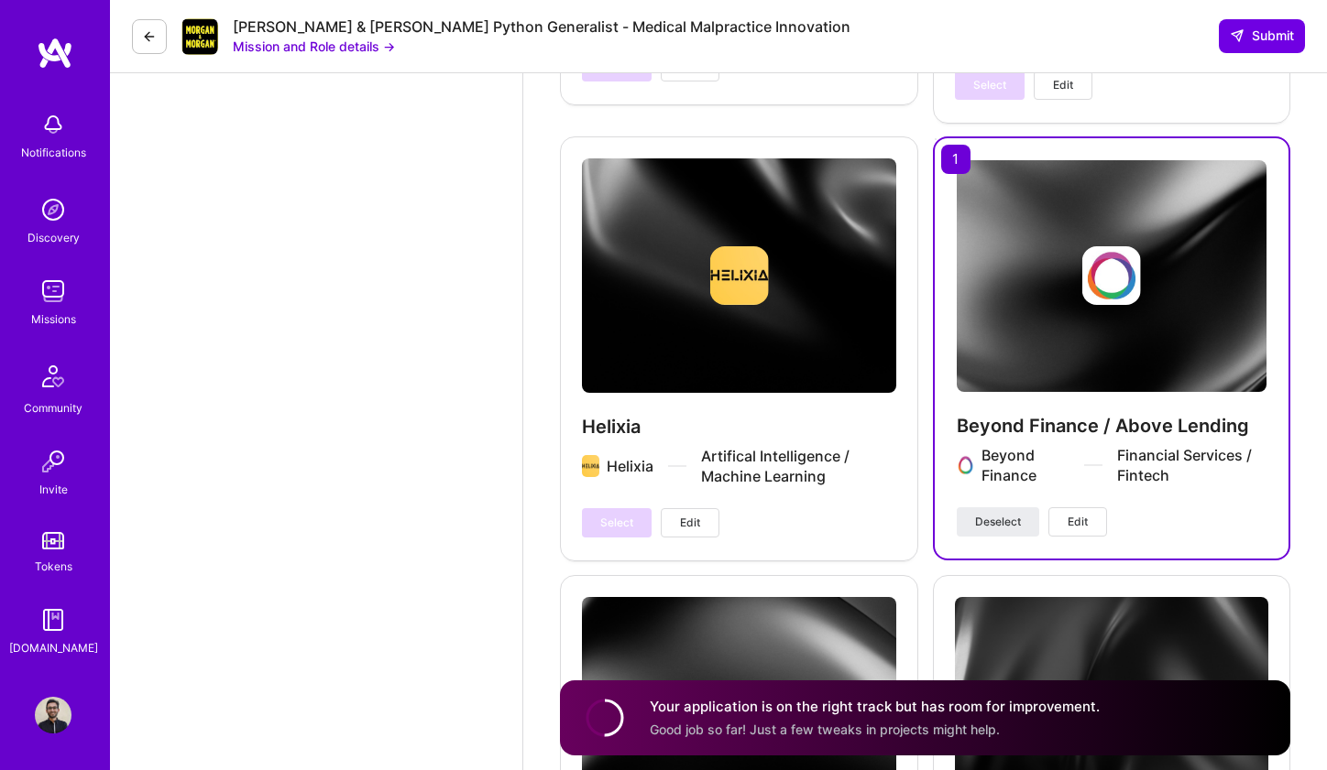
scroll to position [6415, 0]
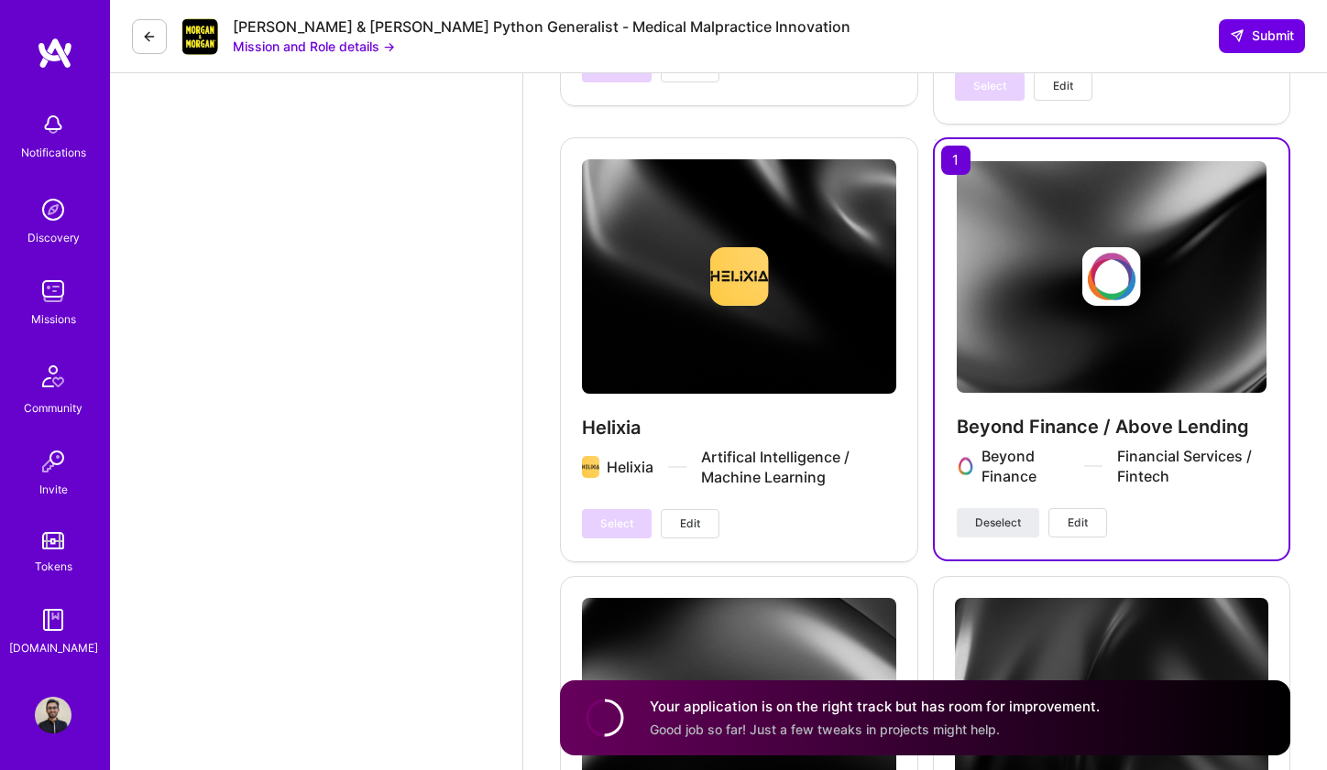
click at [1079, 515] on span "Edit" at bounding box center [1077, 523] width 20 height 16
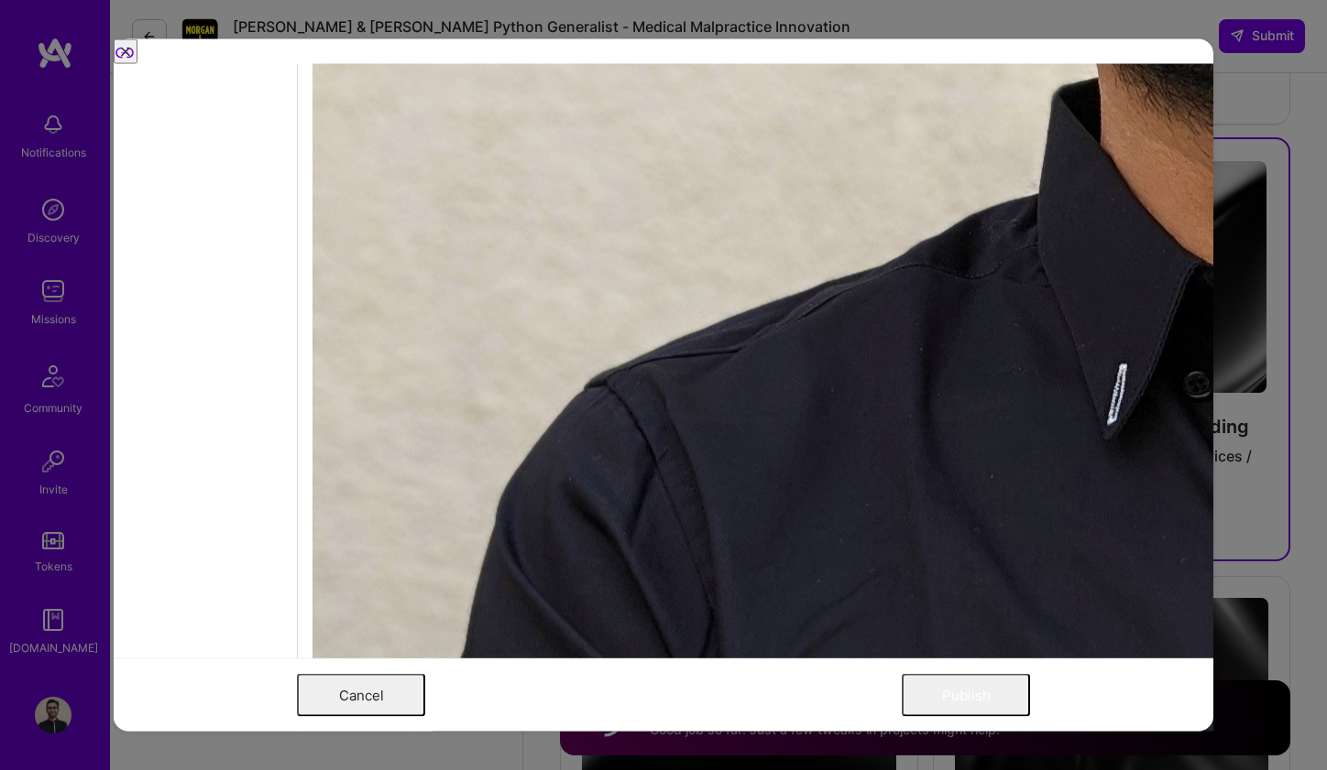
scroll to position [1709, 0]
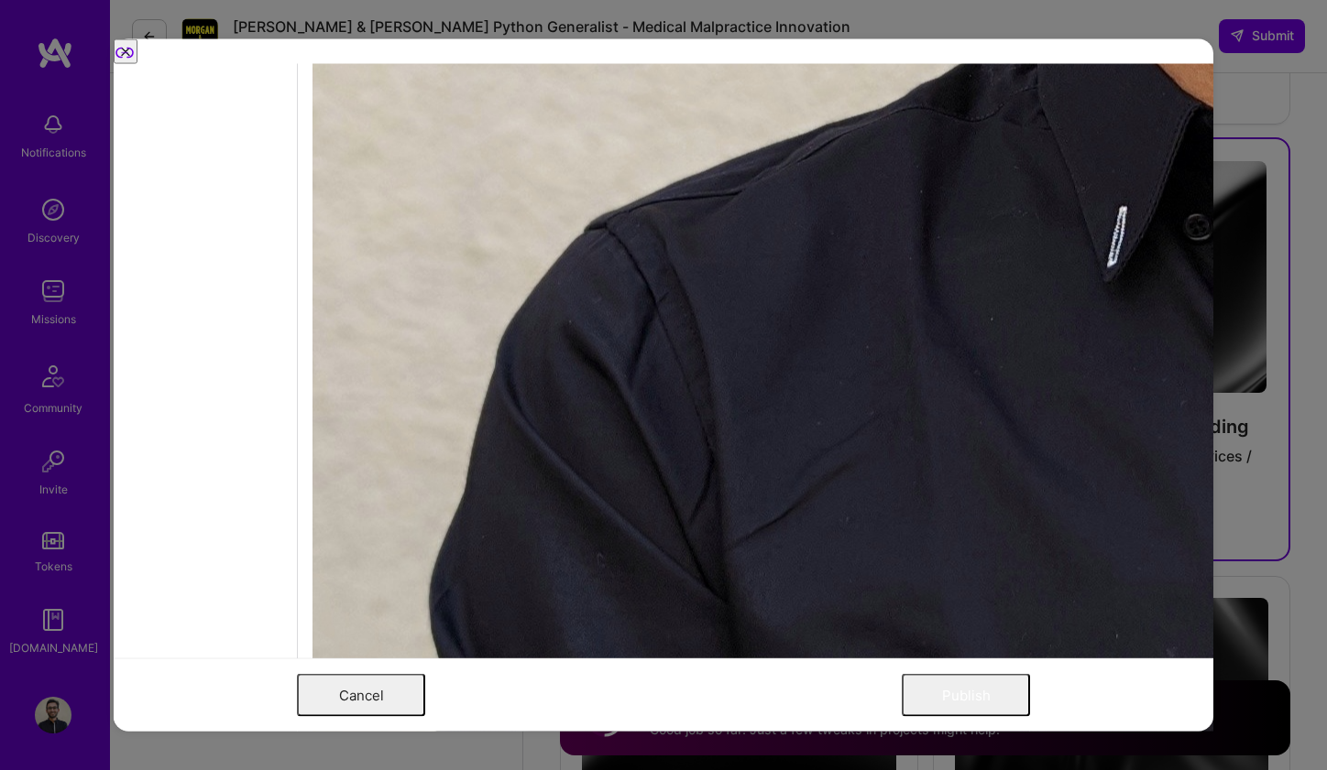
scroll to position [1899, 0]
click at [986, 708] on button "Publish" at bounding box center [966, 695] width 128 height 43
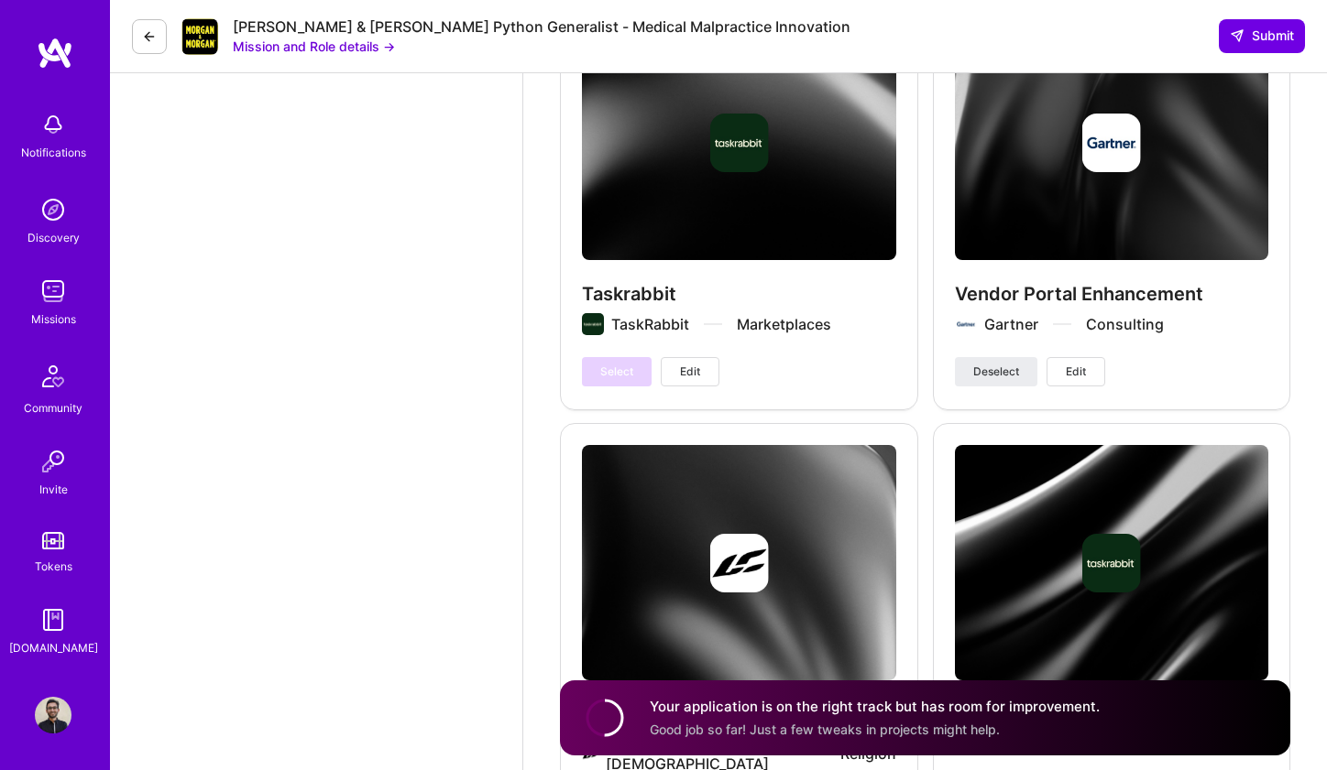
scroll to position [7007, 0]
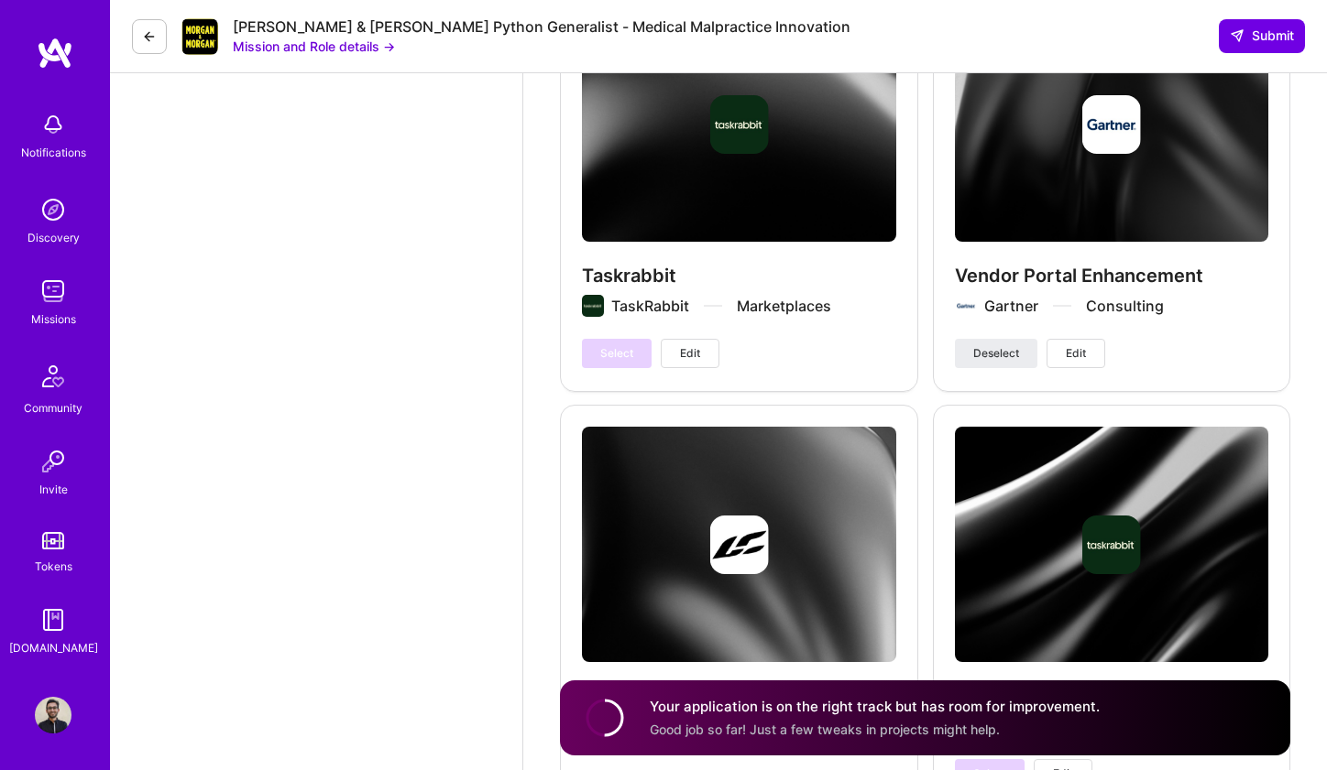
click at [1079, 345] on span "Edit" at bounding box center [1076, 353] width 20 height 16
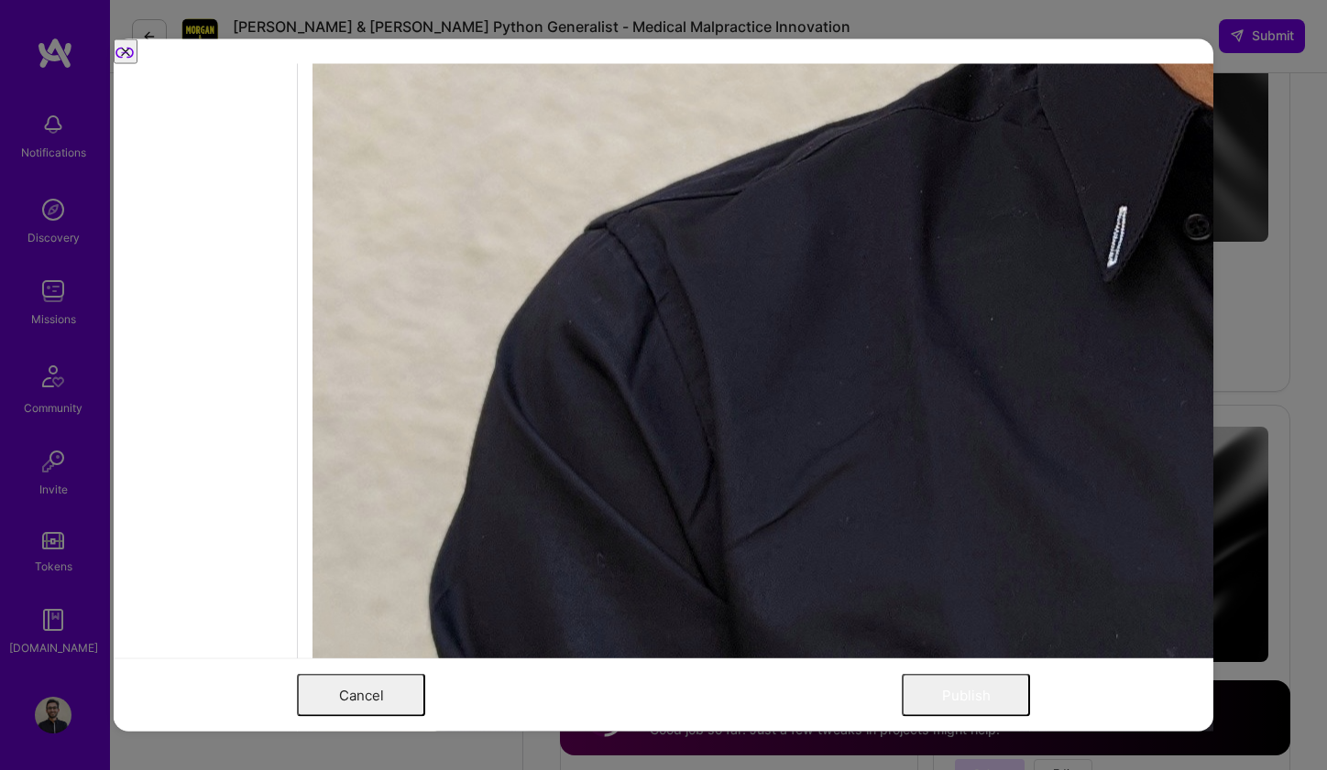
scroll to position [1899, 0]
click at [984, 705] on button "Publish" at bounding box center [966, 695] width 128 height 43
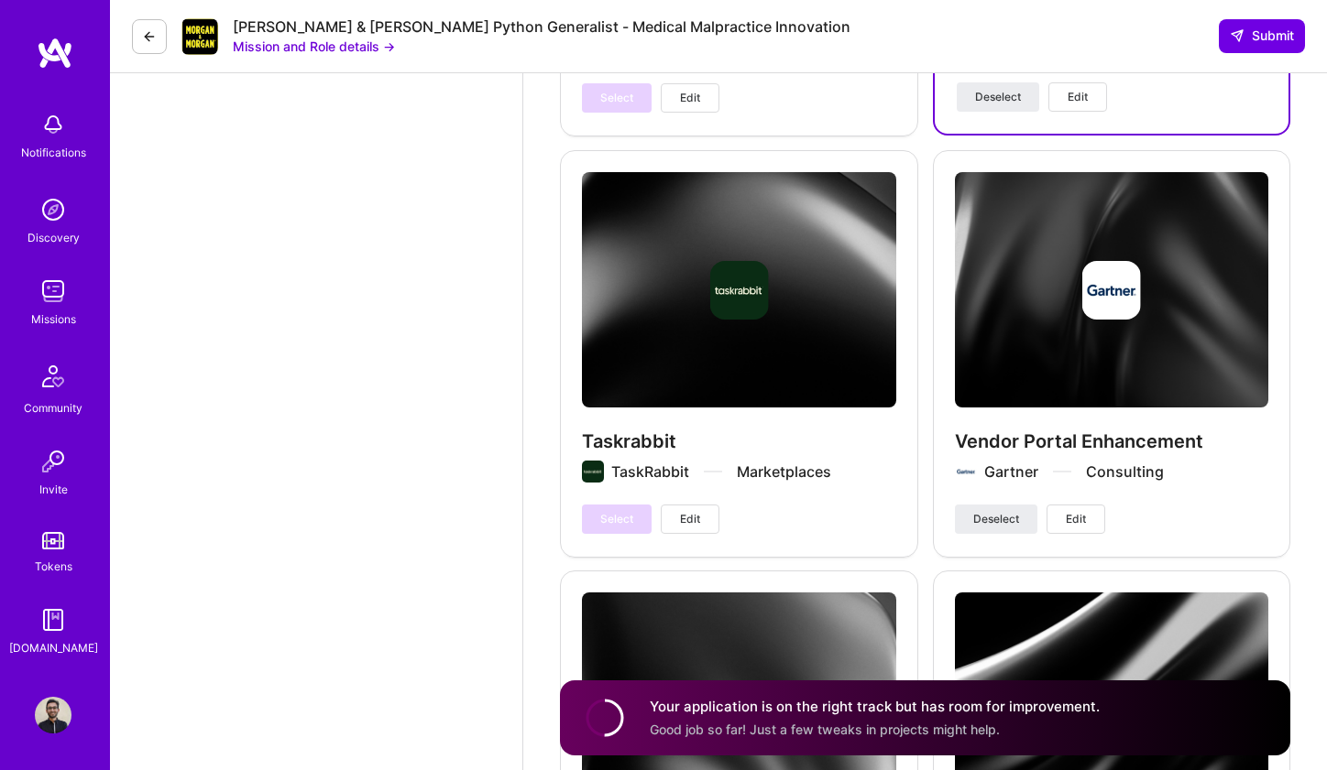
scroll to position [6830, 0]
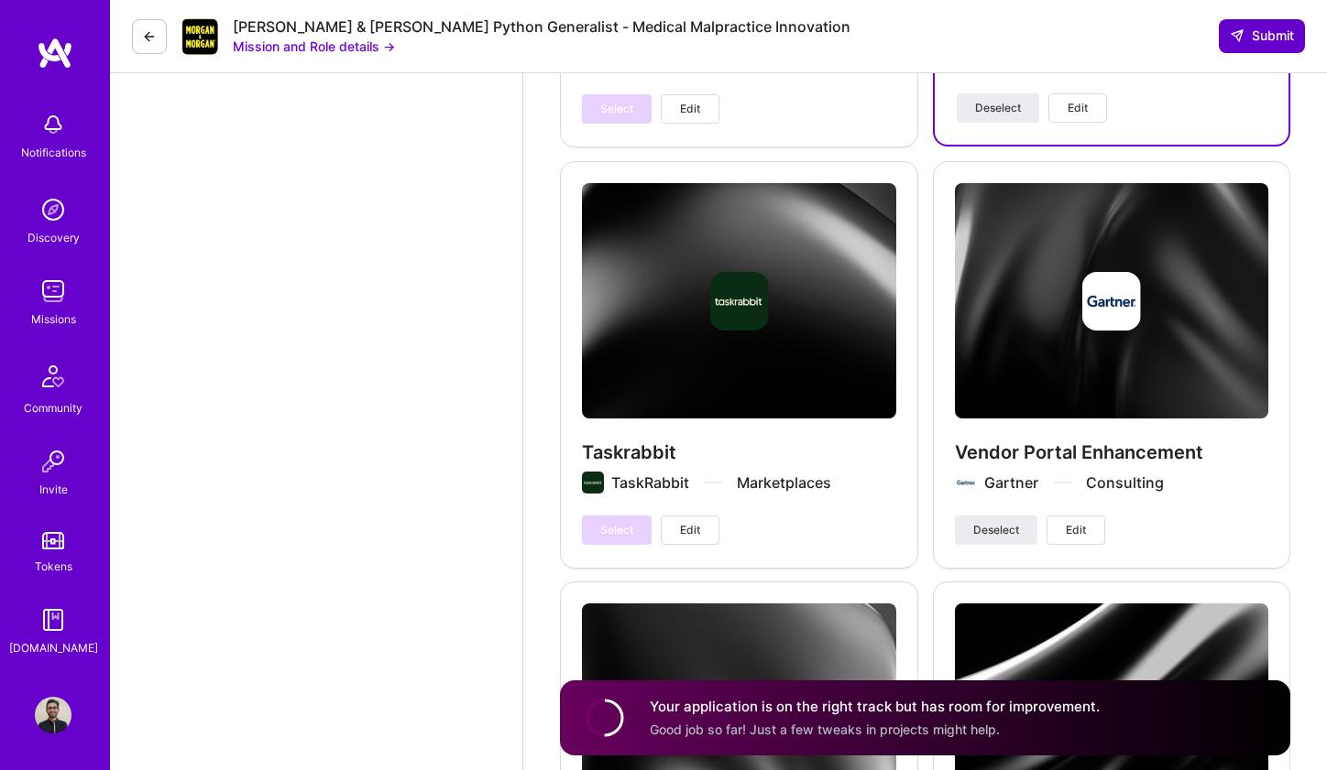
click at [1270, 36] on span "Submit" at bounding box center [1261, 36] width 64 height 18
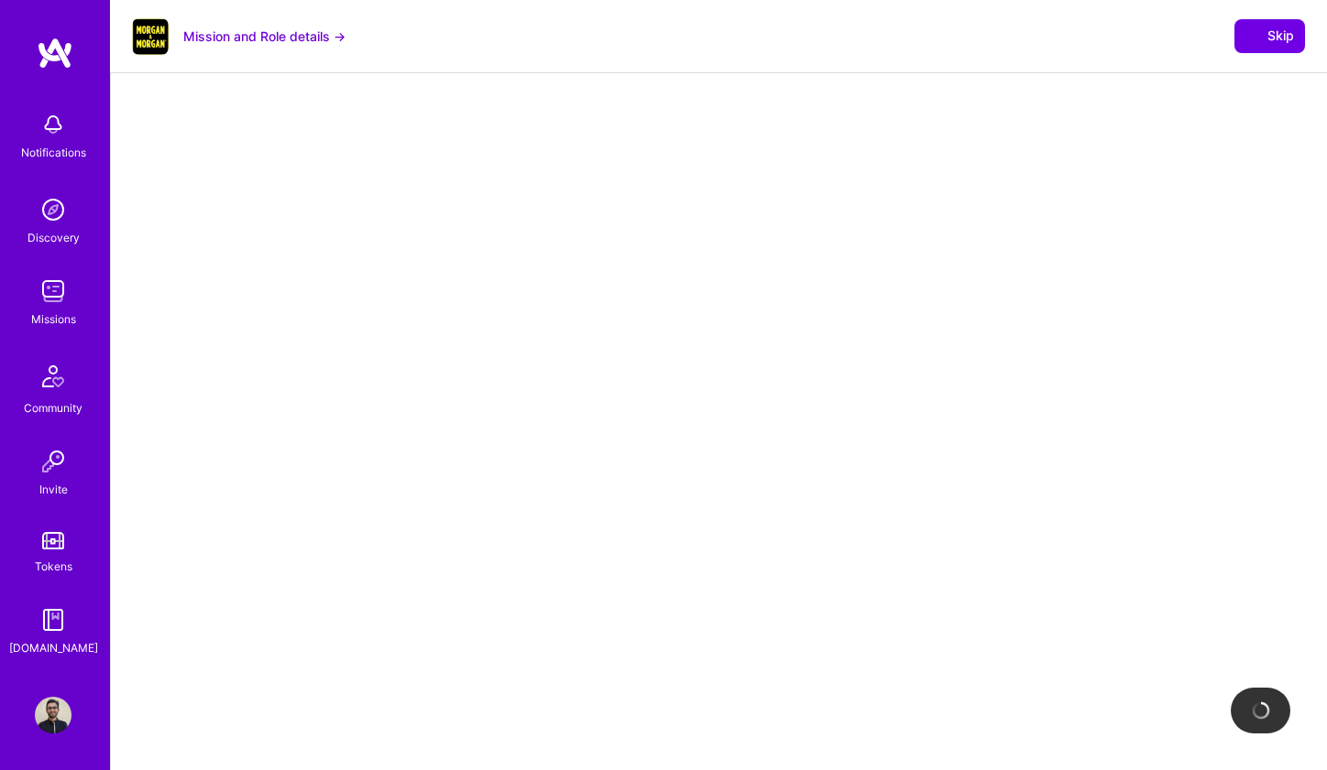
scroll to position [122, 0]
click at [1267, 34] on span "Skip" at bounding box center [1269, 36] width 49 height 18
select select "DE"
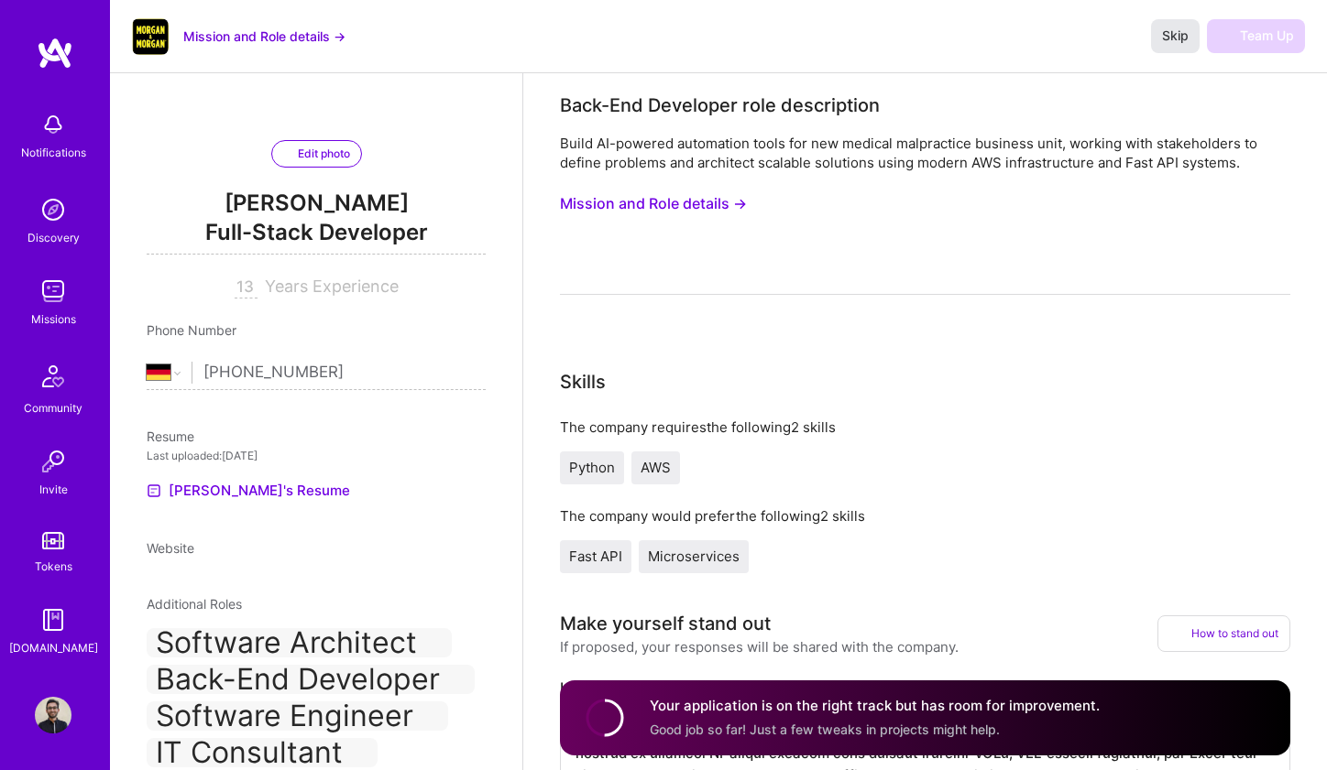
click at [1181, 50] on button "Skip" at bounding box center [1175, 35] width 49 height 33
click at [1174, 36] on span "Skip" at bounding box center [1175, 36] width 27 height 18
click at [1172, 30] on span "Skip" at bounding box center [1175, 36] width 27 height 18
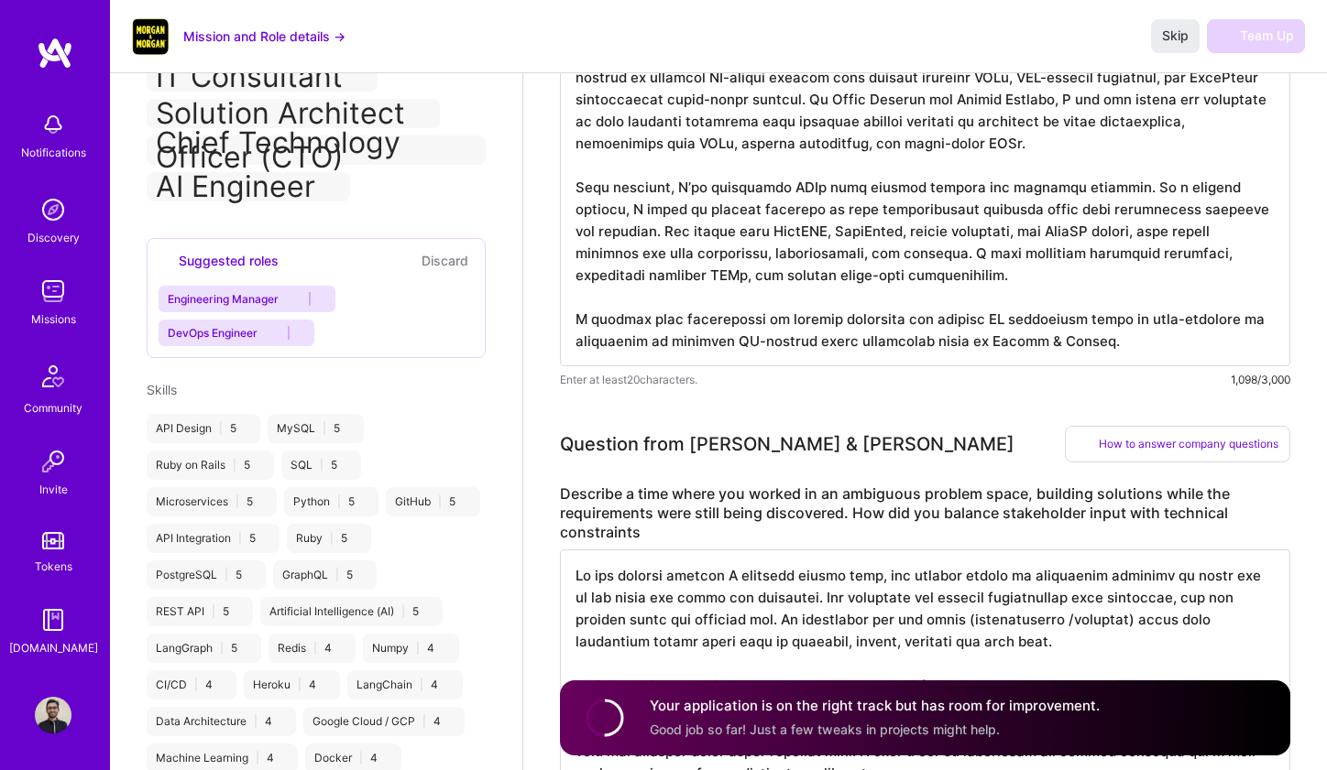
scroll to position [644, 0]
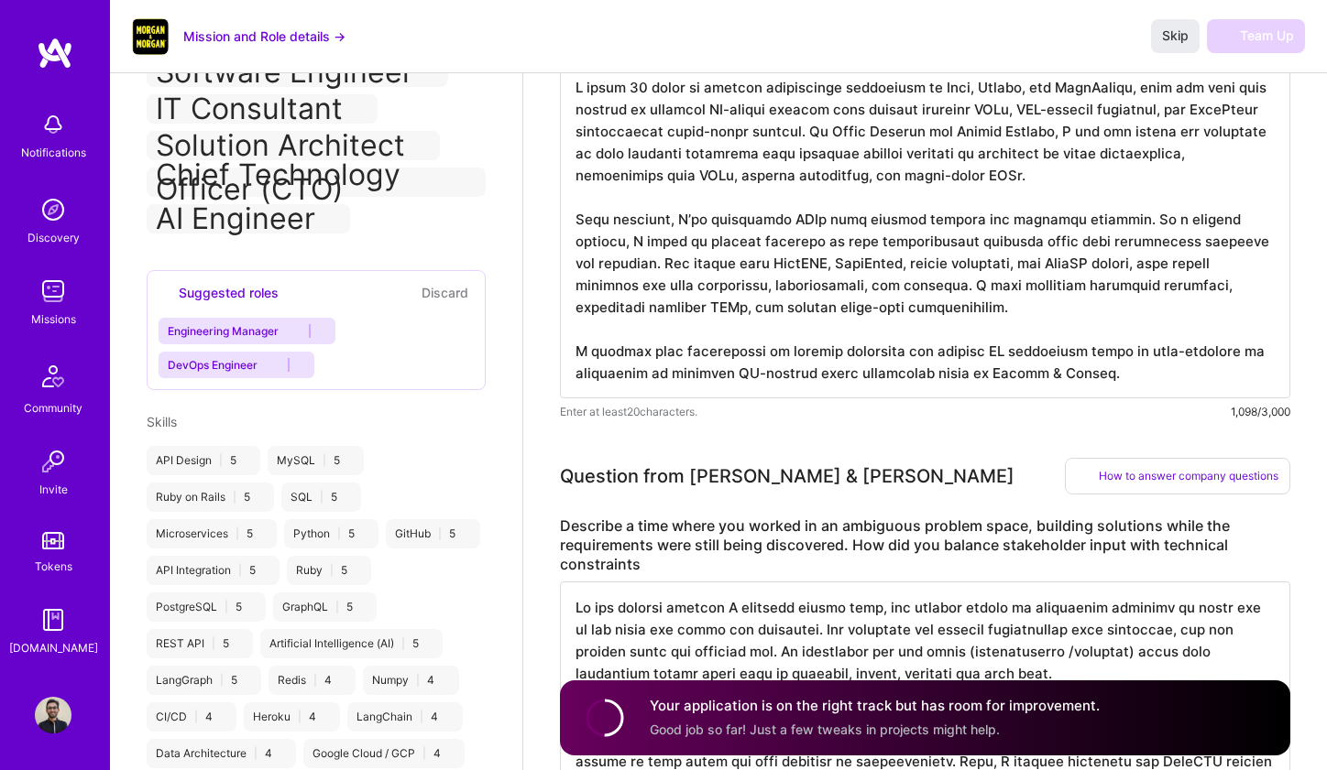
click at [449, 303] on button "Discard" at bounding box center [445, 292] width 58 height 21
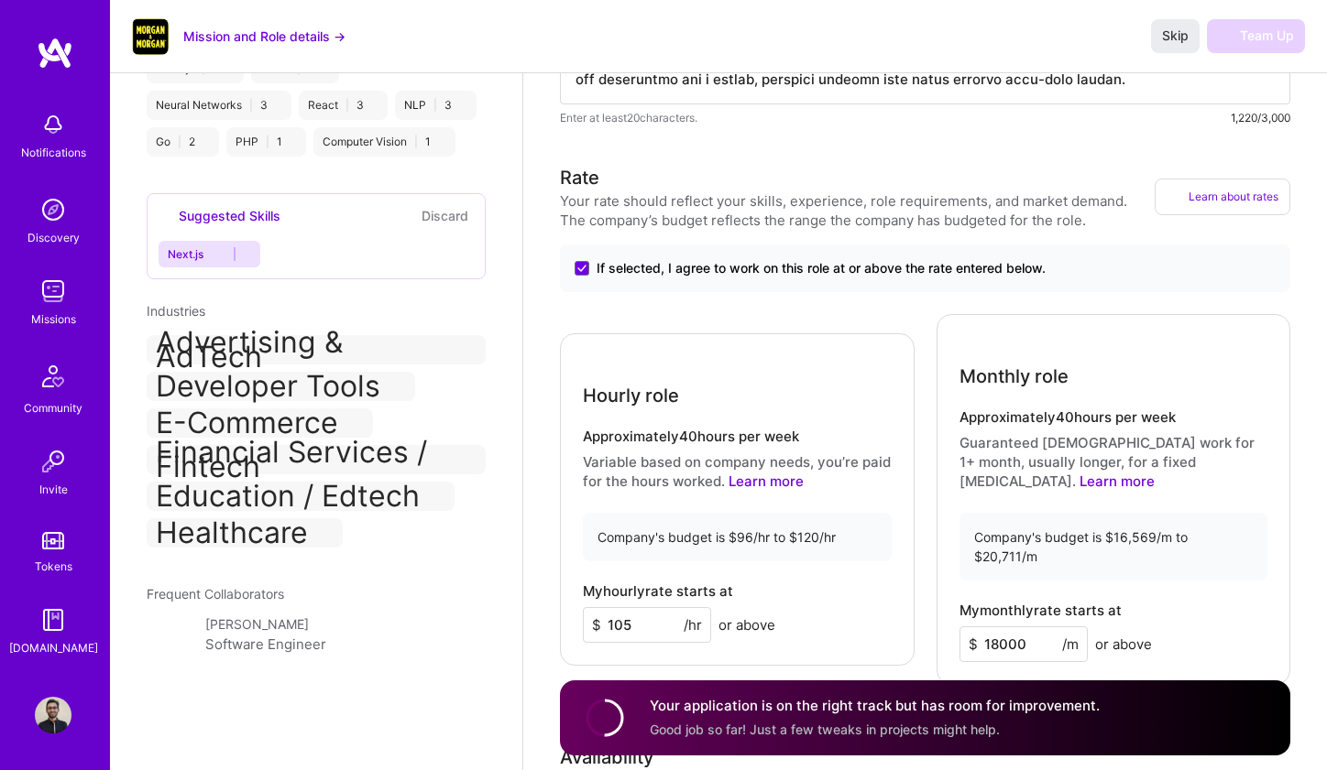
scroll to position [1522, 0]
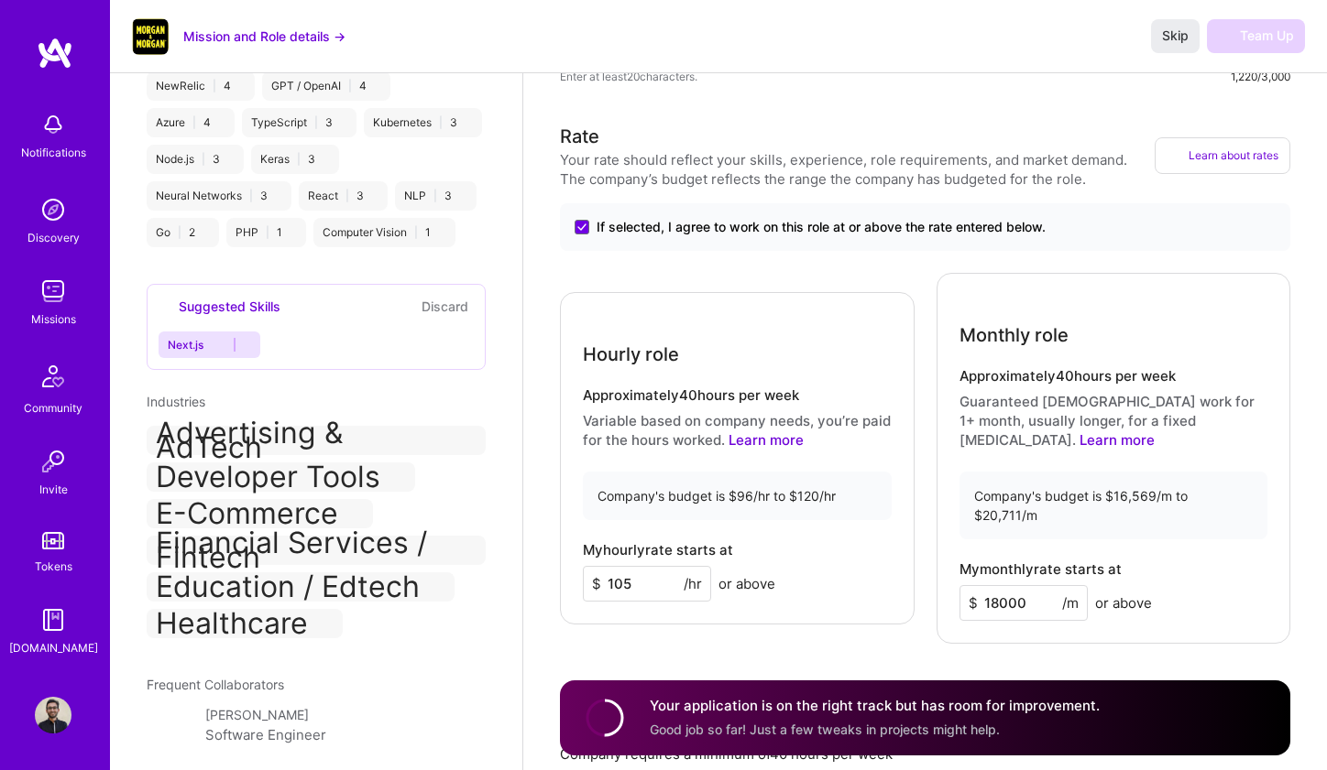
click at [447, 317] on button "Discard" at bounding box center [445, 306] width 58 height 21
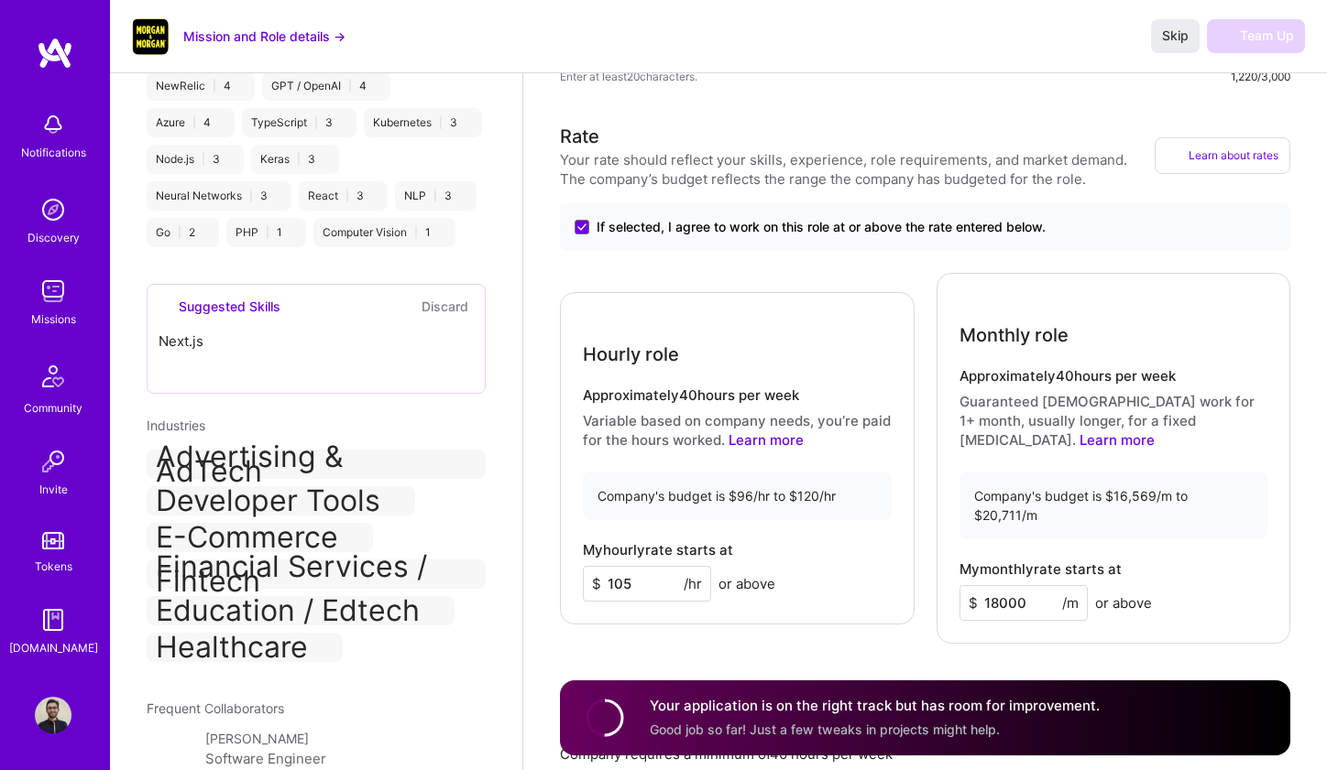
click at [290, 247] on div "PHP | 1" at bounding box center [266, 232] width 80 height 29
click at [292, 235] on icon at bounding box center [293, 232] width 6 height 6
click at [358, 235] on icon at bounding box center [355, 232] width 6 height 6
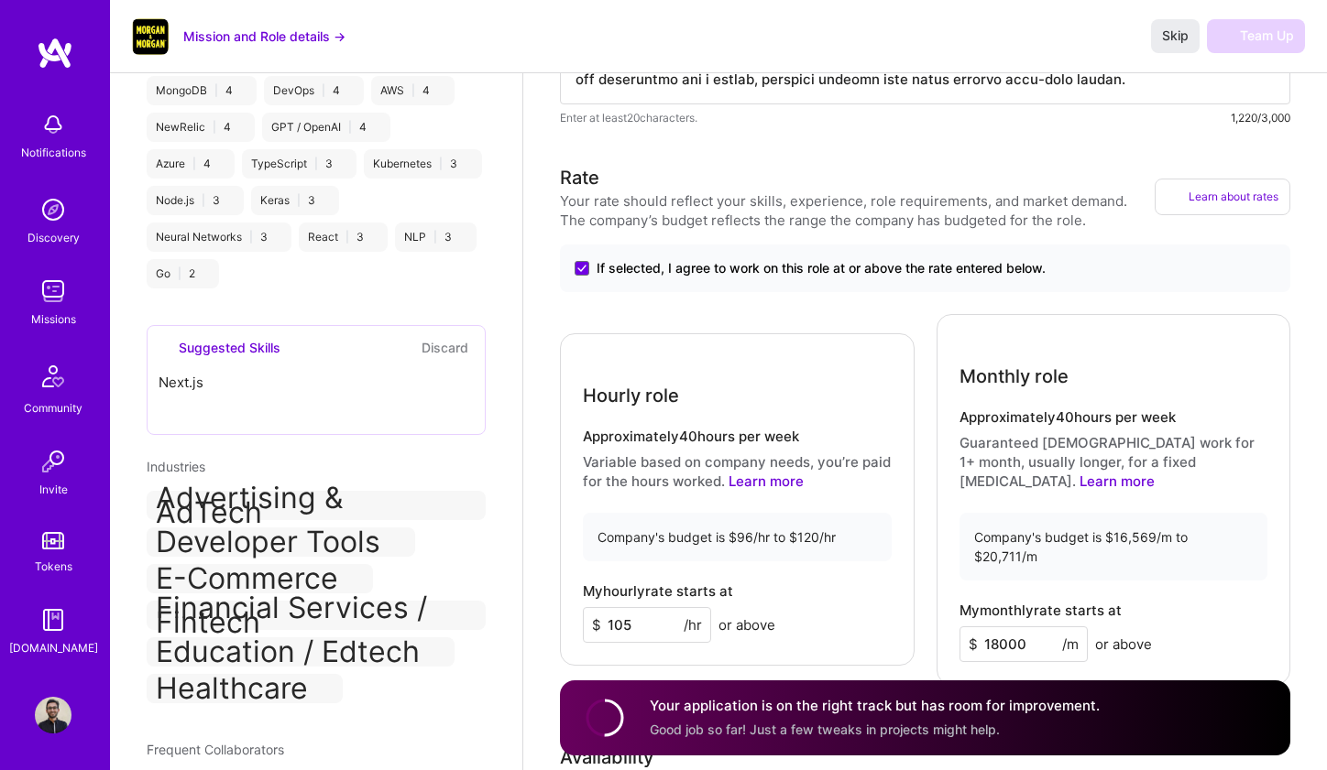
scroll to position [1492, 0]
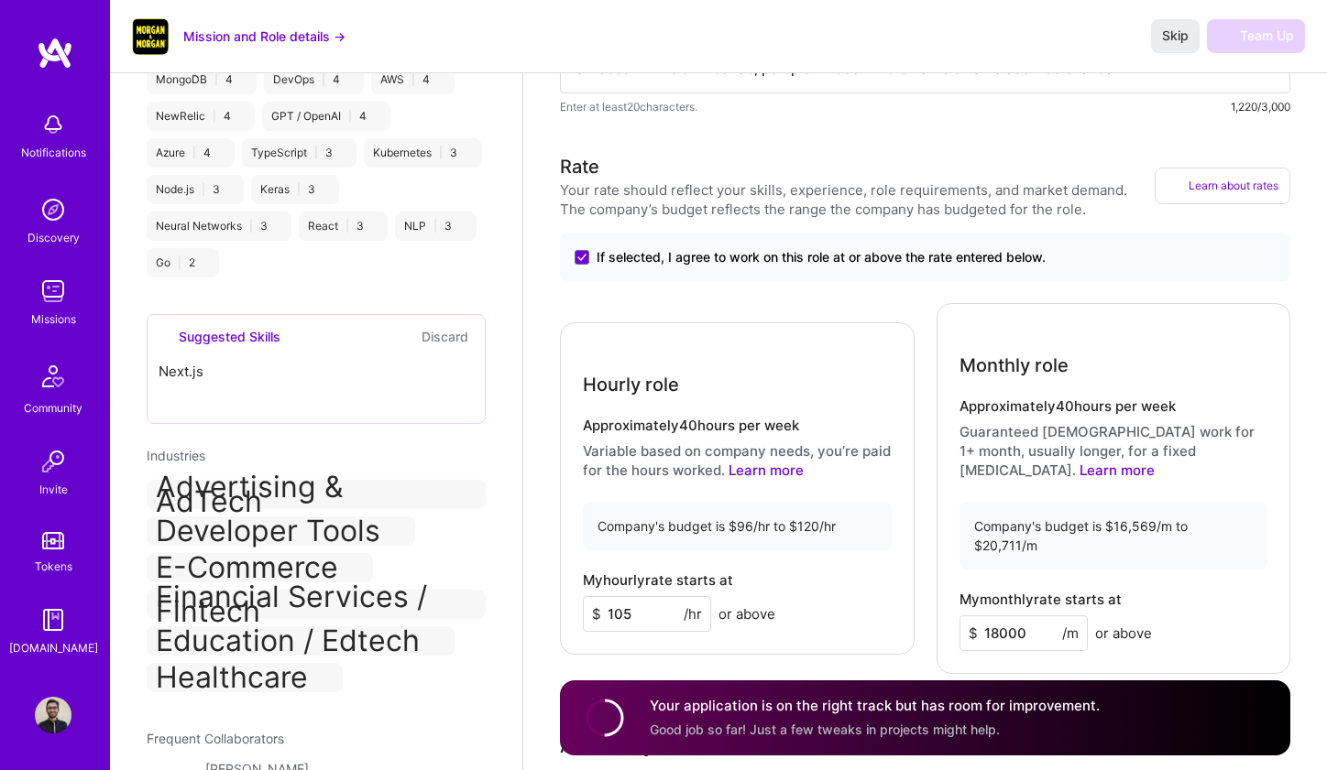
click at [452, 347] on button "Discard" at bounding box center [445, 336] width 58 height 21
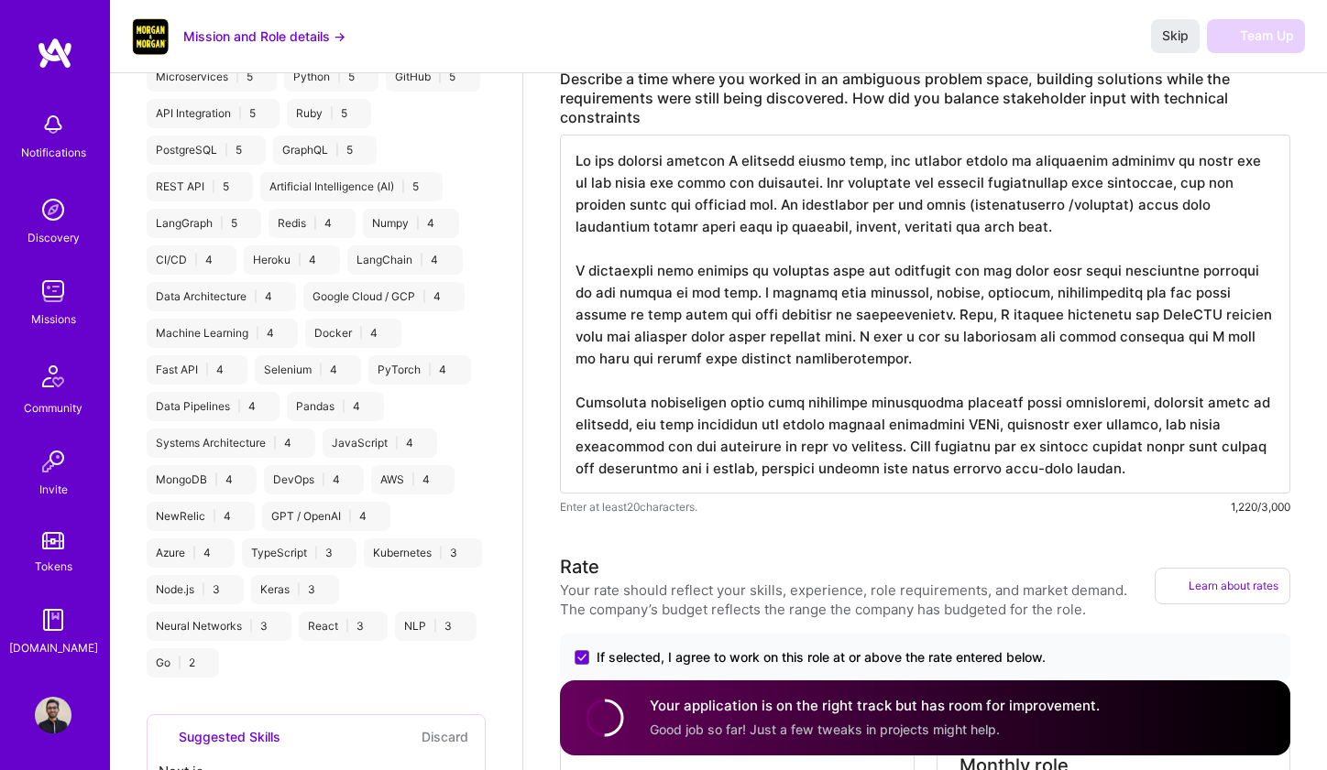
scroll to position [887, 0]
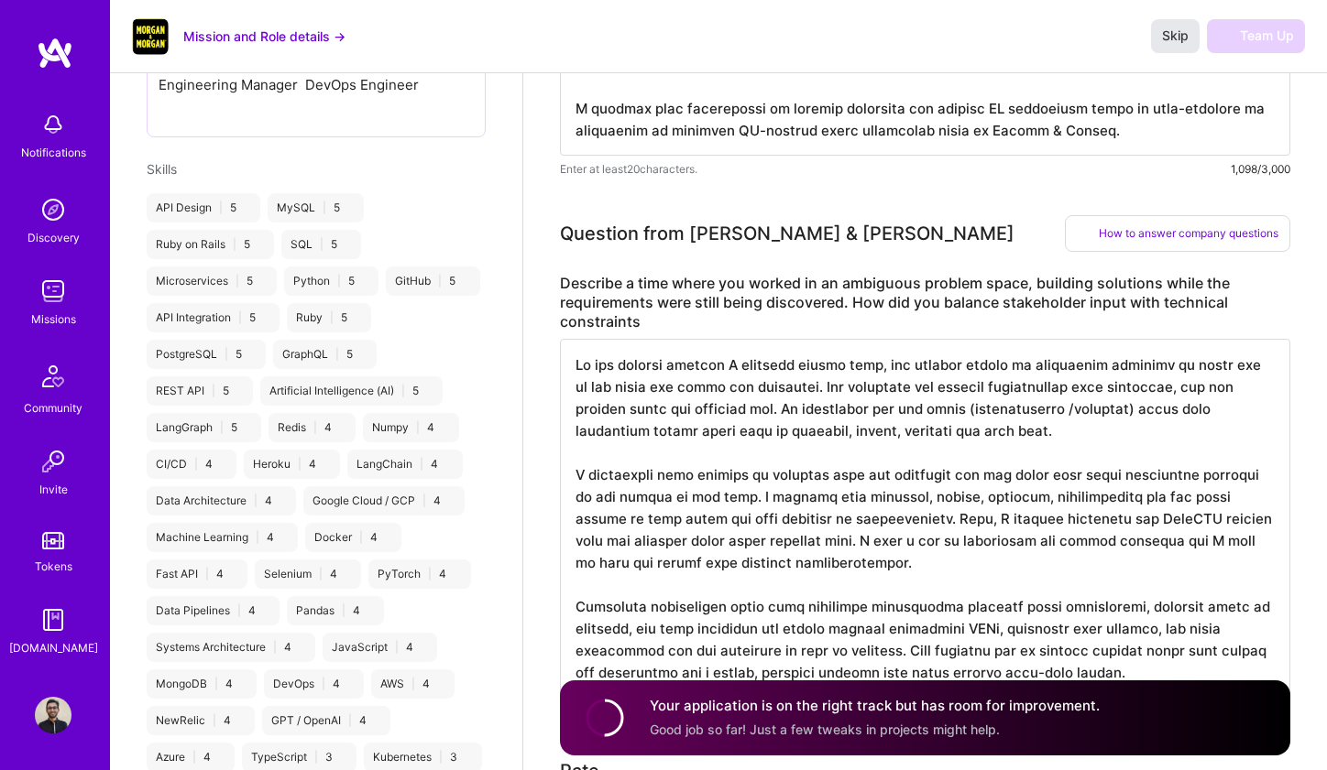
click at [1174, 39] on span "Skip" at bounding box center [1175, 36] width 27 height 18
click at [68, 298] on img at bounding box center [53, 291] width 37 height 37
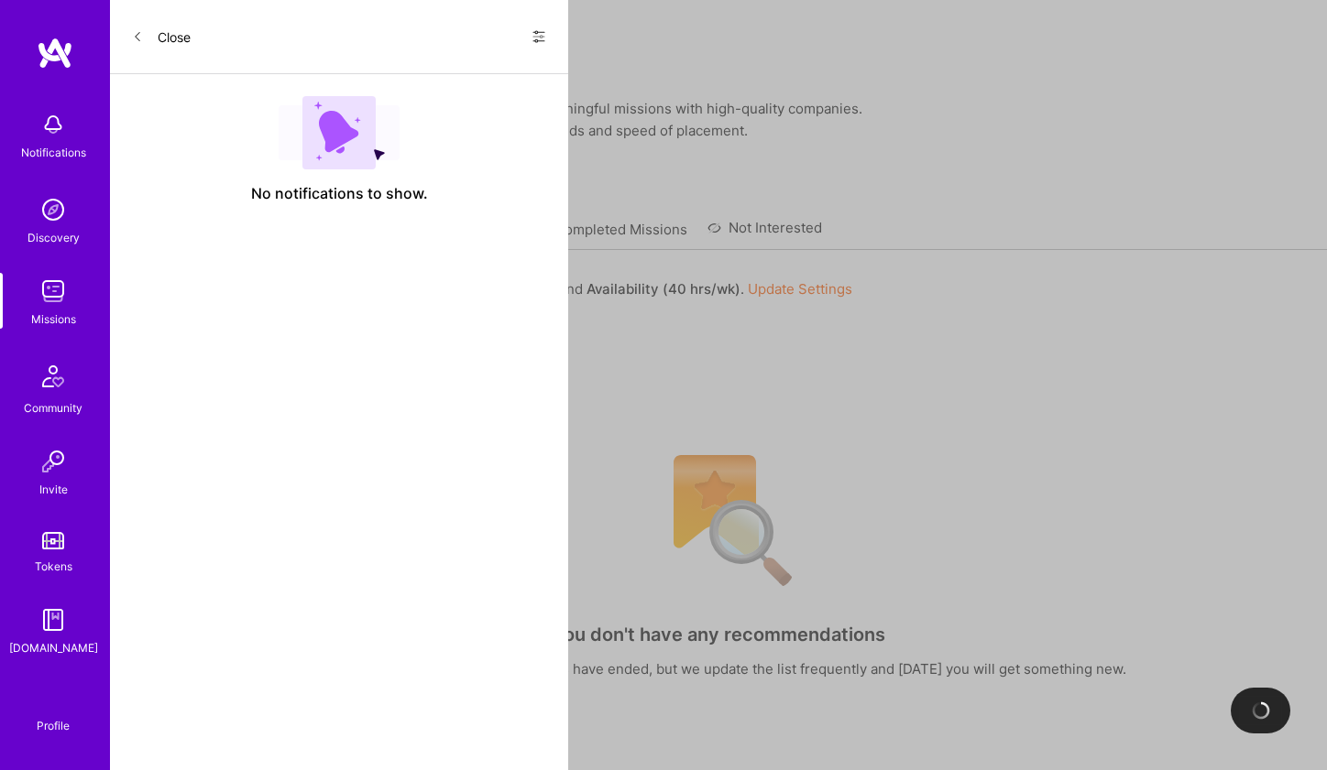
click at [486, 220] on link "Applied Missions" at bounding box center [477, 235] width 111 height 30
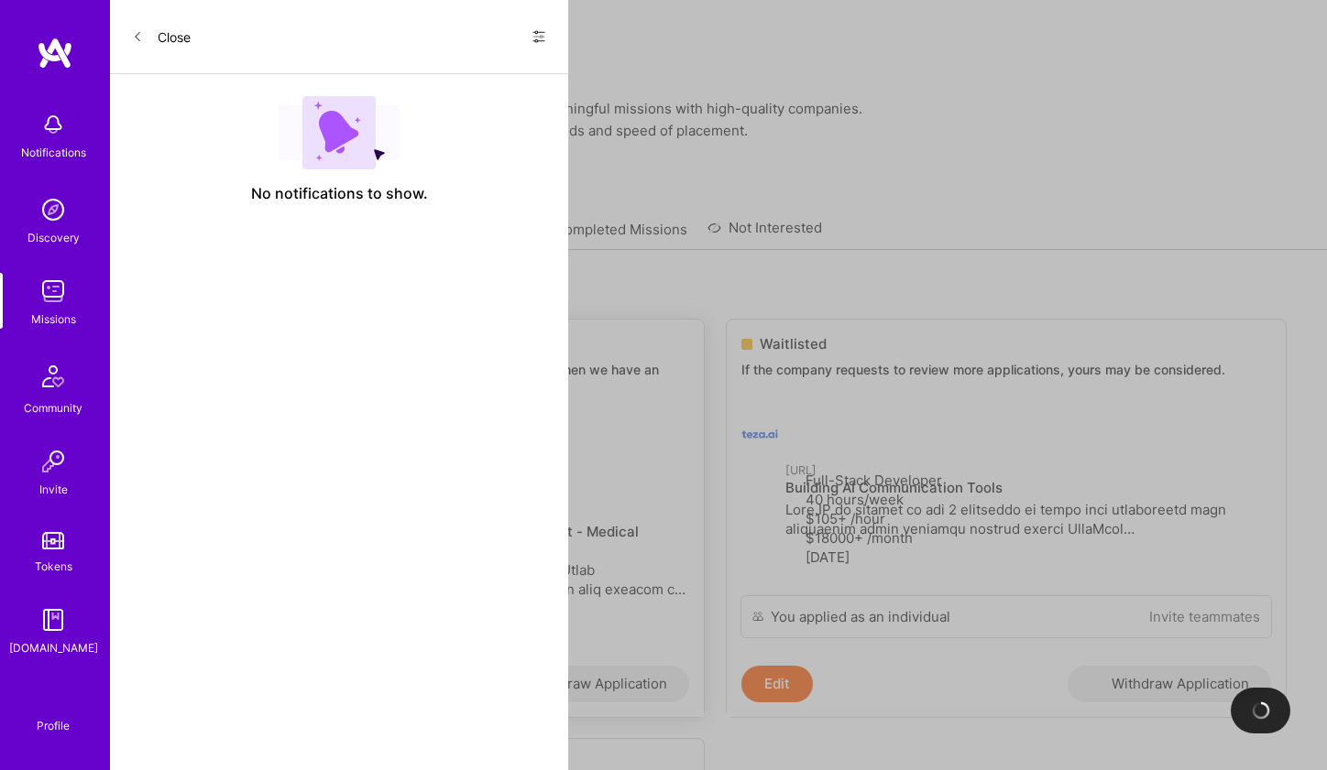
click at [217, 534] on p "Back-End Developer" at bounding box center [446, 524] width 486 height 19
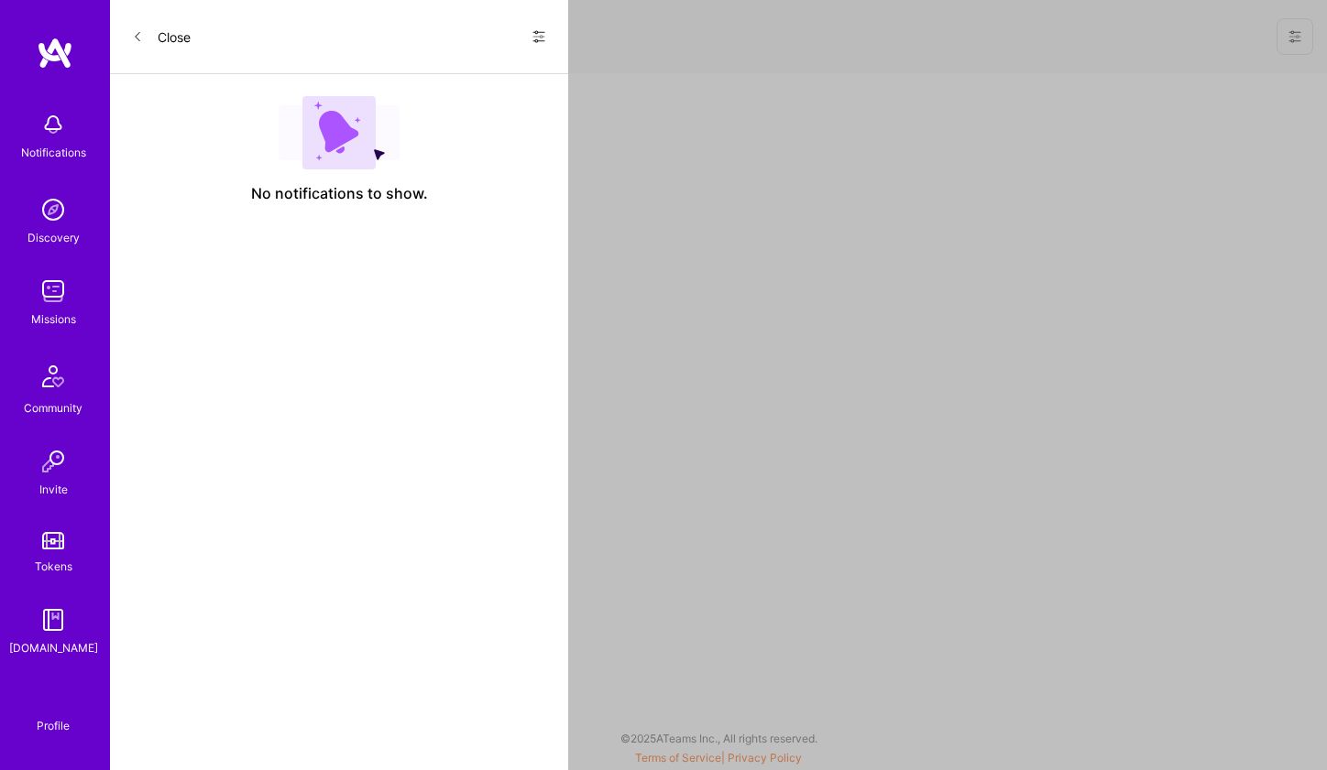
select select "DE"
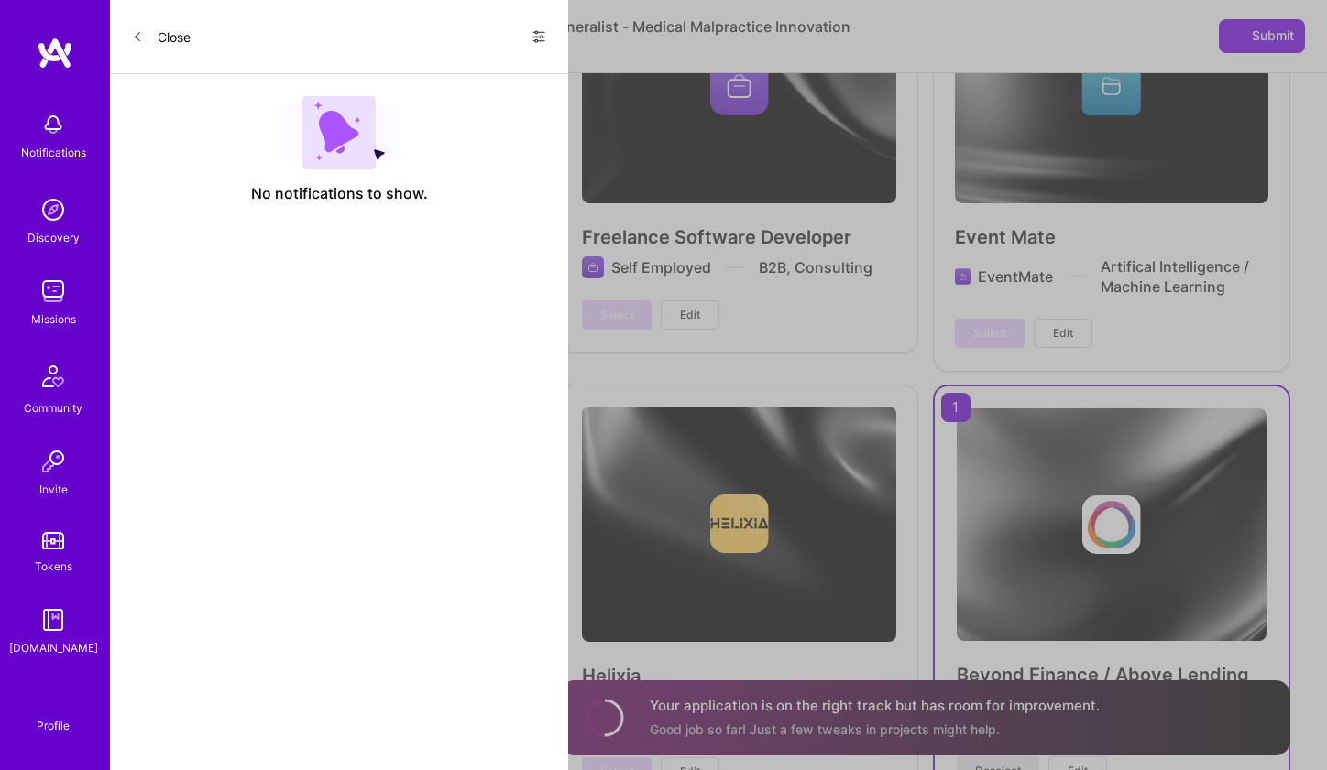
scroll to position [6156, 0]
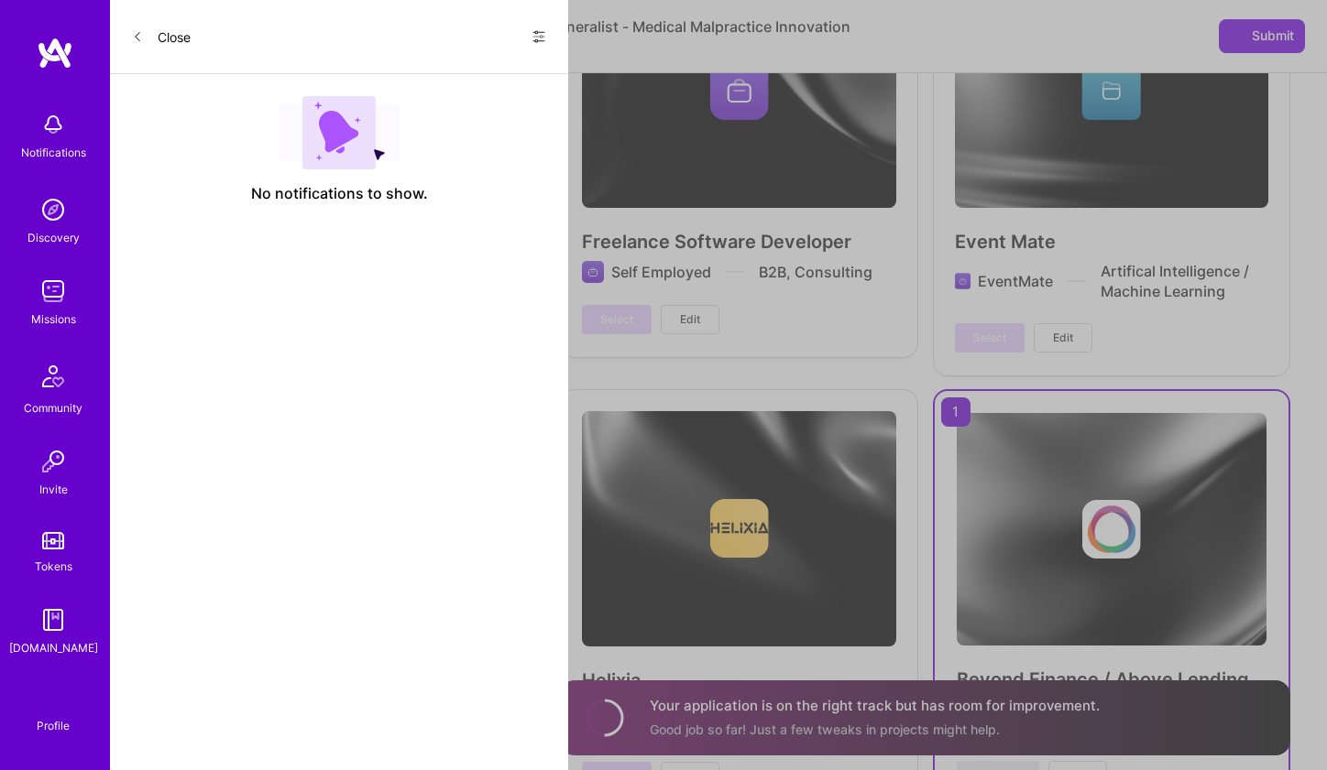
click at [58, 236] on div "Discovery" at bounding box center [53, 237] width 52 height 19
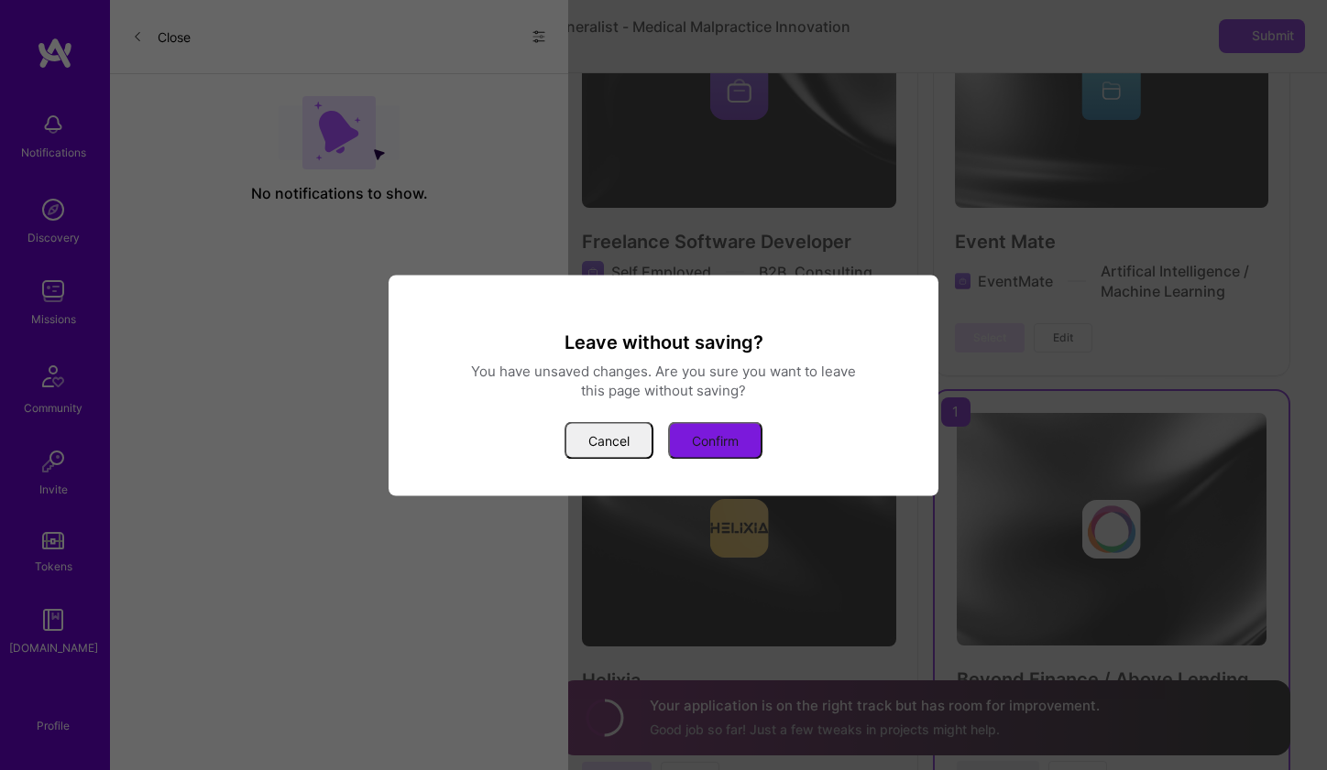
click at [744, 439] on button "Confirm" at bounding box center [715, 440] width 94 height 38
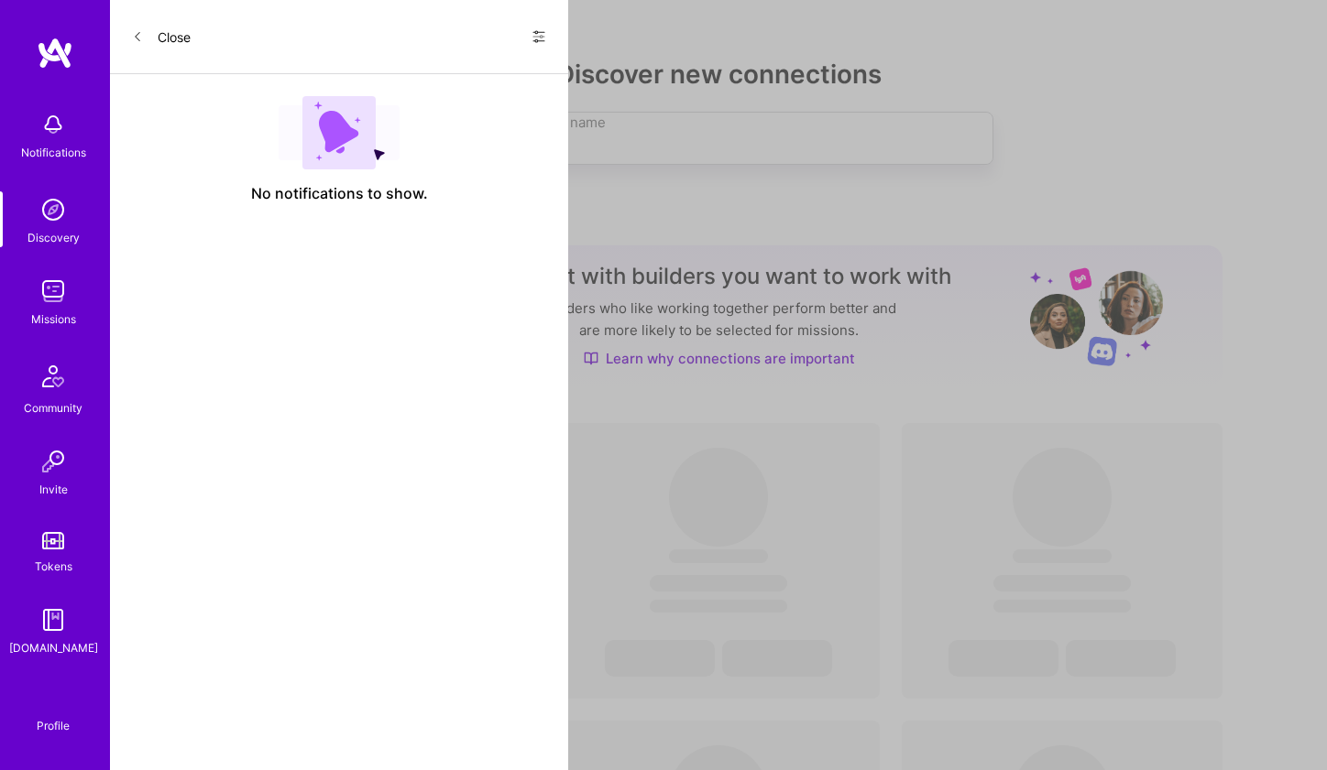
click at [51, 289] on img at bounding box center [53, 291] width 37 height 37
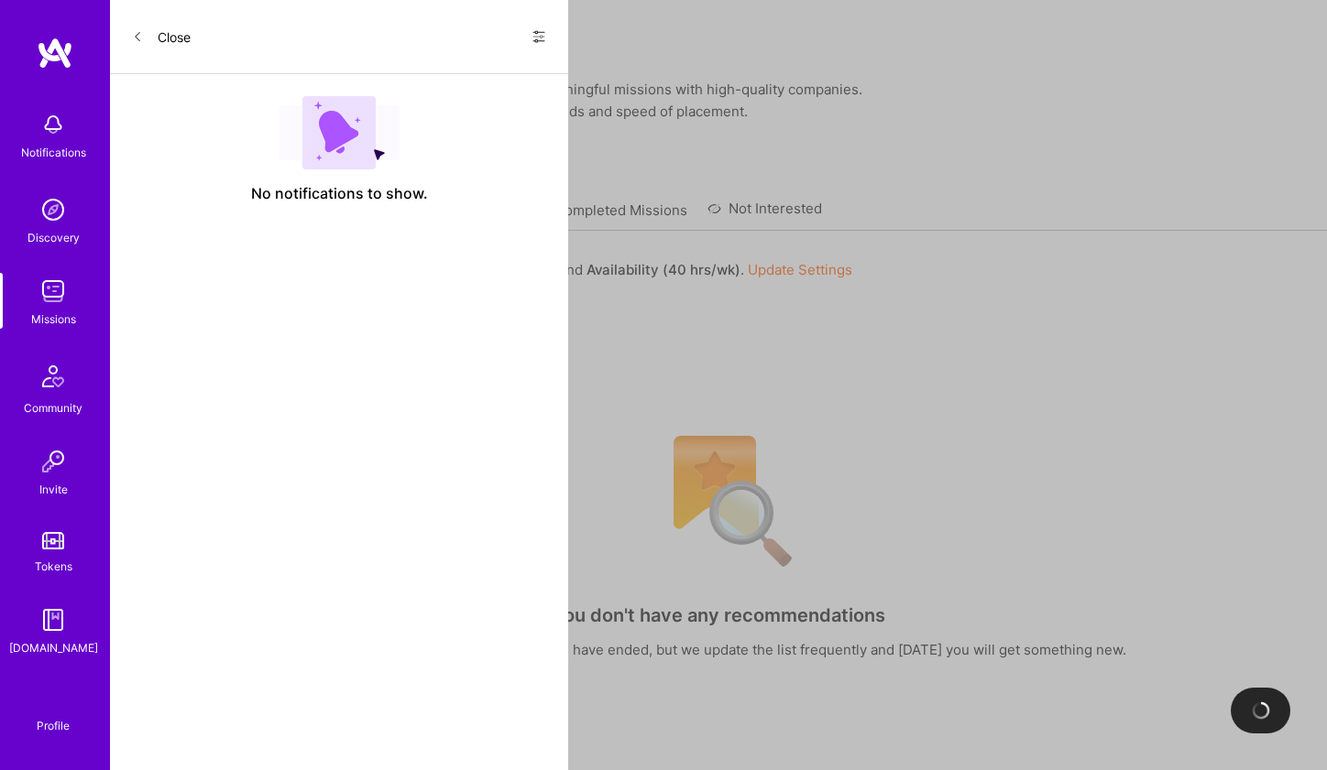
click at [463, 212] on link "Applied Missions" at bounding box center [477, 216] width 111 height 30
